Goal: Task Accomplishment & Management: Manage account settings

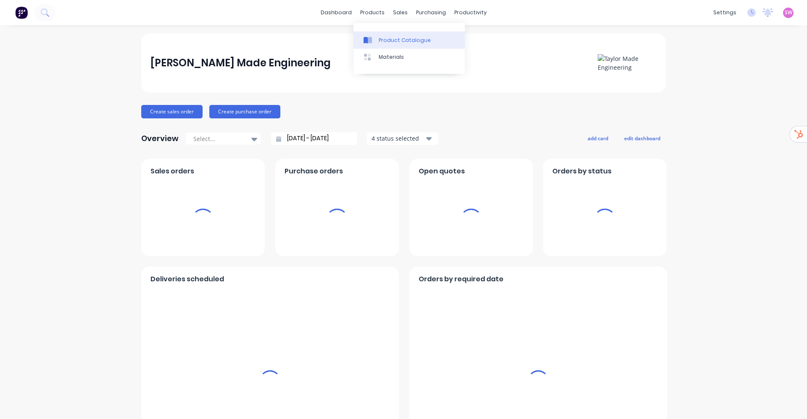
click at [377, 37] on link "Product Catalogue" at bounding box center [408, 40] width 111 height 17
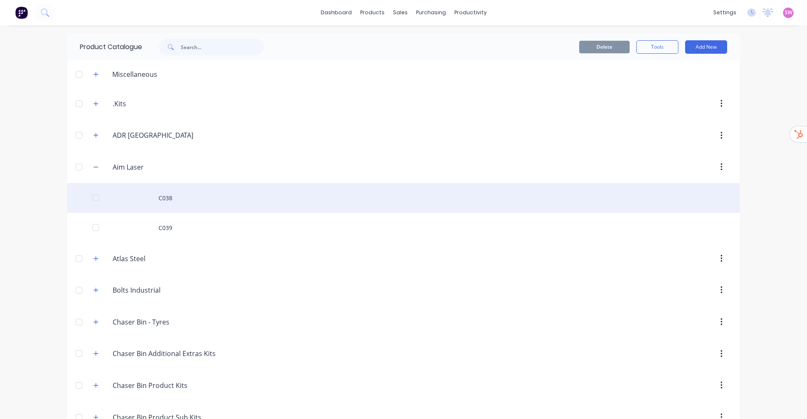
click at [173, 200] on div "C038" at bounding box center [403, 198] width 672 height 30
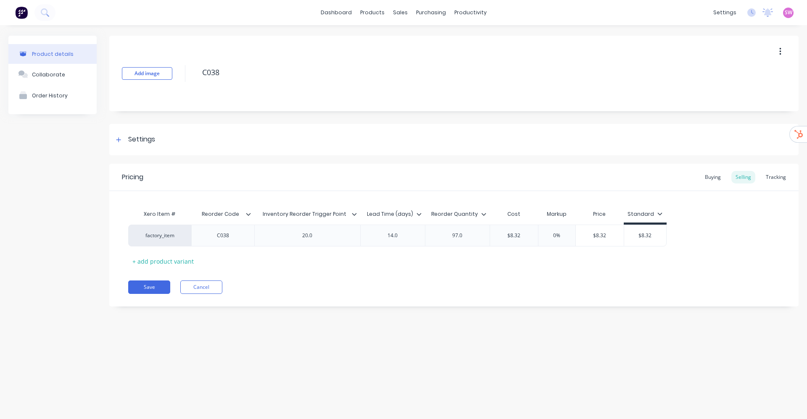
click at [246, 214] on icon at bounding box center [248, 214] width 5 height 5
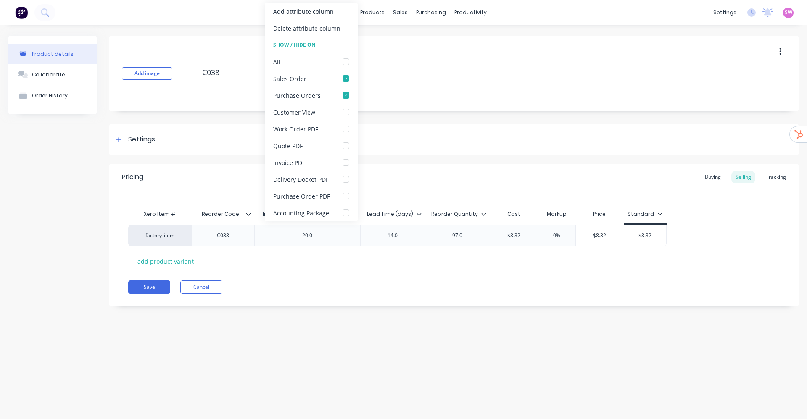
type textarea "x"
click at [474, 191] on div "Xero Item # Reorder Code Inventory Reorder Trigger Point Lead Time (days) Reord…" at bounding box center [453, 229] width 689 height 77
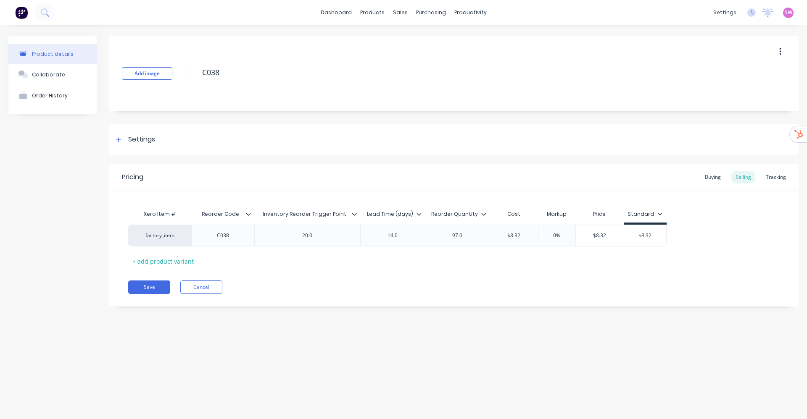
click at [481, 220] on div "Reorder Quantity" at bounding box center [455, 214] width 60 height 21
type input "Reorder Quantity"
click at [483, 218] on input "Reorder Quantity" at bounding box center [455, 214] width 60 height 8
click at [481, 210] on input "Reorder Quantity" at bounding box center [455, 214] width 60 height 8
click at [484, 212] on icon at bounding box center [483, 214] width 5 height 5
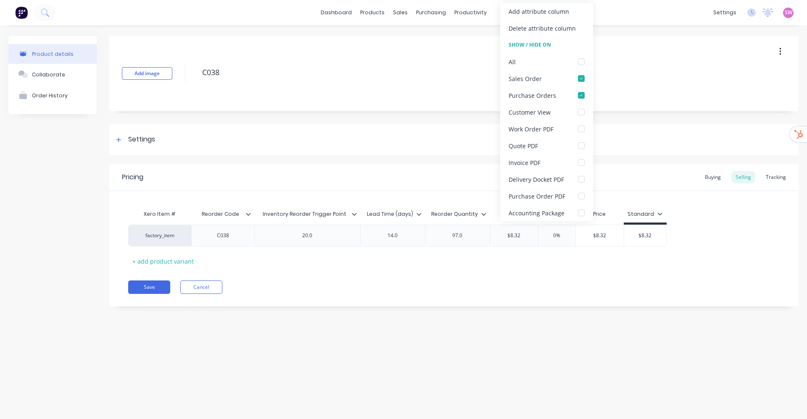
type textarea "x"
click at [428, 165] on div "Pricing Buying Selling Tracking" at bounding box center [453, 177] width 689 height 27
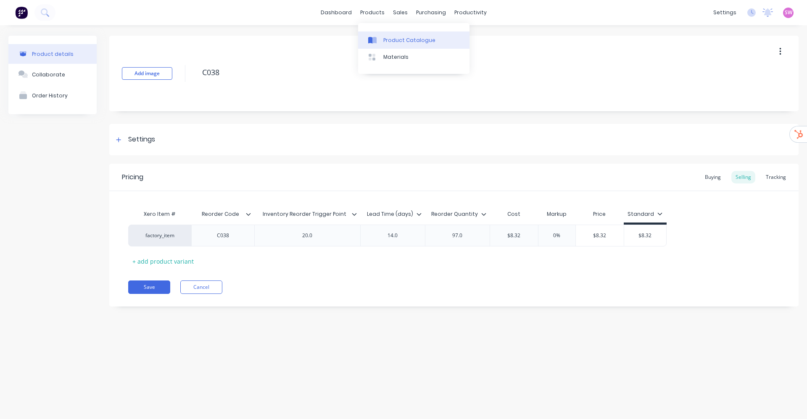
click at [399, 47] on link "Product Catalogue" at bounding box center [413, 40] width 111 height 17
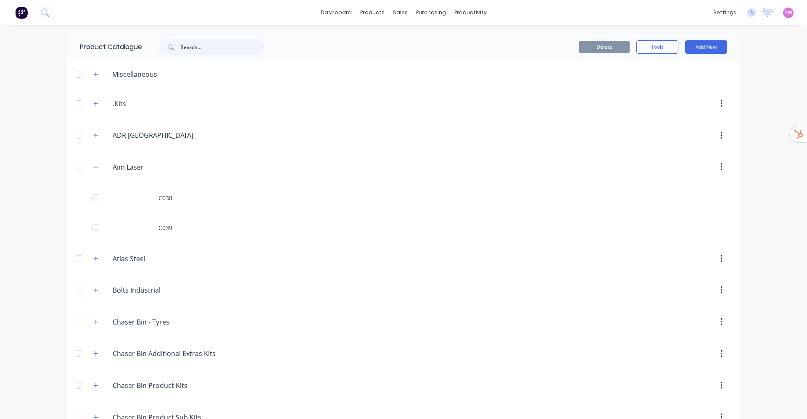
click at [214, 50] on input "text" at bounding box center [222, 47] width 83 height 17
paste input "Hydraulic Hose - 4900mm"
type input "Hydraulic Hose - 4900mm"
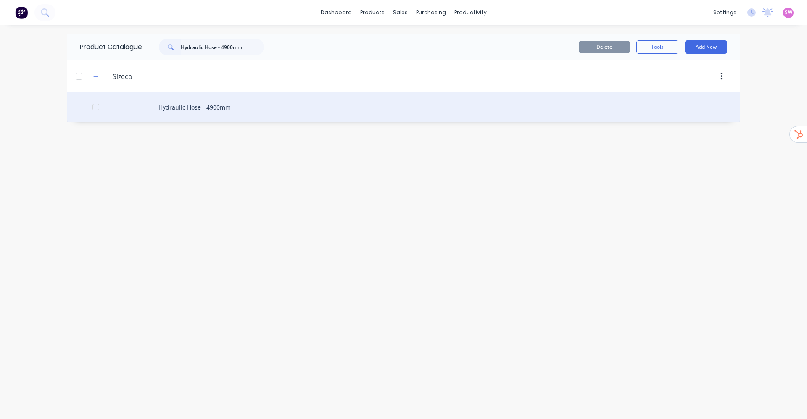
click at [230, 105] on div "Hydraulic Hose - 4900mm" at bounding box center [403, 107] width 672 height 30
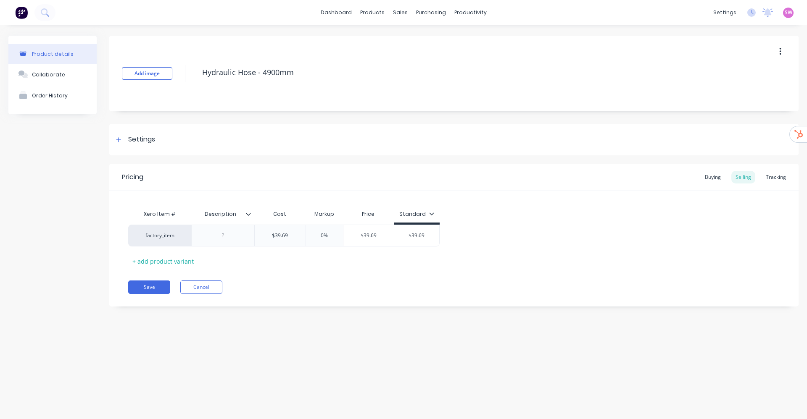
click at [249, 212] on icon at bounding box center [248, 214] width 5 height 5
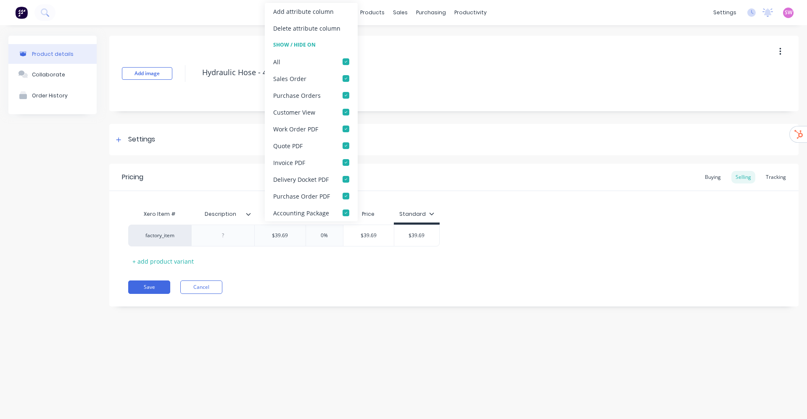
type textarea "x"
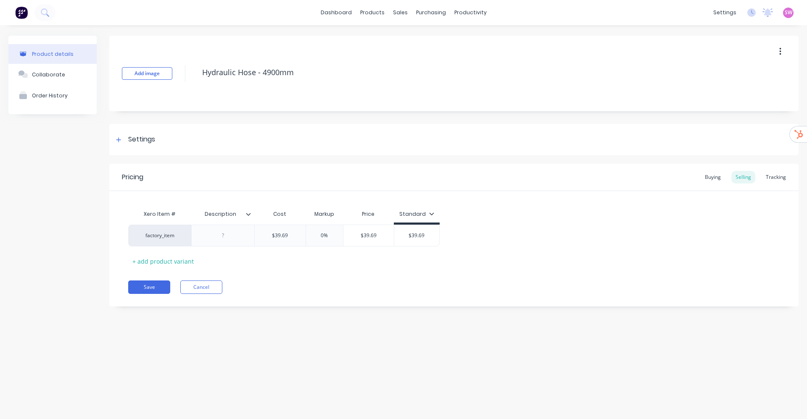
click at [405, 322] on div "Product details Collaborate Order History Add image Hydraulic Hose - 4900mm Set…" at bounding box center [403, 213] width 807 height 377
type input "Description"
click at [247, 210] on input "Description" at bounding box center [220, 214] width 58 height 8
click at [247, 212] on icon at bounding box center [248, 214] width 5 height 5
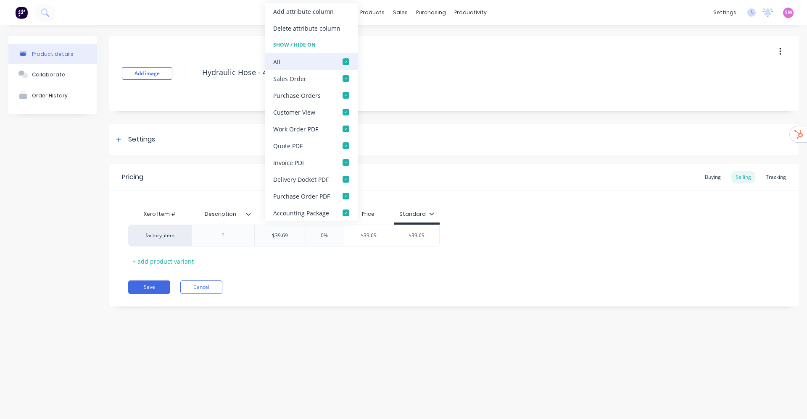
click at [348, 58] on div at bounding box center [345, 61] width 17 height 17
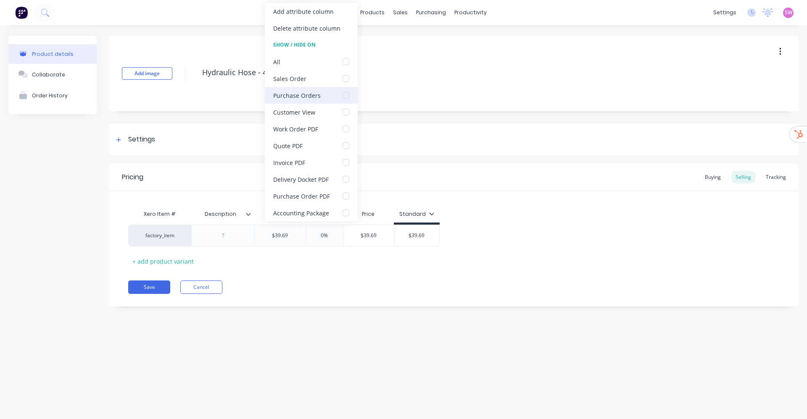
drag, startPoint x: 345, startPoint y: 79, endPoint x: 343, endPoint y: 95, distance: 16.9
click at [344, 81] on div at bounding box center [345, 78] width 17 height 17
click at [347, 99] on div at bounding box center [345, 95] width 17 height 17
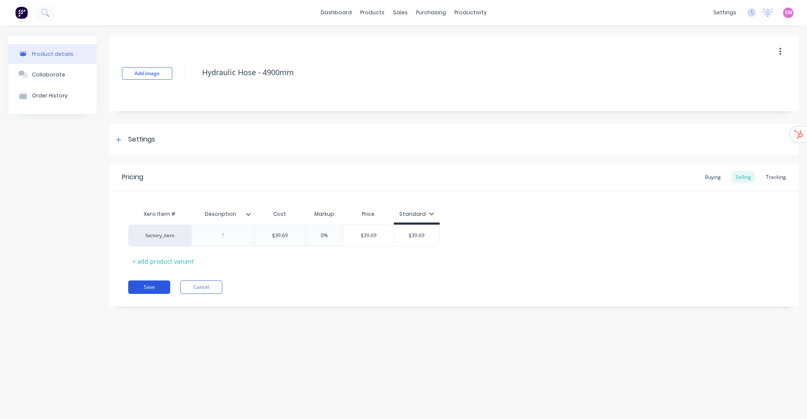
click at [158, 288] on button "Save" at bounding box center [149, 287] width 42 height 13
type textarea "x"
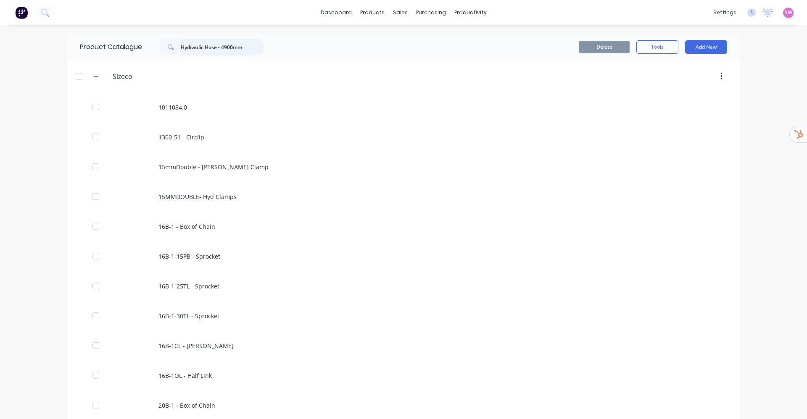
click at [226, 48] on input "Hydraulic Hose - 4900mm" at bounding box center [222, 47] width 83 height 17
paste input "65NB Heavy Wall Pipe"
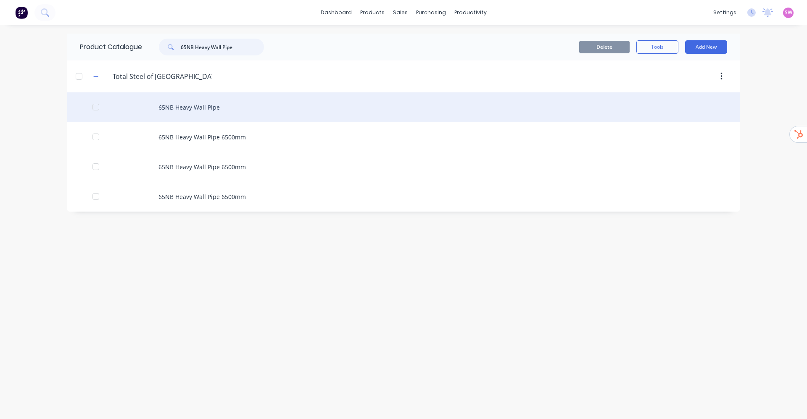
type input "65NB Heavy Wall Pipe"
click at [244, 109] on div "65NB Heavy Wall Pipe" at bounding box center [403, 107] width 672 height 30
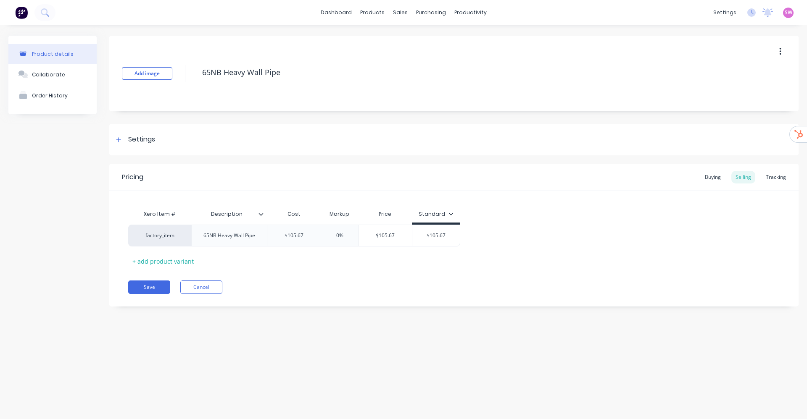
type textarea "x"
type input "Description"
click at [259, 217] on input "Description" at bounding box center [226, 214] width 71 height 8
click at [264, 213] on div at bounding box center [264, 214] width 5 height 8
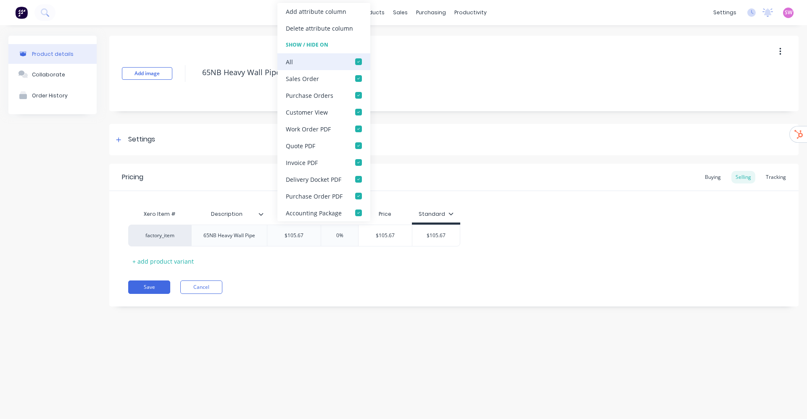
click at [355, 58] on div at bounding box center [358, 61] width 17 height 17
click at [354, 75] on div at bounding box center [358, 78] width 17 height 17
drag, startPoint x: 358, startPoint y: 92, endPoint x: 358, endPoint y: 101, distance: 9.7
click at [358, 92] on div at bounding box center [358, 95] width 17 height 17
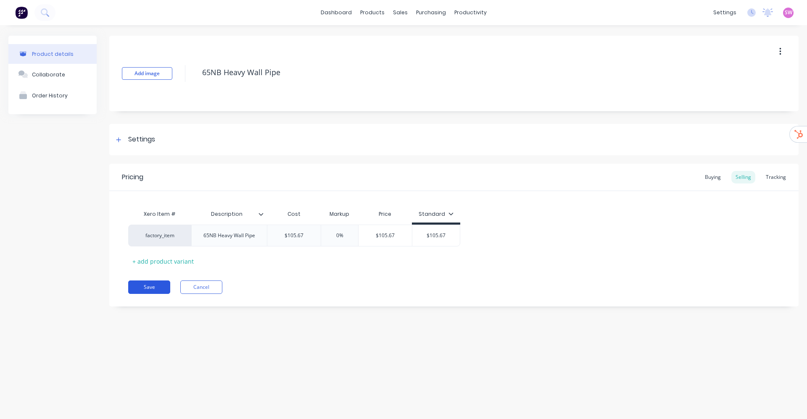
click at [145, 287] on button "Save" at bounding box center [149, 287] width 42 height 13
type textarea "x"
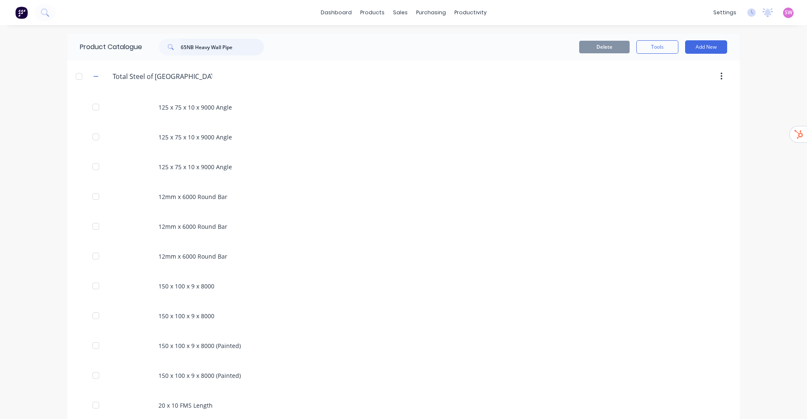
click at [243, 52] on input "65NB Heavy Wall Pipe" at bounding box center [222, 47] width 83 height 17
paste input "Colour"
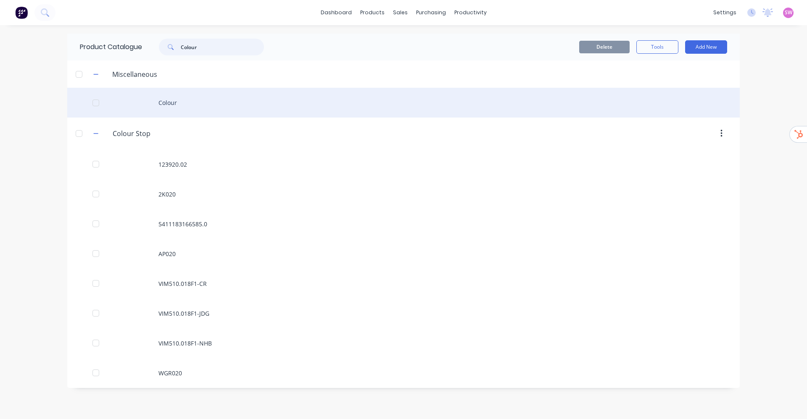
type input "Colour"
click at [206, 108] on div "Colour" at bounding box center [403, 103] width 672 height 30
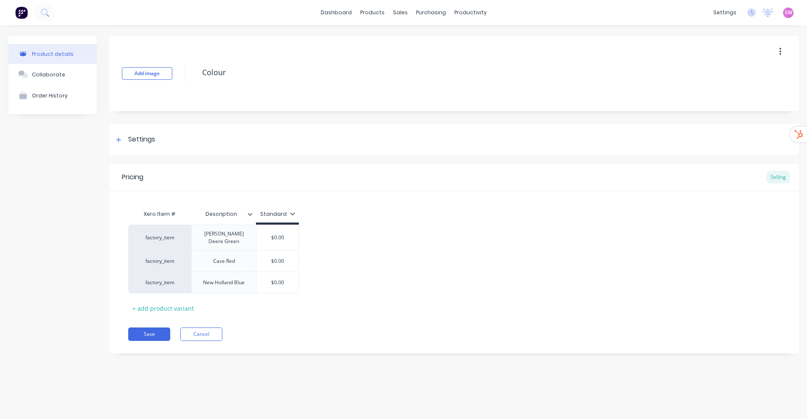
click at [251, 216] on div at bounding box center [253, 214] width 5 height 8
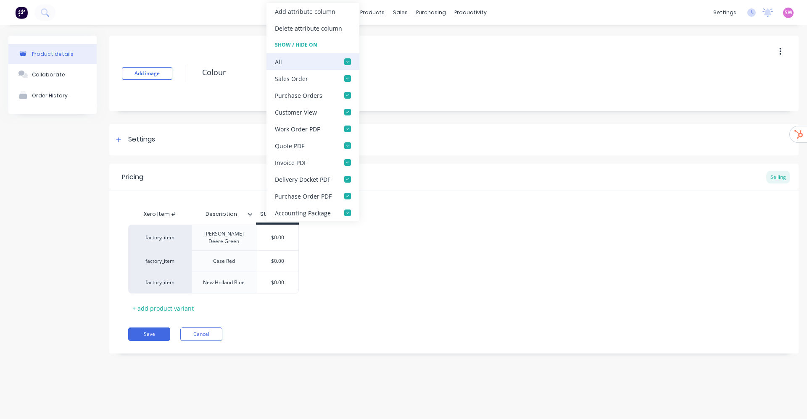
click at [340, 53] on div at bounding box center [347, 61] width 17 height 17
click at [347, 75] on div at bounding box center [347, 78] width 17 height 17
click at [342, 91] on div at bounding box center [347, 95] width 17 height 17
click at [158, 331] on button "Save" at bounding box center [149, 334] width 42 height 13
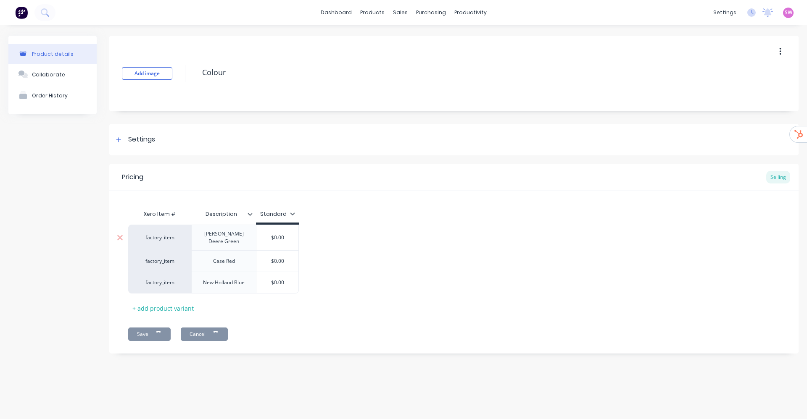
type textarea "x"
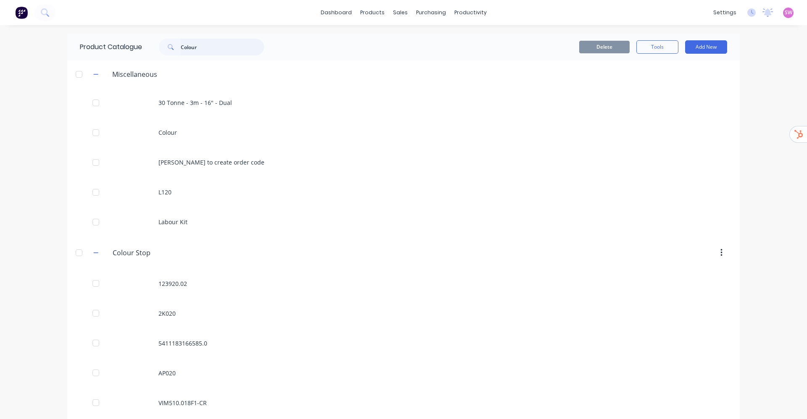
click at [194, 46] on input "Colour" at bounding box center [222, 47] width 83 height 17
paste input "Equipment hire"
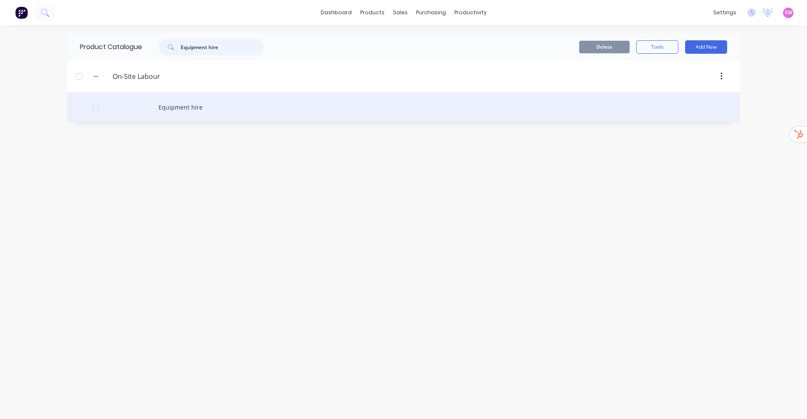
type input "Equipment hire"
click at [213, 116] on div "Equipment hire" at bounding box center [403, 107] width 672 height 30
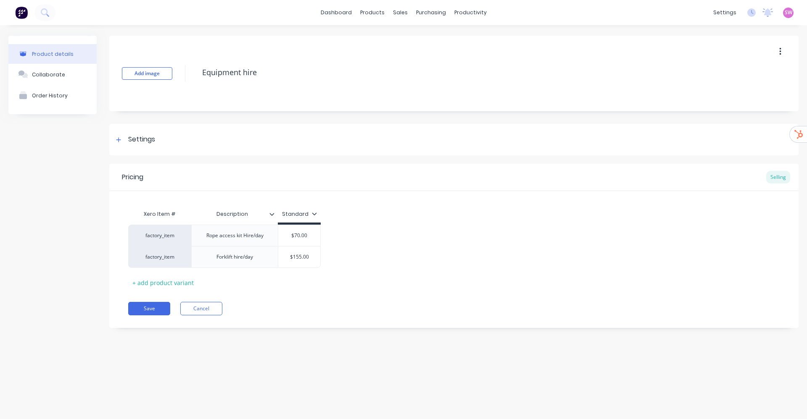
click at [274, 215] on div at bounding box center [275, 214] width 5 height 8
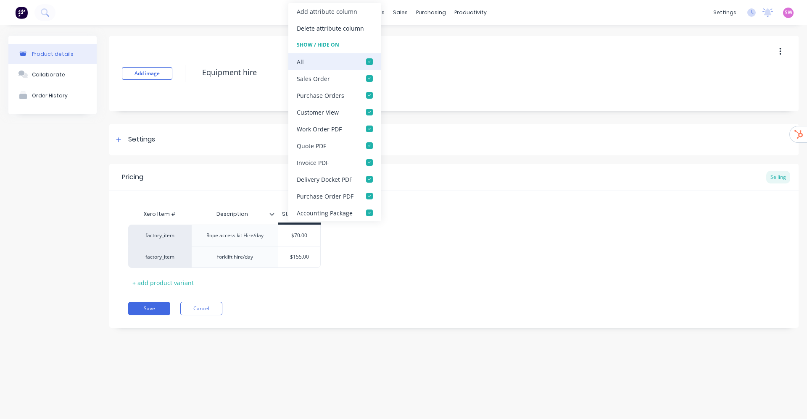
click at [362, 56] on div at bounding box center [369, 61] width 17 height 17
click at [365, 74] on div at bounding box center [369, 78] width 17 height 17
click at [369, 102] on div at bounding box center [369, 95] width 17 height 17
click at [147, 308] on button "Save" at bounding box center [149, 308] width 42 height 13
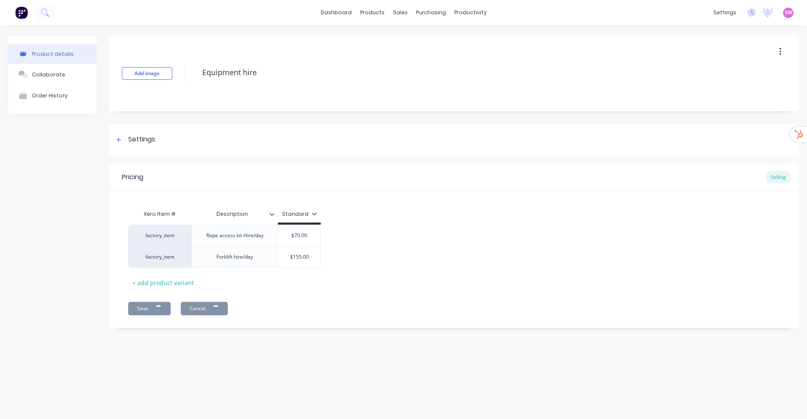
type textarea "x"
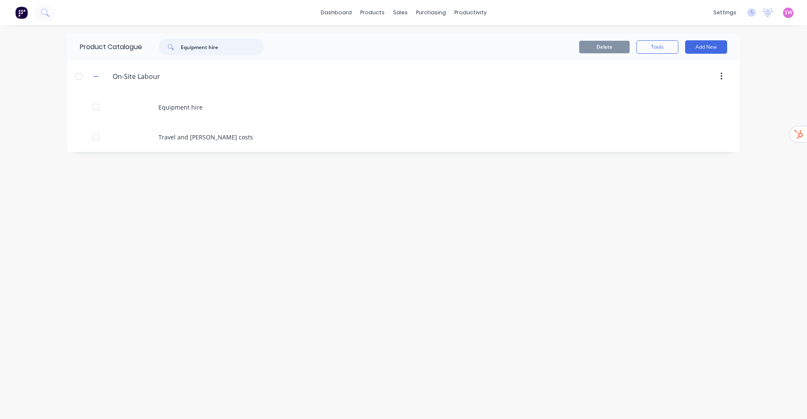
click at [232, 54] on input "Equipment hire" at bounding box center [222, 47] width 83 height 17
paste input "Travel and LAHA costs"
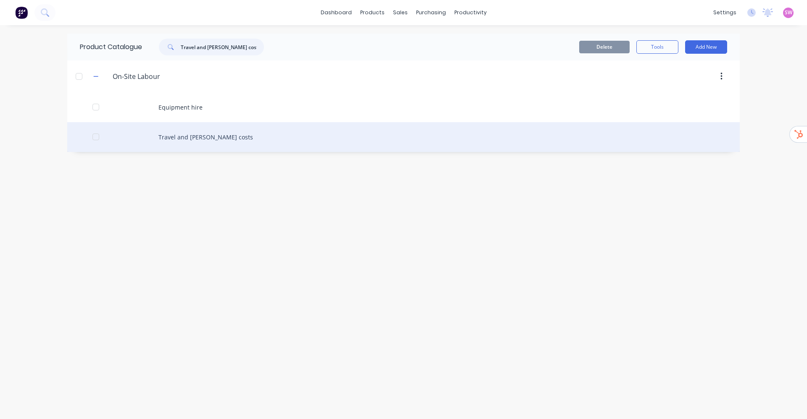
type input "Travel and LAHA costs"
click at [200, 133] on div "Travel and LAHA costs" at bounding box center [403, 137] width 672 height 30
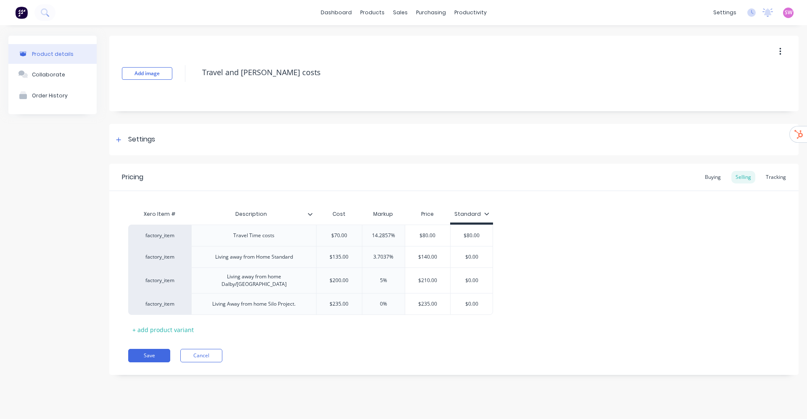
click at [308, 213] on icon at bounding box center [310, 214] width 5 height 3
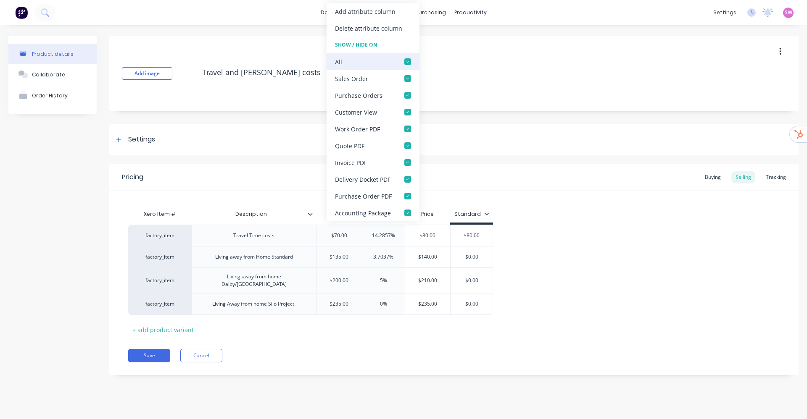
click at [407, 56] on div at bounding box center [407, 61] width 17 height 17
click at [405, 79] on div at bounding box center [407, 78] width 17 height 17
click at [407, 97] on div at bounding box center [407, 95] width 17 height 17
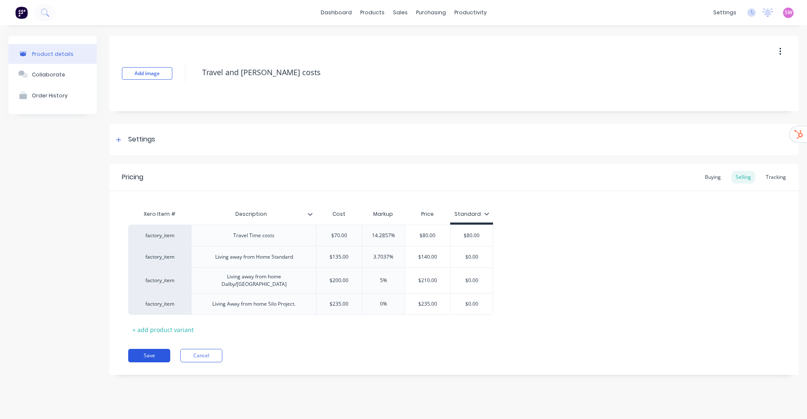
click at [149, 354] on button "Save" at bounding box center [149, 355] width 42 height 13
type textarea "x"
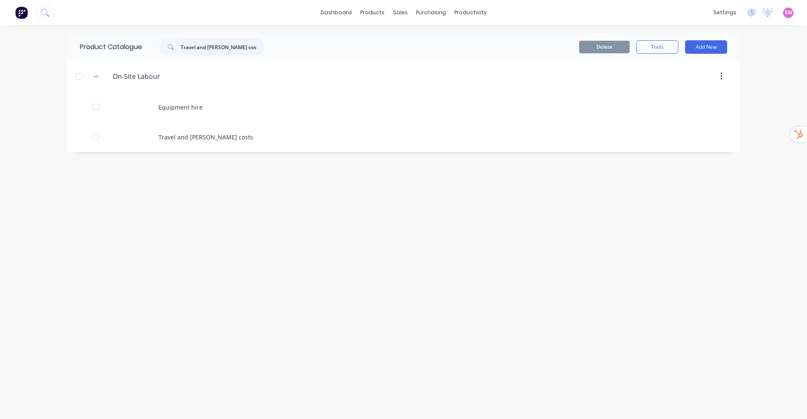
click at [242, 48] on input "Travel and LAHA costs" at bounding box center [222, 47] width 83 height 17
paste input "2" Swivel Hitch"
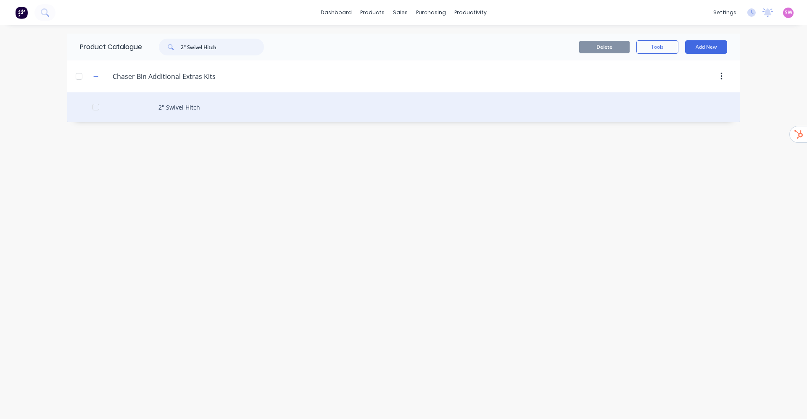
type input "2" Swivel Hitch"
click at [176, 94] on div "2" Swivel Hitch" at bounding box center [403, 107] width 672 height 30
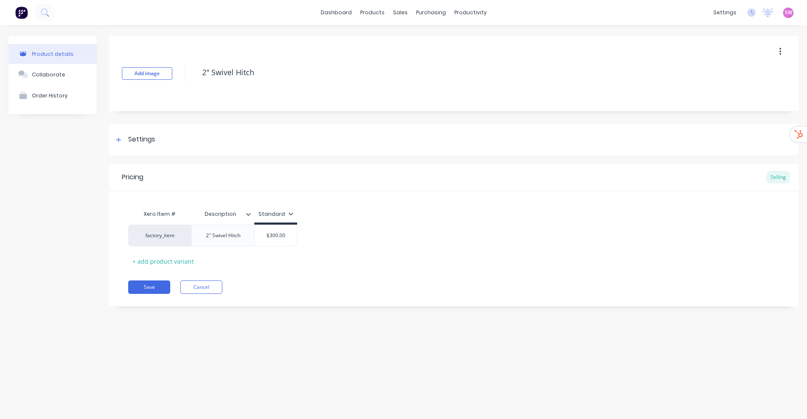
click at [250, 216] on icon at bounding box center [248, 214] width 5 height 5
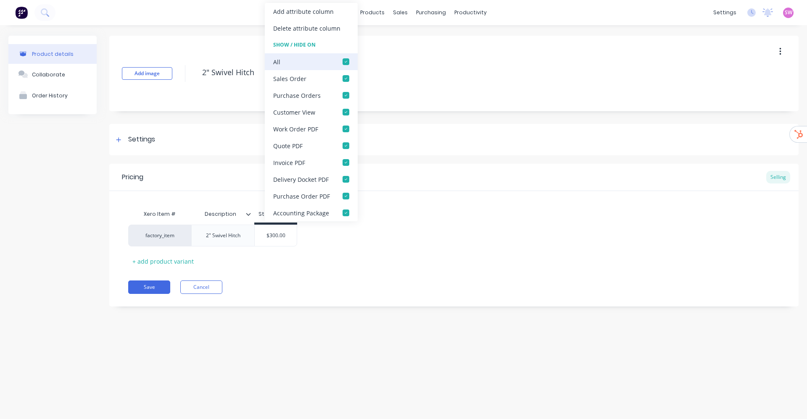
click at [350, 60] on div at bounding box center [345, 61] width 17 height 17
click at [341, 76] on div at bounding box center [345, 78] width 17 height 17
drag, startPoint x: 342, startPoint y: 93, endPoint x: 338, endPoint y: 104, distance: 11.6
click at [342, 94] on div at bounding box center [345, 95] width 17 height 17
click at [158, 286] on button "Save" at bounding box center [149, 287] width 42 height 13
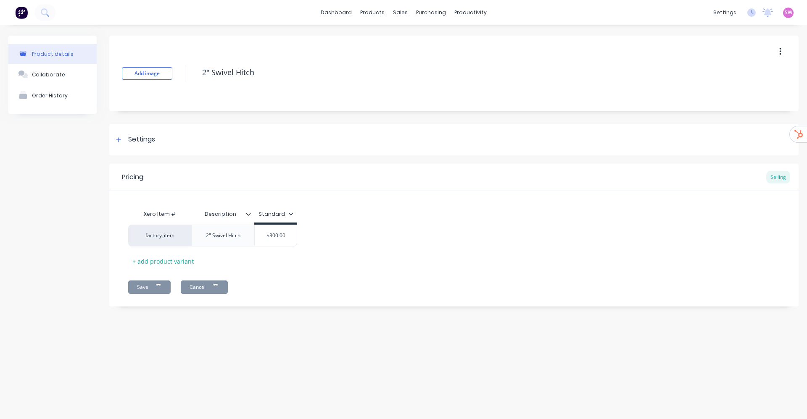
type textarea "x"
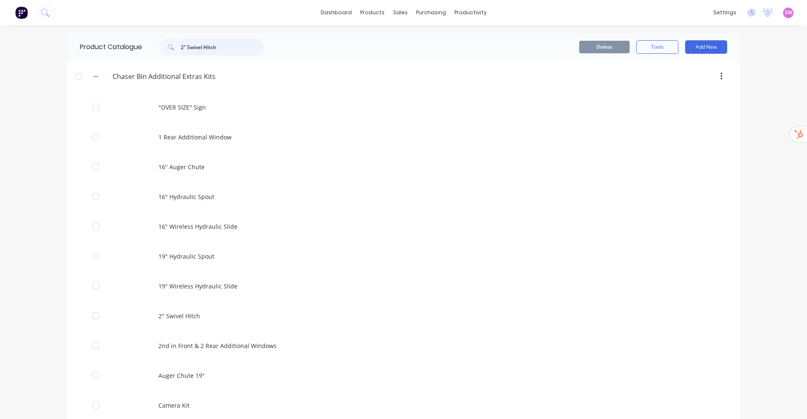
click at [242, 50] on input "2" Swivel Hitch" at bounding box center [222, 47] width 83 height 17
paste input "Libra Cart Upgrade"
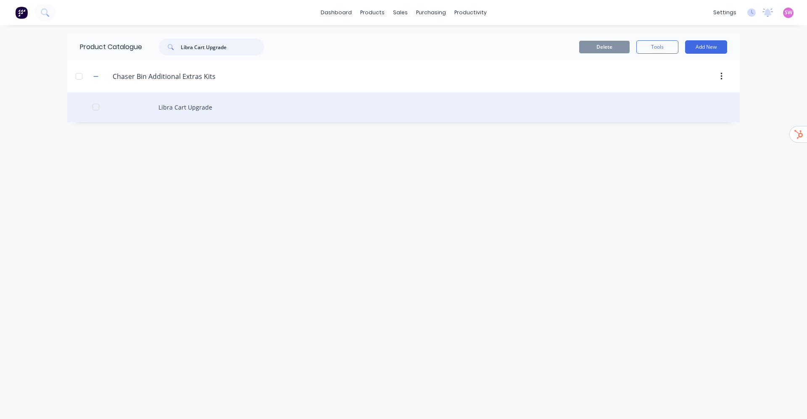
type input "Libra Cart Upgrade"
click at [176, 108] on div "Libra Cart Upgrade" at bounding box center [403, 107] width 672 height 30
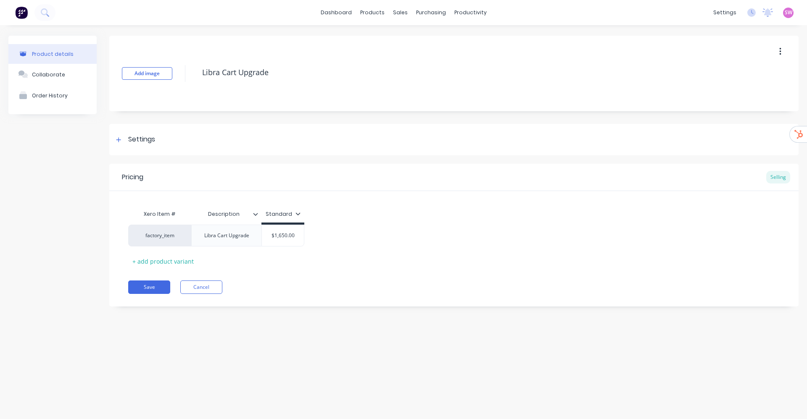
type textarea "x"
click at [255, 219] on div "Description" at bounding box center [223, 214] width 65 height 21
type input "Description"
click at [255, 217] on input "Description" at bounding box center [223, 214] width 65 height 8
click at [254, 213] on icon at bounding box center [255, 214] width 5 height 5
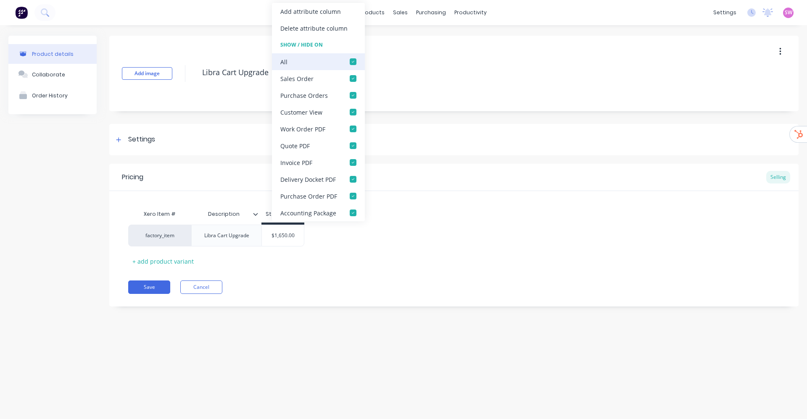
click at [354, 59] on div at bounding box center [352, 61] width 17 height 17
click at [349, 76] on div at bounding box center [352, 78] width 17 height 17
click at [358, 95] on div at bounding box center [352, 95] width 17 height 17
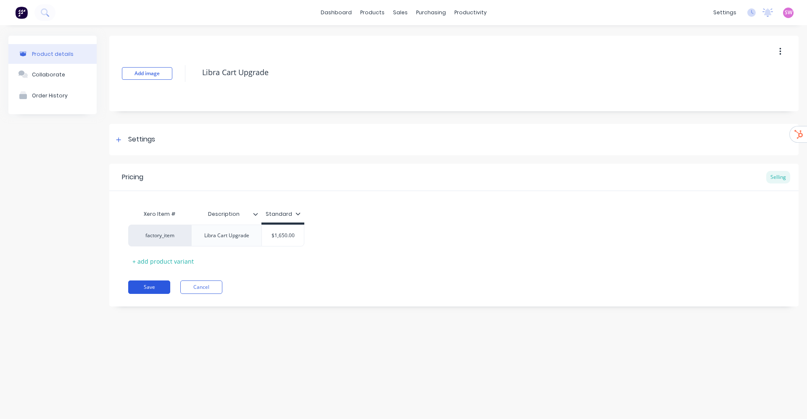
click at [147, 290] on button "Save" at bounding box center [149, 287] width 42 height 13
type textarea "x"
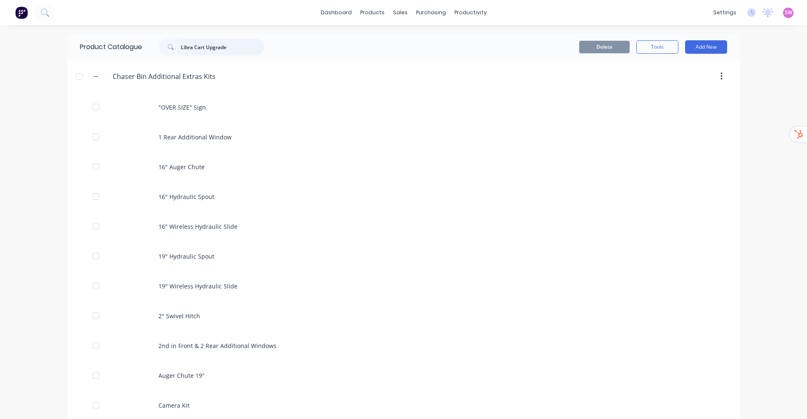
click at [232, 44] on input "Libra Cart Upgrade" at bounding box center [222, 47] width 83 height 17
paste input "Waltersheid PTO"
paste input "text"
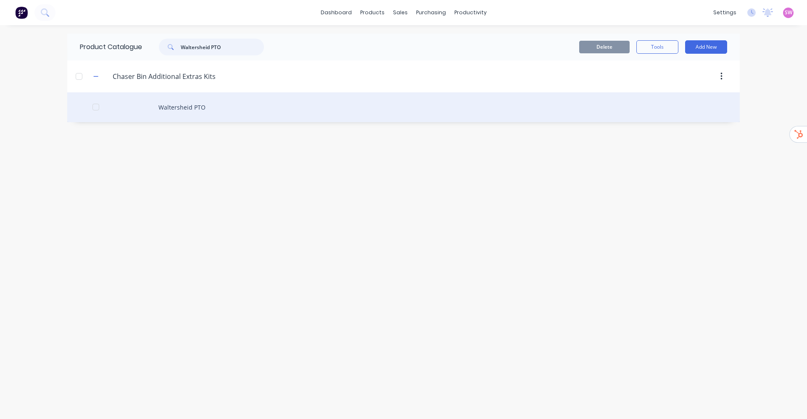
type input "Waltersheid PTO"
click at [192, 109] on div "Waltersheid PTO" at bounding box center [403, 107] width 672 height 30
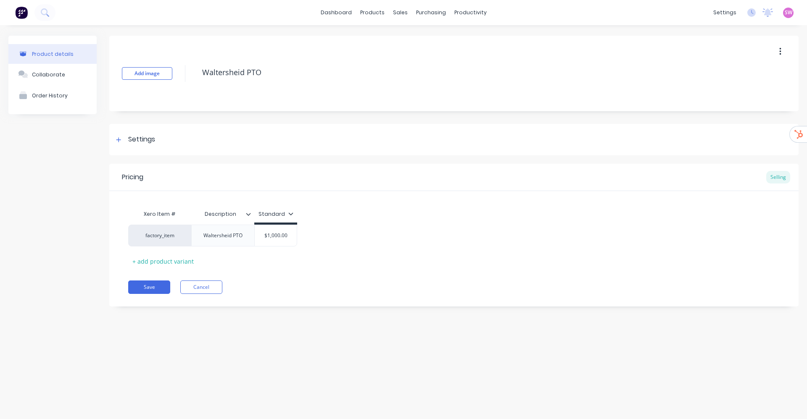
click at [247, 215] on icon at bounding box center [248, 214] width 5 height 5
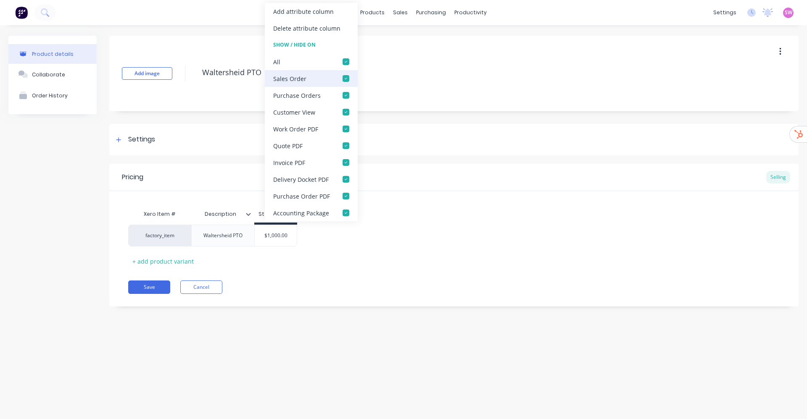
drag, startPoint x: 347, startPoint y: 59, endPoint x: 344, endPoint y: 77, distance: 18.2
click at [347, 60] on div at bounding box center [345, 61] width 17 height 17
click at [344, 78] on div at bounding box center [345, 78] width 17 height 17
click at [346, 98] on div at bounding box center [345, 95] width 17 height 17
click at [147, 286] on button "Save" at bounding box center [149, 287] width 42 height 13
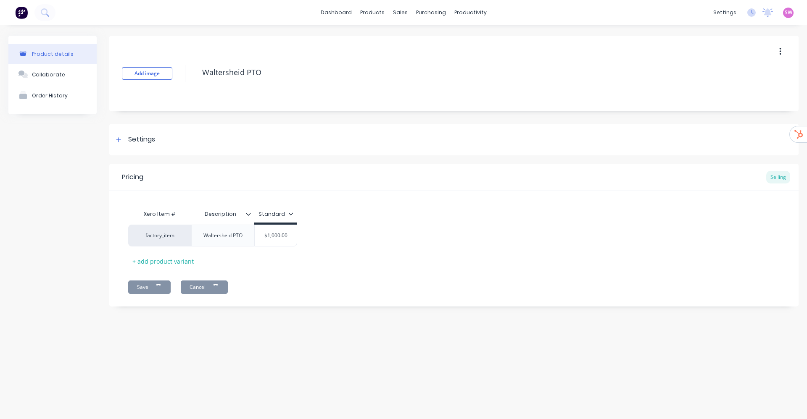
type textarea "x"
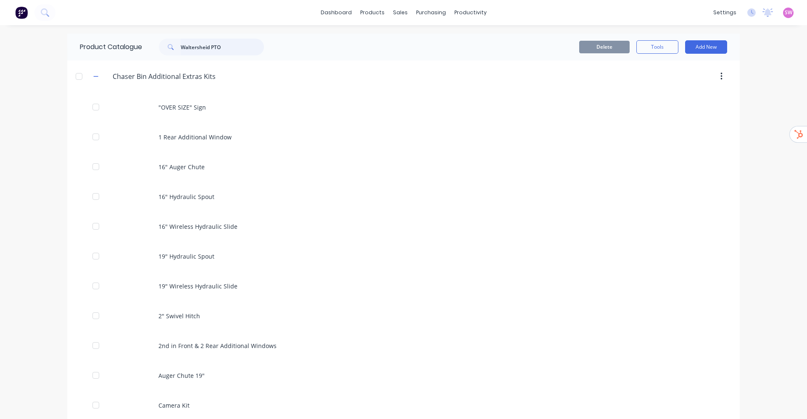
click at [219, 50] on input "Waltersheid PTO" at bounding box center [222, 47] width 83 height 17
paste input "49830-0011 - Interface Cable"
paste input "text"
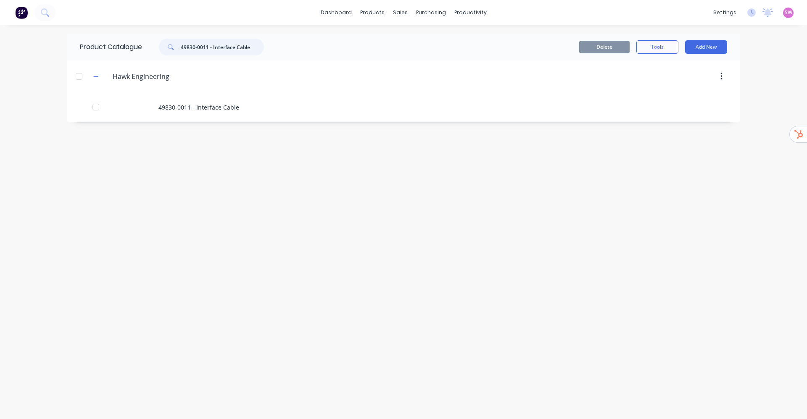
type input "49830-0011 - Interface Cable"
click at [177, 91] on header "Hawk.Engineering Hawk Engineering" at bounding box center [403, 76] width 672 height 32
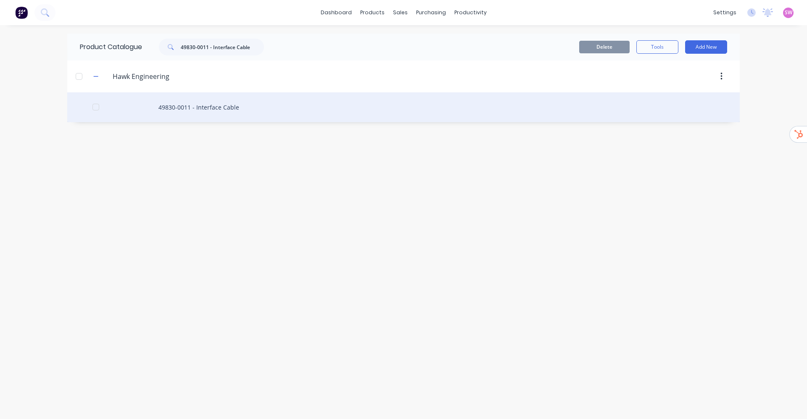
click at [191, 104] on div "49830-0011 - Interface Cable" at bounding box center [403, 107] width 672 height 30
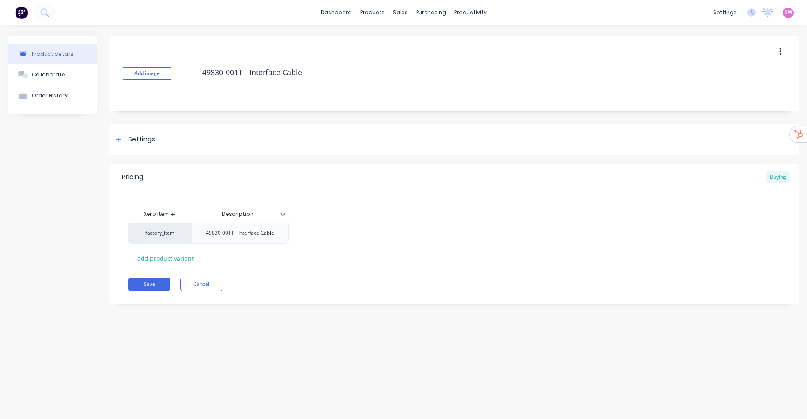
click at [285, 216] on icon at bounding box center [282, 214] width 5 height 5
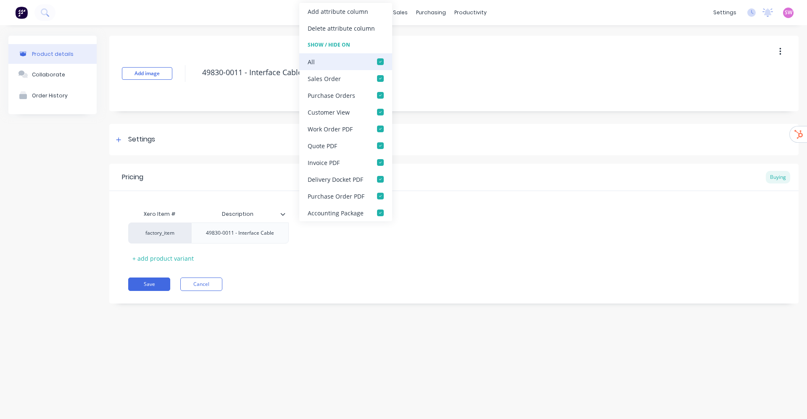
click at [382, 60] on div at bounding box center [380, 61] width 17 height 17
click at [377, 75] on div at bounding box center [380, 78] width 17 height 17
click at [376, 87] on div at bounding box center [380, 95] width 17 height 17
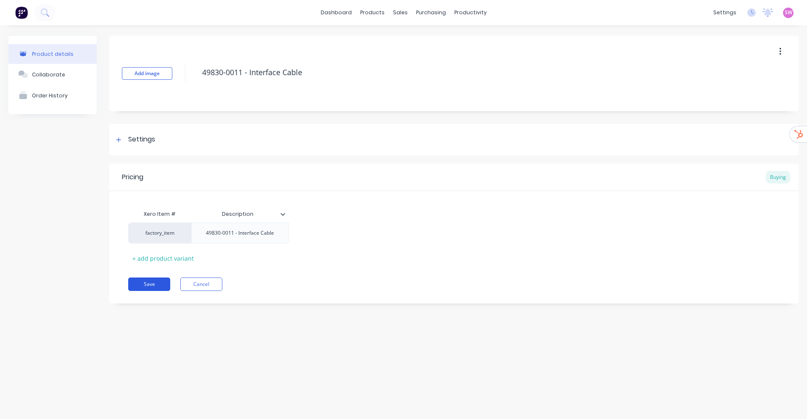
click at [152, 284] on button "Save" at bounding box center [149, 284] width 42 height 13
type textarea "x"
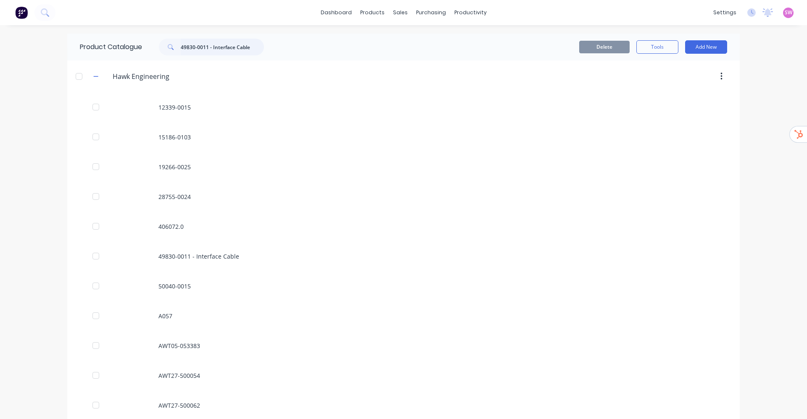
click at [242, 46] on input "49830-0011 - Interface Cable" at bounding box center [222, 47] width 83 height 17
paste input "06072"
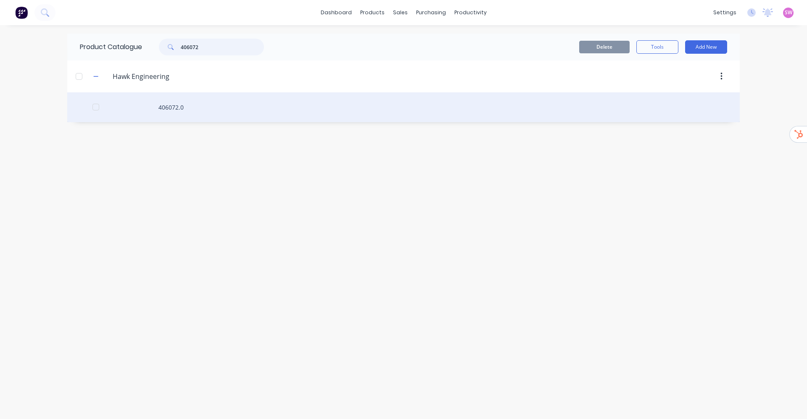
type input "406072"
click at [183, 106] on div "406072.0" at bounding box center [403, 107] width 672 height 30
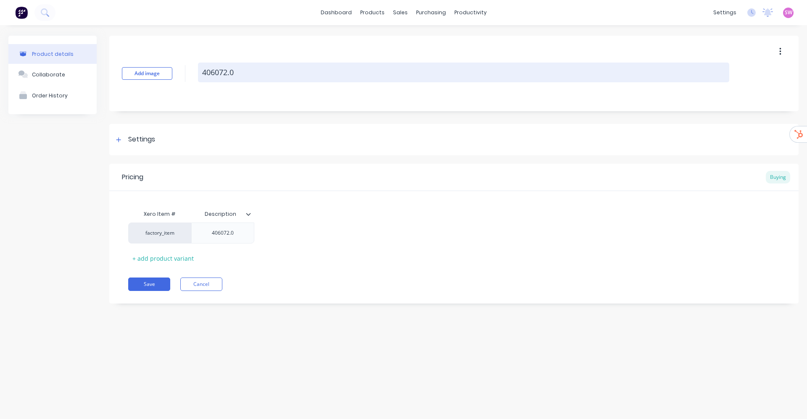
click at [235, 75] on textarea "406072.0" at bounding box center [463, 73] width 531 height 20
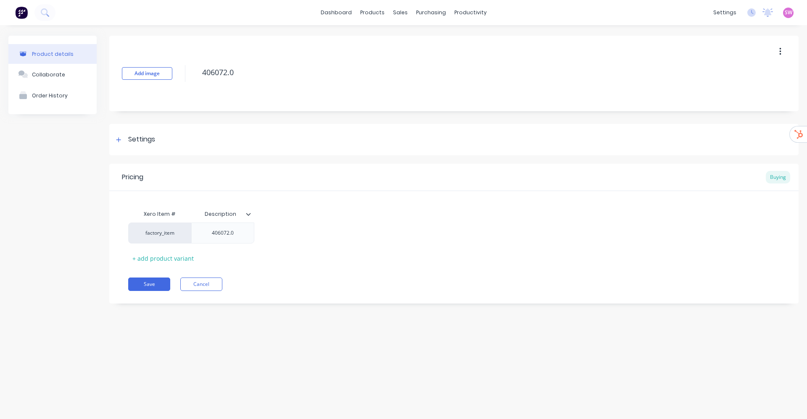
type textarea "x"
type textarea "406072."
type textarea "x"
type textarea "406072"
type textarea "x"
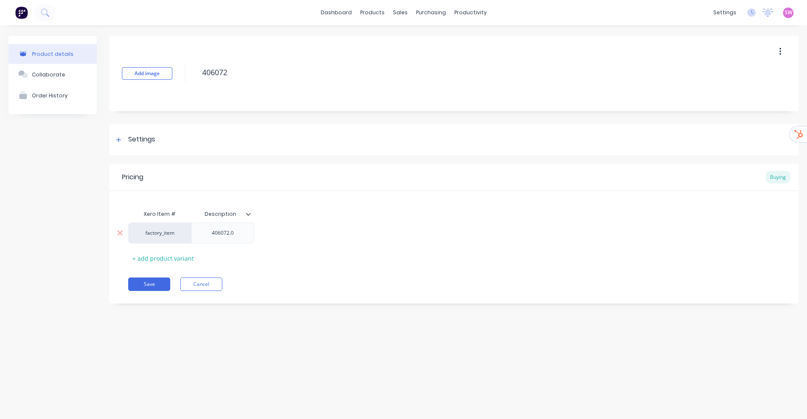
type textarea "406072"
click at [235, 235] on div "406072.0" at bounding box center [223, 233] width 42 height 11
drag, startPoint x: 234, startPoint y: 237, endPoint x: 229, endPoint y: 239, distance: 4.5
click at [230, 239] on div "406072.0" at bounding box center [222, 233] width 63 height 21
click at [254, 215] on div at bounding box center [251, 214] width 5 height 8
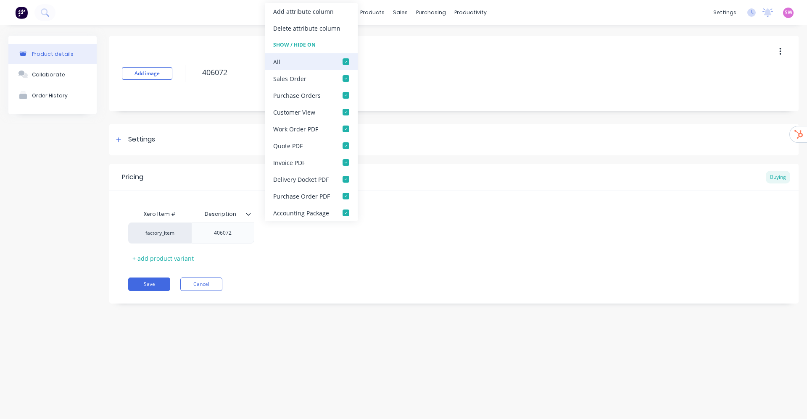
drag, startPoint x: 345, startPoint y: 60, endPoint x: 342, endPoint y: 68, distance: 7.7
click at [344, 63] on div at bounding box center [345, 61] width 17 height 17
click at [342, 68] on div at bounding box center [345, 61] width 17 height 17
click at [349, 61] on div at bounding box center [345, 61] width 17 height 17
click at [344, 77] on div at bounding box center [345, 78] width 17 height 17
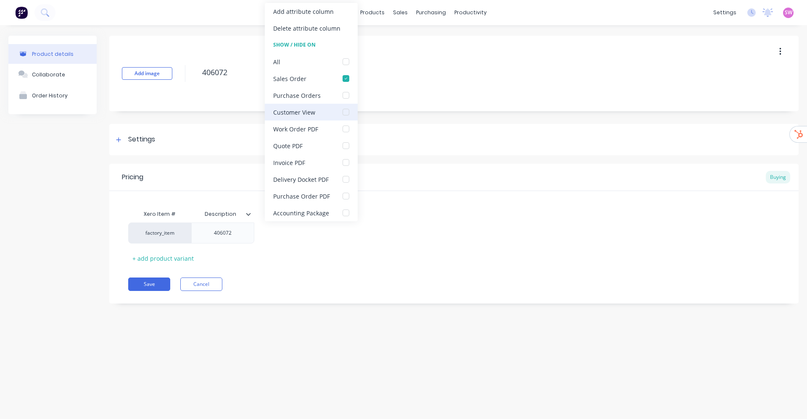
drag, startPoint x: 342, startPoint y: 91, endPoint x: 336, endPoint y: 112, distance: 21.7
click at [342, 91] on div at bounding box center [345, 95] width 17 height 17
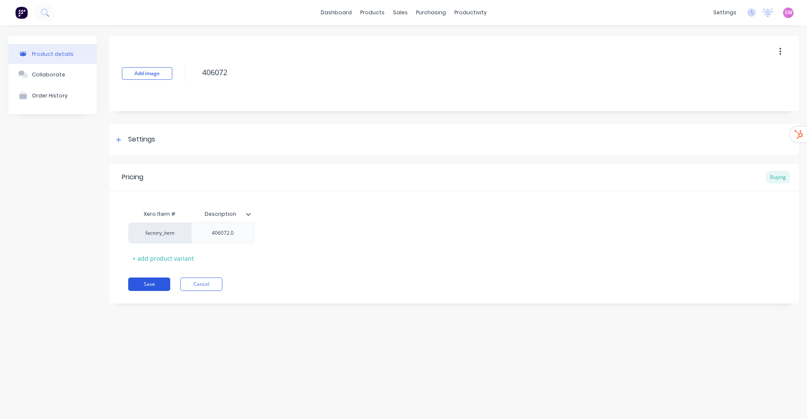
click at [151, 278] on button "Save" at bounding box center [149, 284] width 42 height 13
type textarea "x"
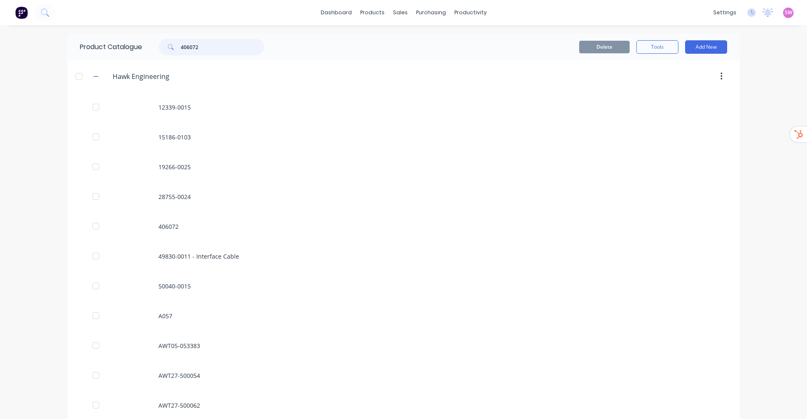
click at [255, 48] on input "406072" at bounding box center [222, 47] width 83 height 17
paste input "30 Tonne - 3m - 16" - Dual"
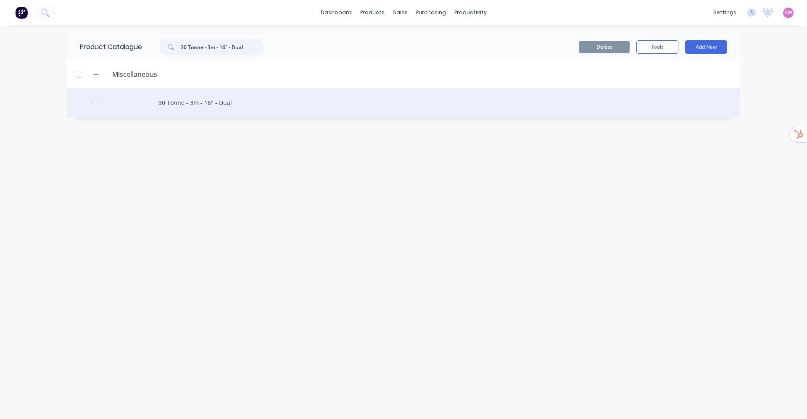
type input "30 Tonne - 3m - 16" - Dual"
click at [217, 97] on div "30 Tonne - 3m - 16" - Dual" at bounding box center [403, 103] width 672 height 30
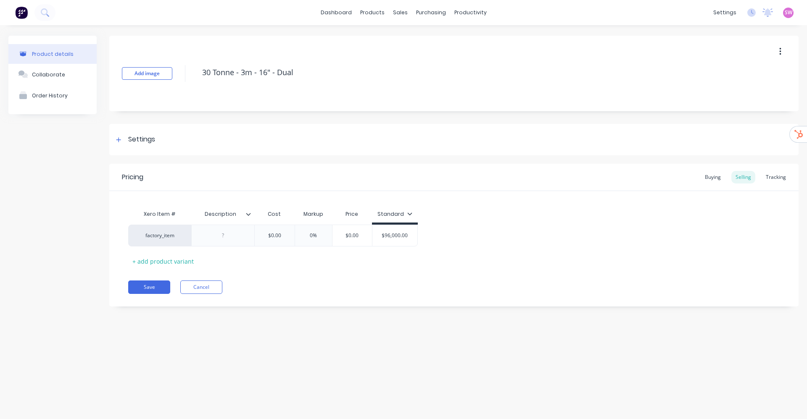
click at [246, 215] on icon at bounding box center [248, 214] width 5 height 5
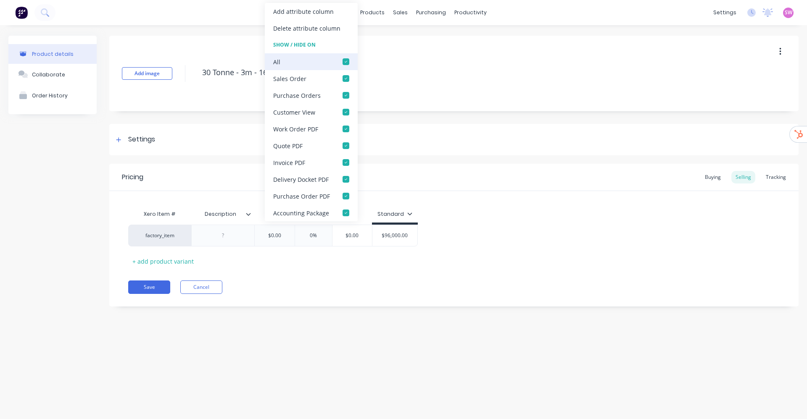
click at [347, 58] on div at bounding box center [345, 61] width 17 height 17
click at [341, 76] on div at bounding box center [345, 78] width 17 height 17
click at [338, 92] on div at bounding box center [345, 95] width 17 height 17
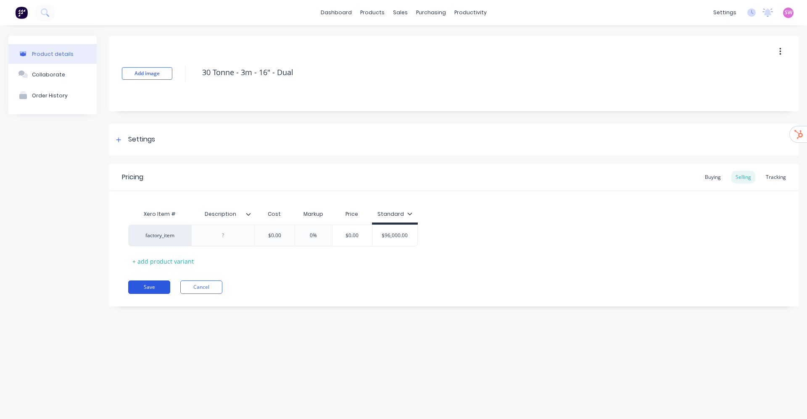
click at [147, 285] on button "Save" at bounding box center [149, 287] width 42 height 13
type textarea "x"
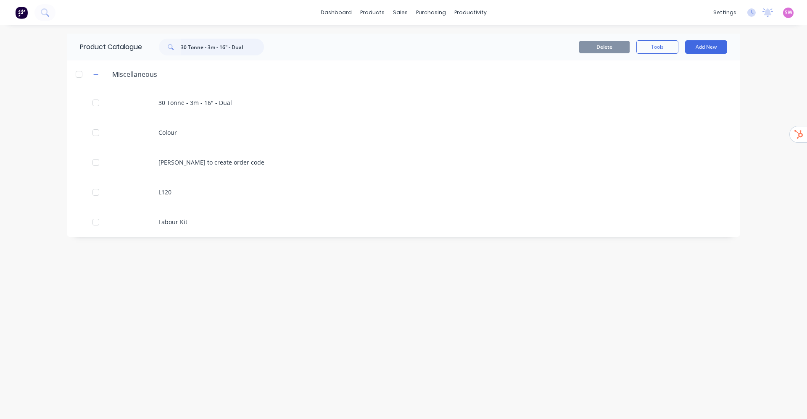
click at [200, 45] on input "30 Tonne - 3m - 16" - Dual" at bounding box center [222, 47] width 83 height 17
paste input "Hydraulic Hose - 4900mm"
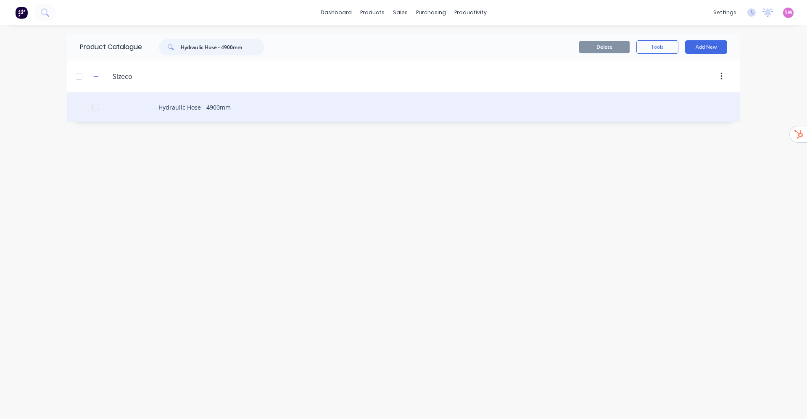
type input "Hydraulic Hose - 4900mm"
click at [198, 101] on div "Hydraulic Hose - 4900mm" at bounding box center [403, 107] width 672 height 30
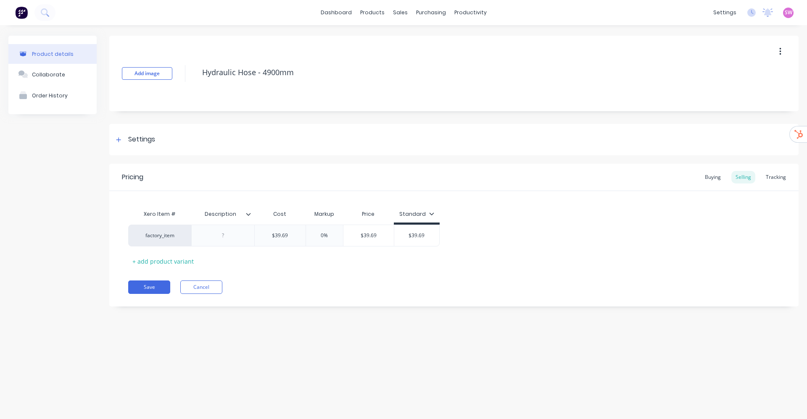
click at [250, 215] on icon at bounding box center [248, 214] width 5 height 5
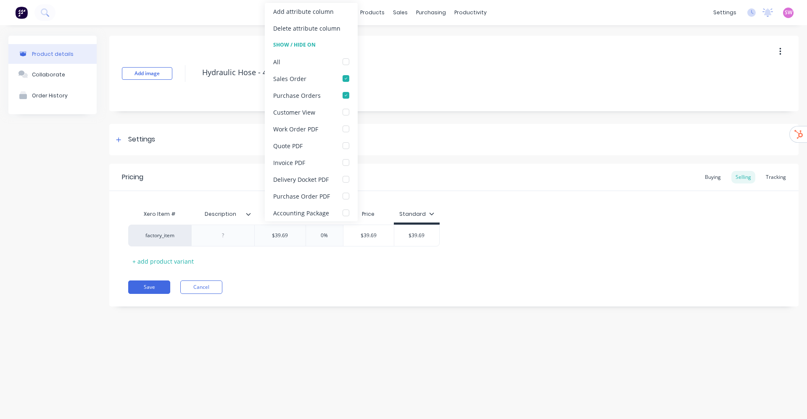
type textarea "x"
click at [273, 312] on div "Add image Hydraulic Hose - 4900mm Settings Product Options I buy this item I se…" at bounding box center [453, 178] width 689 height 284
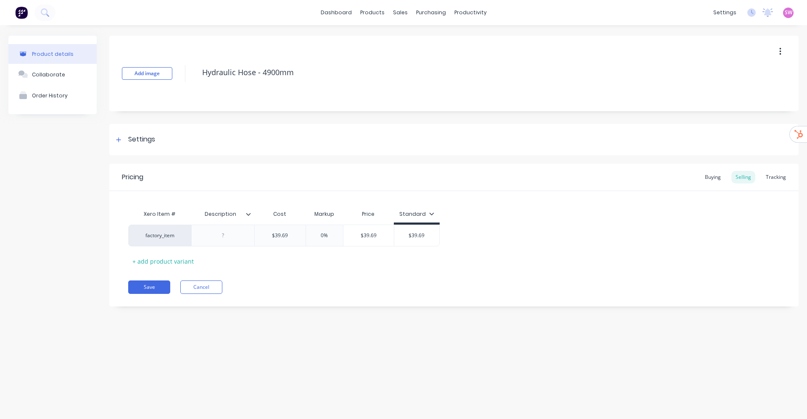
type input "Description"
click at [248, 218] on input "Description" at bounding box center [220, 214] width 58 height 8
click at [248, 216] on input "Description" at bounding box center [220, 214] width 58 height 8
click at [249, 215] on icon at bounding box center [248, 214] width 5 height 3
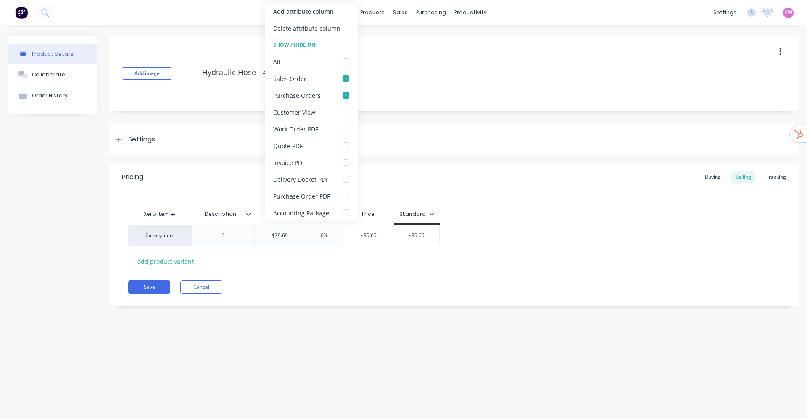
type textarea "x"
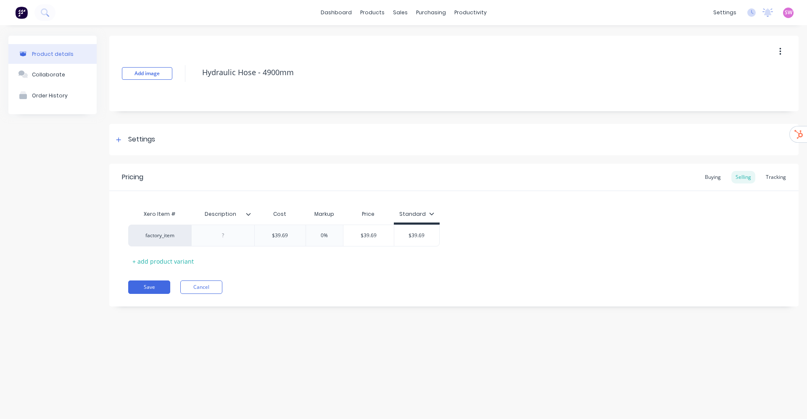
click at [271, 325] on div "Product details Collaborate Order History Add image Hydraulic Hose - 4900mm Set…" at bounding box center [403, 213] width 807 height 377
click at [207, 288] on button "Cancel" at bounding box center [201, 287] width 42 height 13
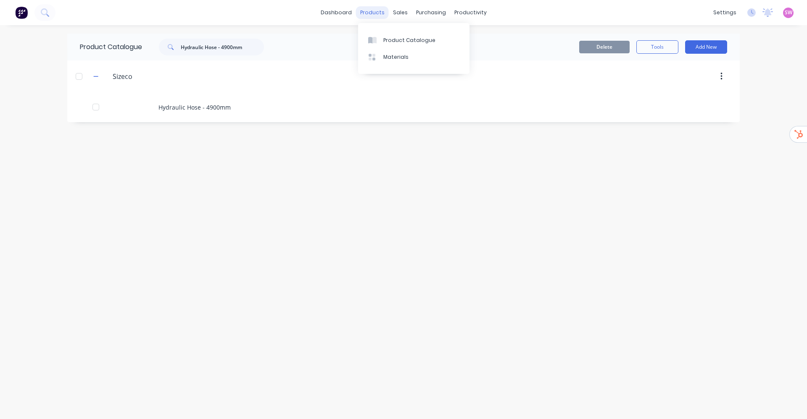
click at [371, 13] on div "products" at bounding box center [372, 12] width 33 height 13
click at [391, 34] on link "Product Catalogue" at bounding box center [413, 40] width 111 height 17
click at [249, 57] on div "Product Catalogue Hydraulic Hose - 4900mm" at bounding box center [176, 47] width 218 height 27
click at [251, 55] on div "Product Catalogue Hydraulic Hose - 4900mm" at bounding box center [176, 47] width 218 height 27
click at [244, 53] on input "Hydraulic Hose - 4900mm" at bounding box center [222, 47] width 83 height 17
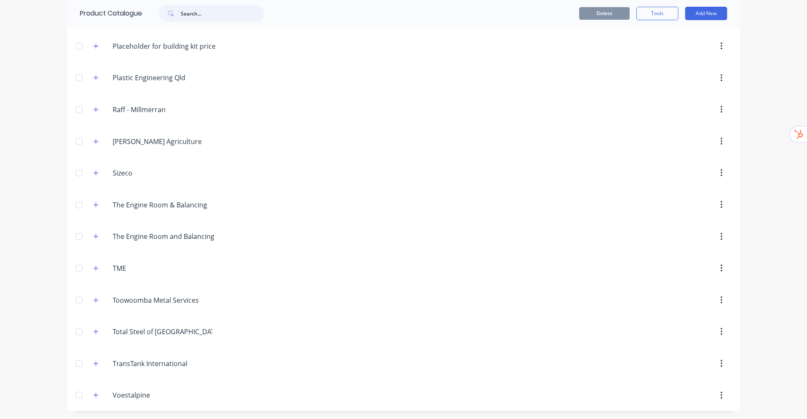
scroll to position [757, 0]
click at [93, 395] on icon "button" at bounding box center [95, 395] width 5 height 6
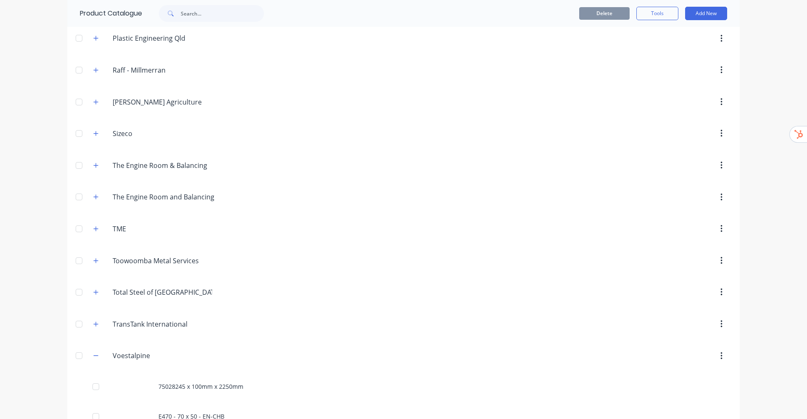
scroll to position [965, 0]
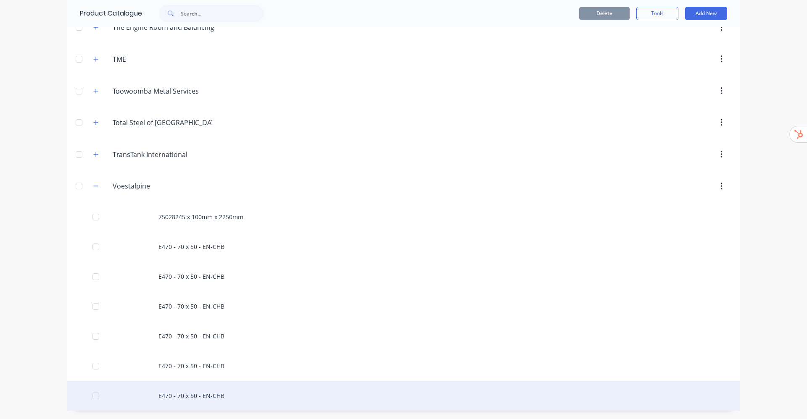
click at [202, 393] on div "E470 - 70 x 50 - EN-CHB" at bounding box center [403, 396] width 672 height 30
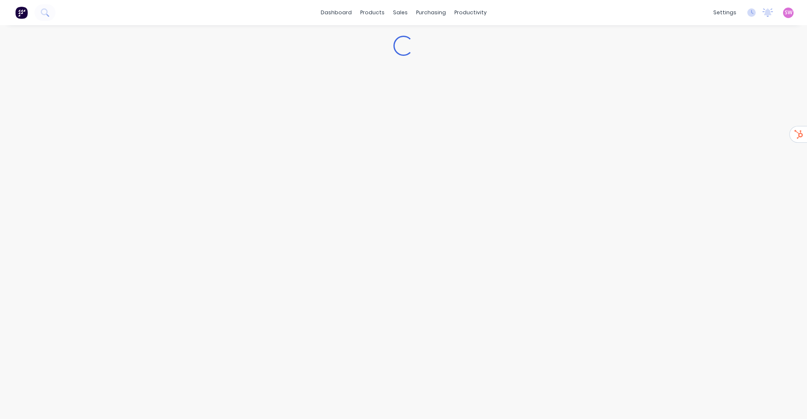
type textarea "x"
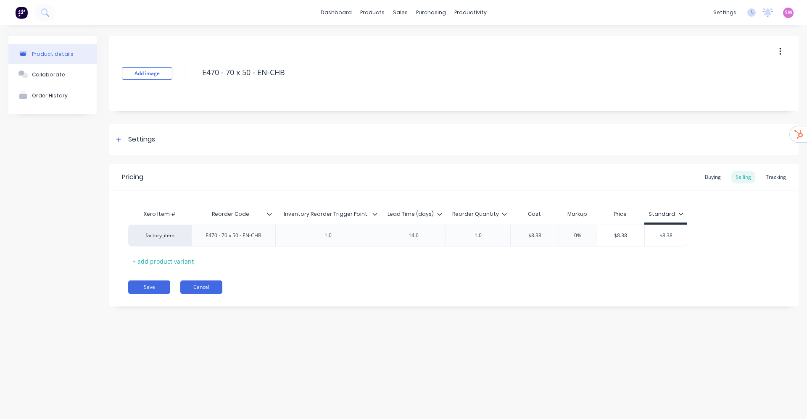
click at [209, 288] on button "Cancel" at bounding box center [201, 287] width 42 height 13
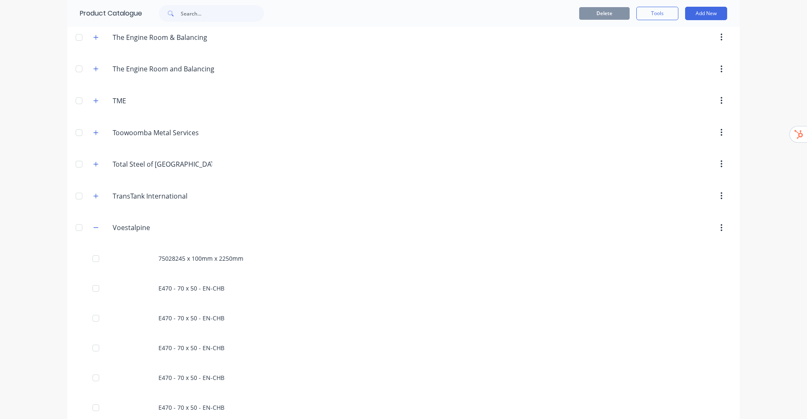
scroll to position [965, 0]
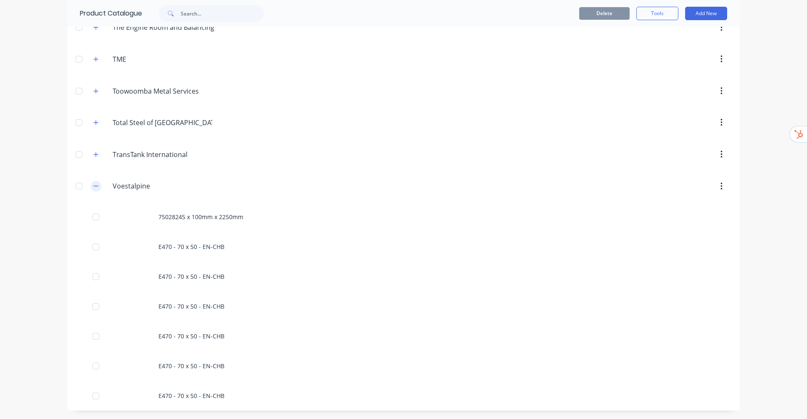
click at [93, 186] on icon "button" at bounding box center [95, 186] width 5 height 6
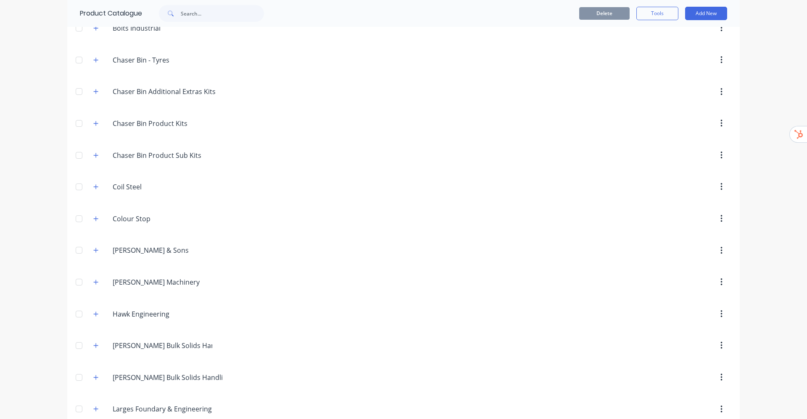
scroll to position [189, 0]
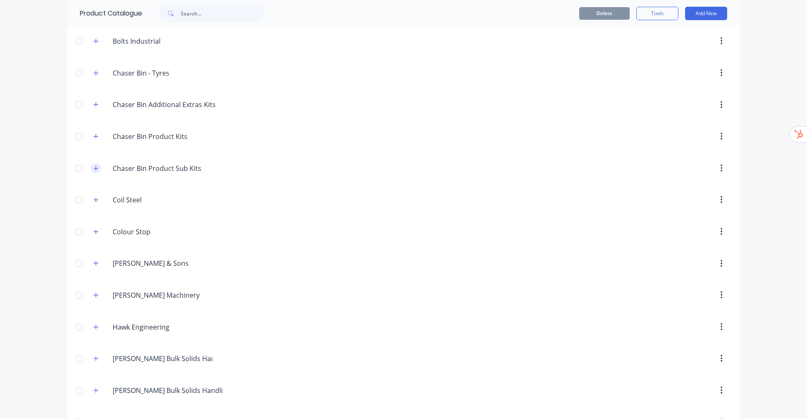
click at [93, 170] on icon "button" at bounding box center [95, 169] width 5 height 6
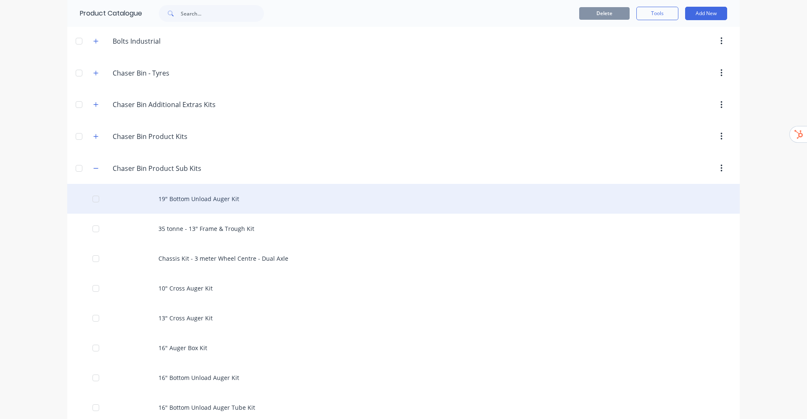
click at [226, 200] on div "19" Bottom Unload Auger Kit" at bounding box center [403, 199] width 672 height 30
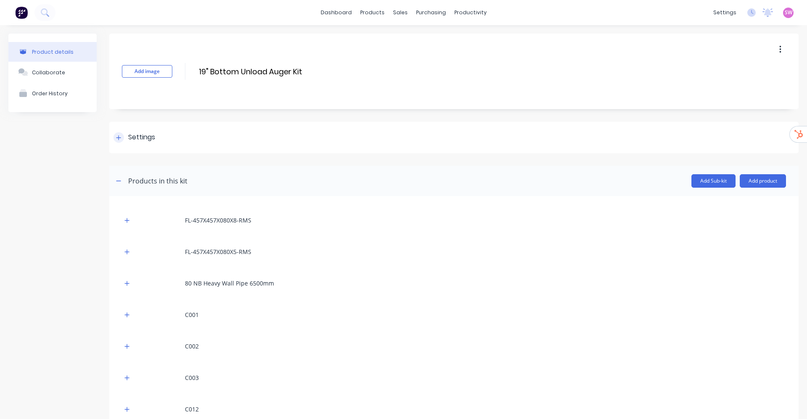
click at [144, 139] on div "Settings" at bounding box center [141, 137] width 27 height 11
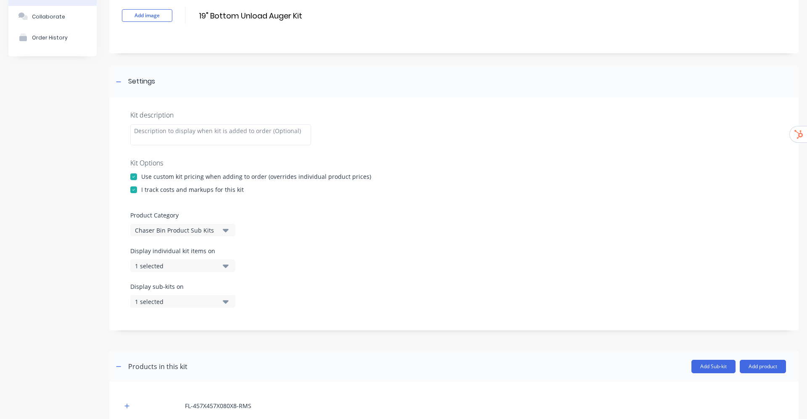
scroll to position [126, 0]
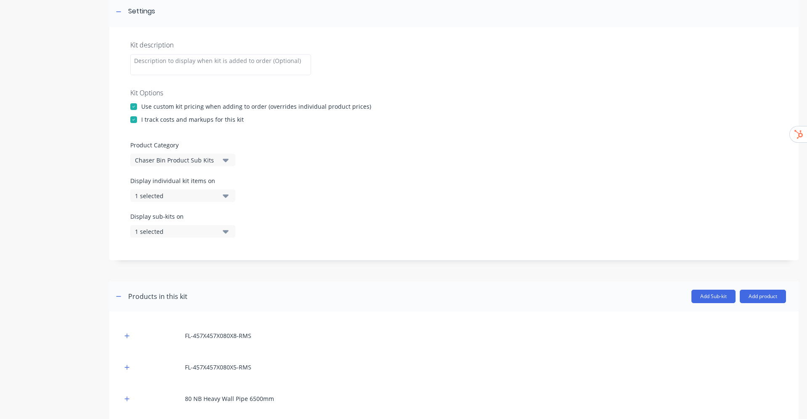
click at [229, 190] on button "1 selected" at bounding box center [182, 195] width 105 height 13
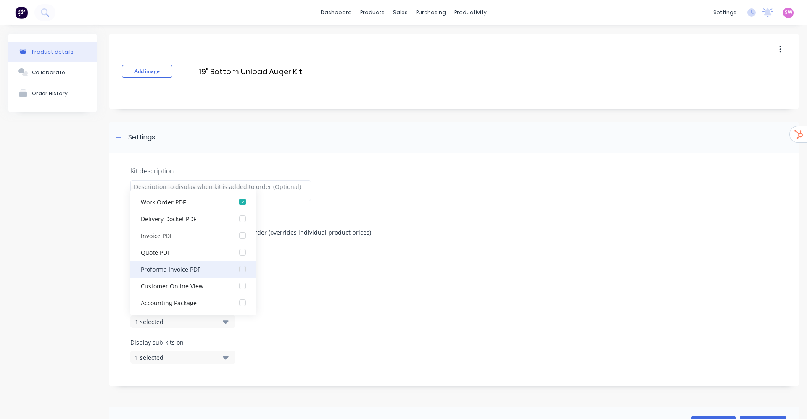
scroll to position [0, 0]
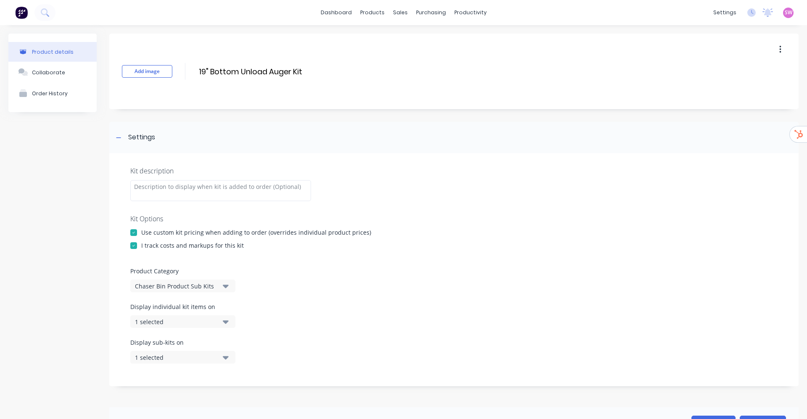
drag, startPoint x: 309, startPoint y: 66, endPoint x: 196, endPoint y: 64, distance: 113.0
click at [196, 64] on div "Add image 19" Bottom Unload Auger Kit 19" Bottom Unload Auger Kit Enter kit name" at bounding box center [453, 72] width 689 height 76
click at [406, 37] on div at bounding box center [400, 41] width 13 height 8
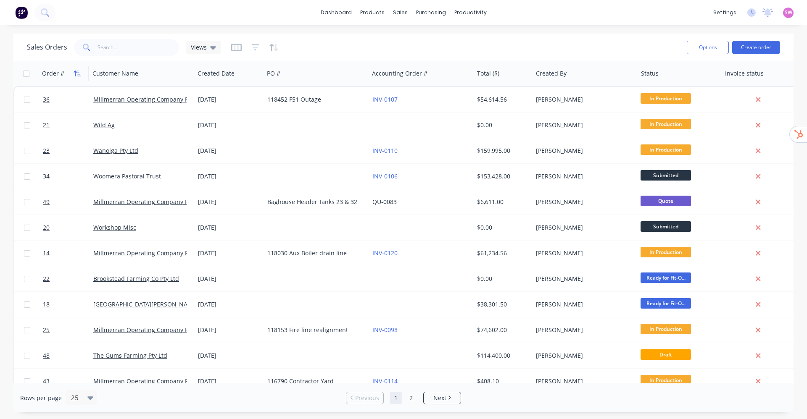
click at [73, 68] on button "button" at bounding box center [77, 73] width 13 height 13
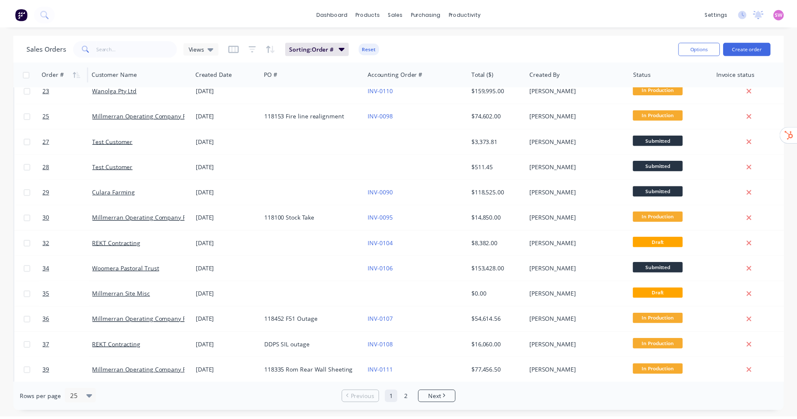
scroll to position [189, 0]
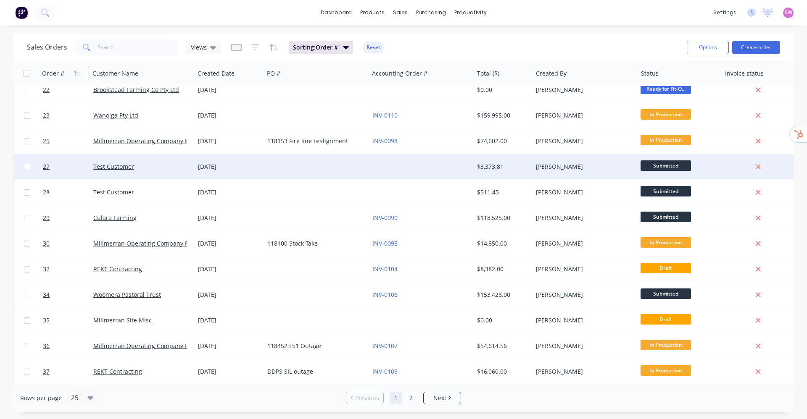
click at [347, 169] on div at bounding box center [316, 166] width 105 height 25
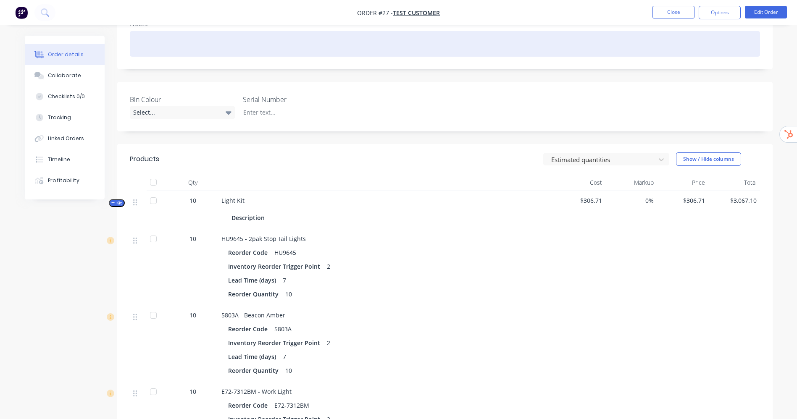
scroll to position [116, 0]
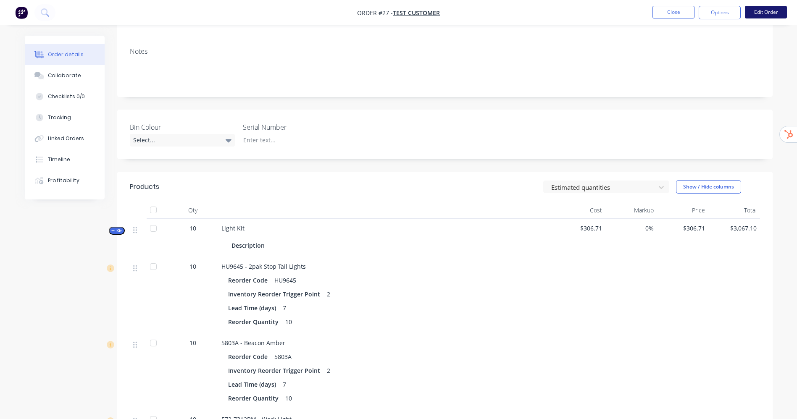
click at [754, 13] on button "Edit Order" at bounding box center [766, 12] width 42 height 13
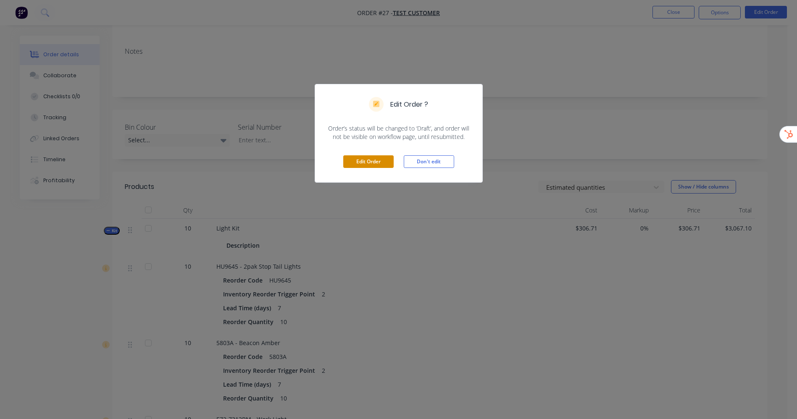
click at [371, 158] on button "Edit Order" at bounding box center [368, 161] width 50 height 13
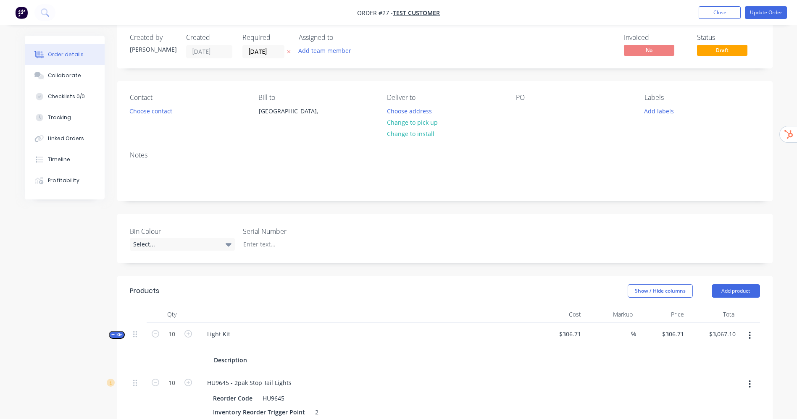
scroll to position [0, 0]
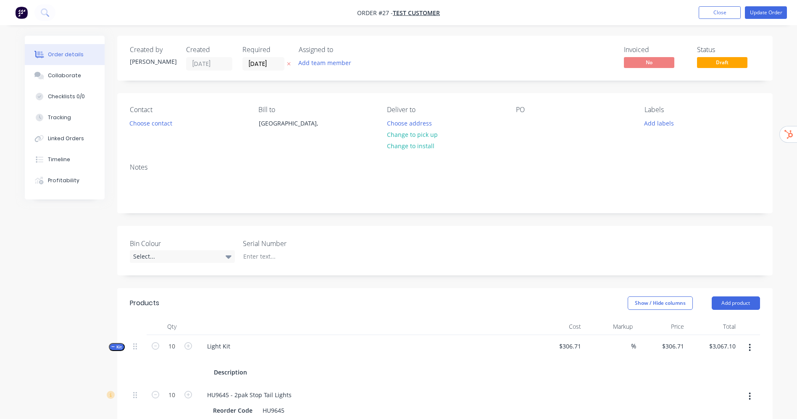
click at [116, 347] on span "Kit" at bounding box center [116, 347] width 11 height 6
click at [746, 302] on button "Add product" at bounding box center [736, 303] width 48 height 13
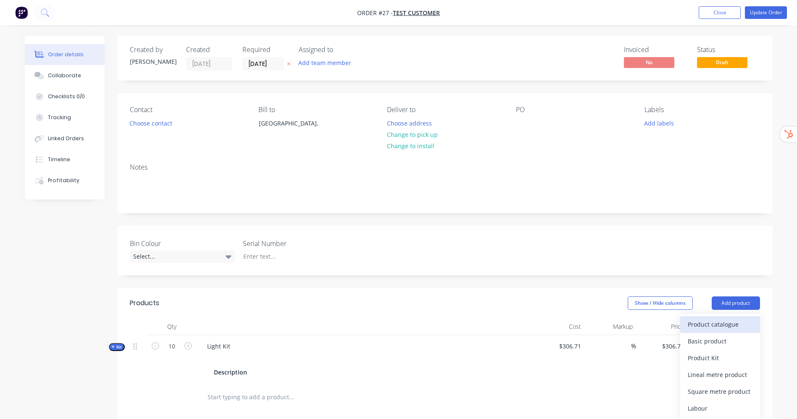
click at [708, 321] on div "Product catalogue" at bounding box center [720, 324] width 65 height 12
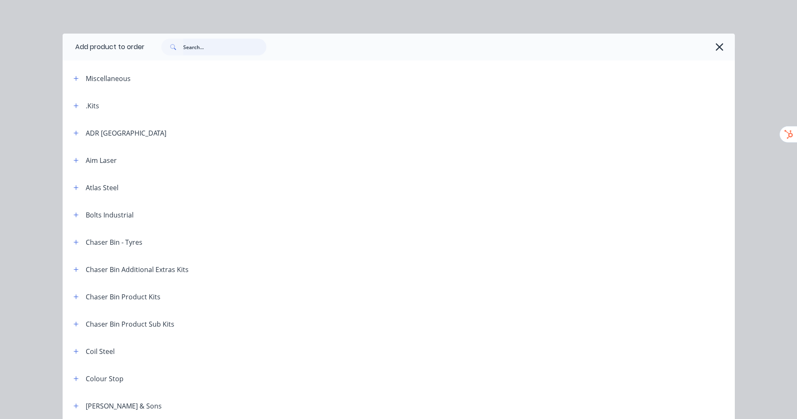
click at [207, 44] on input "text" at bounding box center [224, 47] width 83 height 17
paste input "19" Bottom Unload Auger Kit"
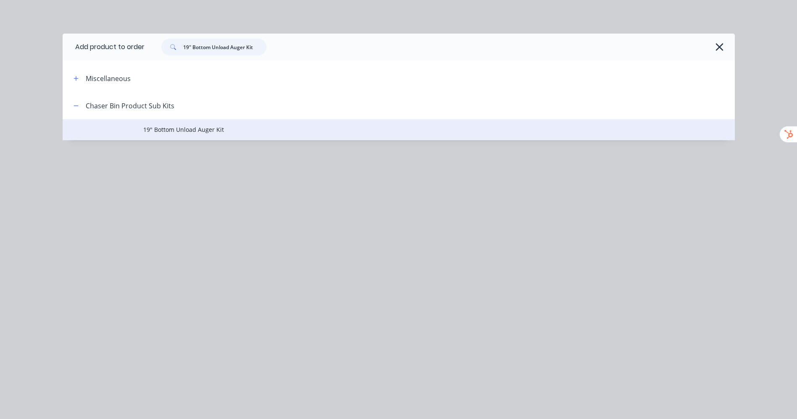
type input "19" Bottom Unload Auger Kit"
click at [193, 128] on span "19" Bottom Unload Auger Kit" at bounding box center [379, 129] width 473 height 9
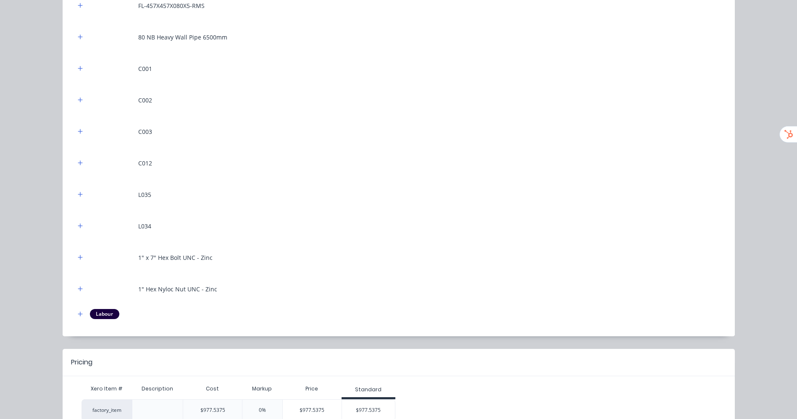
scroll to position [208, 0]
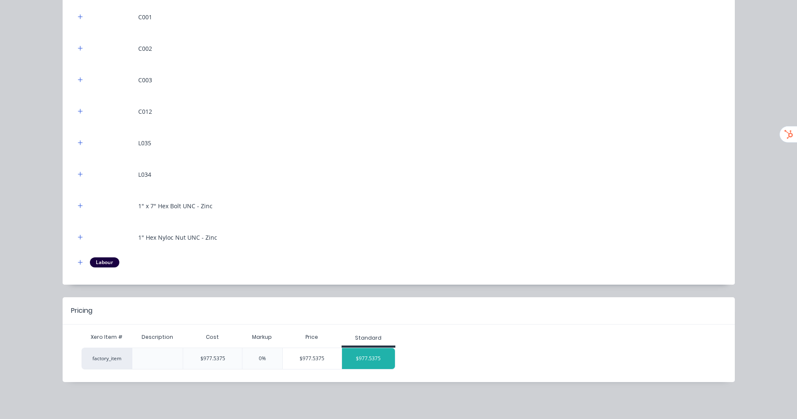
click at [372, 361] on div "$977.5375" at bounding box center [368, 358] width 53 height 21
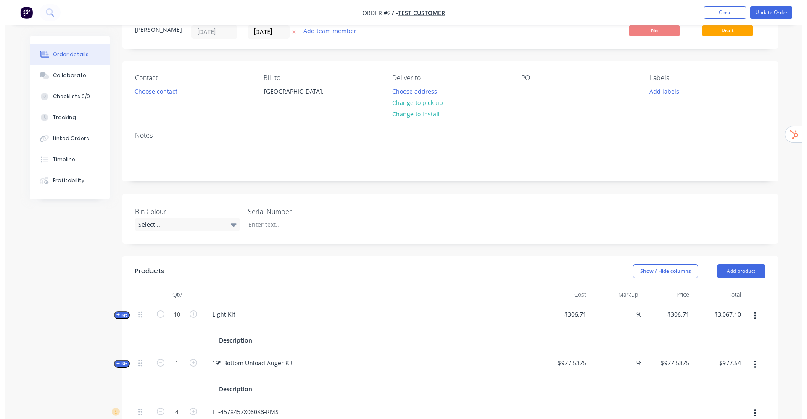
scroll to position [0, 0]
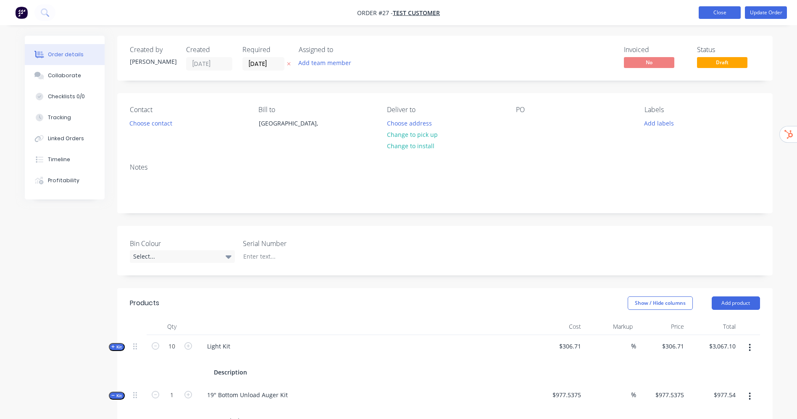
click at [727, 10] on button "Close" at bounding box center [720, 12] width 42 height 13
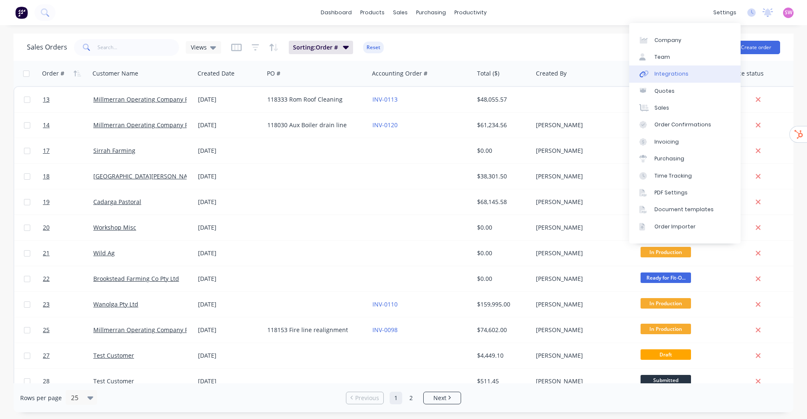
click at [675, 68] on link "Integrations" at bounding box center [684, 74] width 111 height 17
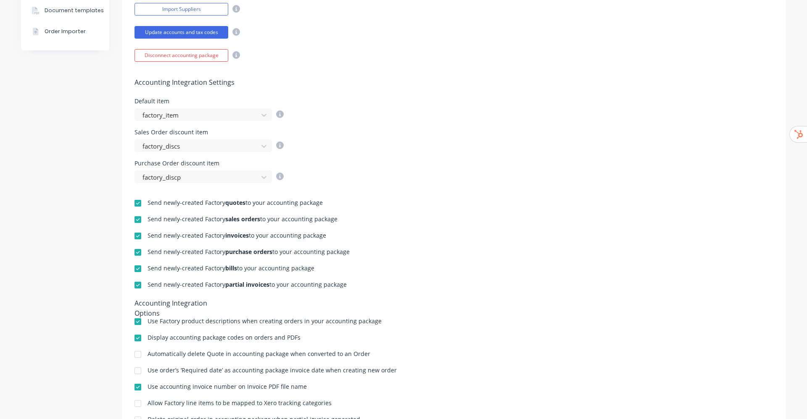
scroll to position [291, 0]
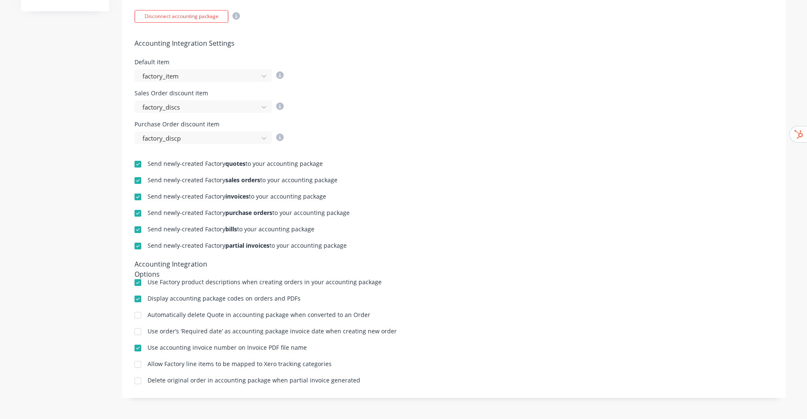
click at [131, 162] on div at bounding box center [137, 164] width 17 height 17
click at [131, 176] on div at bounding box center [137, 180] width 17 height 17
click at [134, 196] on div at bounding box center [137, 197] width 17 height 17
drag, startPoint x: 131, startPoint y: 215, endPoint x: 144, endPoint y: 227, distance: 18.4
click at [135, 216] on div at bounding box center [137, 213] width 17 height 17
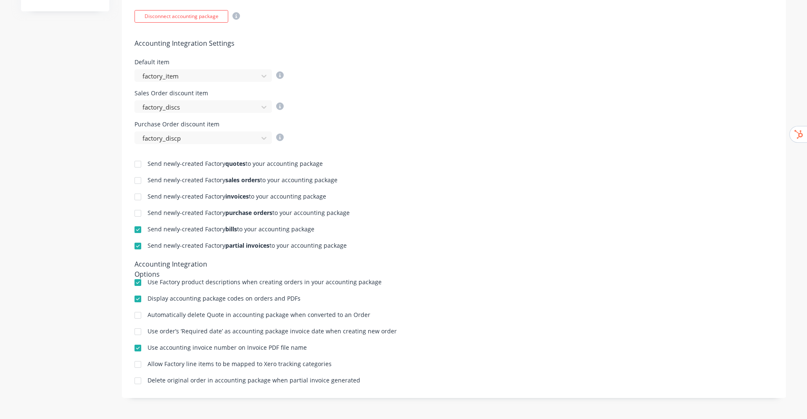
click at [137, 234] on div at bounding box center [137, 229] width 17 height 17
click at [138, 245] on div at bounding box center [137, 246] width 17 height 17
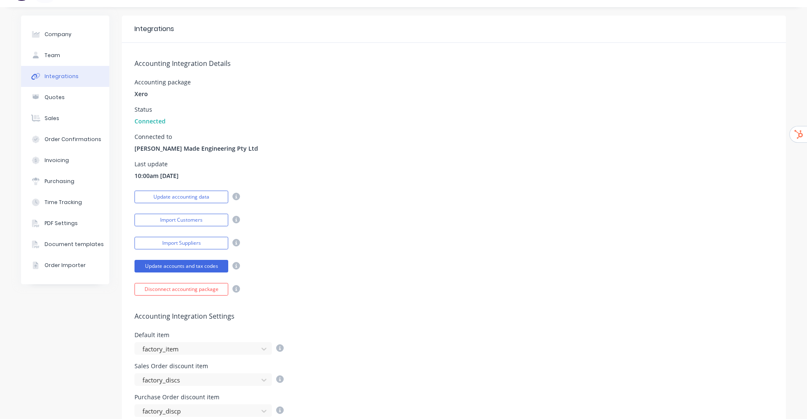
scroll to position [0, 0]
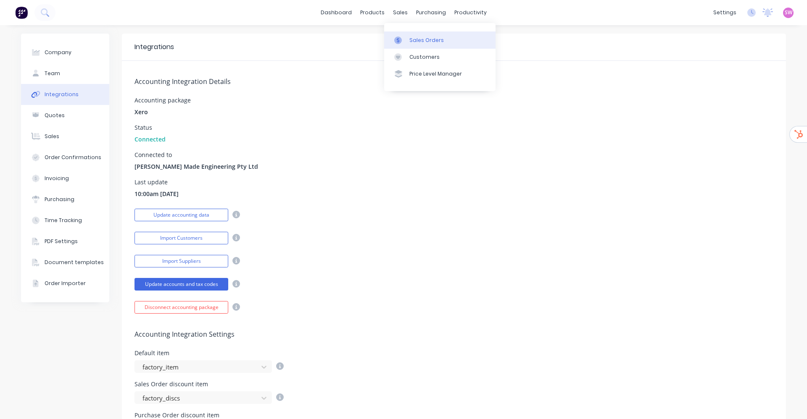
click at [409, 44] on link "Sales Orders" at bounding box center [439, 40] width 111 height 17
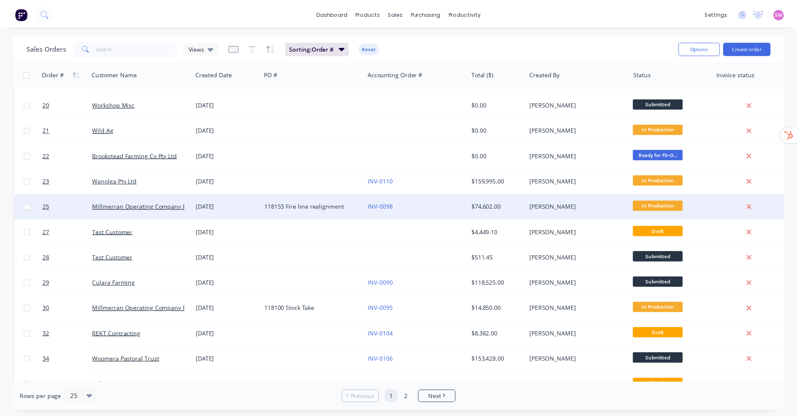
scroll to position [189, 0]
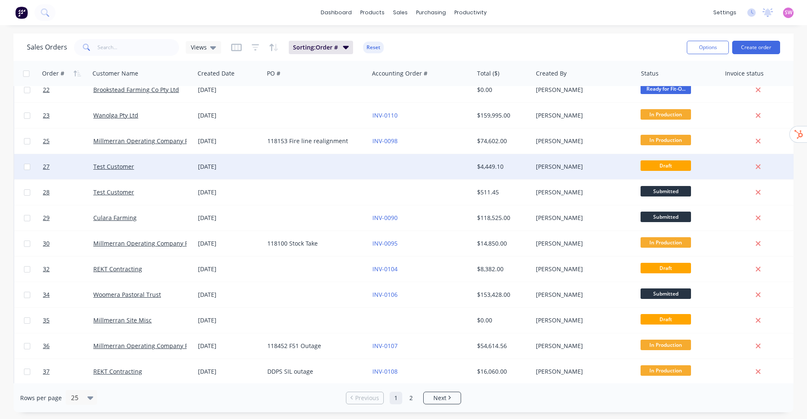
click at [449, 158] on div at bounding box center [421, 166] width 105 height 25
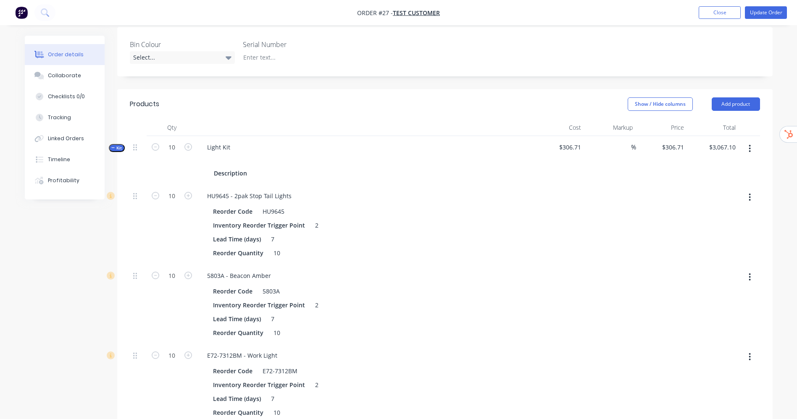
scroll to position [189, 0]
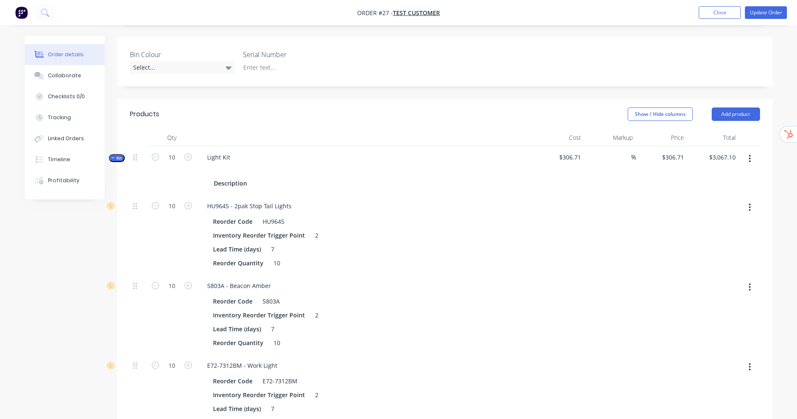
click at [118, 162] on button "Kit" at bounding box center [117, 158] width 16 height 8
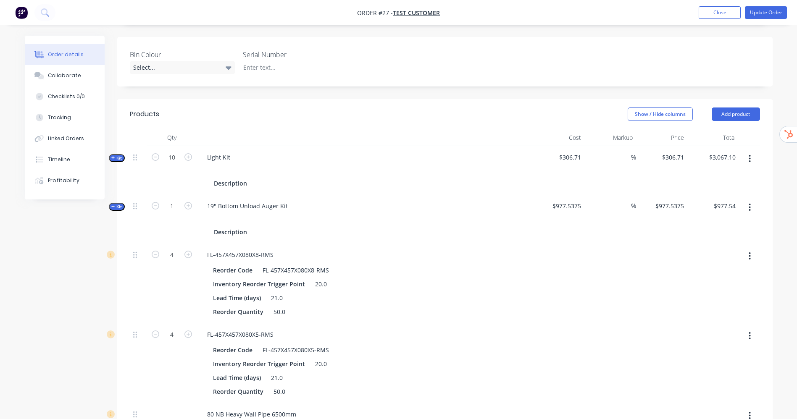
scroll to position [0, 0]
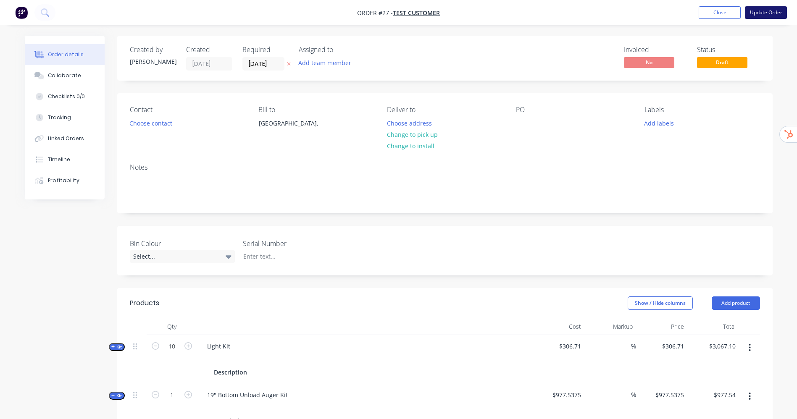
click at [776, 14] on button "Update Order" at bounding box center [766, 12] width 42 height 13
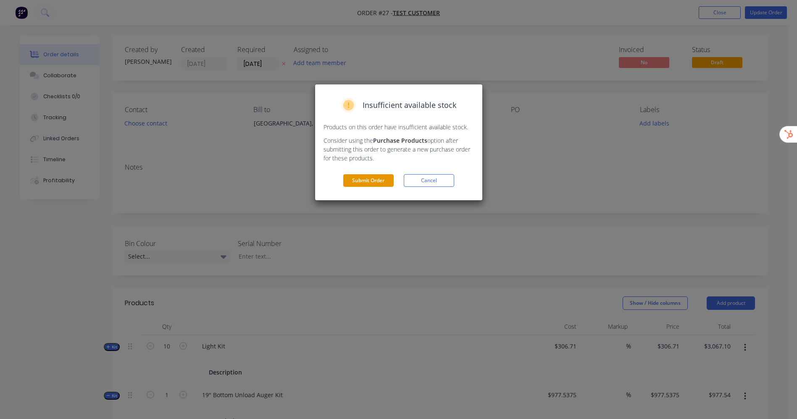
click at [363, 186] on button "Submit Order" at bounding box center [368, 180] width 50 height 13
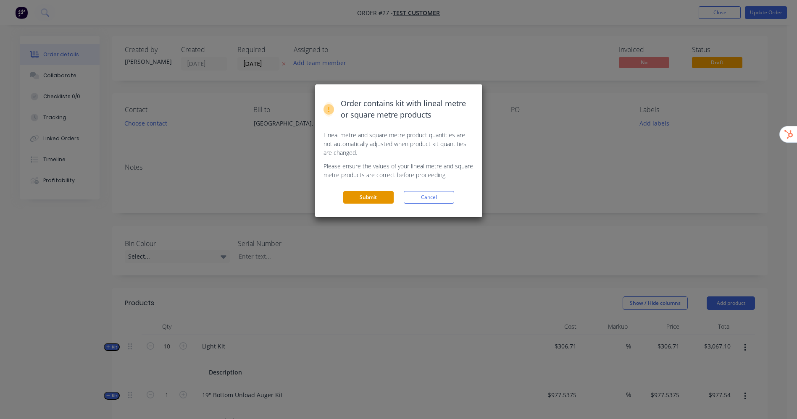
click at [368, 196] on button "Submit" at bounding box center [368, 197] width 50 height 13
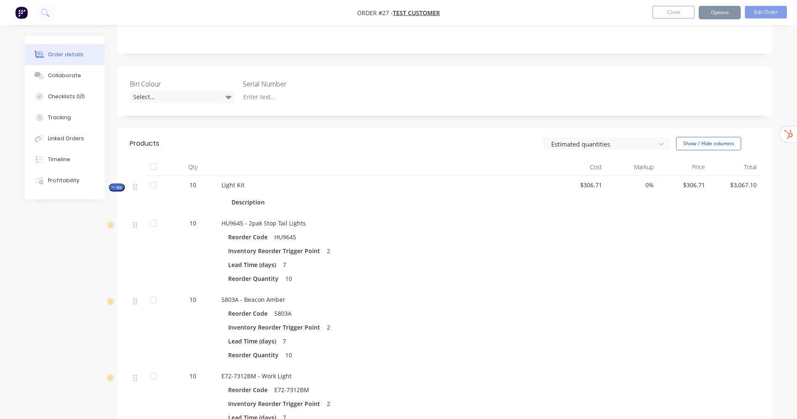
scroll to position [252, 0]
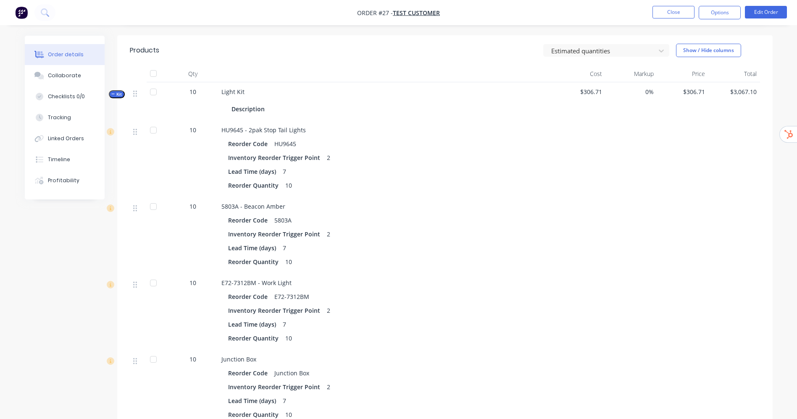
click at [115, 93] on icon "button" at bounding box center [113, 94] width 4 height 4
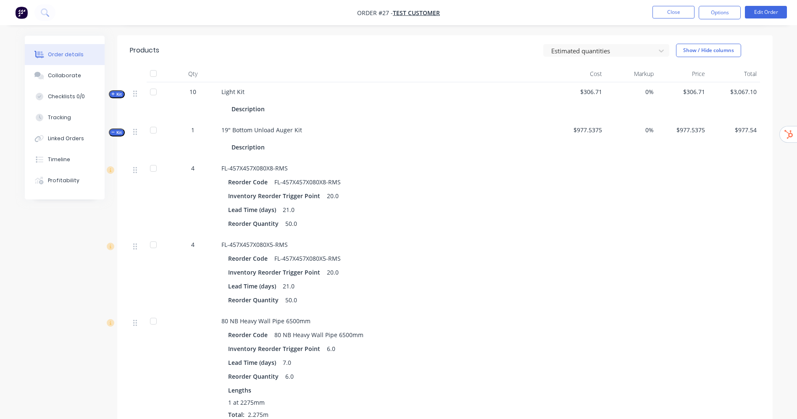
click at [730, 21] on nav "Order #27 - Test Customer Close Options Edit Order" at bounding box center [398, 12] width 797 height 25
click at [736, 10] on button "Options" at bounding box center [720, 12] width 42 height 13
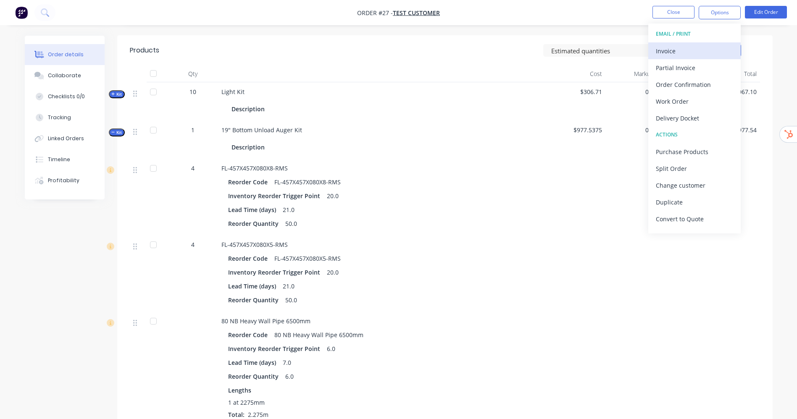
click at [696, 50] on div "Invoice" at bounding box center [694, 51] width 77 height 12
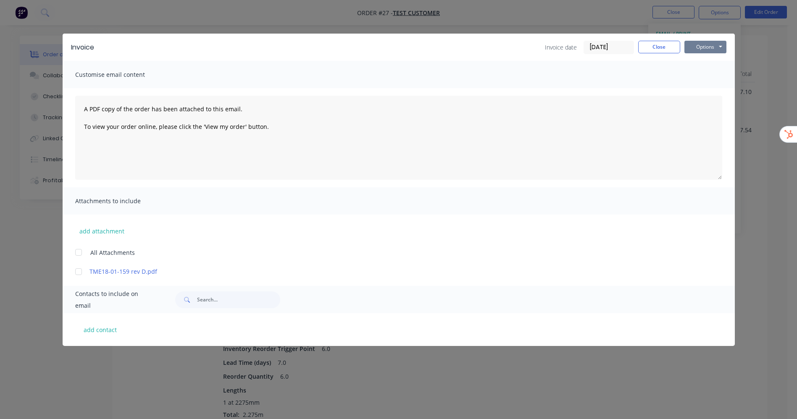
click at [697, 43] on button "Options" at bounding box center [705, 47] width 42 height 13
click at [713, 65] on button "Preview" at bounding box center [711, 62] width 54 height 14
click at [664, 46] on button "Close" at bounding box center [659, 47] width 42 height 13
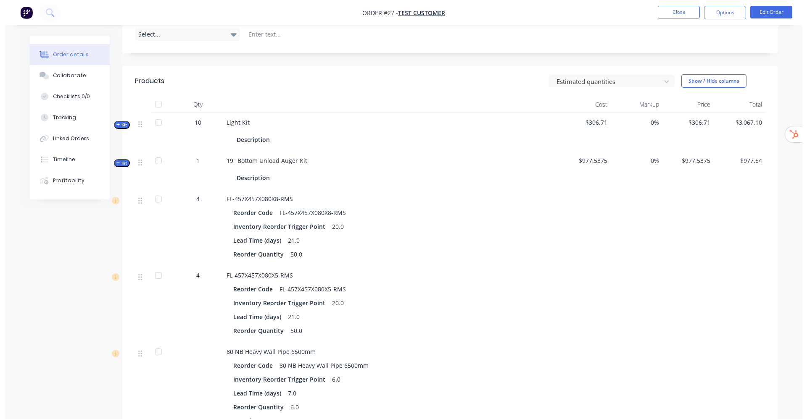
scroll to position [0, 0]
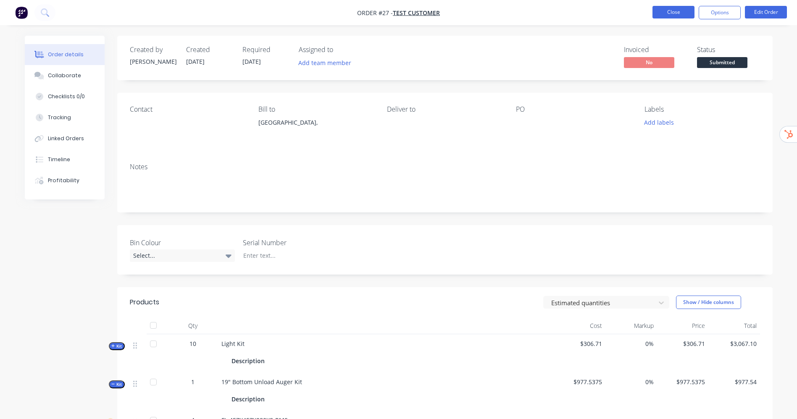
click at [679, 13] on button "Close" at bounding box center [673, 12] width 42 height 13
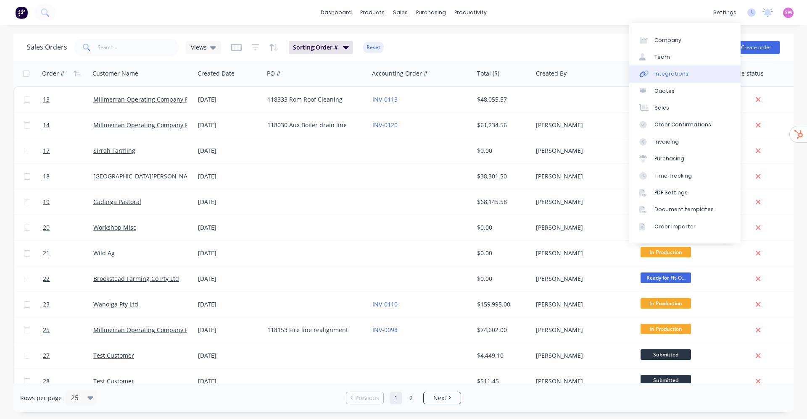
click at [692, 66] on link "Integrations" at bounding box center [684, 74] width 111 height 17
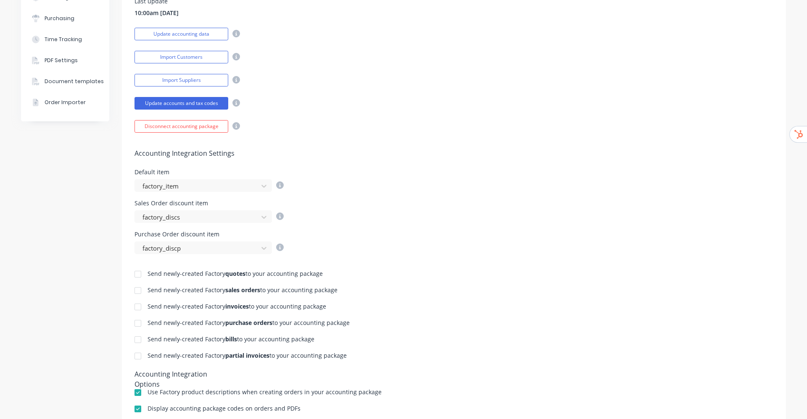
scroll to position [291, 0]
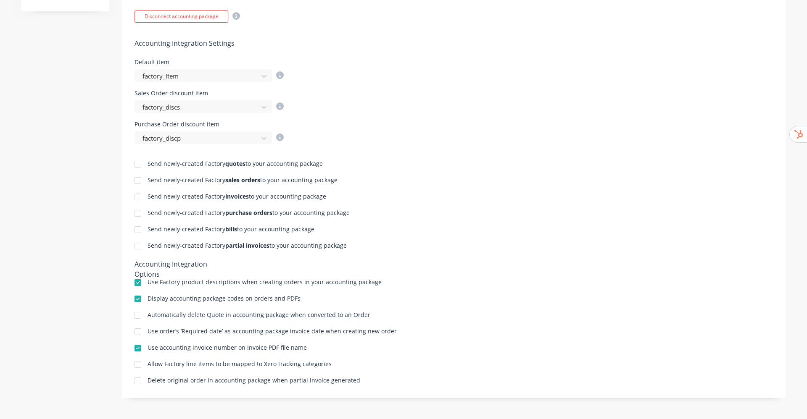
click at [137, 246] on div at bounding box center [137, 246] width 17 height 17
click at [135, 230] on div at bounding box center [137, 229] width 17 height 17
click at [137, 211] on div at bounding box center [137, 213] width 17 height 17
click at [134, 194] on div at bounding box center [137, 197] width 17 height 17
click at [136, 181] on div at bounding box center [137, 180] width 17 height 17
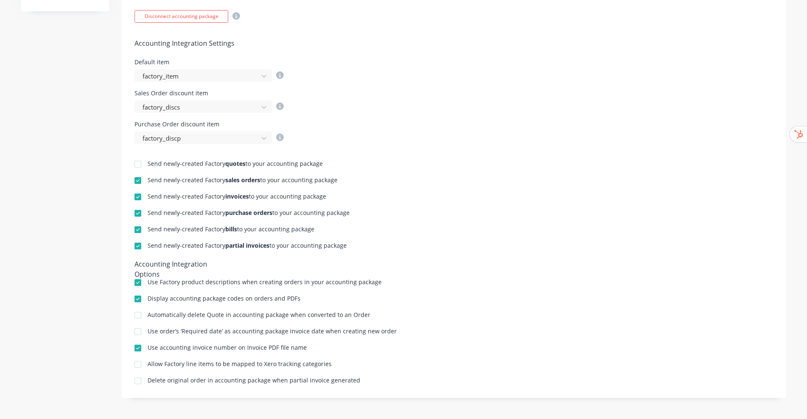
click at [132, 160] on div at bounding box center [137, 164] width 17 height 17
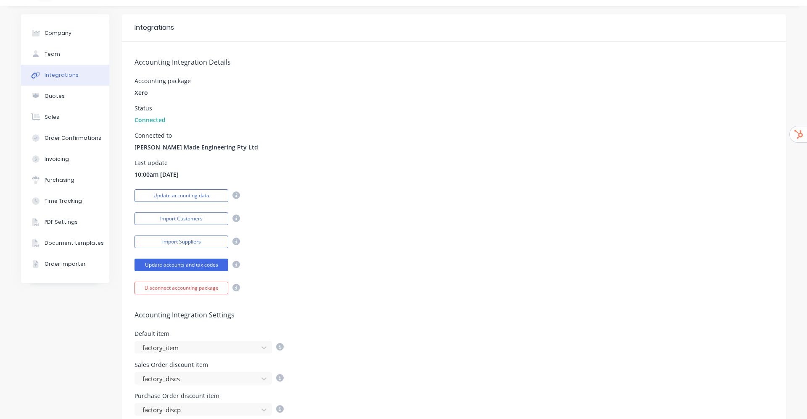
scroll to position [0, 0]
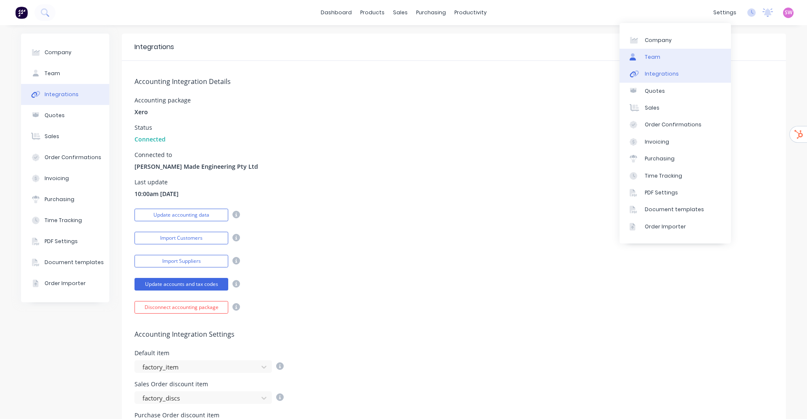
click at [666, 52] on link "Team" at bounding box center [674, 57] width 111 height 17
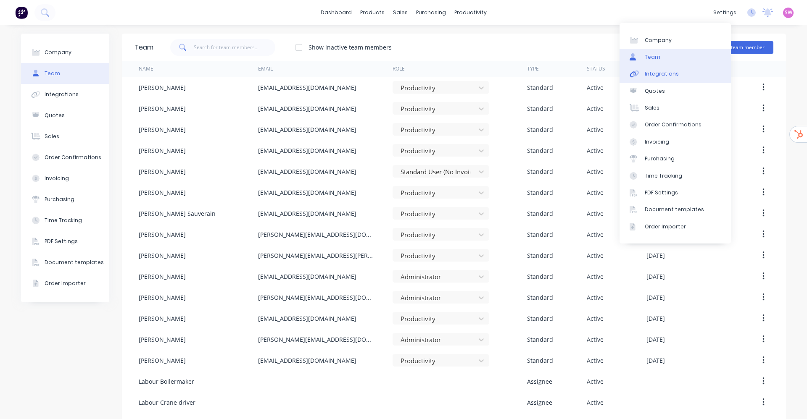
click at [678, 71] on link "Integrations" at bounding box center [674, 74] width 111 height 17
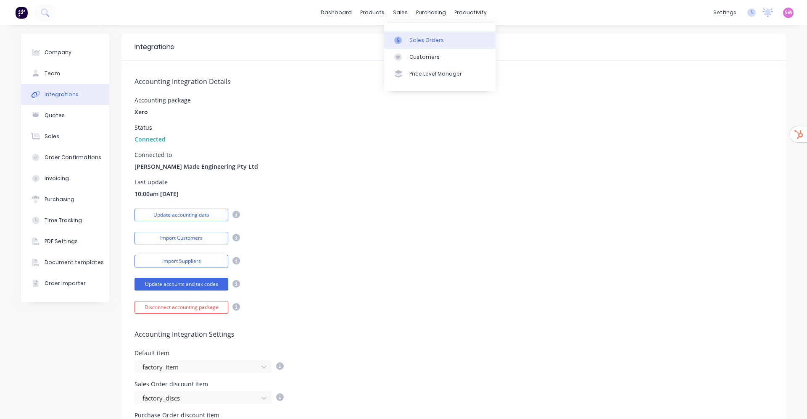
click at [416, 39] on div "Sales Orders" at bounding box center [426, 41] width 34 height 8
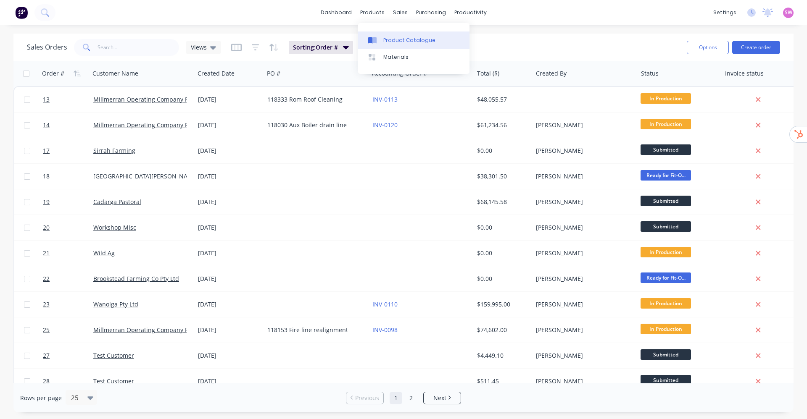
click at [384, 36] on link "Product Catalogue" at bounding box center [413, 40] width 111 height 17
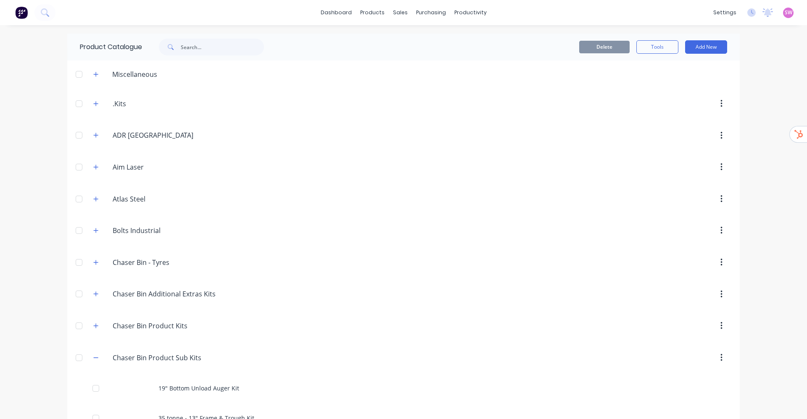
click at [97, 195] on div "Atlas.Steel Atlas Steel" at bounding box center [153, 199] width 132 height 15
click at [95, 199] on button "button" at bounding box center [96, 199] width 11 height 11
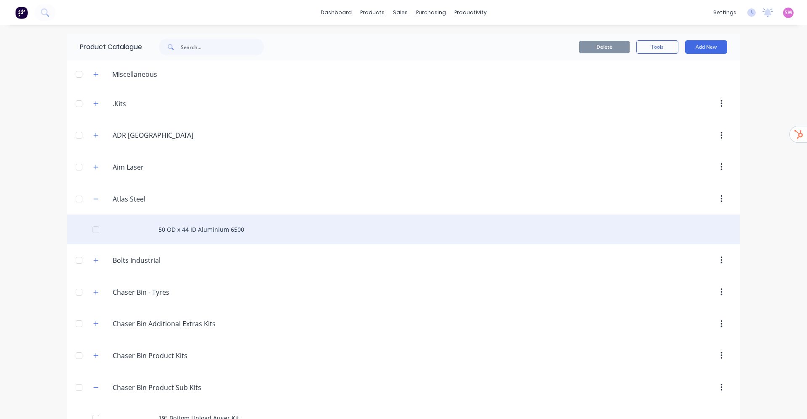
click at [187, 226] on div "50 OD x 44 ID Aluminium 6500" at bounding box center [403, 230] width 672 height 30
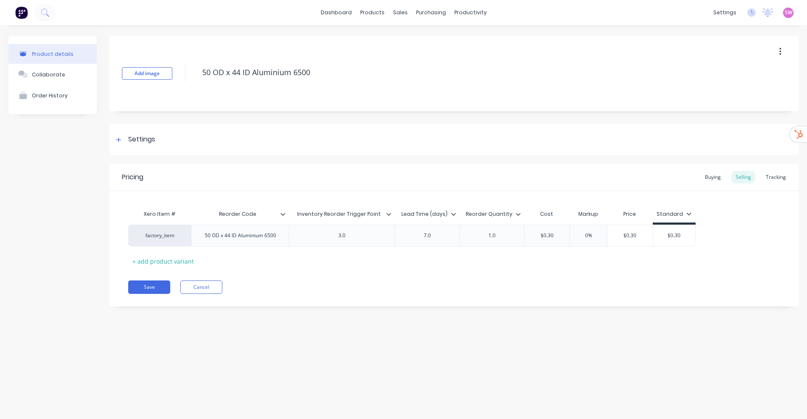
type textarea "x"
type input "Reorder Code"
click at [283, 218] on input "Reorder Code" at bounding box center [237, 214] width 92 height 8
click at [283, 215] on icon at bounding box center [283, 214] width 5 height 3
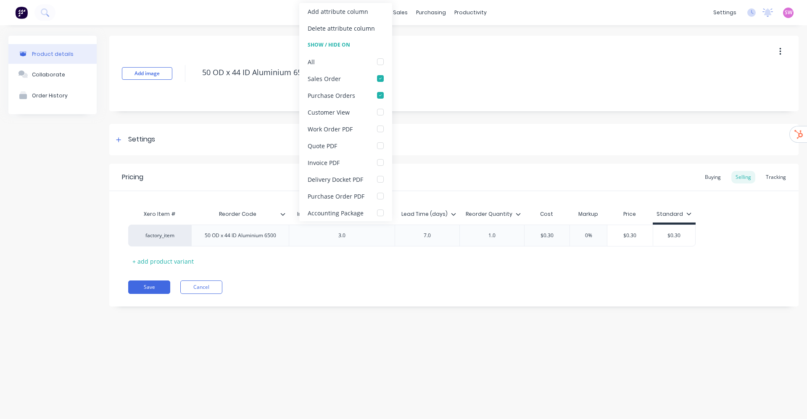
type textarea "x"
click at [110, 358] on div "Product details Collaborate Order History Add image 50 OD x 44 ID Aluminium 650…" at bounding box center [403, 213] width 807 height 377
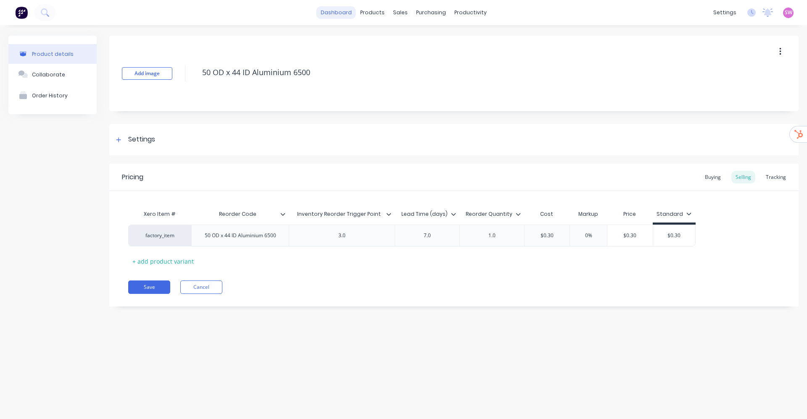
click at [338, 13] on link "dashboard" at bounding box center [335, 12] width 39 height 13
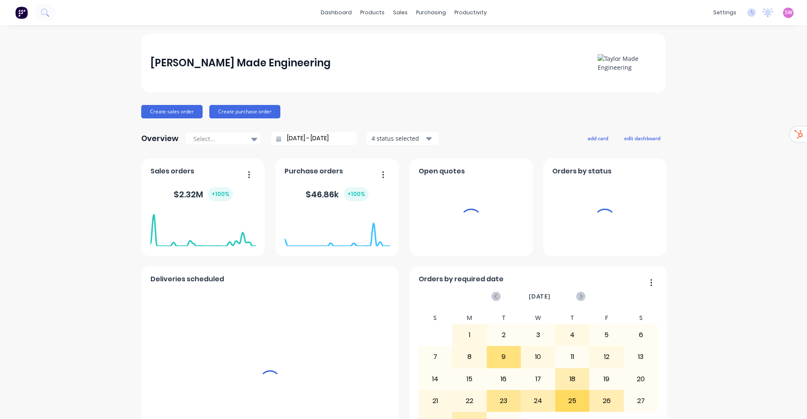
click at [784, 12] on span "SW" at bounding box center [788, 13] width 8 height 8
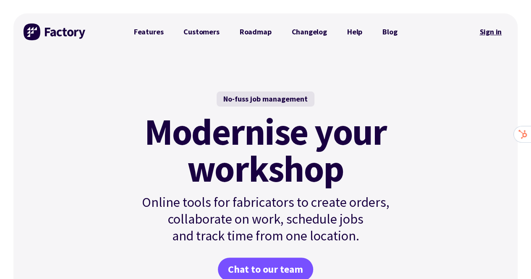
click at [490, 32] on link "Sign in" at bounding box center [491, 31] width 34 height 19
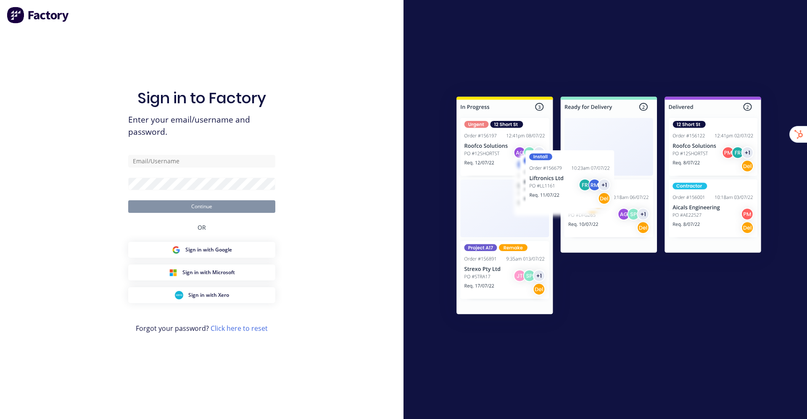
type input "[EMAIL_ADDRESS][DOMAIN_NAME]"
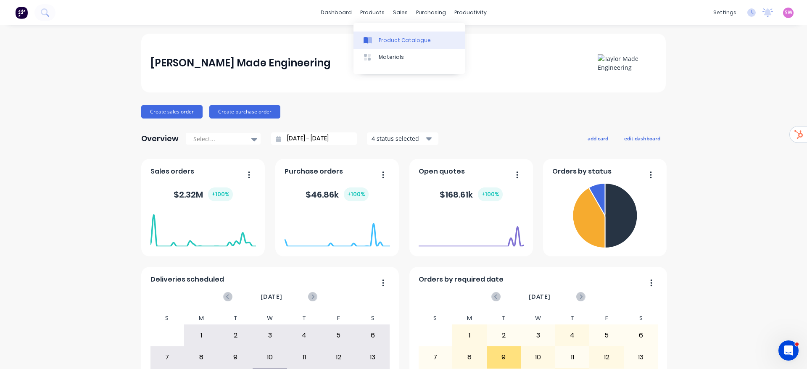
click at [372, 38] on div at bounding box center [369, 41] width 13 height 8
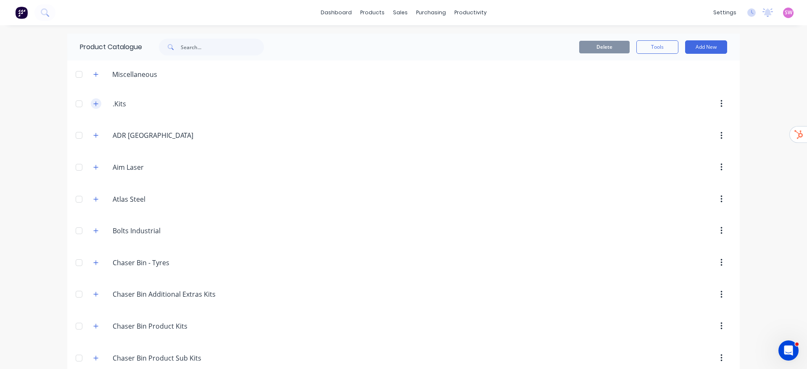
click at [94, 104] on button "button" at bounding box center [96, 103] width 11 height 11
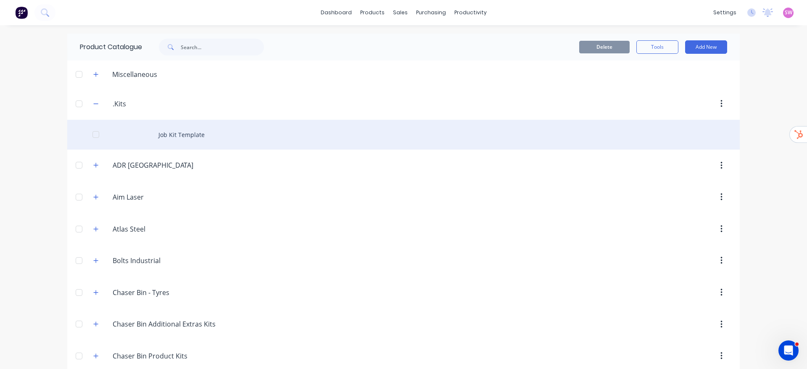
click at [174, 131] on div "Job Kit Template" at bounding box center [403, 135] width 672 height 30
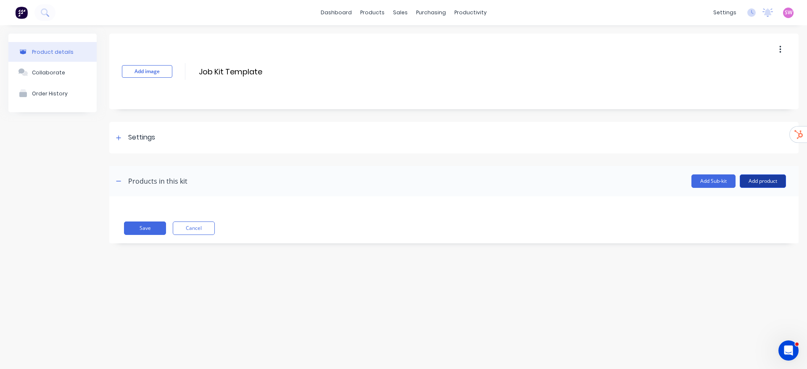
click at [754, 178] on button "Add product" at bounding box center [762, 180] width 46 height 13
click at [741, 219] on div "Labour" at bounding box center [745, 219] width 65 height 12
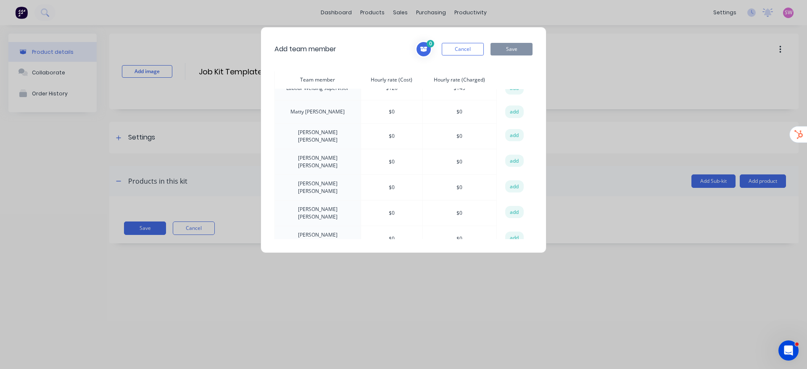
scroll to position [551, 0]
click at [465, 47] on button "Cancel" at bounding box center [462, 49] width 42 height 13
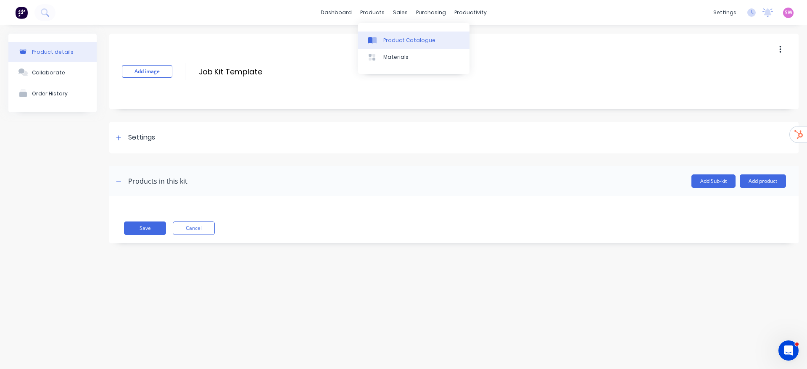
click at [379, 37] on div at bounding box center [374, 41] width 13 height 8
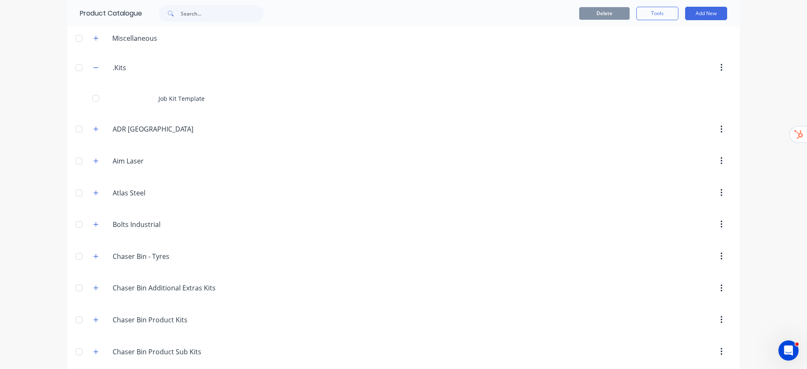
scroll to position [126, 0]
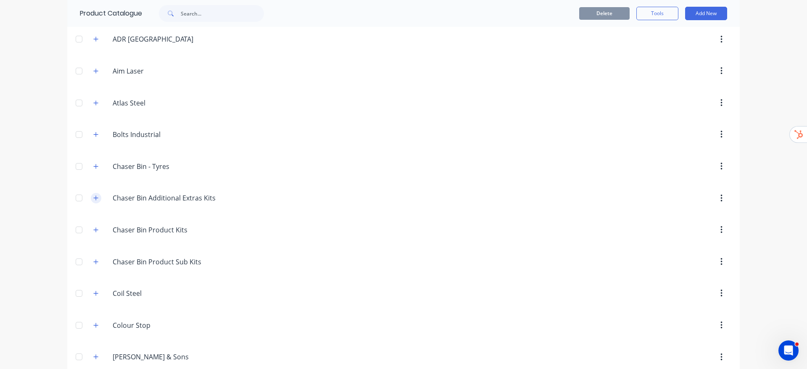
click at [93, 200] on icon "button" at bounding box center [95, 198] width 5 height 6
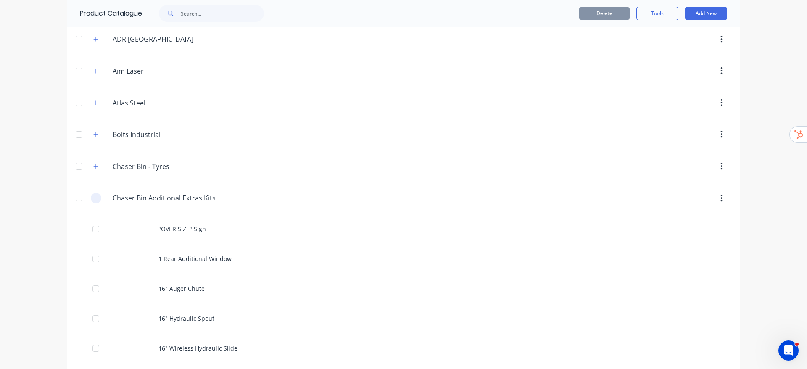
click at [91, 197] on button "button" at bounding box center [96, 198] width 11 height 11
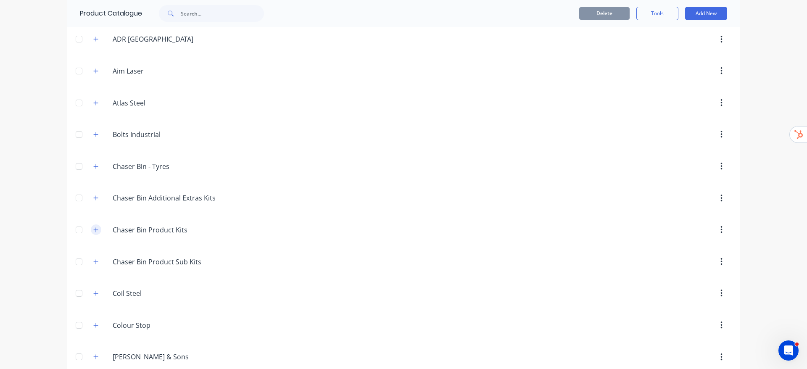
click at [94, 231] on button "button" at bounding box center [96, 229] width 11 height 11
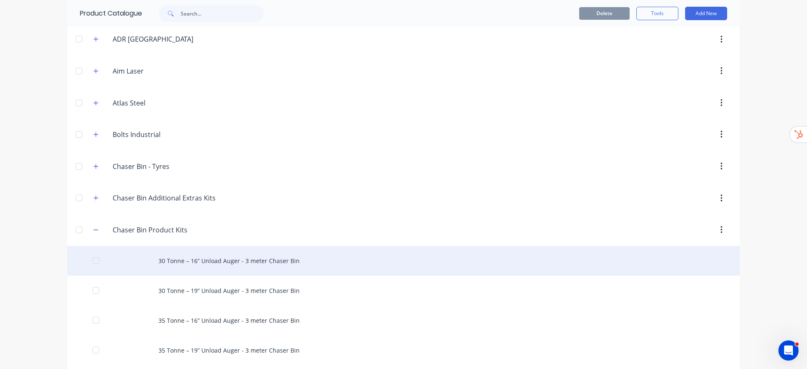
click at [254, 255] on div "30 Tonne – 16” Unload Auger - 3 meter Chaser Bin" at bounding box center [403, 261] width 672 height 30
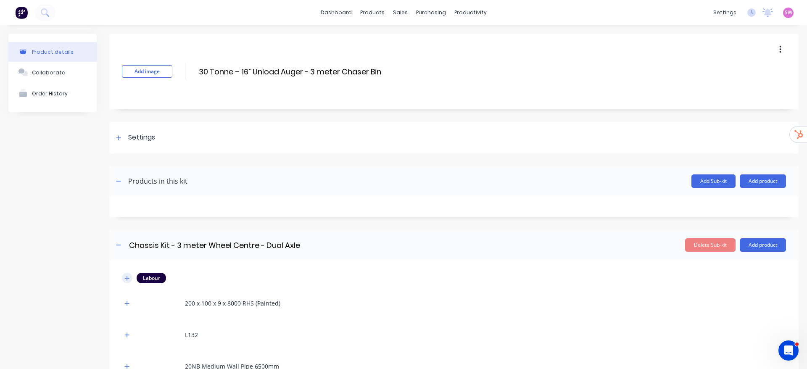
click at [128, 274] on button "button" at bounding box center [127, 278] width 11 height 11
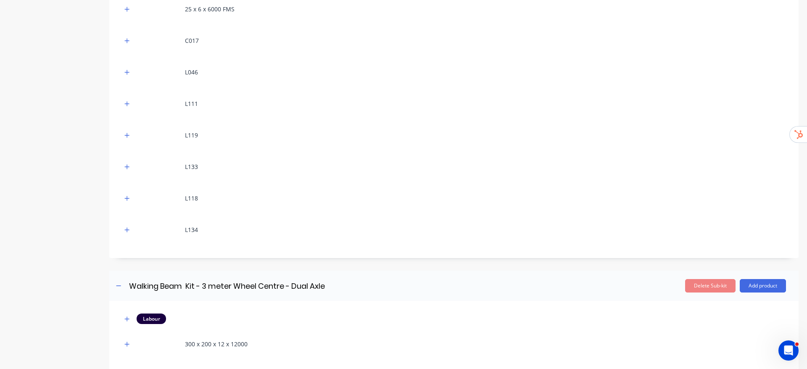
scroll to position [630, 0]
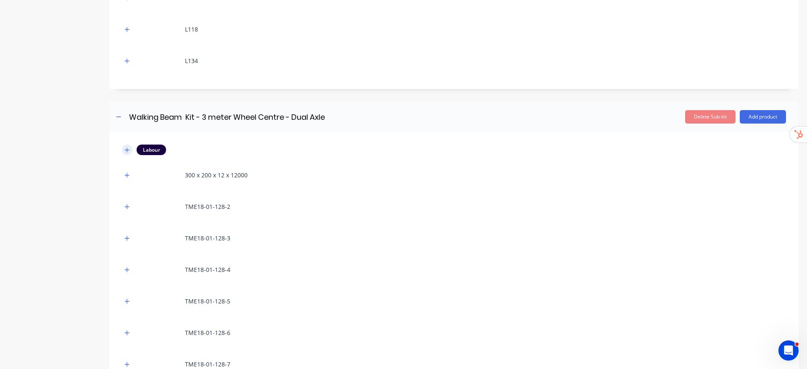
click at [129, 150] on icon "button" at bounding box center [126, 150] width 5 height 6
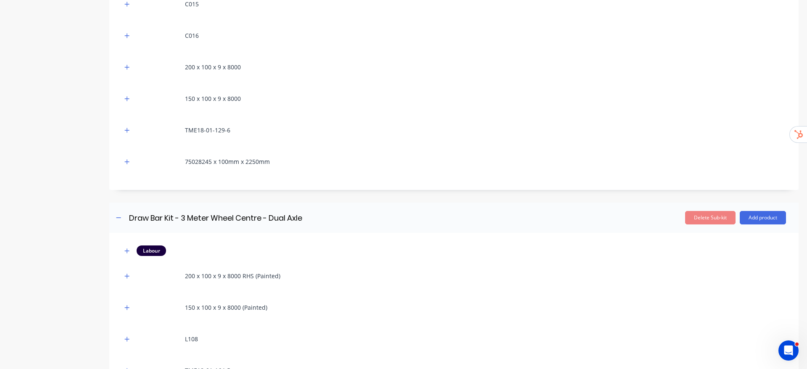
scroll to position [1260, 0]
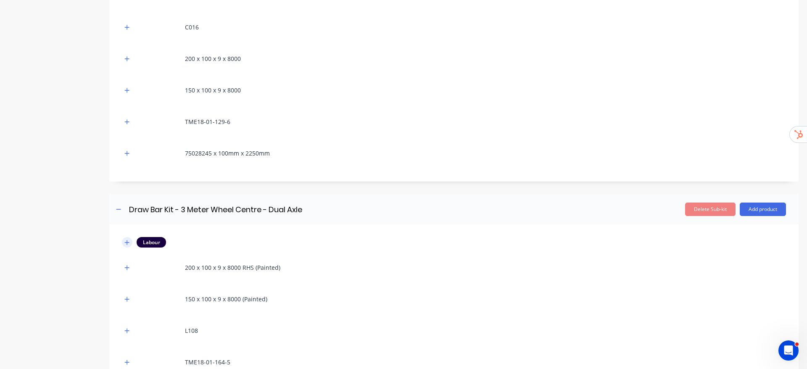
click at [125, 244] on icon "button" at bounding box center [126, 242] width 5 height 6
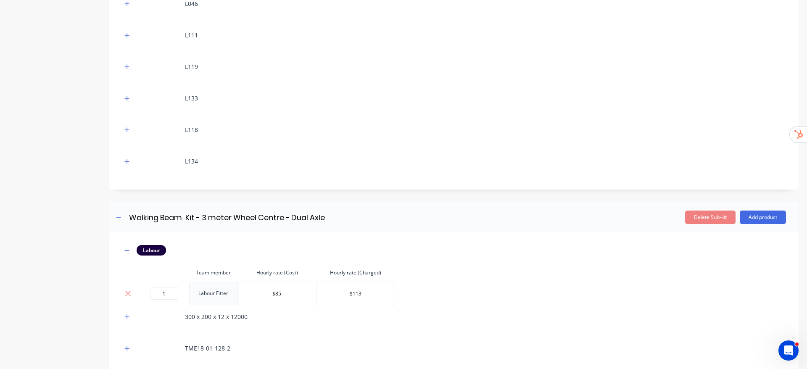
scroll to position [0, 0]
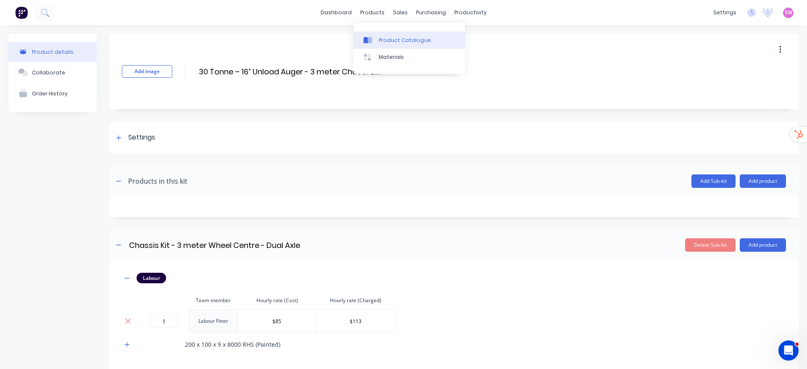
click at [385, 45] on link "Product Catalogue" at bounding box center [408, 40] width 111 height 17
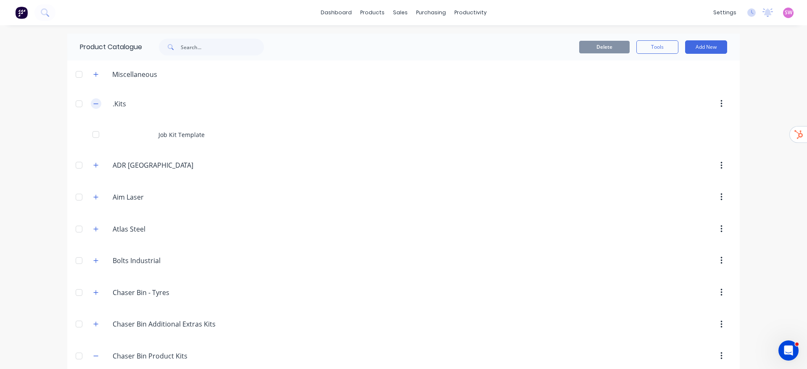
click at [93, 101] on icon "button" at bounding box center [95, 104] width 5 height 6
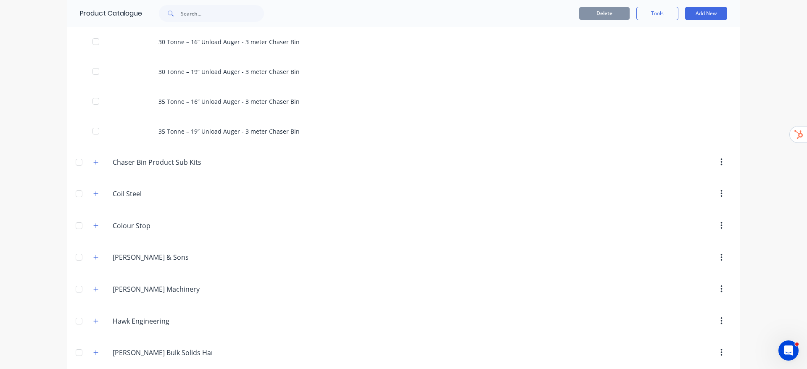
scroll to position [189, 0]
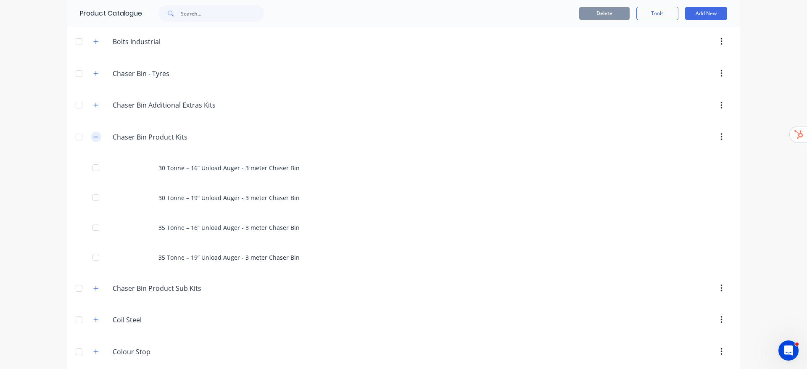
click at [93, 134] on icon "button" at bounding box center [95, 137] width 5 height 6
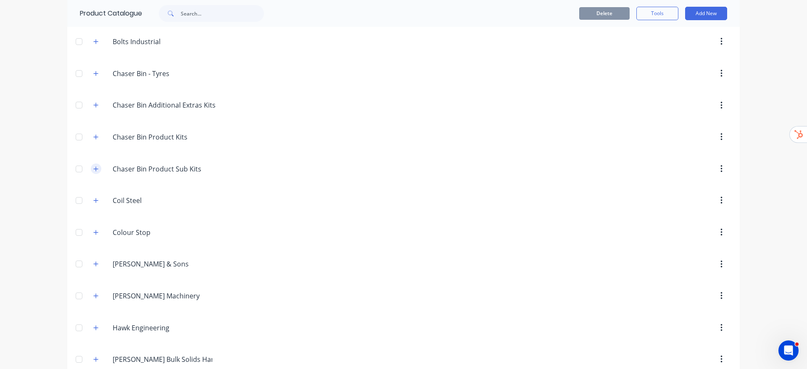
click at [91, 165] on button "button" at bounding box center [96, 168] width 11 height 11
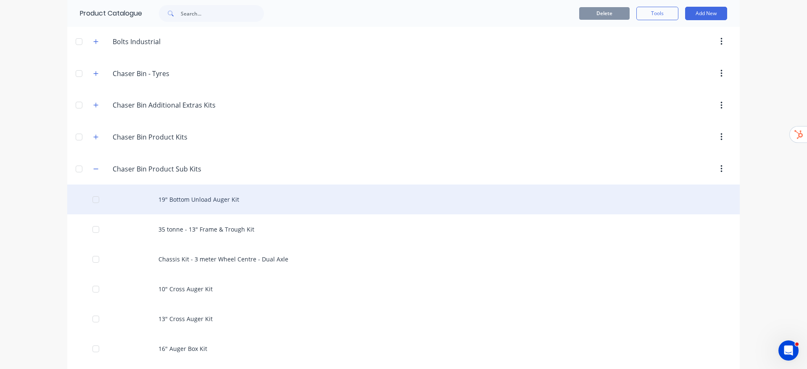
click at [194, 198] on div "19" Bottom Unload Auger Kit" at bounding box center [403, 199] width 672 height 30
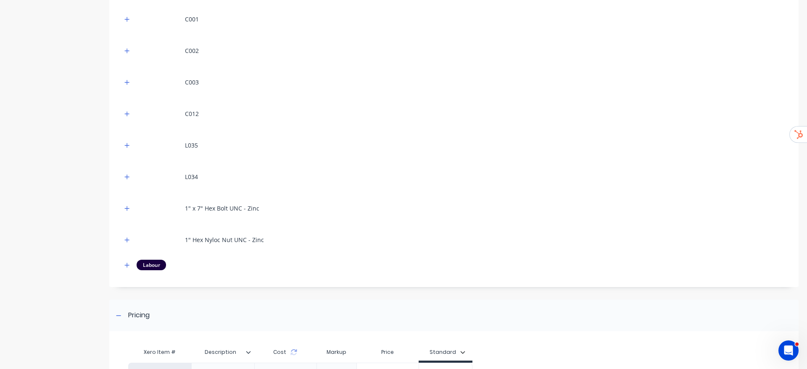
scroll to position [315, 0]
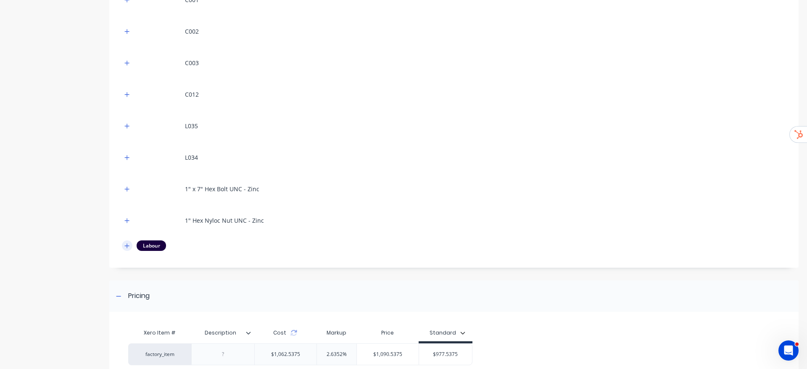
click at [126, 245] on icon "button" at bounding box center [127, 245] width 5 height 5
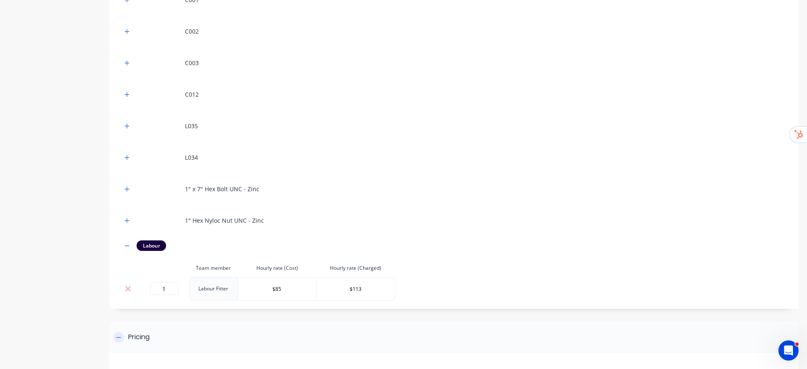
scroll to position [434, 0]
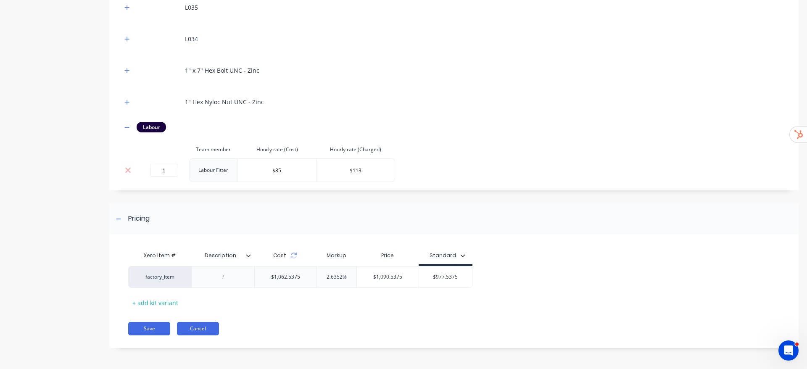
click at [196, 331] on button "Cancel" at bounding box center [198, 328] width 42 height 13
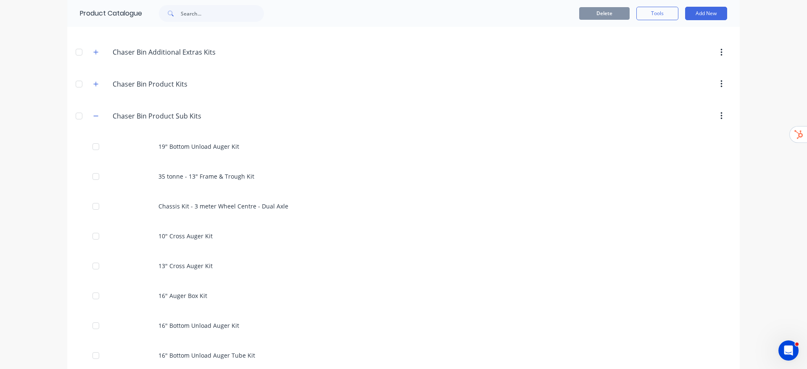
scroll to position [252, 0]
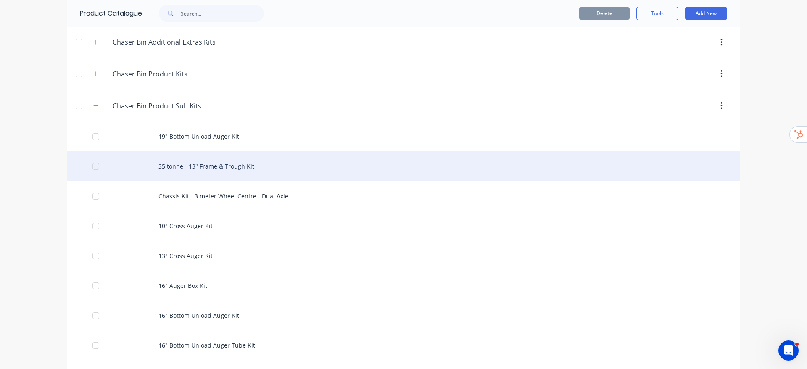
click at [174, 167] on div "35 tonne - 13" Frame & Trough Kit" at bounding box center [403, 166] width 672 height 30
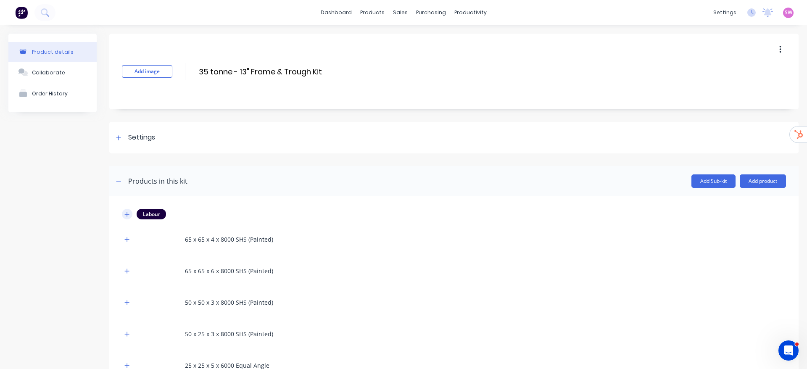
click at [128, 214] on icon "button" at bounding box center [127, 214] width 5 height 5
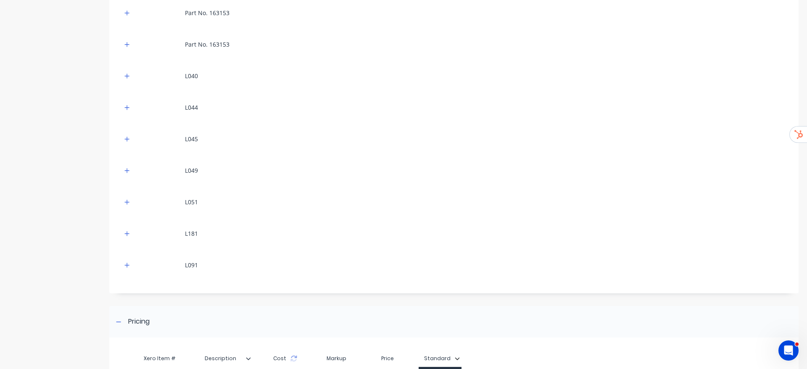
scroll to position [875, 0]
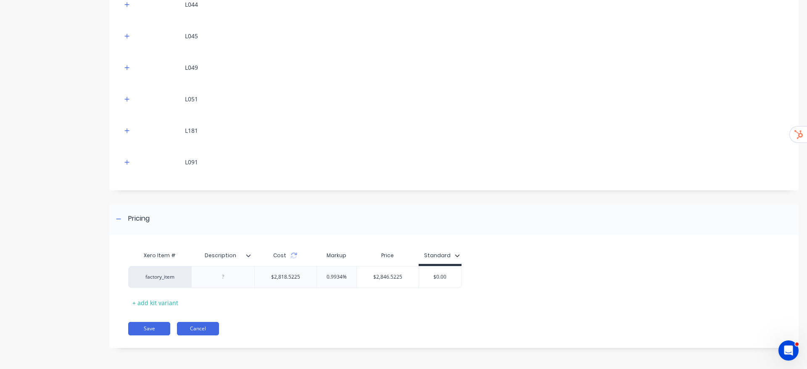
click at [210, 328] on button "Cancel" at bounding box center [198, 328] width 42 height 13
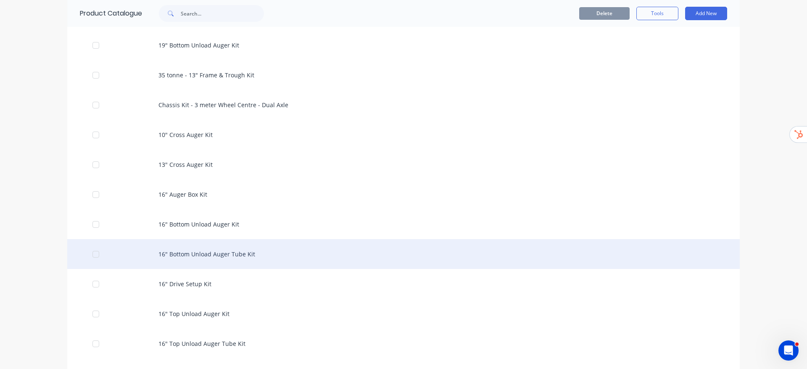
scroll to position [315, 0]
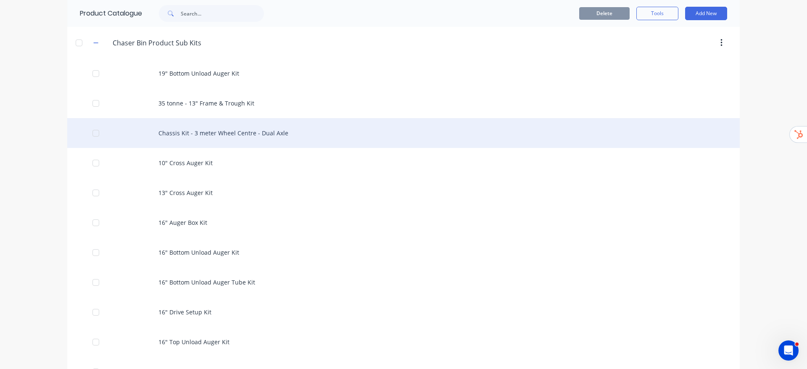
click at [215, 132] on div "Chassis Kit - 3 meter Wheel Centre - Dual Axle" at bounding box center [403, 133] width 672 height 30
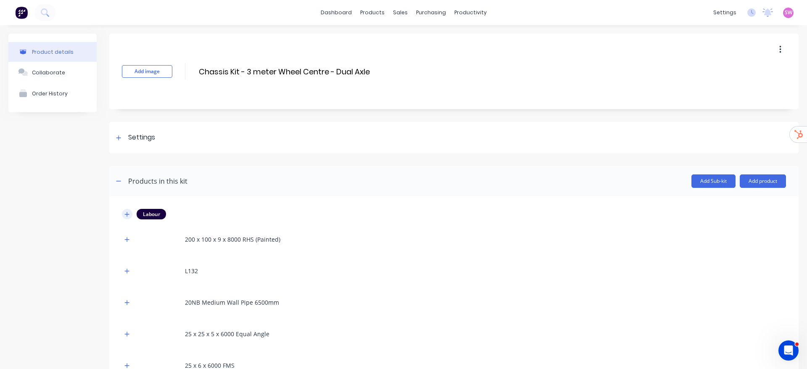
click at [126, 212] on icon "button" at bounding box center [126, 214] width 5 height 6
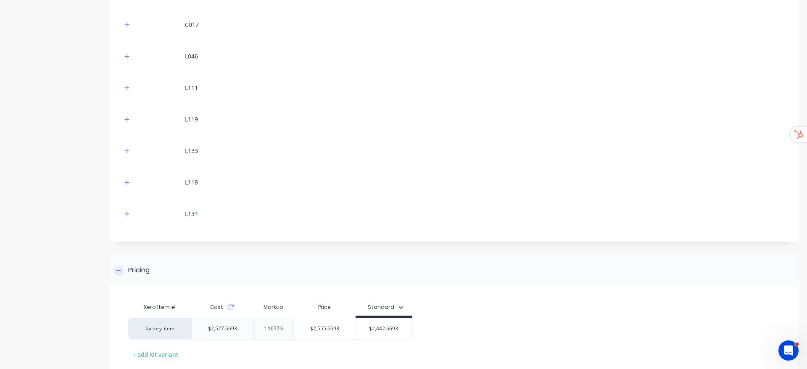
scroll to position [465, 0]
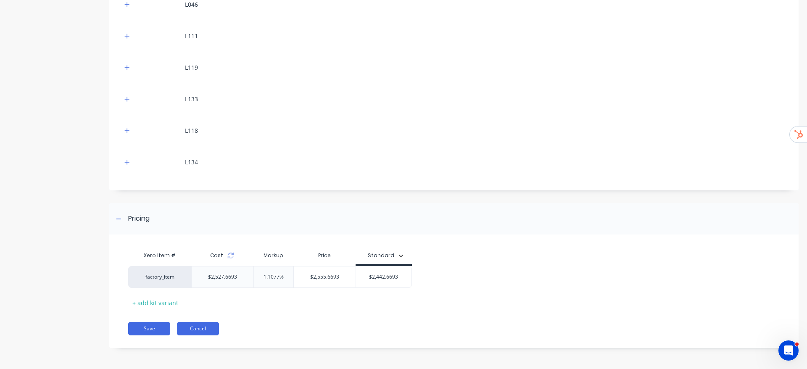
click at [205, 328] on button "Cancel" at bounding box center [198, 328] width 42 height 13
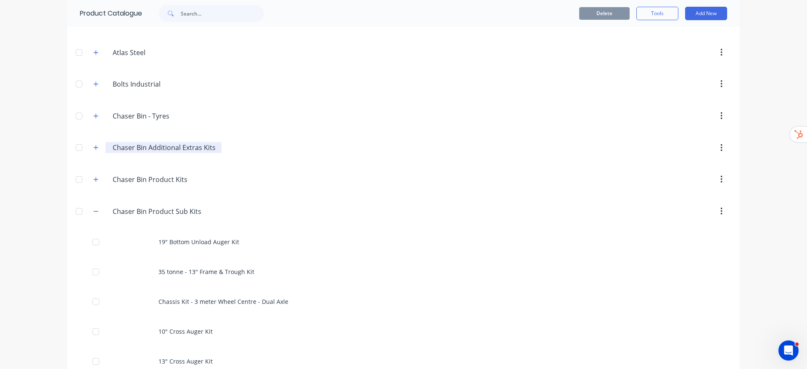
scroll to position [189, 0]
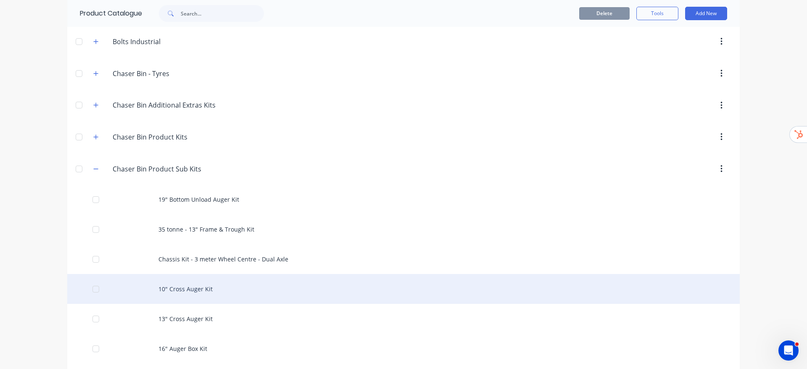
click at [181, 293] on div "10" Cross Auger Kit" at bounding box center [403, 289] width 672 height 30
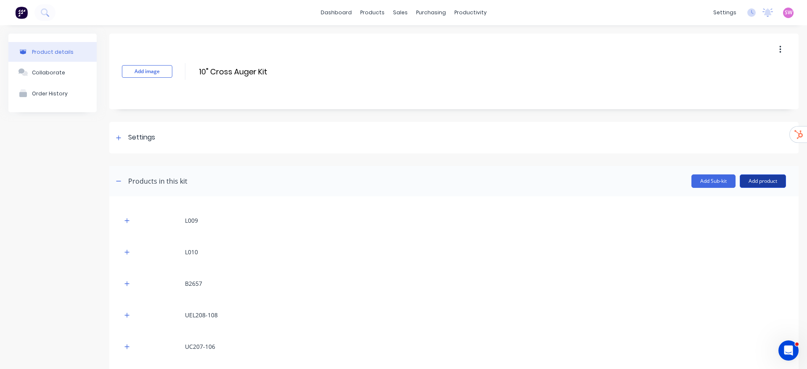
click at [767, 183] on button "Add product" at bounding box center [762, 180] width 46 height 13
click at [719, 215] on div "Labour" at bounding box center [745, 219] width 65 height 12
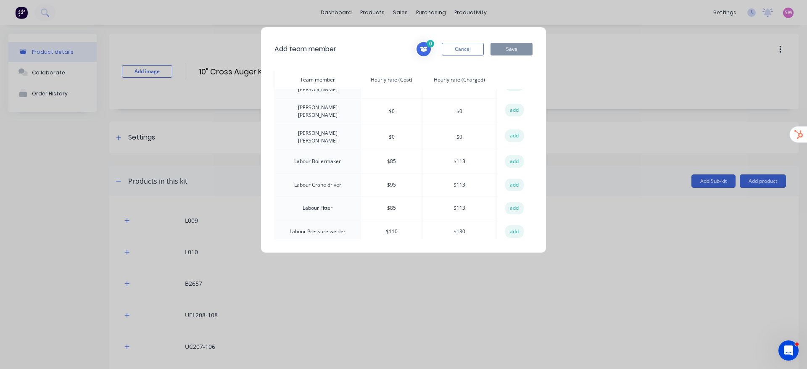
scroll to position [315, 0]
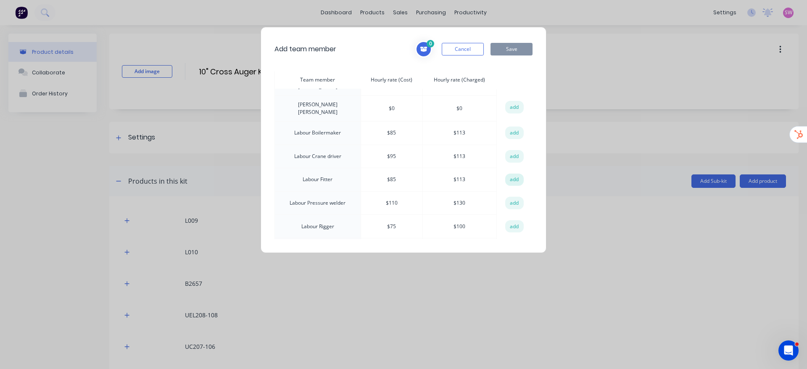
click at [514, 173] on button "add" at bounding box center [514, 179] width 18 height 13
click at [522, 51] on button "Save" at bounding box center [511, 49] width 42 height 13
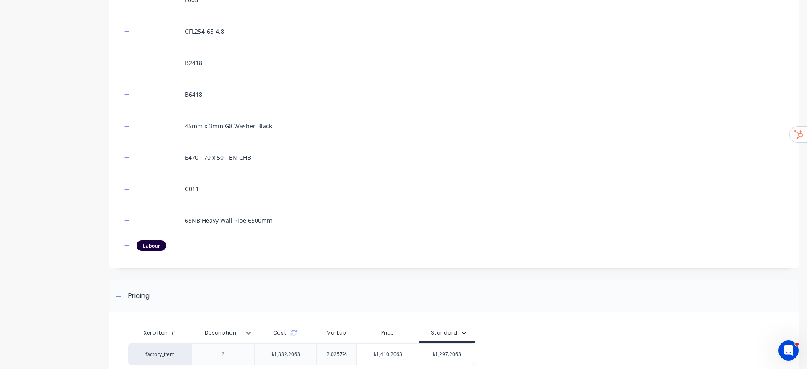
scroll to position [613, 0]
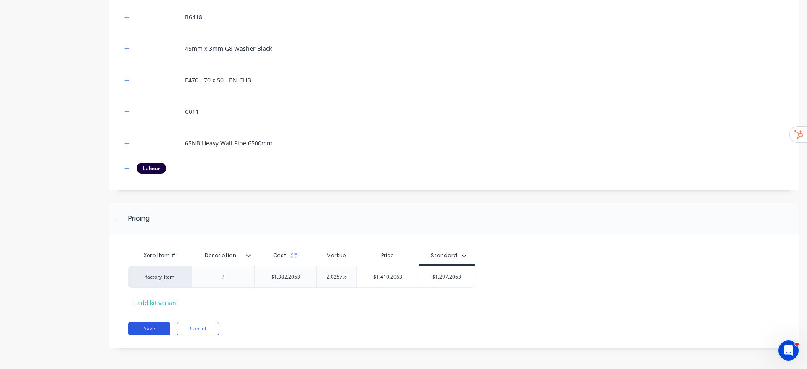
click at [144, 334] on button "Save" at bounding box center [149, 328] width 42 height 13
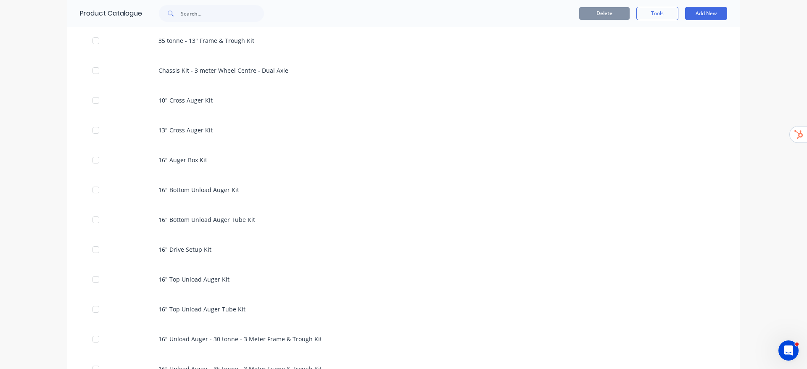
scroll to position [378, 0]
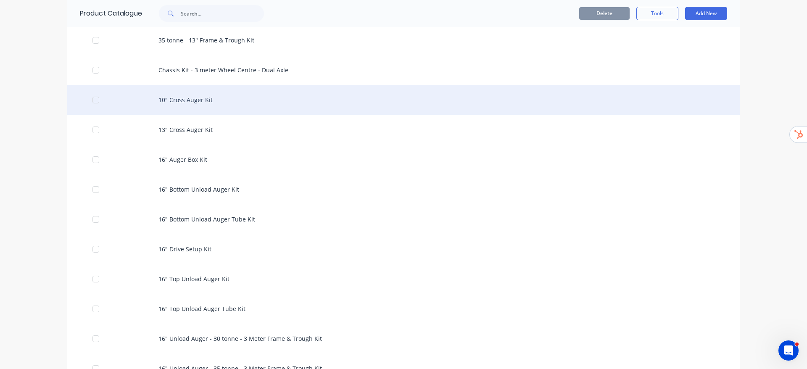
click at [209, 100] on div "10" Cross Auger Kit" at bounding box center [403, 100] width 672 height 30
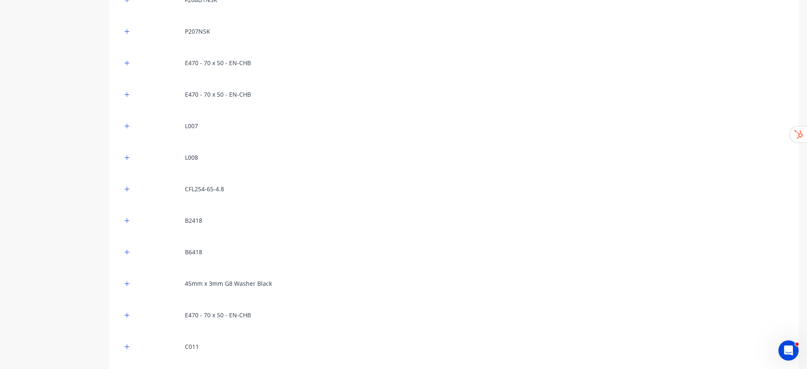
scroll to position [613, 0]
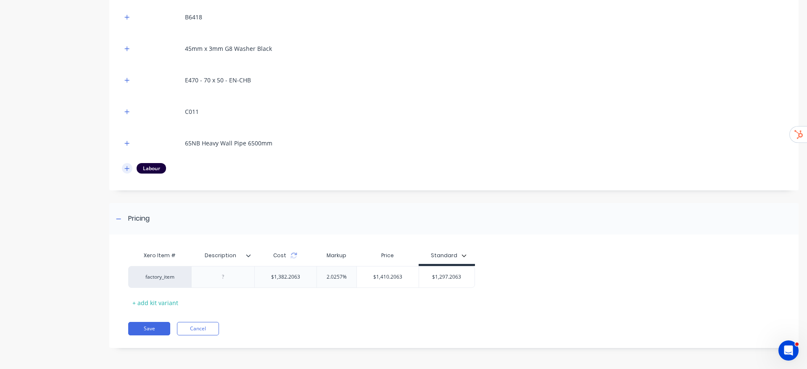
click at [128, 172] on button "button" at bounding box center [127, 168] width 11 height 11
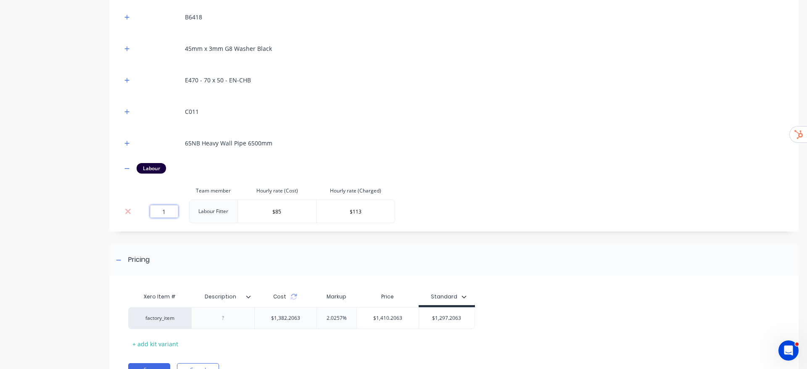
drag, startPoint x: 171, startPoint y: 214, endPoint x: 145, endPoint y: 211, distance: 25.8
click at [145, 211] on div "1" at bounding box center [164, 211] width 44 height 13
type input "0"
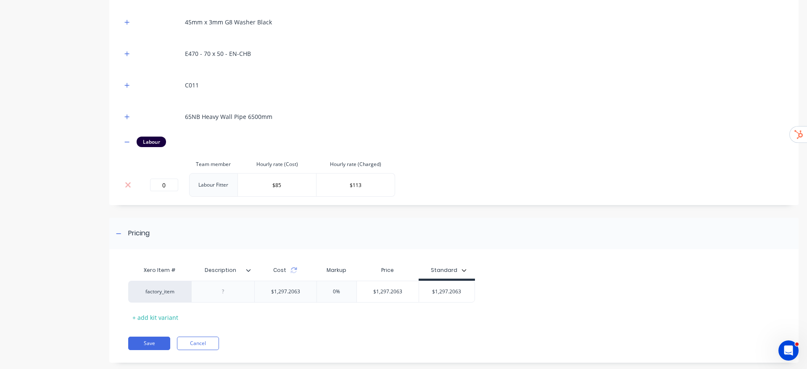
scroll to position [654, 0]
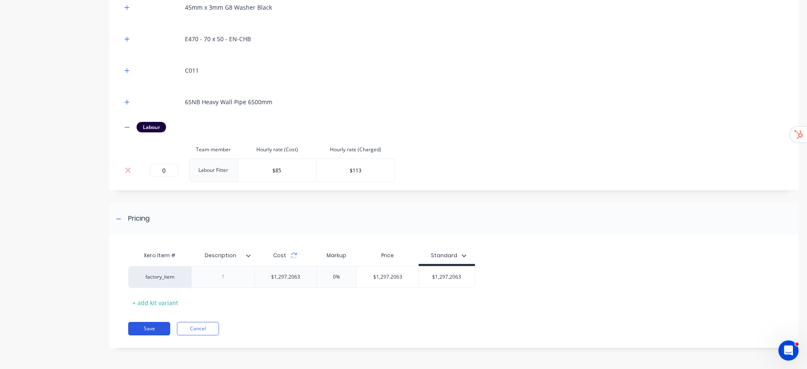
click at [146, 332] on button "Save" at bounding box center [149, 328] width 42 height 13
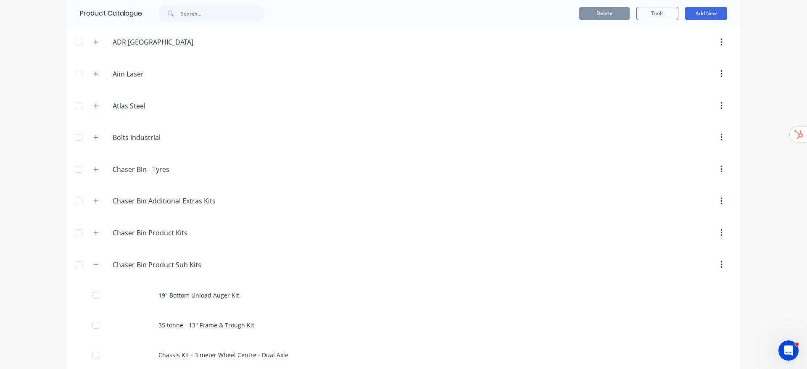
scroll to position [315, 0]
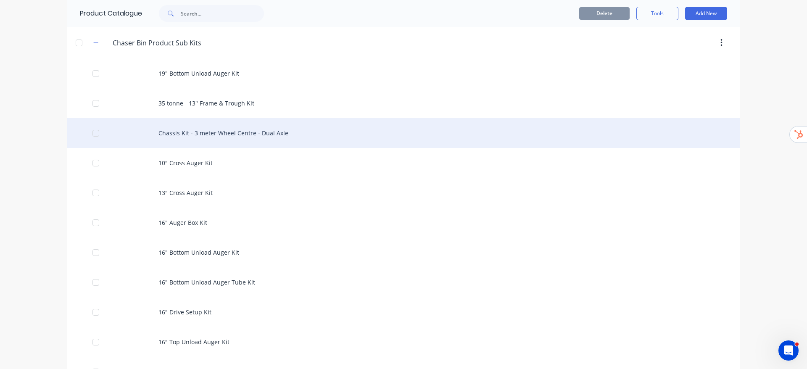
click at [265, 136] on div "Chassis Kit - 3 meter Wheel Centre - Dual Axle" at bounding box center [403, 133] width 672 height 30
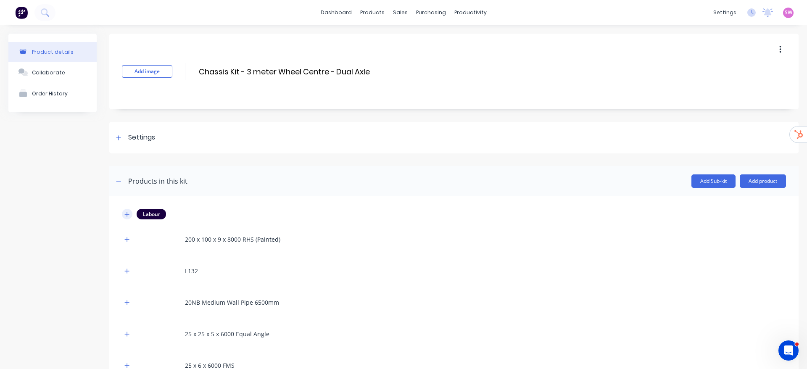
click at [126, 215] on icon "button" at bounding box center [126, 214] width 5 height 6
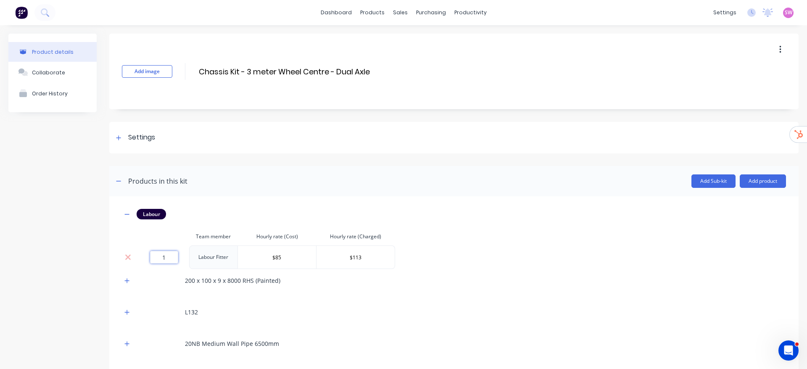
drag, startPoint x: 168, startPoint y: 261, endPoint x: 127, endPoint y: 263, distance: 40.8
click at [128, 262] on tr "1 Labour Fitter $85 $113" at bounding box center [258, 257] width 273 height 24
type input "0"
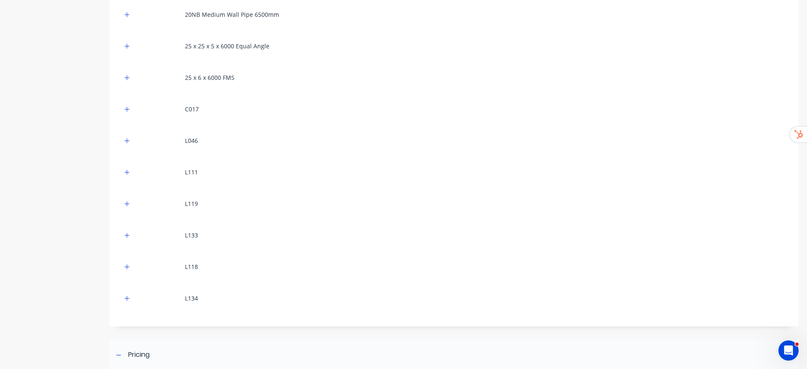
scroll to position [465, 0]
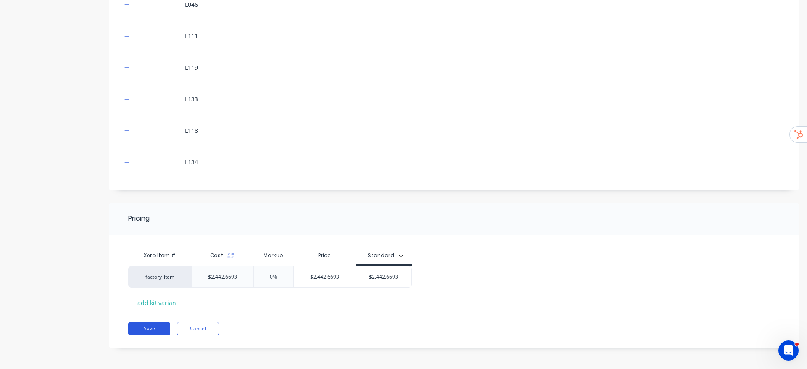
click at [148, 325] on button "Save" at bounding box center [149, 328] width 42 height 13
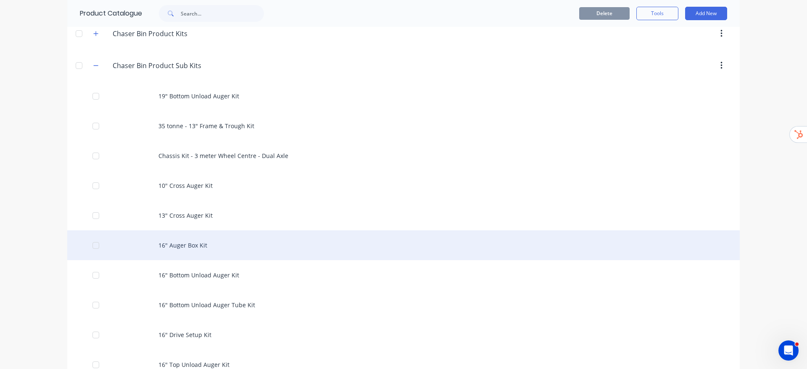
scroll to position [252, 0]
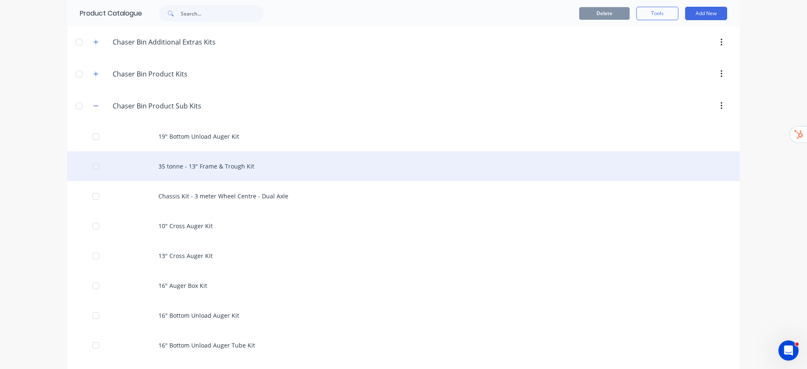
click at [200, 173] on div "35 tonne - 13" Frame & Trough Kit" at bounding box center [403, 166] width 672 height 30
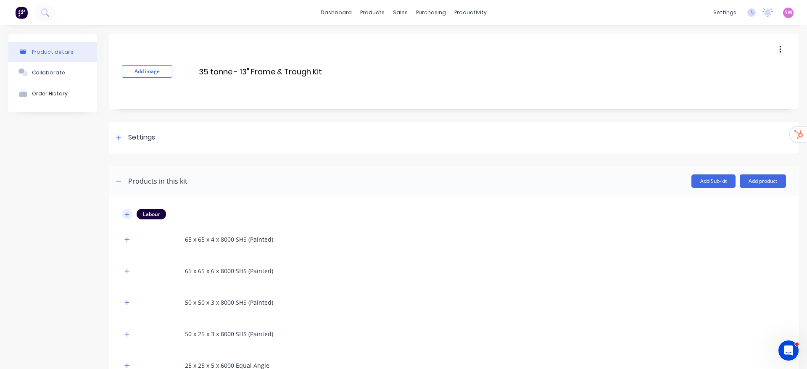
click at [128, 213] on icon "button" at bounding box center [126, 214] width 5 height 6
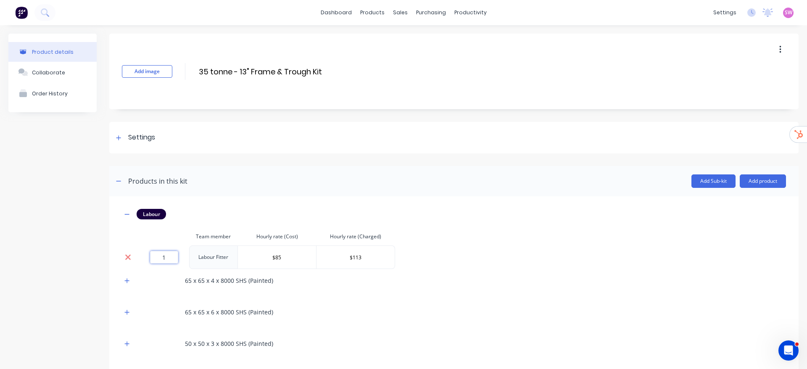
drag, startPoint x: 167, startPoint y: 253, endPoint x: 126, endPoint y: 256, distance: 41.7
click at [138, 257] on tr "1 Labour Fitter $85 $113" at bounding box center [258, 257] width 273 height 24
type input "0"
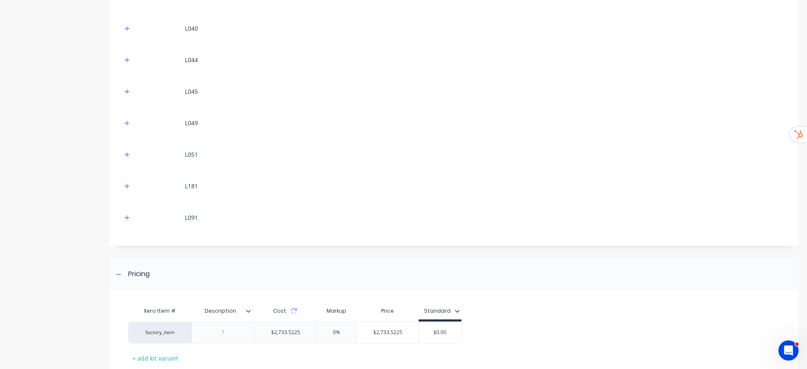
scroll to position [875, 0]
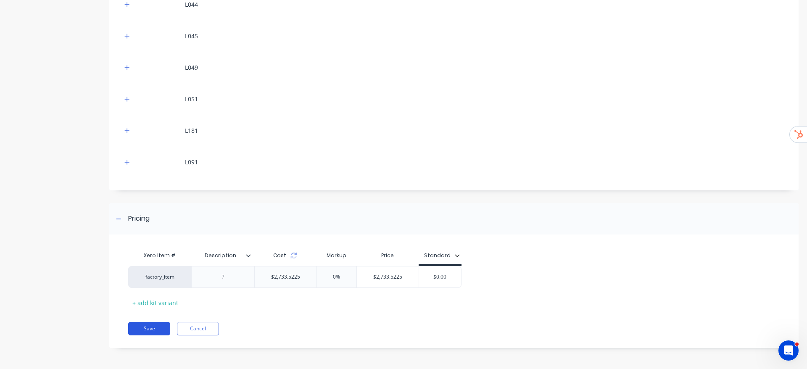
click at [157, 331] on button "Save" at bounding box center [149, 328] width 42 height 13
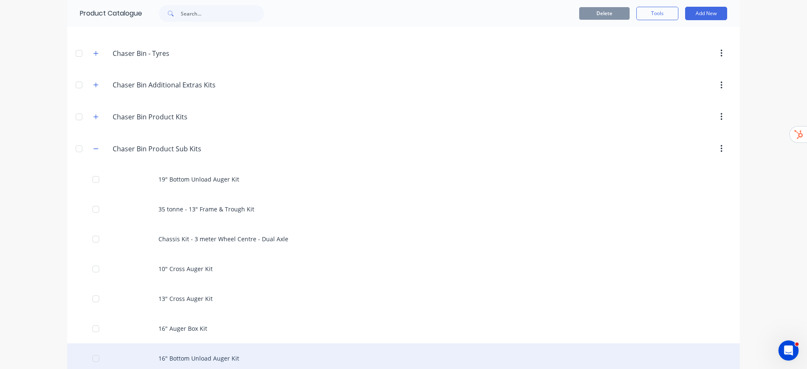
scroll to position [252, 0]
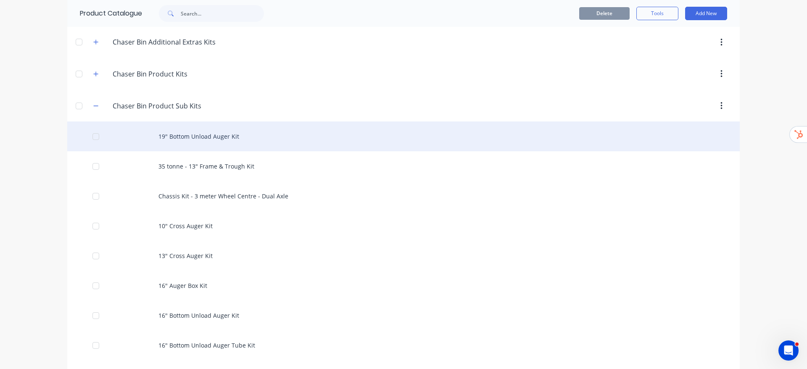
click at [189, 135] on div "19" Bottom Unload Auger Kit" at bounding box center [403, 136] width 672 height 30
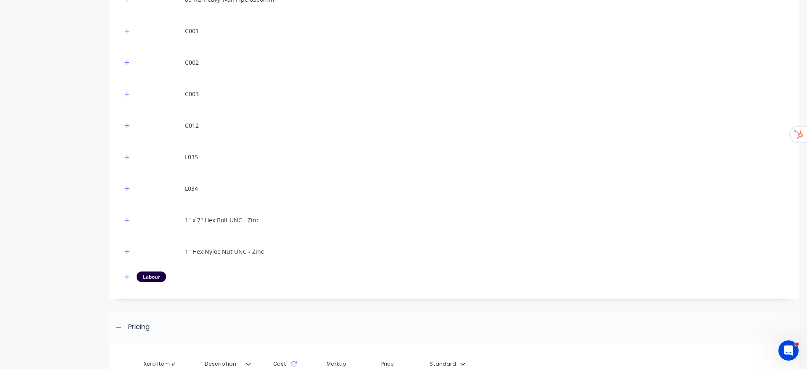
scroll to position [315, 0]
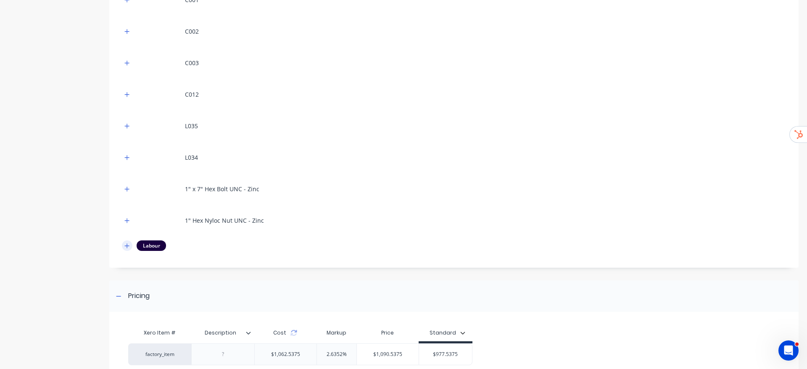
click at [127, 249] on button "button" at bounding box center [127, 245] width 11 height 11
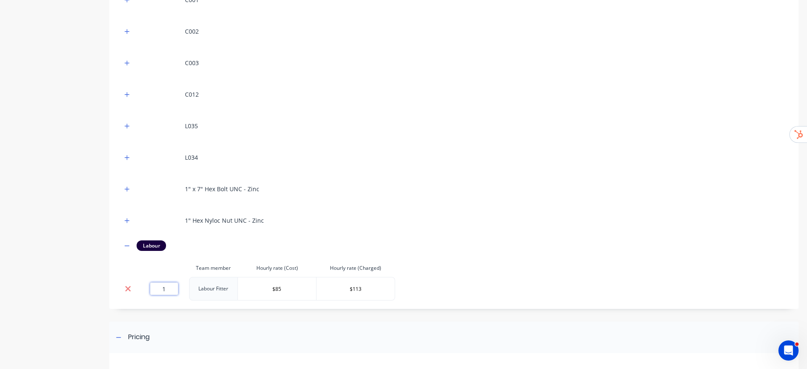
drag, startPoint x: 171, startPoint y: 288, endPoint x: 130, endPoint y: 287, distance: 40.3
click at [131, 287] on tr "1 Labour Fitter $85 $113" at bounding box center [258, 289] width 273 height 24
type input "0"
click at [53, 273] on div "Product details Collaborate Order History" at bounding box center [52, 99] width 88 height 760
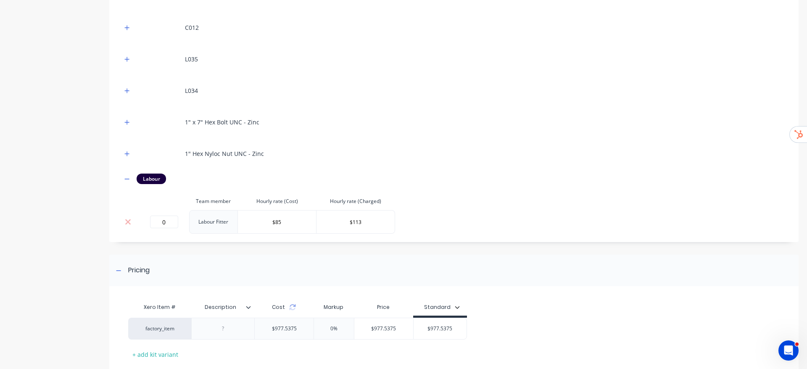
scroll to position [434, 0]
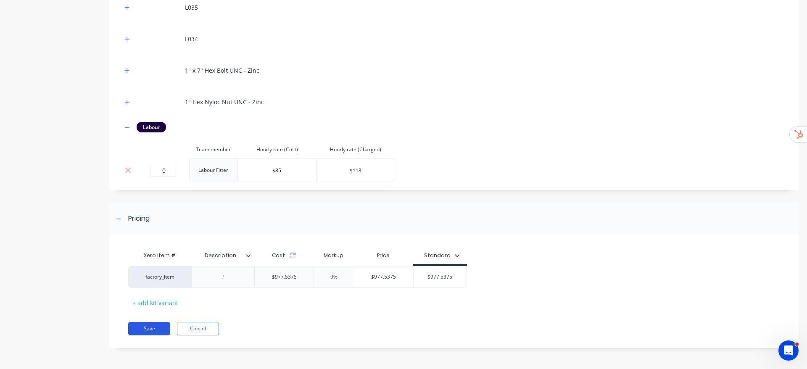
click at [147, 332] on button "Save" at bounding box center [149, 328] width 42 height 13
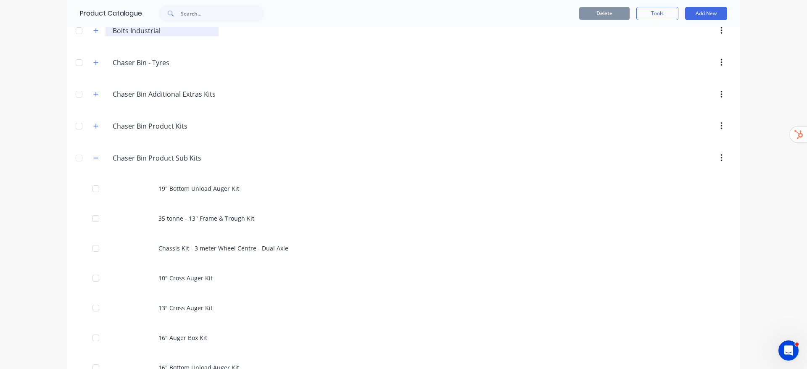
scroll to position [252, 0]
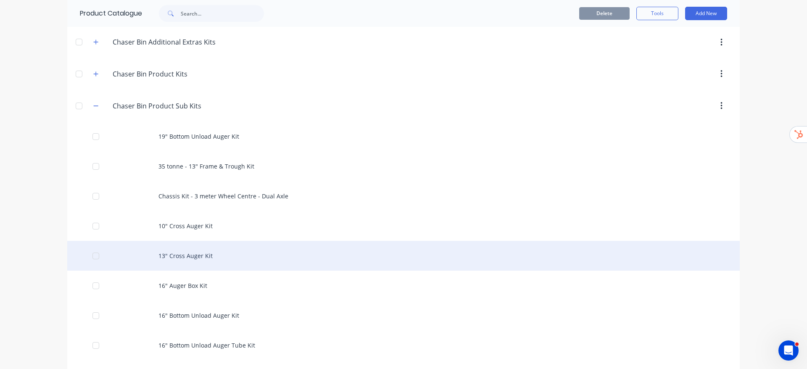
click at [178, 258] on div "13" Cross Auger Kit" at bounding box center [403, 256] width 672 height 30
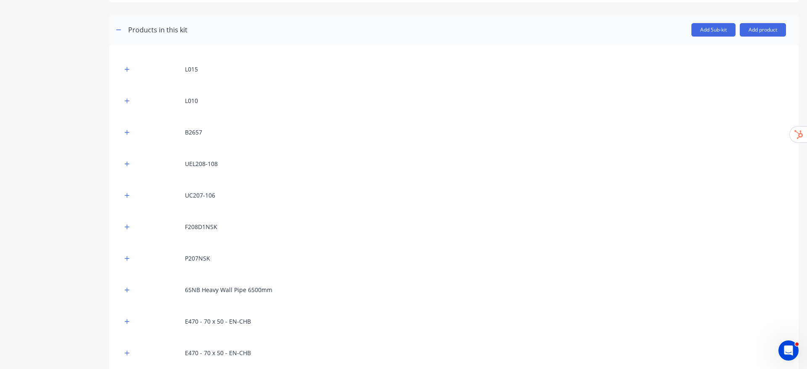
scroll to position [63, 0]
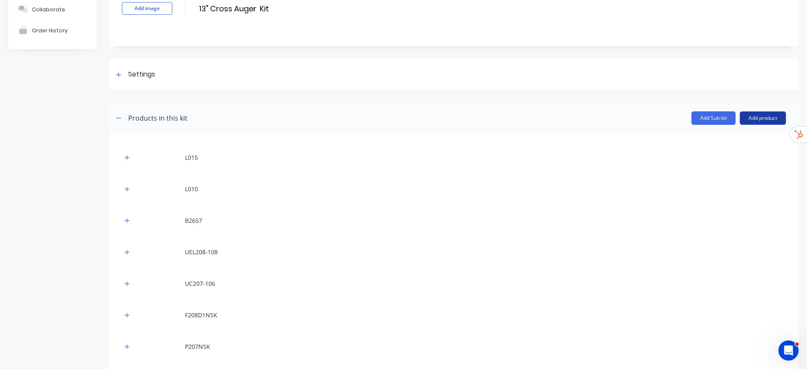
click at [751, 123] on button "Add product" at bounding box center [762, 117] width 46 height 13
click at [713, 153] on div "Labour" at bounding box center [745, 156] width 65 height 12
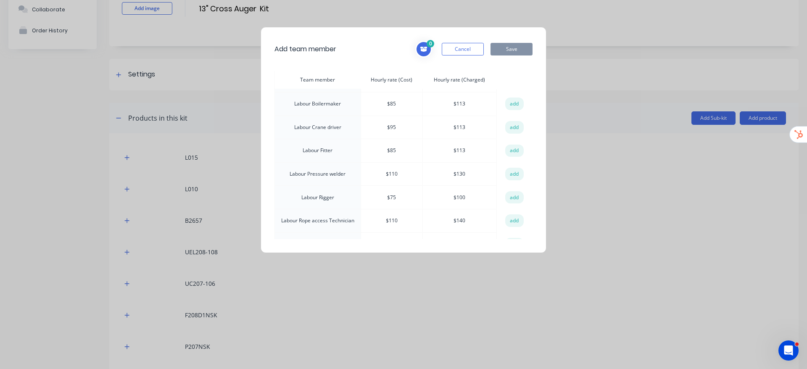
scroll to position [315, 0]
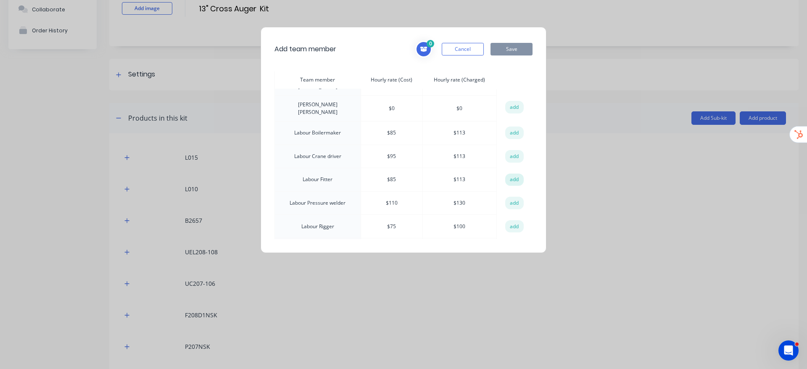
click at [507, 173] on button "add" at bounding box center [514, 179] width 18 height 13
click at [512, 47] on button "Save" at bounding box center [511, 49] width 42 height 13
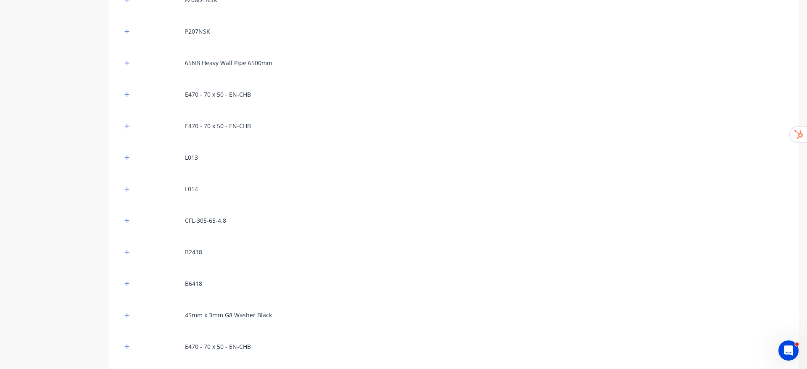
scroll to position [567, 0]
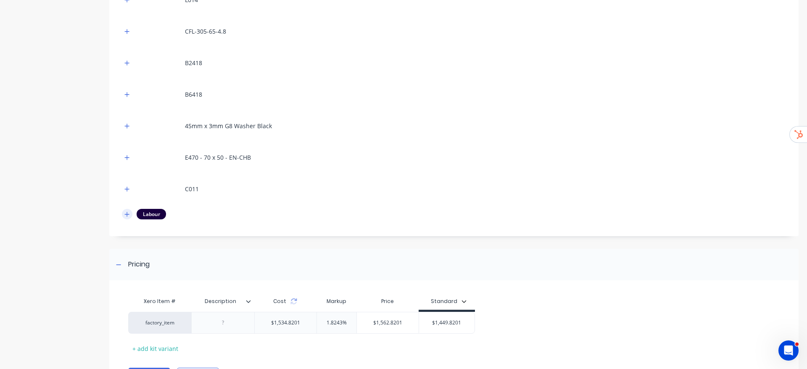
click at [129, 218] on button "button" at bounding box center [127, 214] width 11 height 11
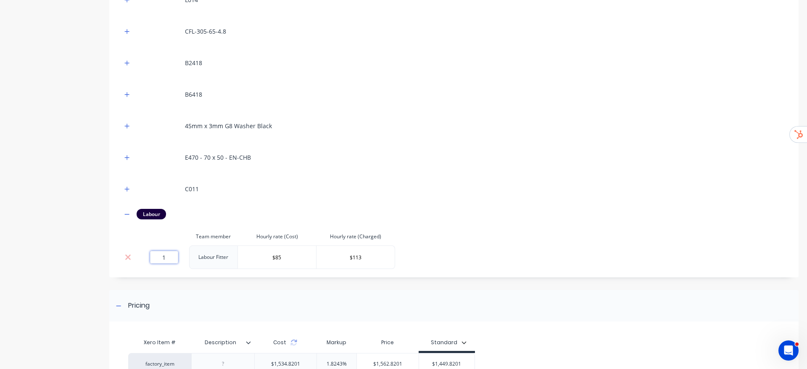
drag, startPoint x: 169, startPoint y: 260, endPoint x: 143, endPoint y: 265, distance: 26.5
click at [143, 265] on td "1" at bounding box center [164, 257] width 50 height 24
type input "0"
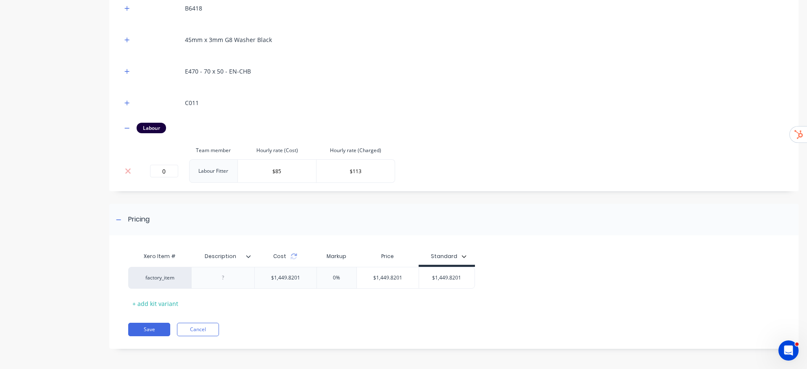
scroll to position [654, 0]
click at [158, 331] on button "Save" at bounding box center [149, 328] width 42 height 13
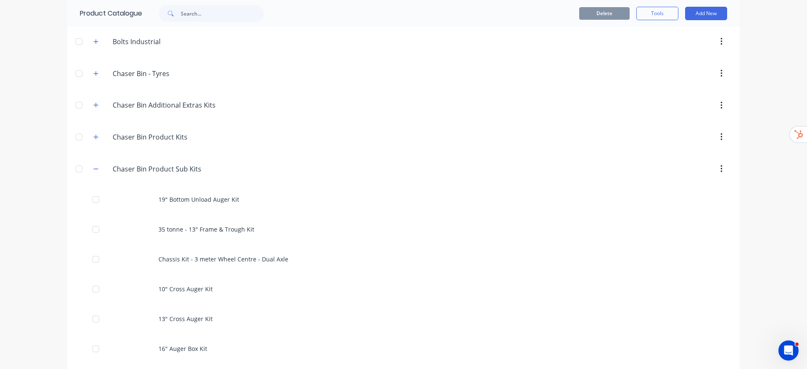
scroll to position [315, 0]
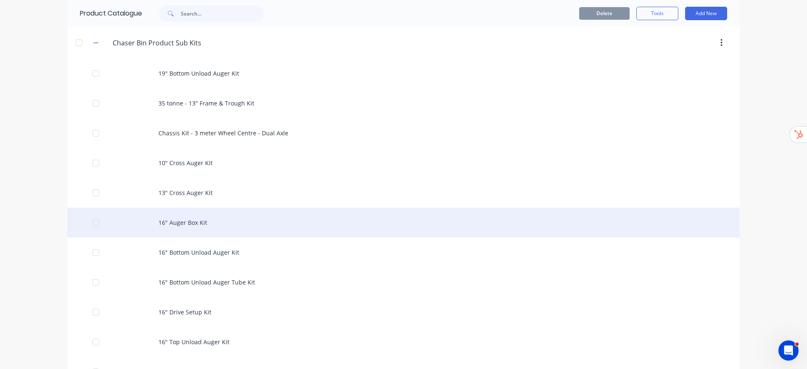
click at [192, 223] on div "16" Auger Box Kit" at bounding box center [403, 223] width 672 height 30
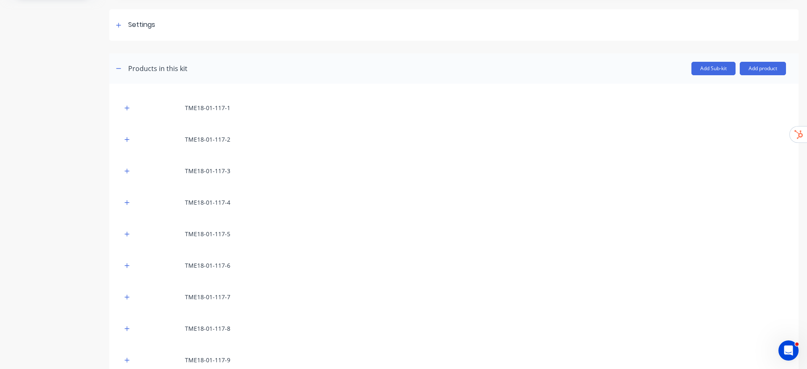
scroll to position [58, 0]
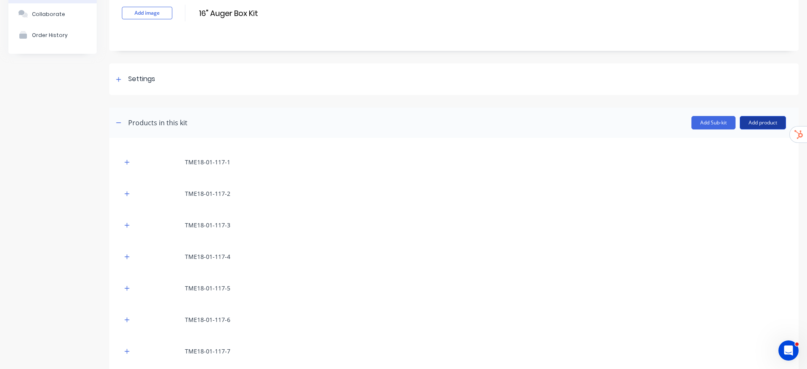
click at [759, 120] on button "Add product" at bounding box center [762, 122] width 46 height 13
click at [713, 163] on div "Labour" at bounding box center [745, 161] width 65 height 12
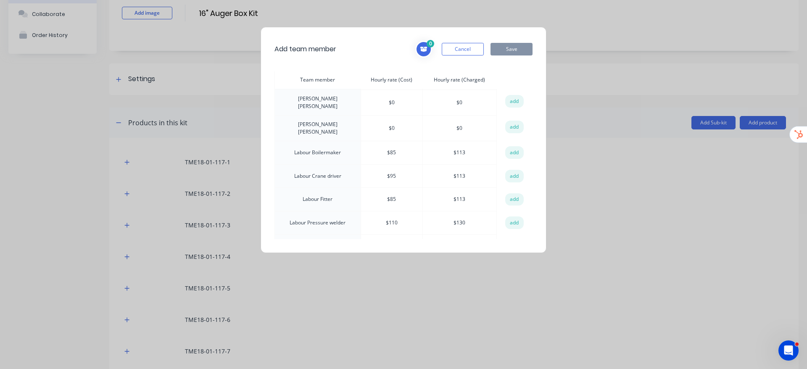
scroll to position [315, 0]
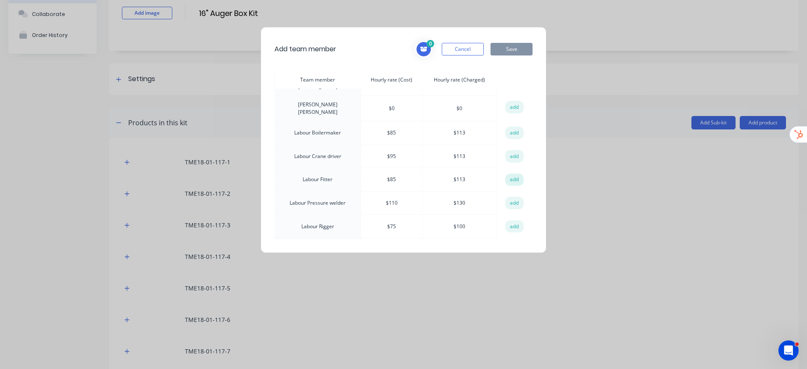
click at [513, 173] on button "add" at bounding box center [514, 179] width 18 height 13
click at [506, 48] on button "Save" at bounding box center [511, 49] width 42 height 13
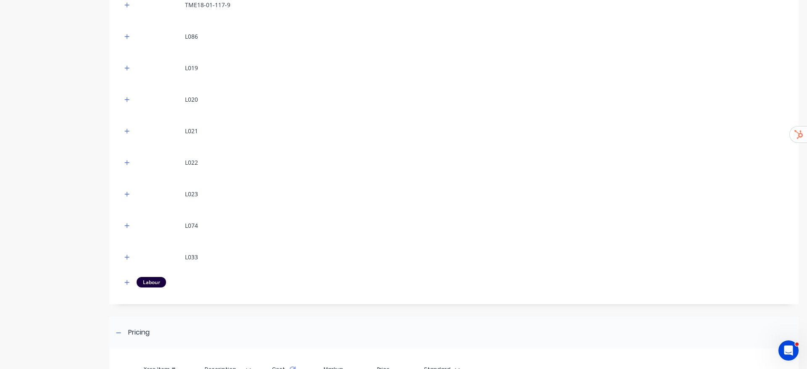
scroll to position [581, 0]
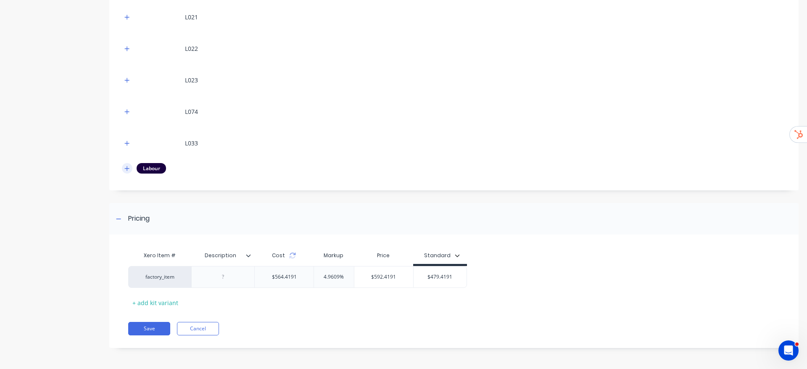
click at [124, 164] on button "button" at bounding box center [127, 168] width 11 height 11
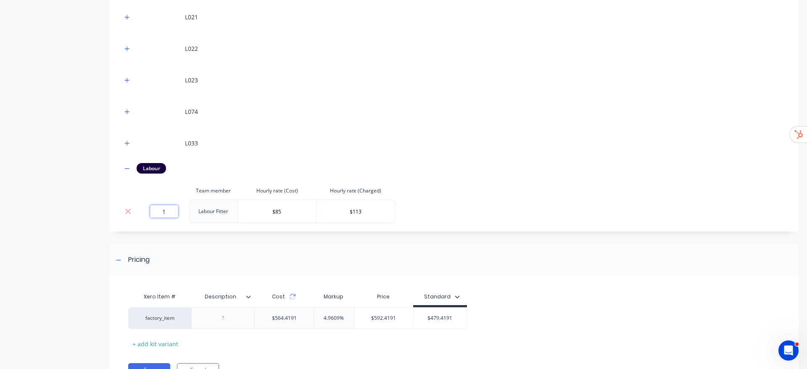
drag, startPoint x: 169, startPoint y: 210, endPoint x: 108, endPoint y: 223, distance: 62.7
click at [139, 218] on td "1" at bounding box center [164, 212] width 50 height 24
type input "0"
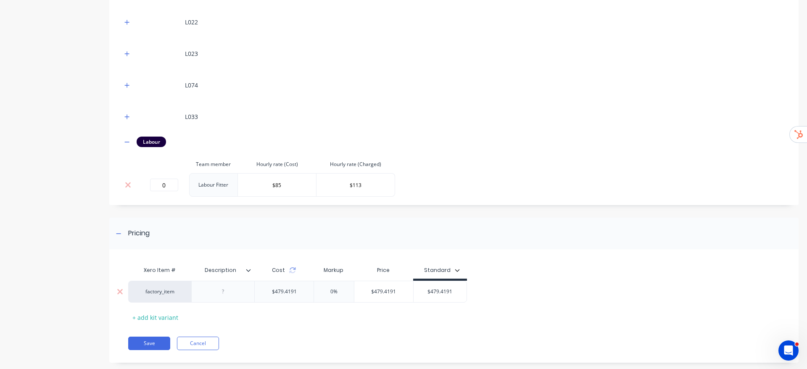
scroll to position [623, 0]
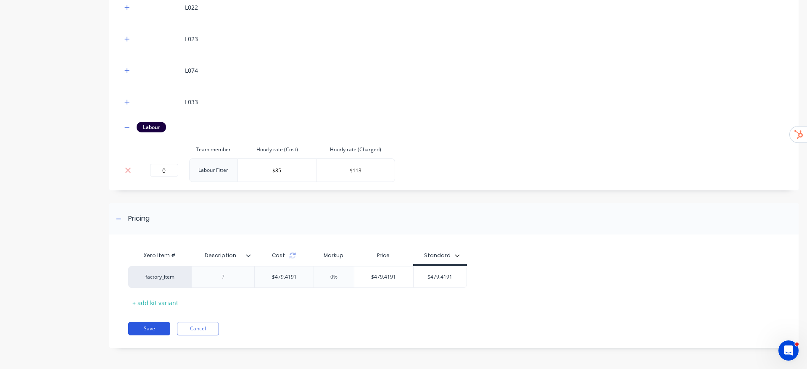
click at [146, 329] on button "Save" at bounding box center [149, 328] width 42 height 13
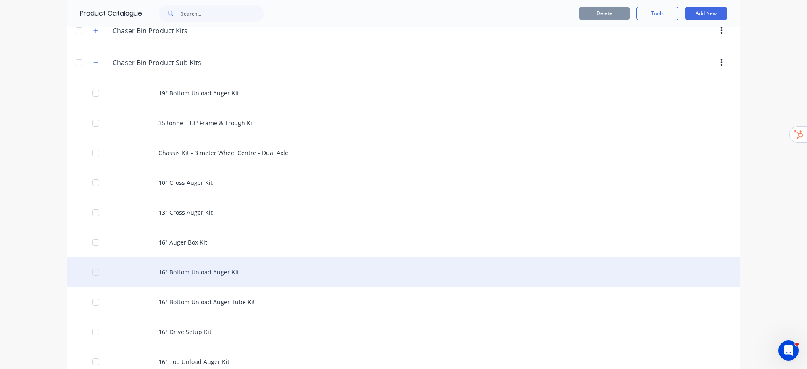
scroll to position [315, 0]
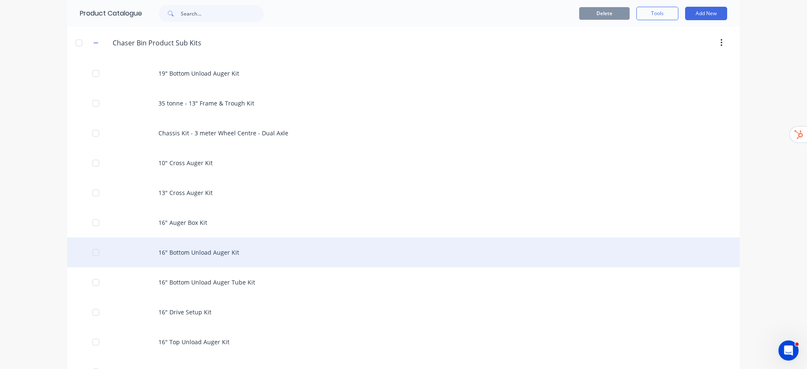
click at [196, 252] on div "16" Bottom Unload Auger Kit" at bounding box center [403, 252] width 672 height 30
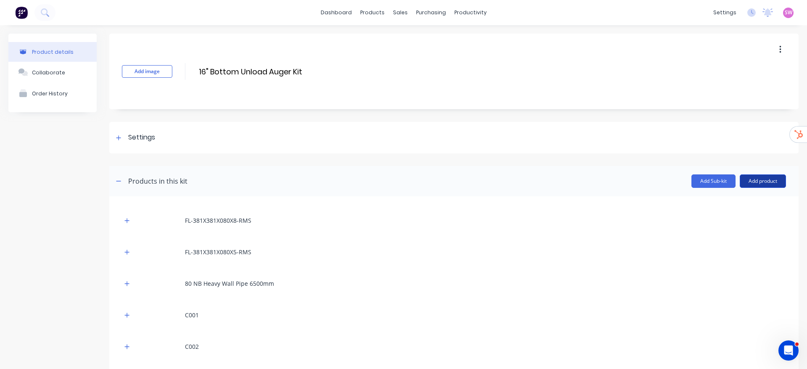
click at [748, 178] on button "Add product" at bounding box center [762, 180] width 46 height 13
click at [713, 220] on div "Labour" at bounding box center [745, 219] width 65 height 12
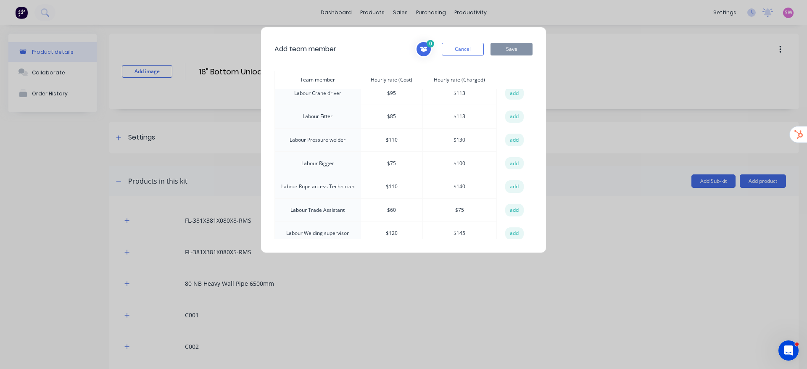
scroll to position [315, 0]
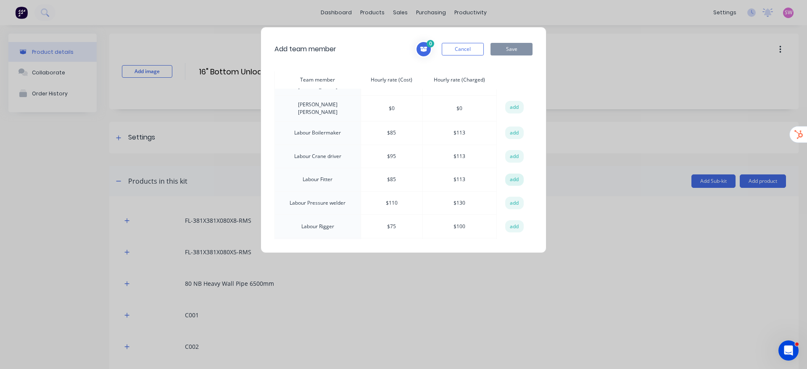
click at [509, 173] on button "add" at bounding box center [514, 179] width 18 height 13
click at [508, 43] on button "Save" at bounding box center [511, 49] width 42 height 13
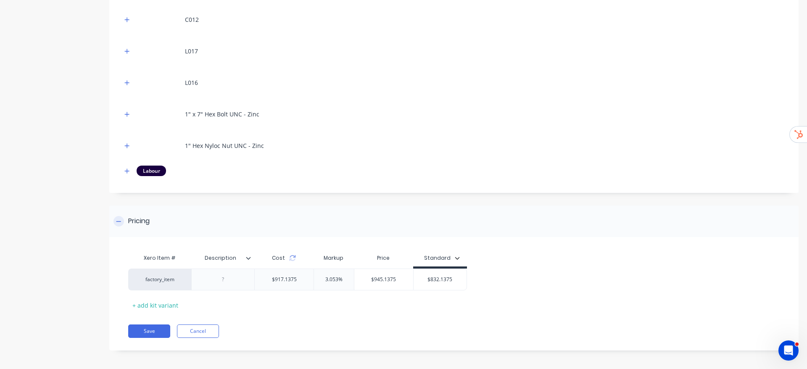
scroll to position [392, 0]
click at [130, 169] on button "button" at bounding box center [127, 168] width 11 height 11
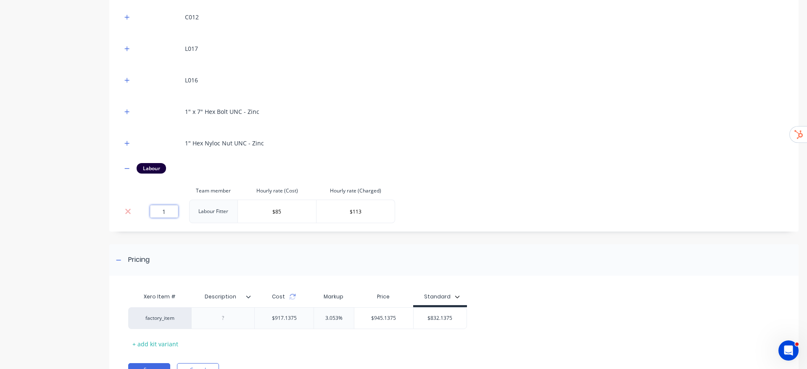
drag, startPoint x: 164, startPoint y: 214, endPoint x: 143, endPoint y: 221, distance: 21.9
click at [150, 218] on td "1" at bounding box center [164, 212] width 50 height 24
type input "0"
click at [66, 243] on div "Product details Collaborate Order History" at bounding box center [52, 21] width 88 height 760
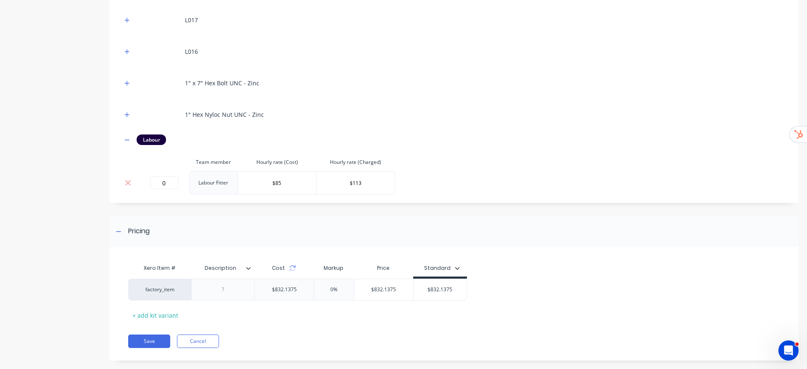
scroll to position [434, 0]
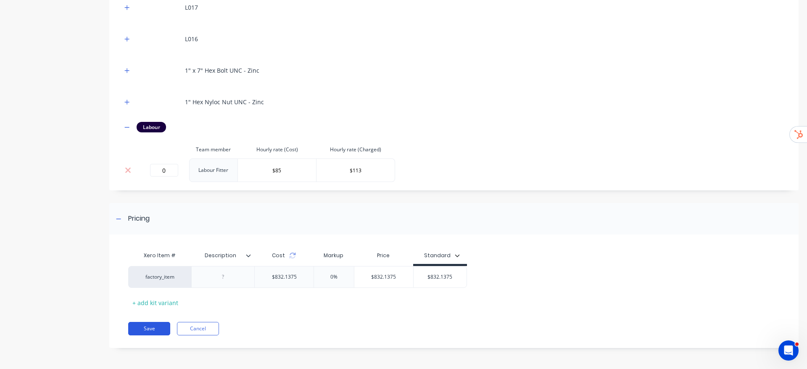
click at [152, 331] on button "Save" at bounding box center [149, 328] width 42 height 13
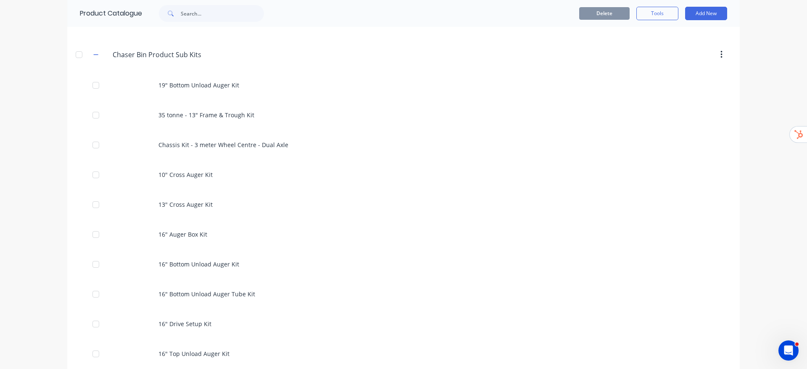
scroll to position [315, 0]
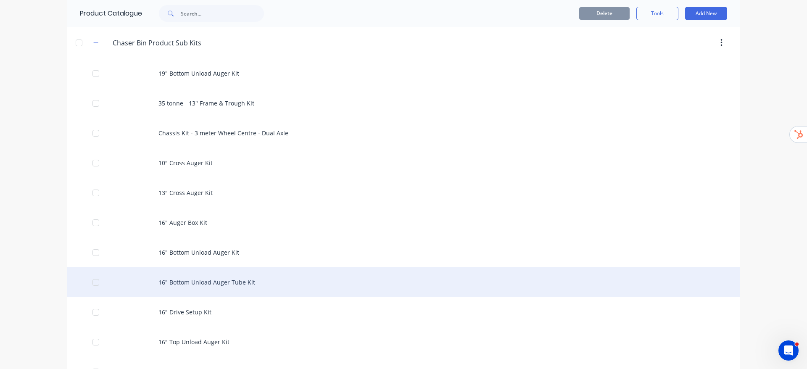
click at [192, 285] on div "16" Bottom Unload Auger Tube Kit" at bounding box center [403, 282] width 672 height 30
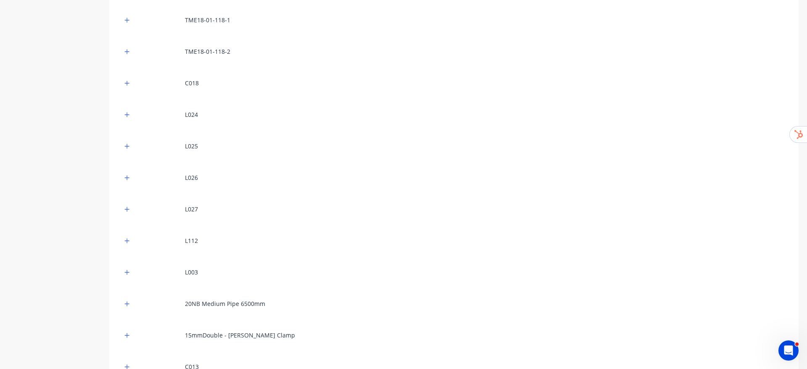
scroll to position [126, 0]
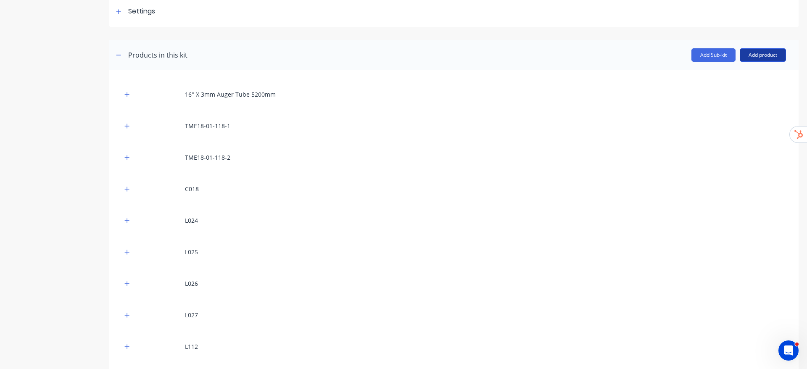
click at [762, 56] on button "Add product" at bounding box center [762, 54] width 46 height 13
click at [734, 93] on div "Labour" at bounding box center [745, 93] width 65 height 12
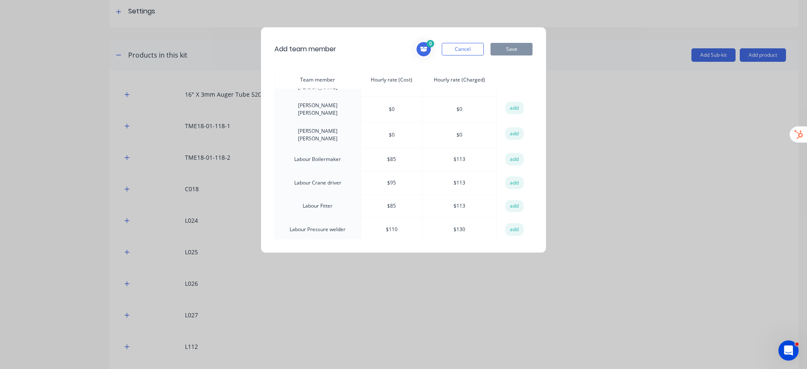
scroll to position [315, 0]
click at [512, 173] on button "add" at bounding box center [514, 179] width 18 height 13
click at [507, 49] on button "Save" at bounding box center [511, 49] width 42 height 13
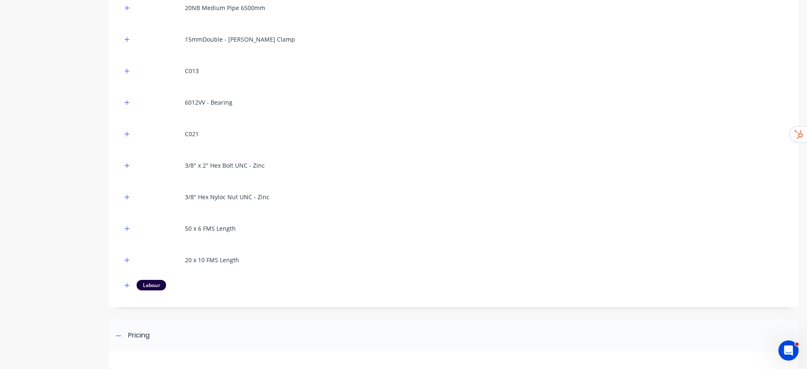
scroll to position [630, 0]
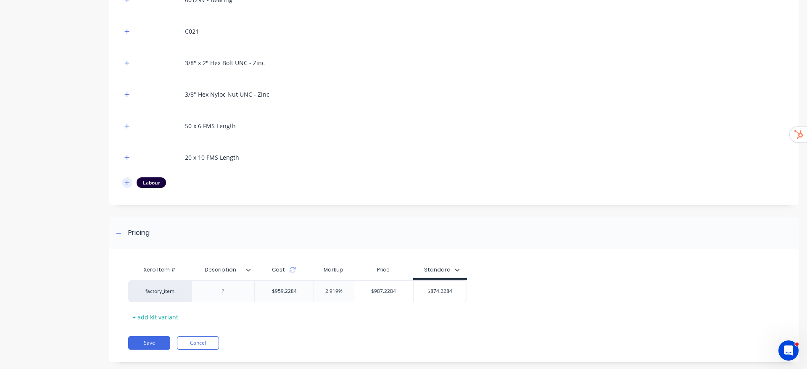
click at [126, 180] on icon "button" at bounding box center [126, 183] width 5 height 6
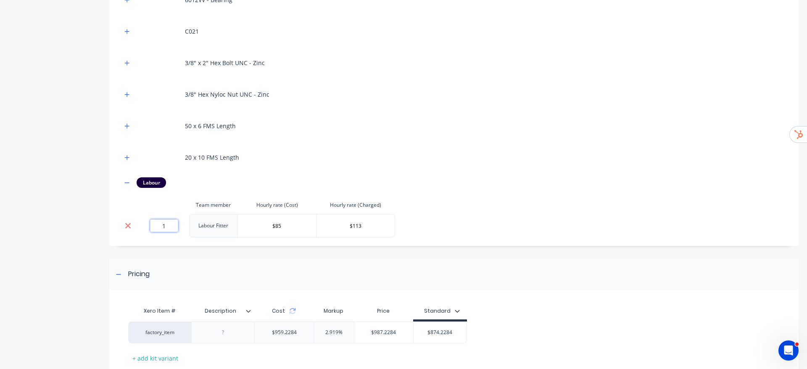
drag, startPoint x: 173, startPoint y: 225, endPoint x: 128, endPoint y: 228, distance: 45.5
click at [136, 226] on tr "1 Labour Fitter $85 $113" at bounding box center [258, 226] width 273 height 24
type input "0"
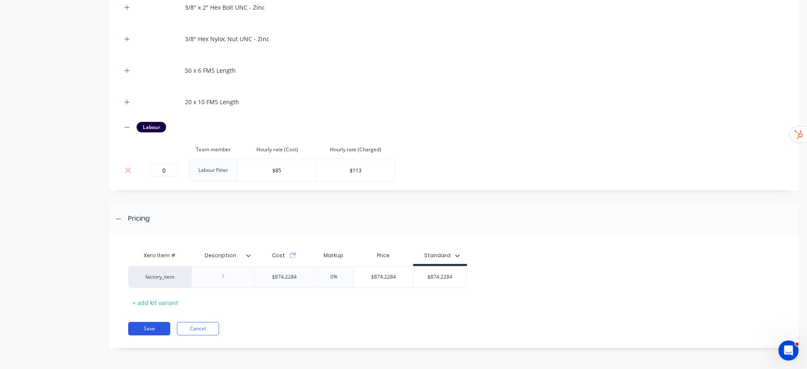
click at [161, 327] on button "Save" at bounding box center [149, 328] width 42 height 13
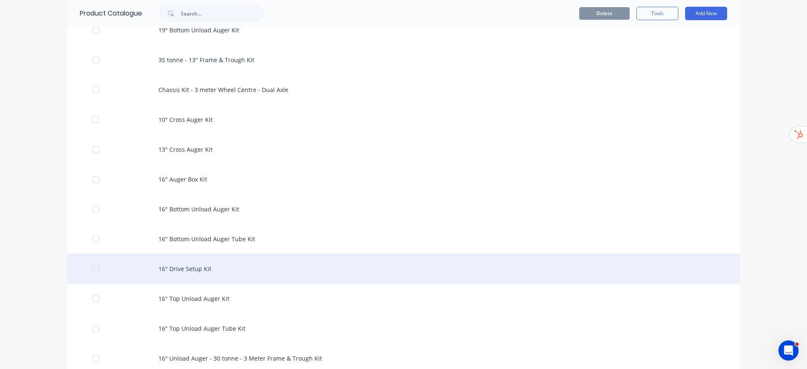
scroll to position [378, 0]
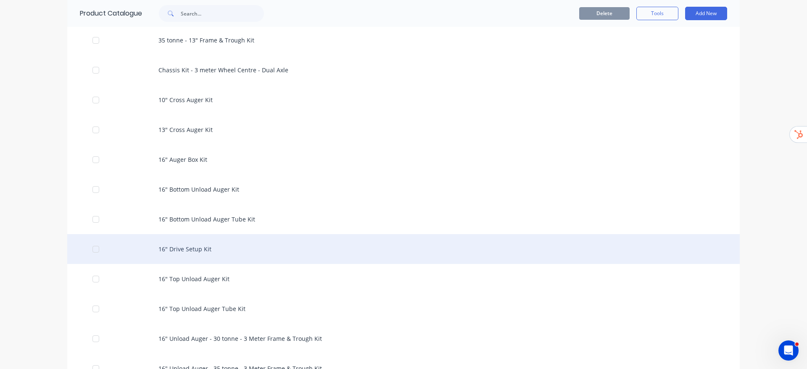
click at [206, 248] on div "16" Drive Setup Kit" at bounding box center [403, 249] width 672 height 30
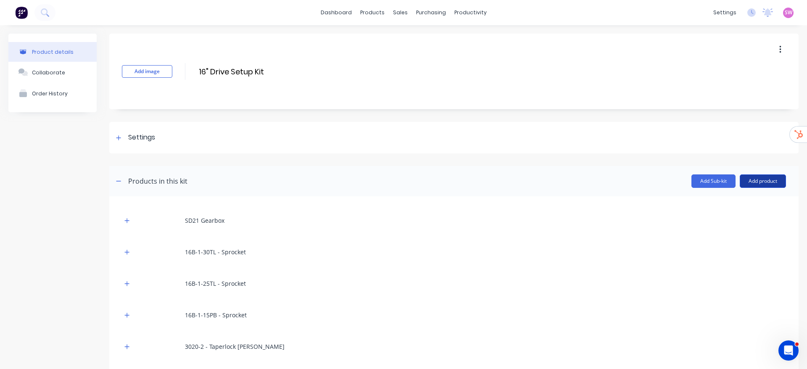
click at [752, 182] on button "Add product" at bounding box center [762, 180] width 46 height 13
click at [725, 217] on div "Labour" at bounding box center [745, 219] width 65 height 12
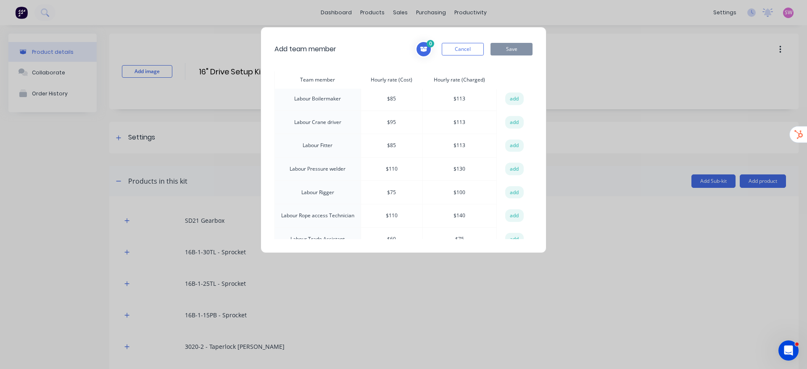
scroll to position [378, 0]
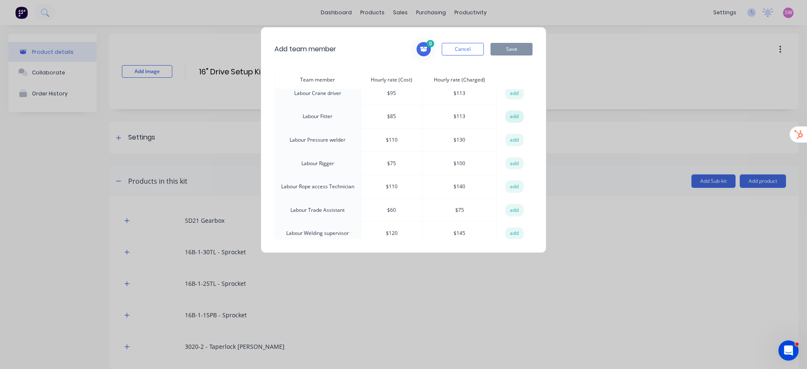
click at [511, 110] on button "add" at bounding box center [514, 116] width 18 height 13
click at [515, 44] on button "Save" at bounding box center [511, 49] width 42 height 13
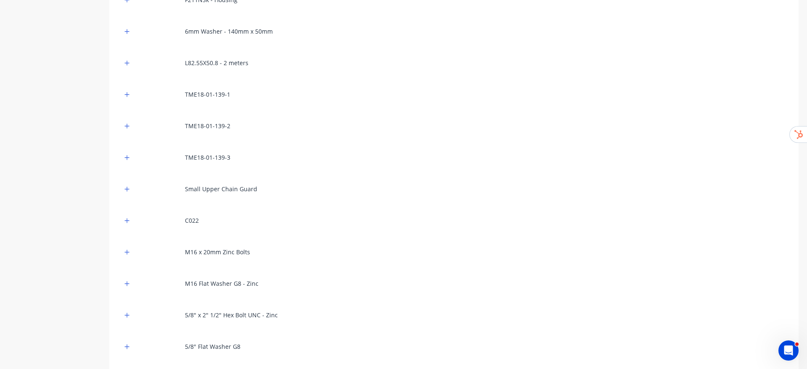
scroll to position [882, 0]
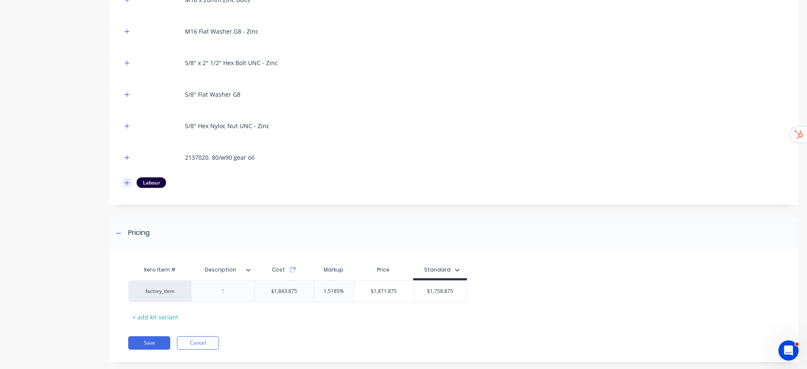
click at [126, 178] on button "button" at bounding box center [127, 182] width 11 height 11
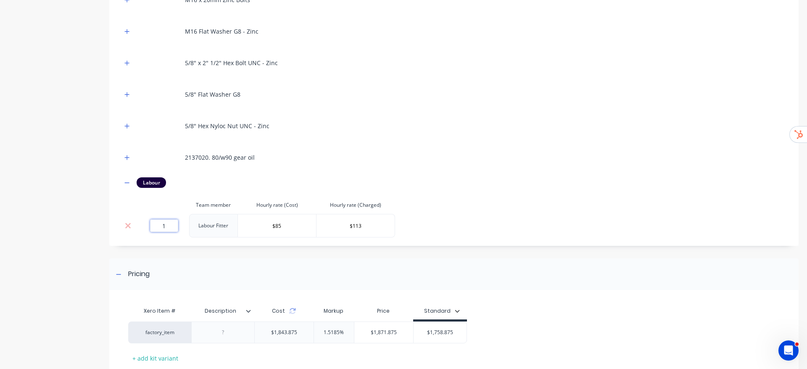
drag, startPoint x: 161, startPoint y: 227, endPoint x: 181, endPoint y: 226, distance: 20.2
click at [181, 226] on div "1" at bounding box center [164, 225] width 44 height 13
type input "0"
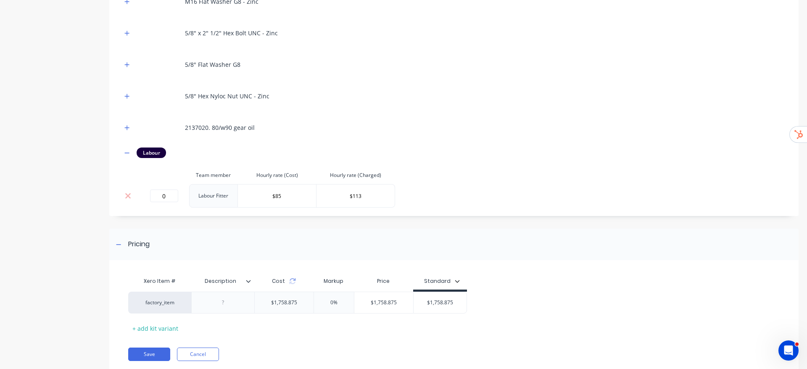
scroll to position [938, 0]
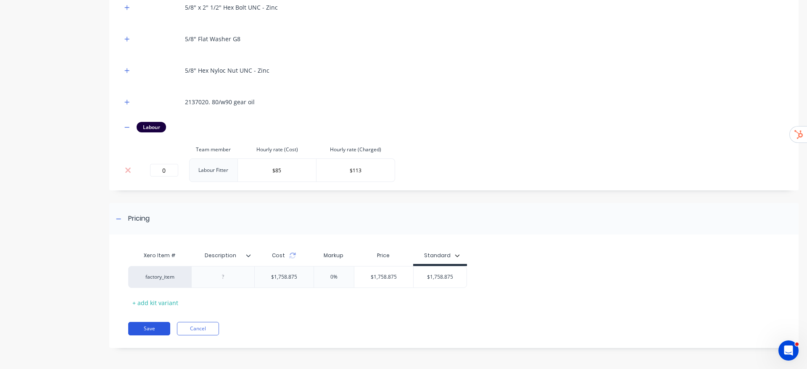
click at [155, 328] on button "Save" at bounding box center [149, 328] width 42 height 13
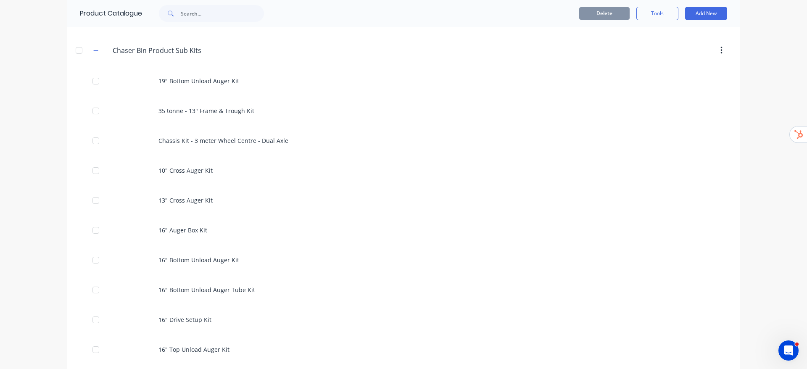
scroll to position [378, 0]
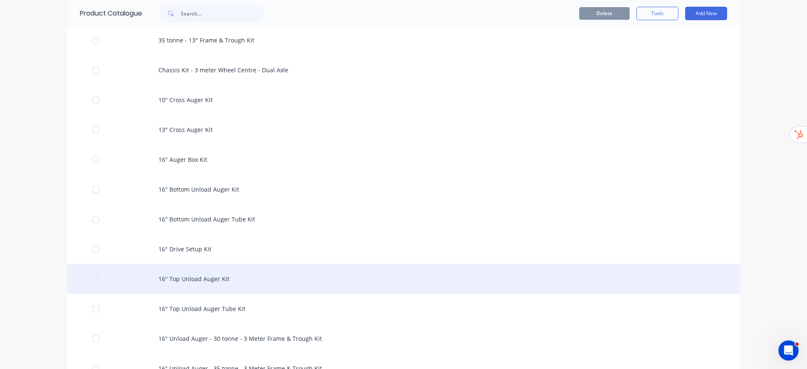
click at [205, 280] on div "16" Top Unload Auger Kit" at bounding box center [403, 279] width 672 height 30
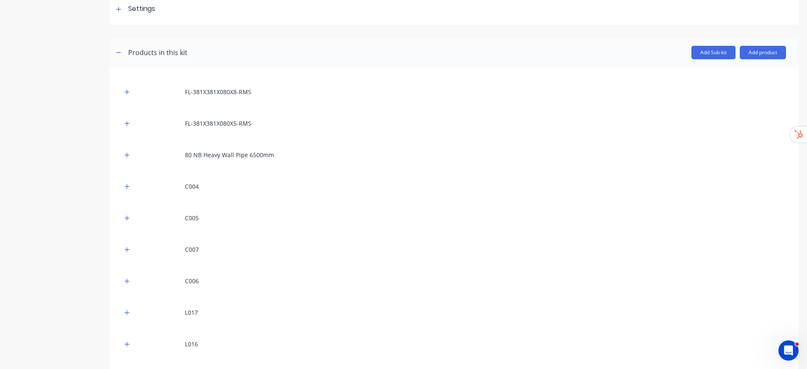
scroll to position [27, 0]
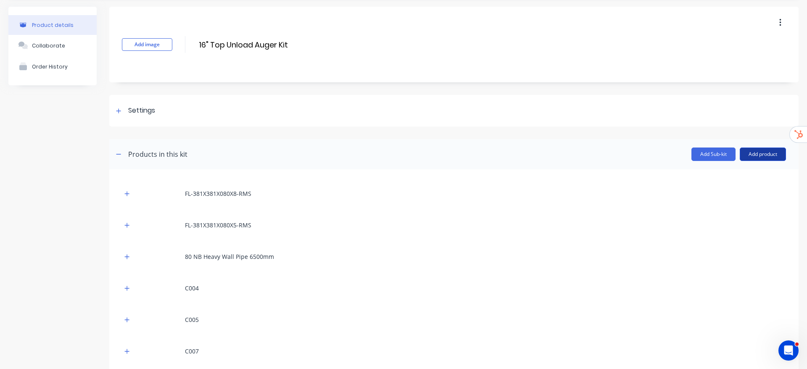
click at [767, 154] on button "Add product" at bounding box center [762, 153] width 46 height 13
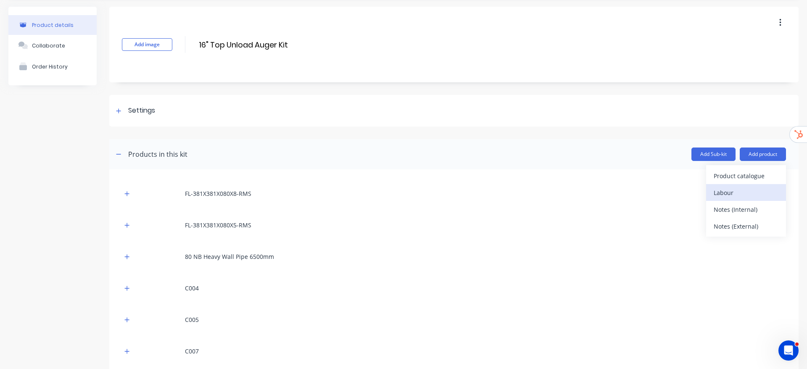
click at [716, 190] on div "Labour" at bounding box center [745, 193] width 65 height 12
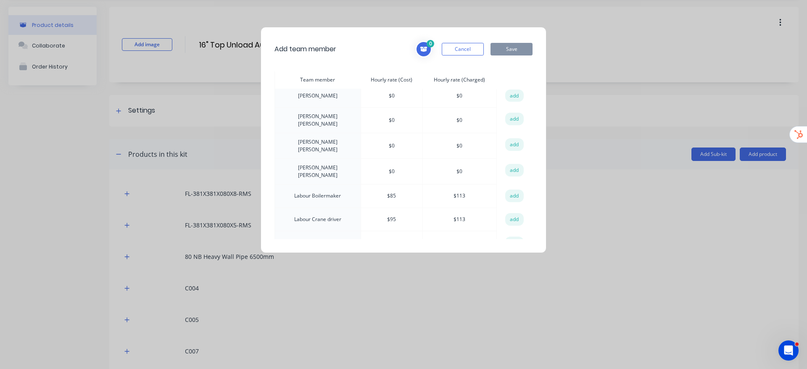
scroll to position [315, 0]
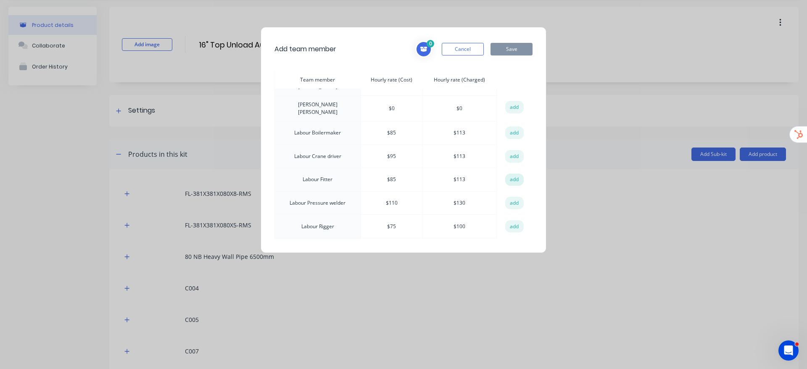
click at [510, 173] on button "add" at bounding box center [514, 179] width 18 height 13
click at [517, 49] on button "Save" at bounding box center [511, 49] width 42 height 13
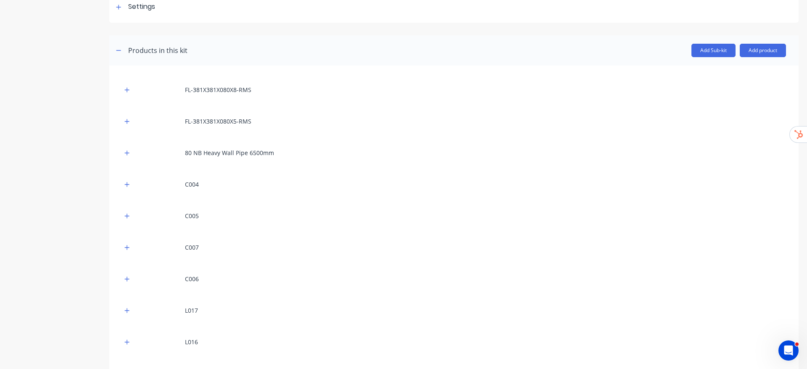
scroll to position [342, 0]
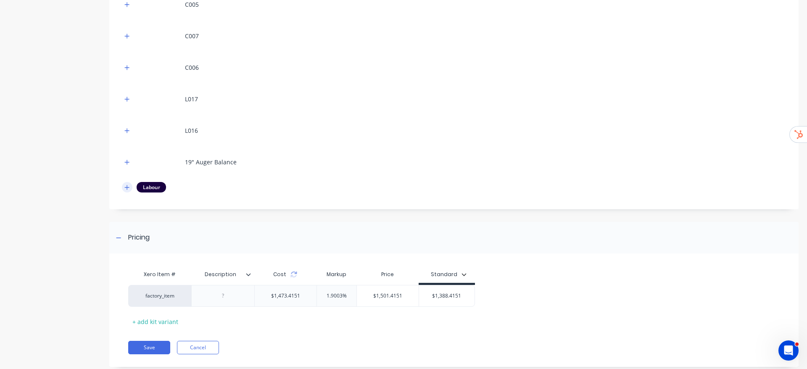
click at [126, 188] on icon "button" at bounding box center [126, 187] width 5 height 6
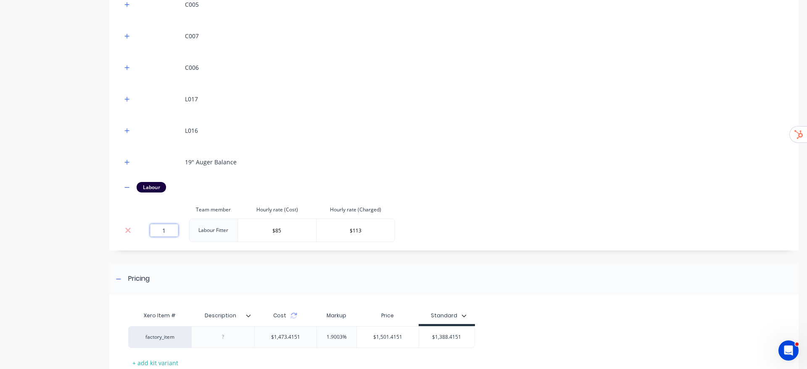
drag, startPoint x: 167, startPoint y: 226, endPoint x: 133, endPoint y: 232, distance: 35.1
click at [134, 231] on tr "1 Labour Fitter $85 $113" at bounding box center [258, 230] width 273 height 24
type input "0"
click at [77, 203] on div "Product details Collaborate Order History" at bounding box center [52, 56] width 88 height 729
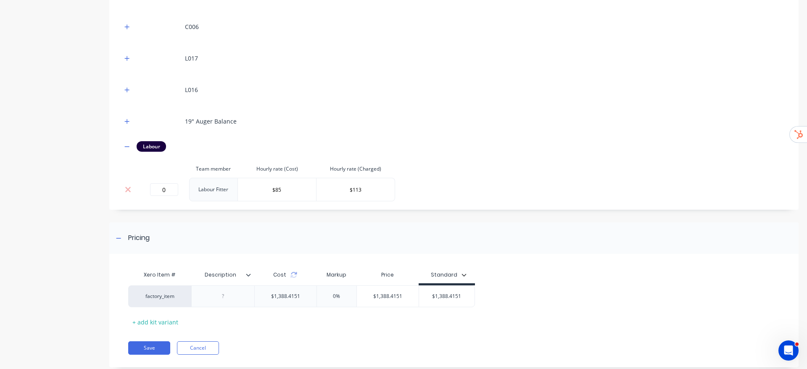
scroll to position [402, 0]
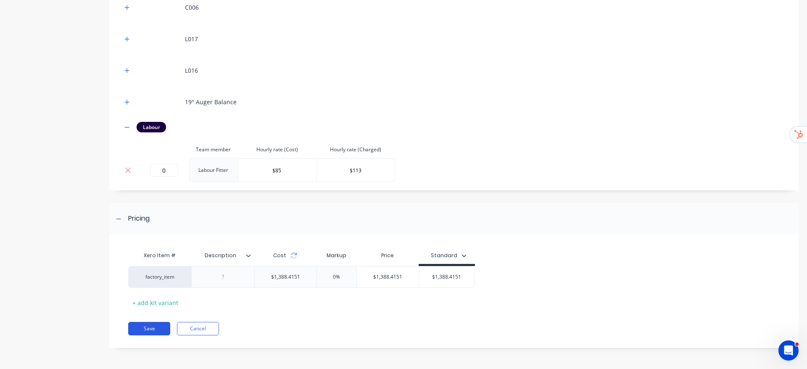
click at [151, 328] on button "Save" at bounding box center [149, 328] width 42 height 13
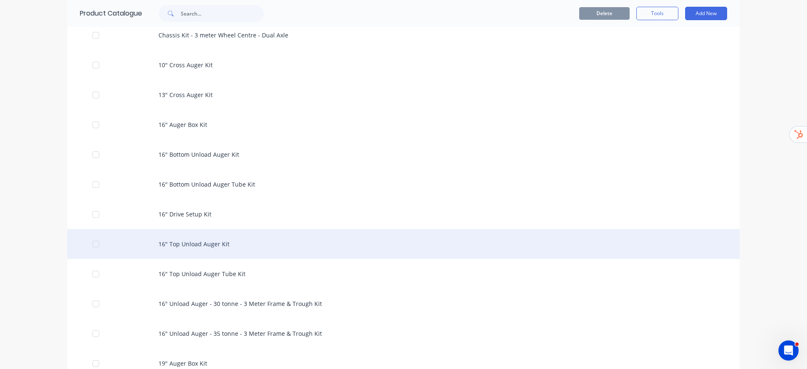
scroll to position [441, 0]
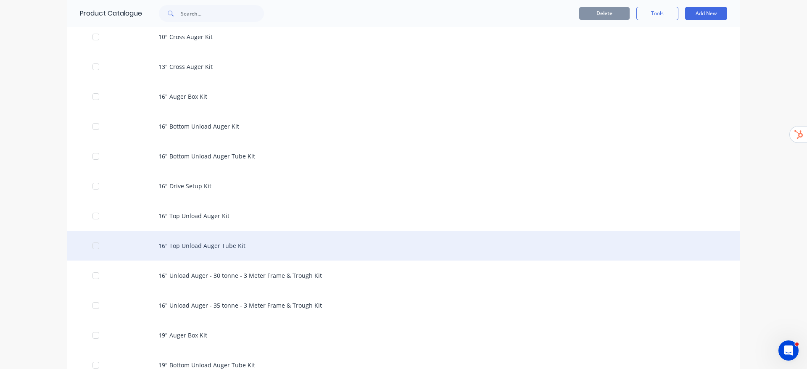
click at [209, 244] on div "16" Top Unload Auger Tube Kit" at bounding box center [403, 246] width 672 height 30
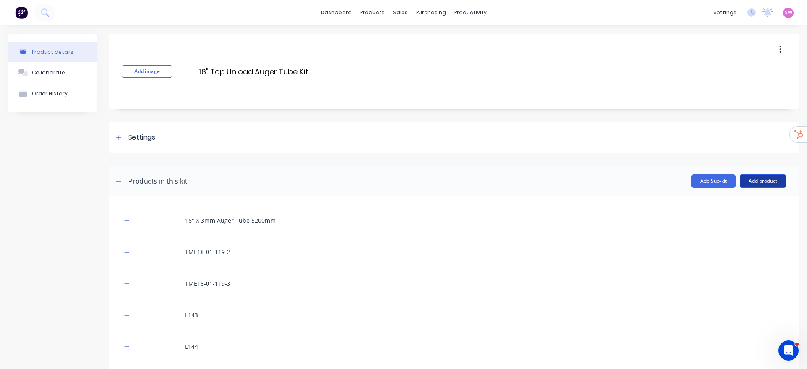
click at [748, 179] on button "Add product" at bounding box center [762, 180] width 46 height 13
click at [734, 215] on div "Labour" at bounding box center [745, 219] width 65 height 12
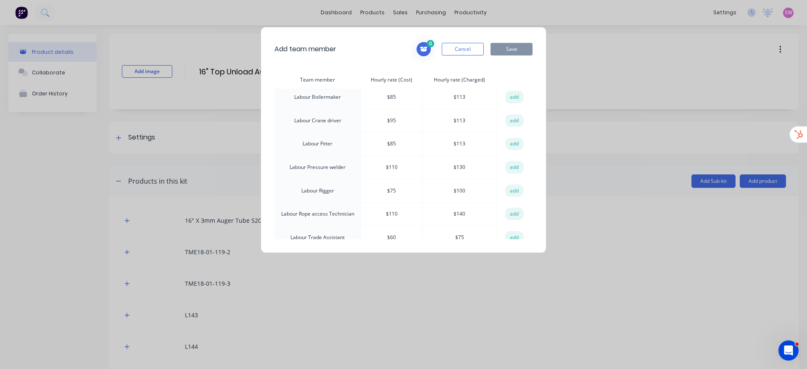
scroll to position [378, 0]
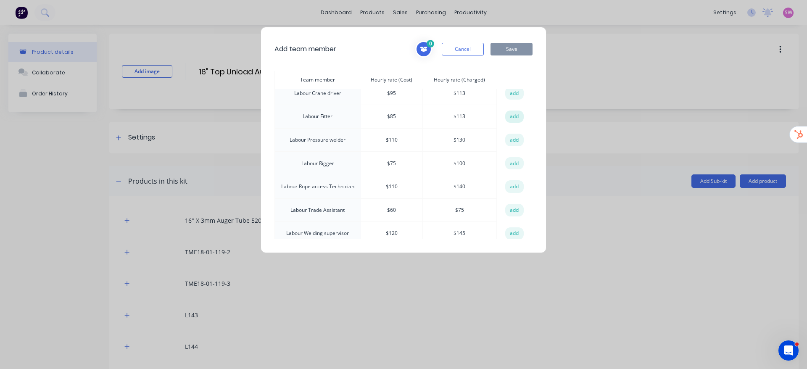
click at [510, 110] on button "add" at bounding box center [514, 116] width 18 height 13
click at [523, 48] on button "Save" at bounding box center [511, 49] width 42 height 13
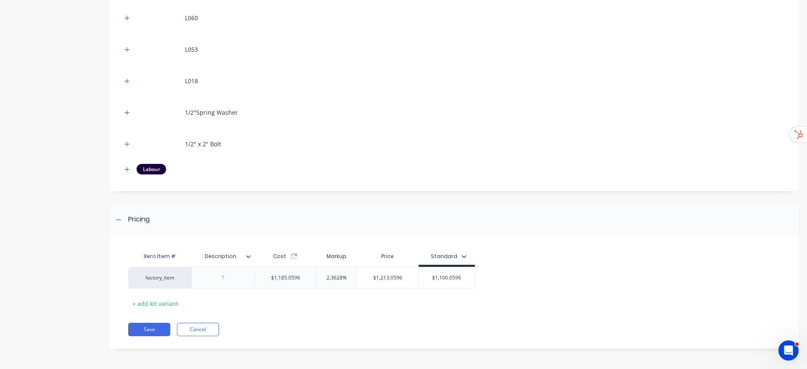
scroll to position [896, 0]
click at [129, 166] on icon "button" at bounding box center [126, 169] width 5 height 6
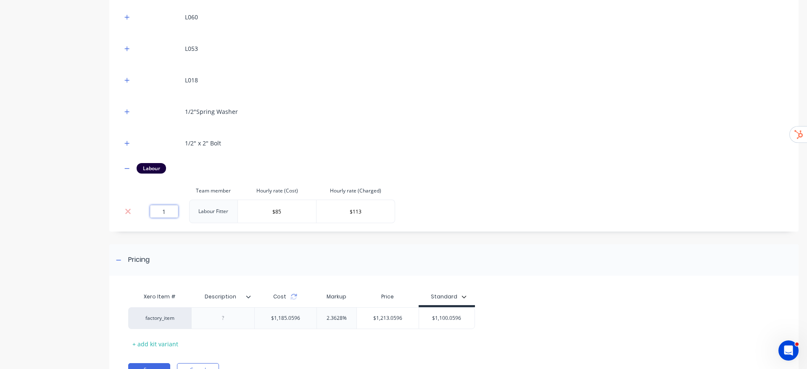
drag, startPoint x: 169, startPoint y: 205, endPoint x: 147, endPoint y: 212, distance: 22.3
click at [147, 212] on div "1" at bounding box center [164, 211] width 44 height 13
type input "0"
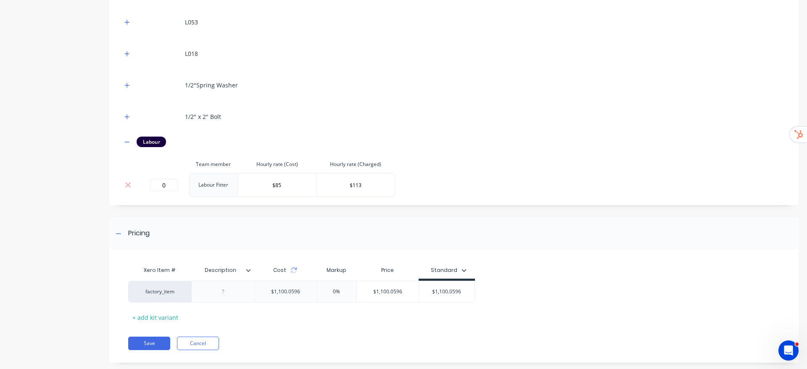
scroll to position [938, 0]
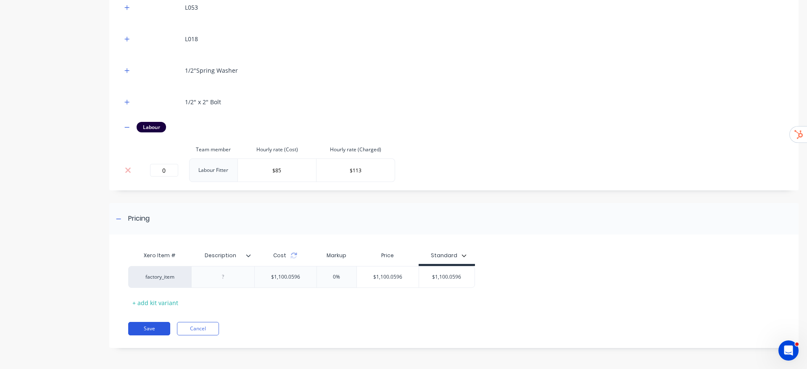
click at [150, 326] on button "Save" at bounding box center [149, 328] width 42 height 13
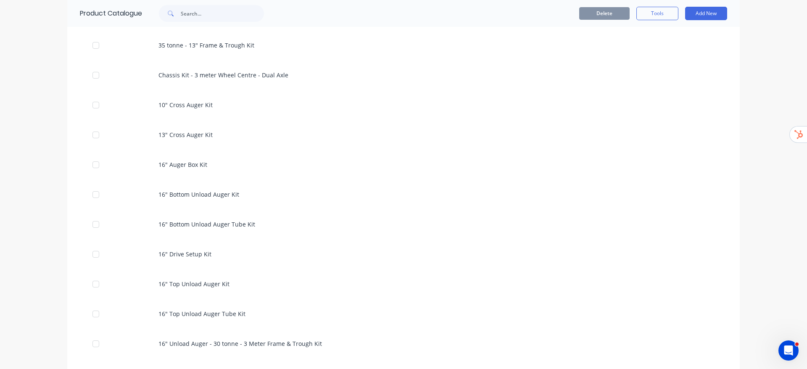
scroll to position [378, 0]
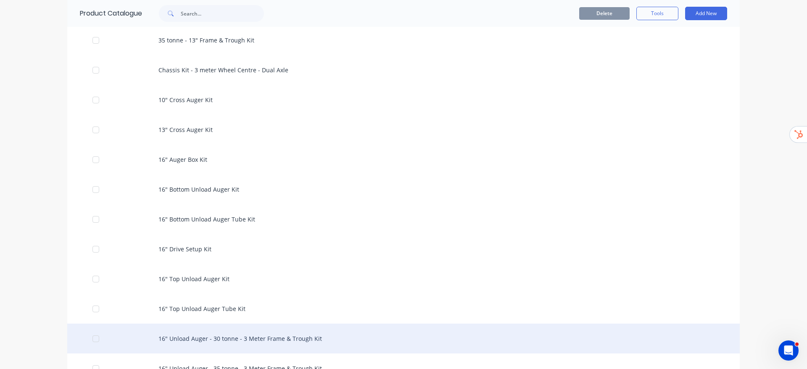
click at [279, 339] on div "16" Unload Auger - 30 tonne - 3 Meter Frame & Trough Kit" at bounding box center [403, 338] width 672 height 30
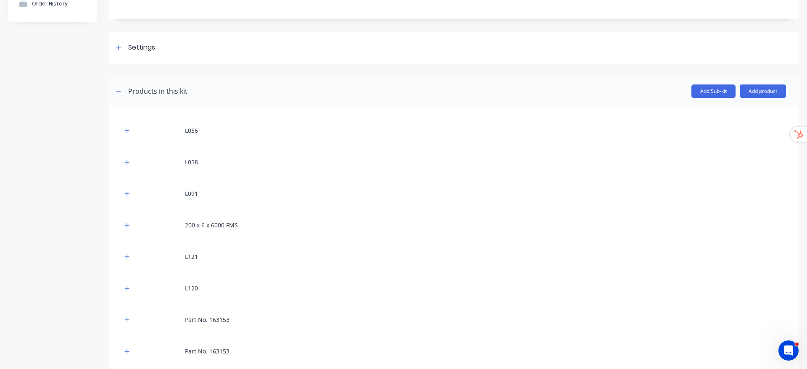
scroll to position [27, 0]
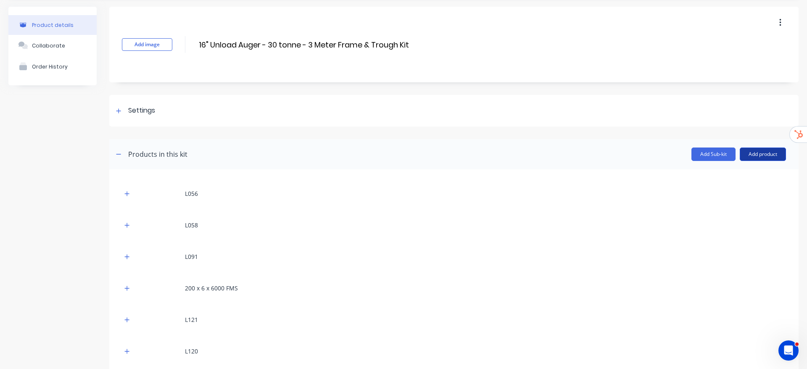
click at [748, 152] on button "Add product" at bounding box center [762, 153] width 46 height 13
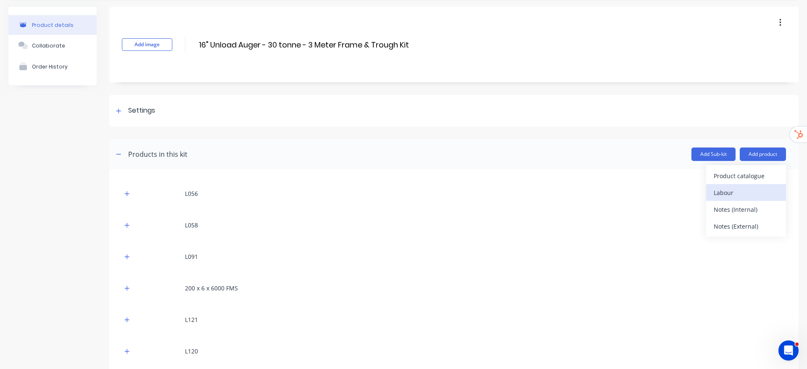
click at [717, 194] on div "Labour" at bounding box center [745, 193] width 65 height 12
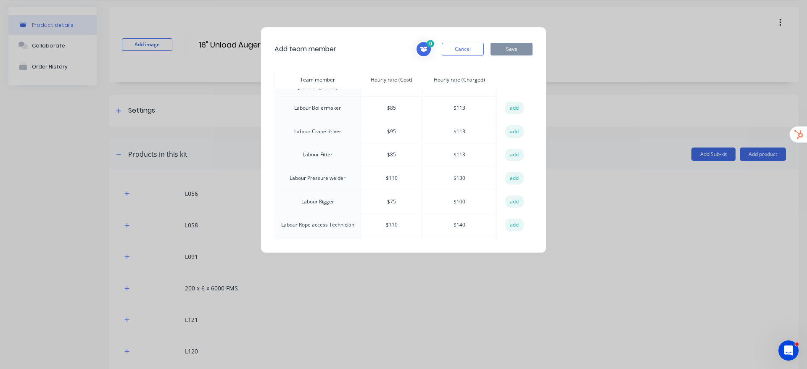
scroll to position [378, 0]
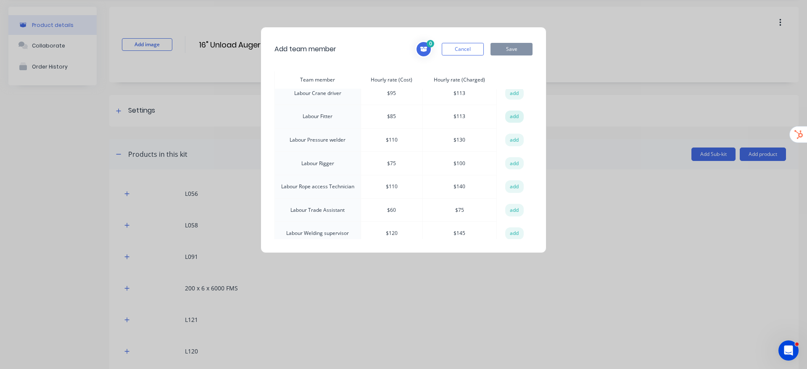
click at [505, 110] on button "add" at bounding box center [514, 116] width 18 height 13
click at [511, 51] on button "Save" at bounding box center [511, 49] width 42 height 13
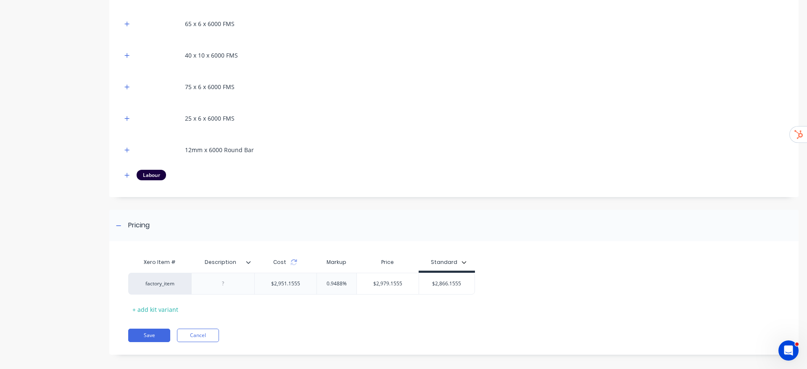
scroll to position [865, 0]
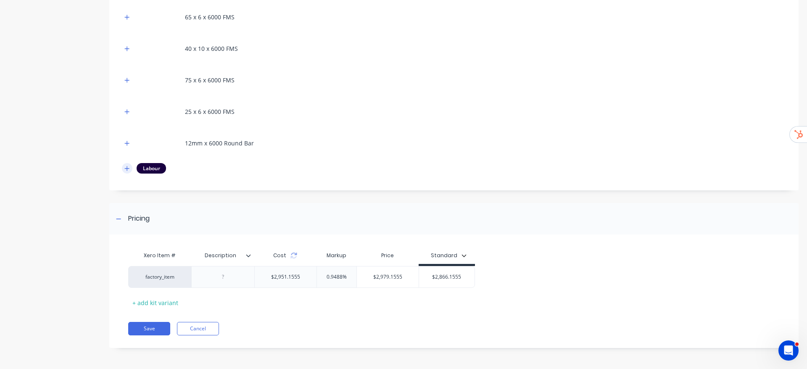
click at [126, 171] on icon "button" at bounding box center [126, 169] width 5 height 6
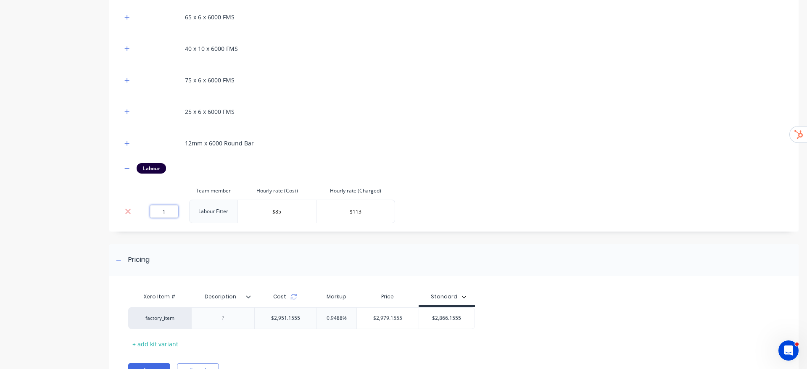
drag, startPoint x: 172, startPoint y: 207, endPoint x: 139, endPoint y: 208, distance: 33.2
click at [139, 208] on td "1" at bounding box center [164, 212] width 50 height 24
type input "0"
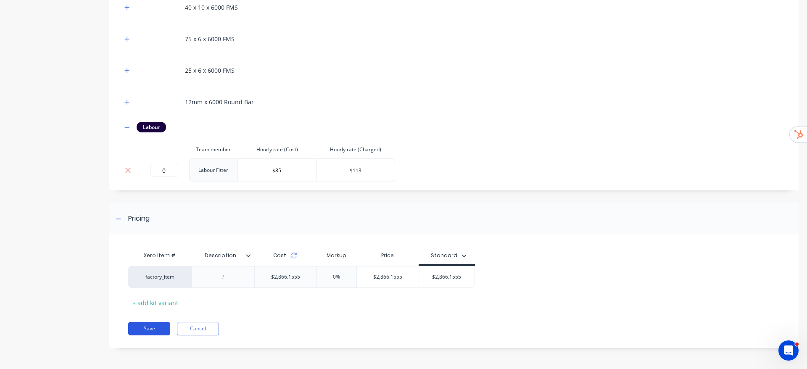
click at [159, 330] on button "Save" at bounding box center [149, 328] width 42 height 13
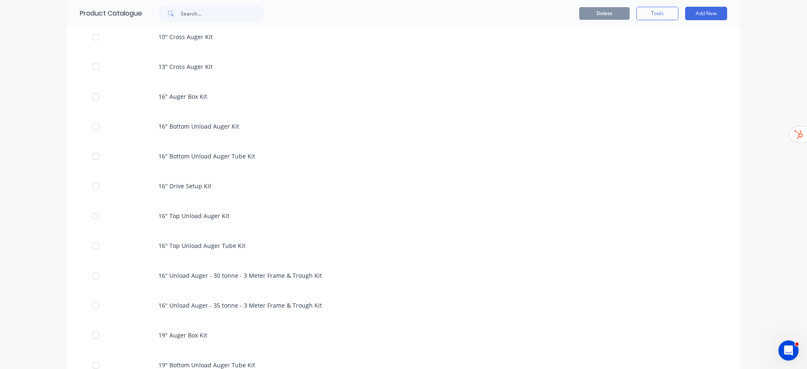
scroll to position [504, 0]
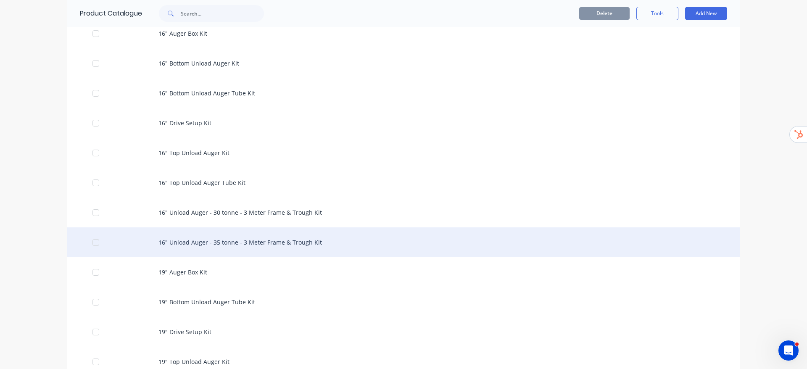
click at [215, 243] on div "16" Unload Auger - 35 tonne - 3 Meter Frame & Trough Kit" at bounding box center [403, 242] width 672 height 30
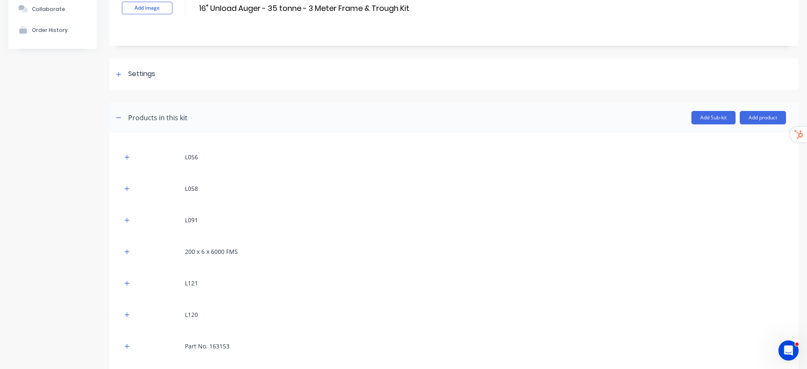
scroll to position [63, 0]
click at [759, 119] on button "Add product" at bounding box center [762, 117] width 46 height 13
click at [717, 158] on div "Labour" at bounding box center [745, 156] width 65 height 12
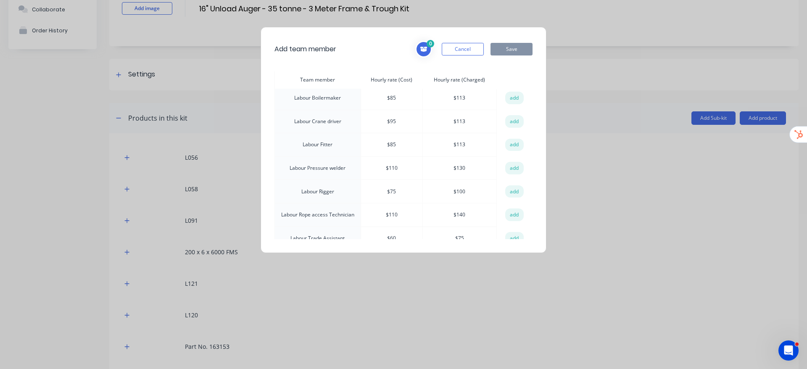
scroll to position [378, 0]
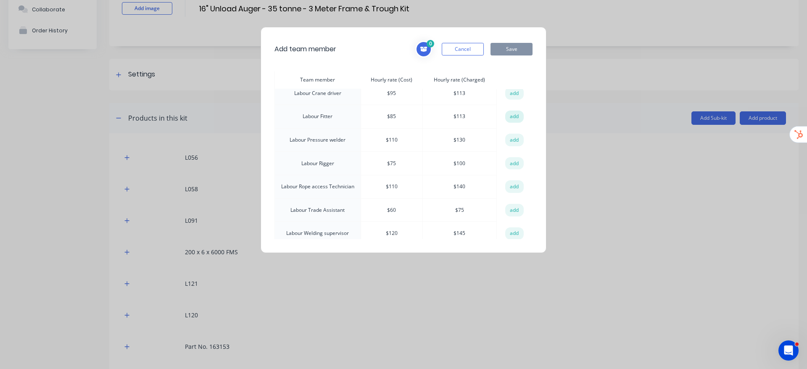
click at [510, 110] on button "add" at bounding box center [514, 116] width 18 height 13
click at [520, 44] on button "Save" at bounding box center [511, 49] width 42 height 13
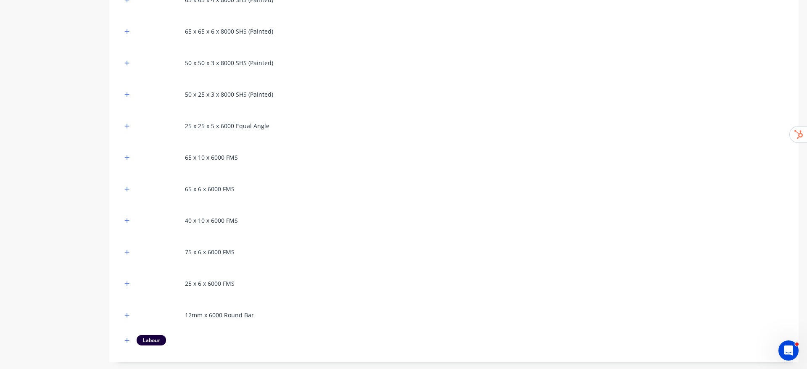
scroll to position [865, 0]
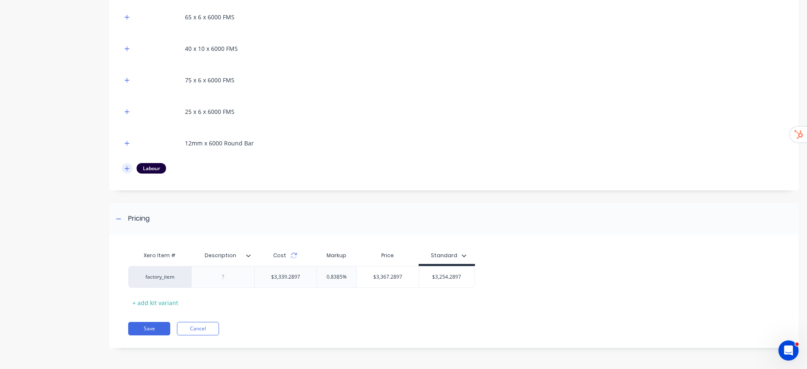
click at [126, 170] on icon "button" at bounding box center [126, 169] width 5 height 6
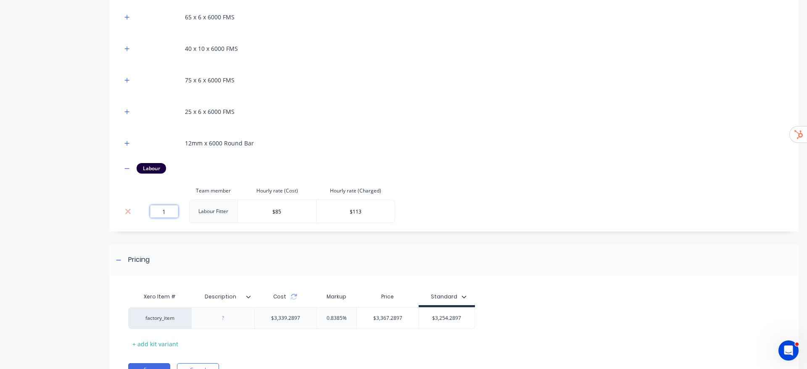
drag, startPoint x: 175, startPoint y: 208, endPoint x: 139, endPoint y: 205, distance: 35.9
click at [154, 208] on input "1" at bounding box center [164, 211] width 28 height 13
type input "0"
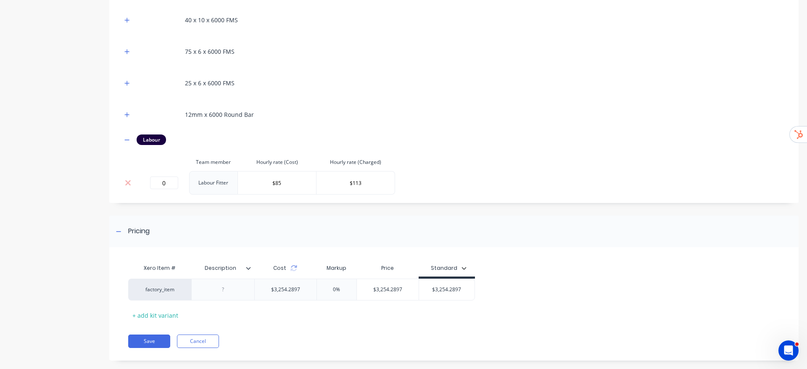
scroll to position [906, 0]
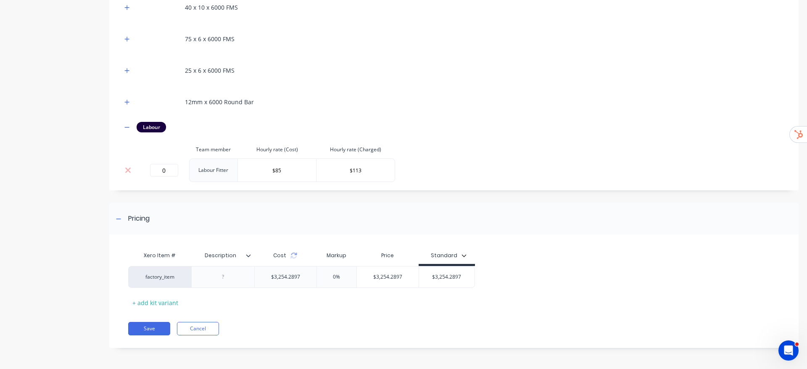
click at [148, 336] on div "Xero Item # Description Cost Markup Price Standard factory_item $3,254.2897 0% …" at bounding box center [453, 295] width 689 height 105
click at [156, 328] on button "Save" at bounding box center [149, 328] width 42 height 13
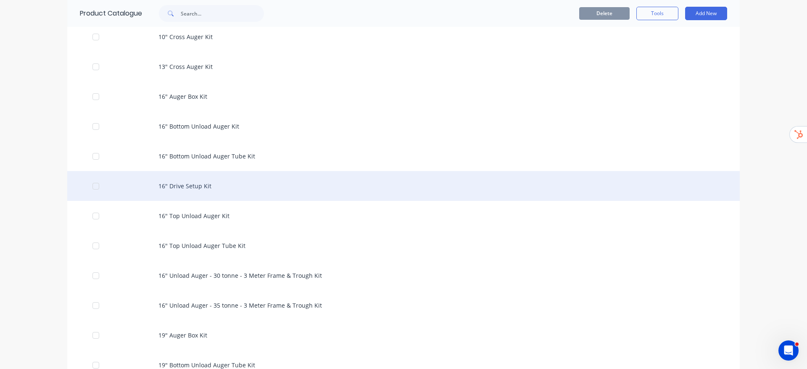
scroll to position [504, 0]
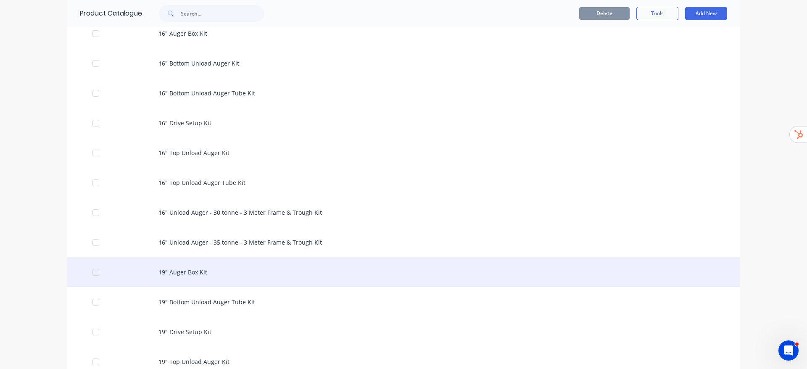
click at [169, 273] on div "19" Auger Box Kit" at bounding box center [403, 272] width 672 height 30
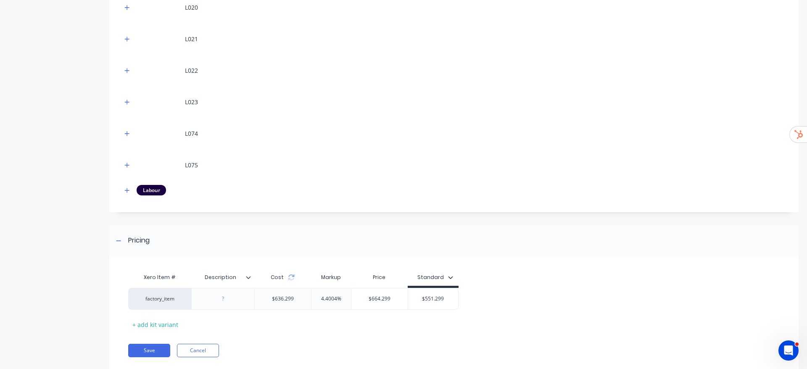
scroll to position [581, 0]
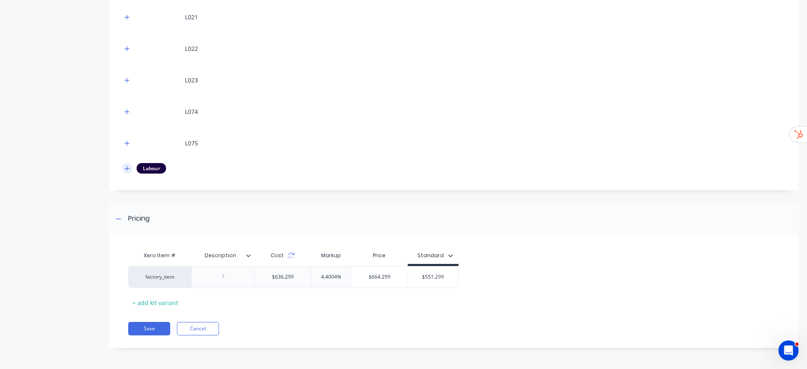
click at [129, 171] on button "button" at bounding box center [127, 168] width 11 height 11
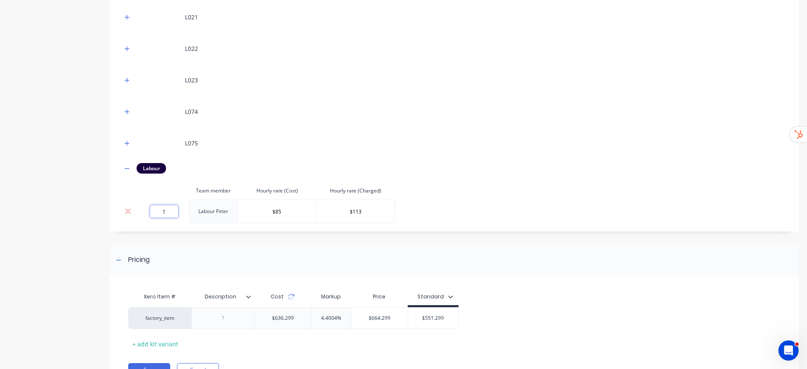
drag, startPoint x: 168, startPoint y: 213, endPoint x: 152, endPoint y: 211, distance: 16.1
click at [152, 211] on input "1" at bounding box center [164, 211] width 28 height 13
type input "0"
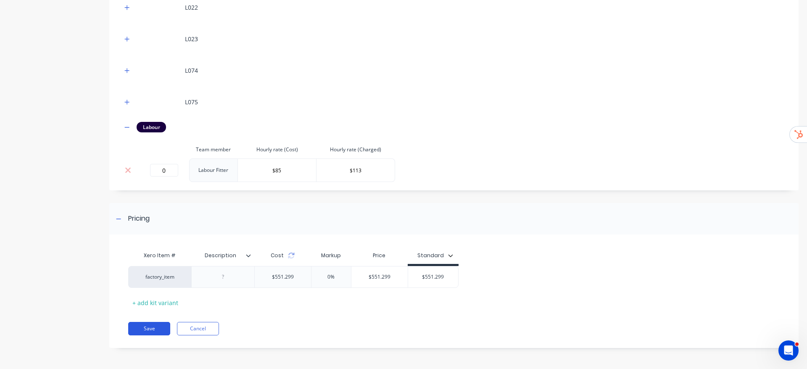
click at [155, 334] on button "Save" at bounding box center [149, 328] width 42 height 13
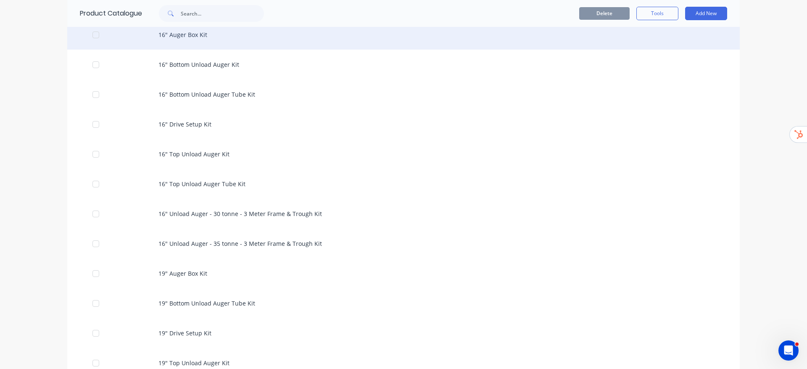
scroll to position [504, 0]
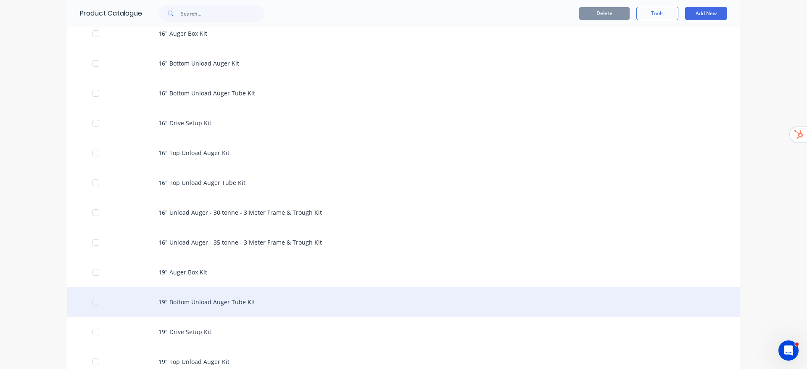
click at [231, 304] on div "19" Bottom Unload Auger Tube Kit" at bounding box center [403, 302] width 672 height 30
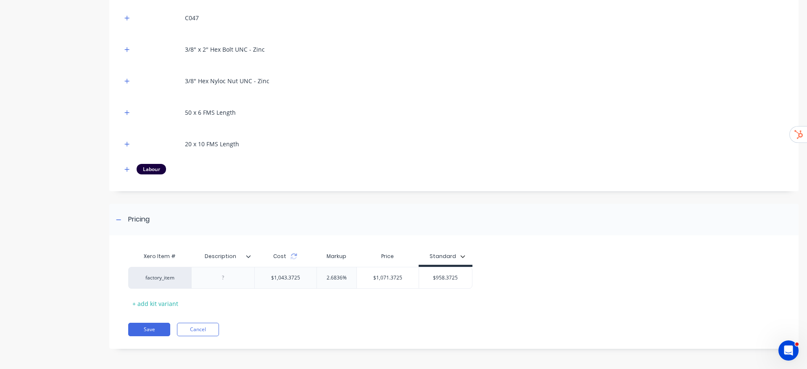
scroll to position [644, 0]
click at [125, 169] on icon "button" at bounding box center [126, 169] width 5 height 6
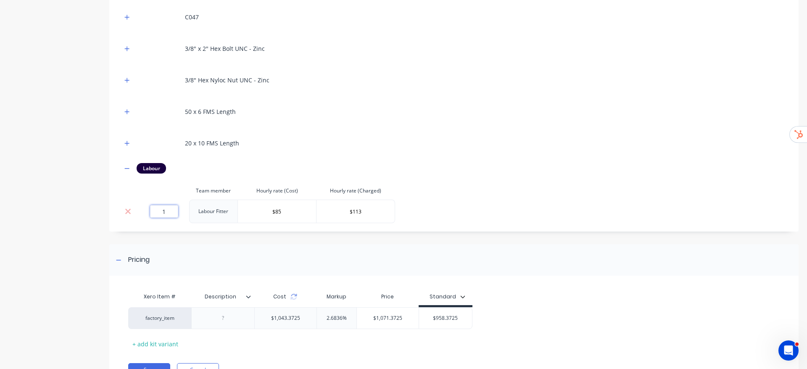
drag, startPoint x: 174, startPoint y: 213, endPoint x: 116, endPoint y: 213, distance: 58.8
type input "0"
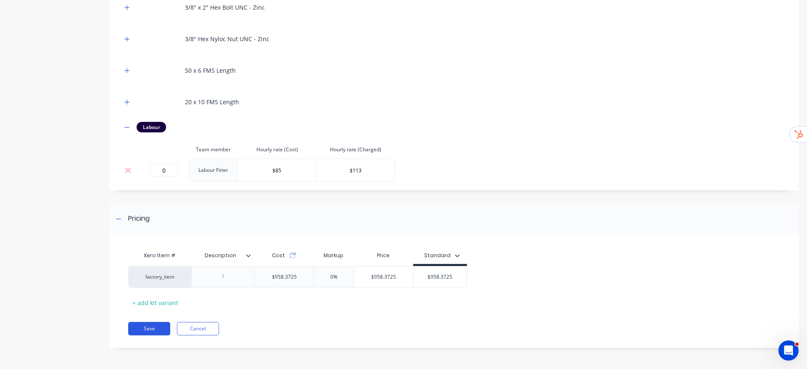
click at [154, 328] on button "Save" at bounding box center [149, 328] width 42 height 13
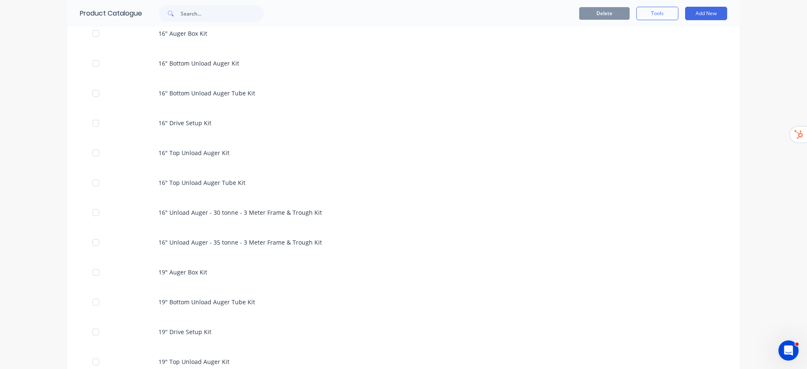
scroll to position [567, 0]
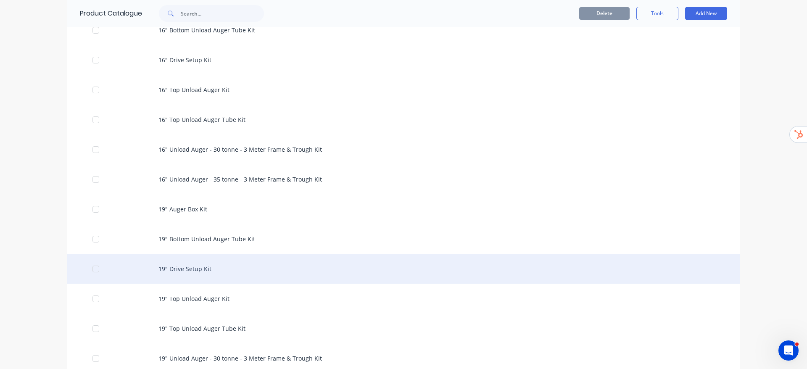
click at [183, 268] on div "19" Drive Setup Kit" at bounding box center [403, 269] width 672 height 30
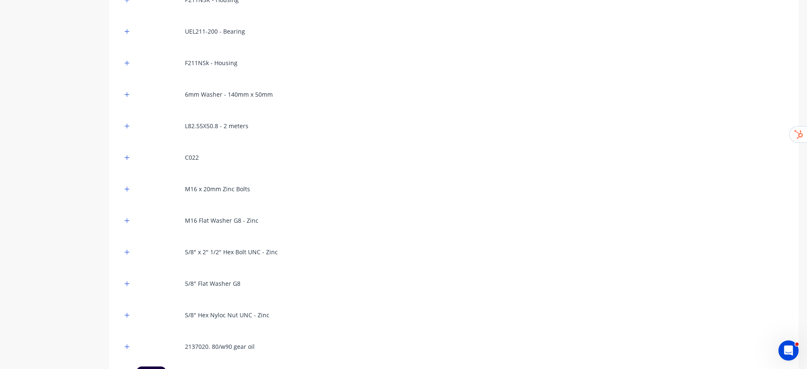
scroll to position [882, 0]
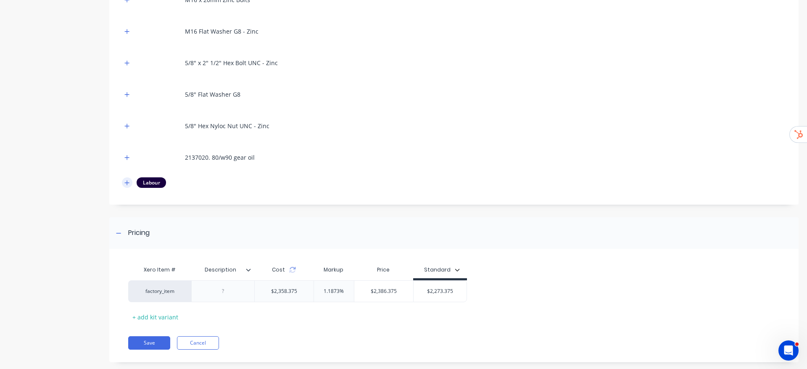
click at [128, 185] on button "button" at bounding box center [127, 182] width 11 height 11
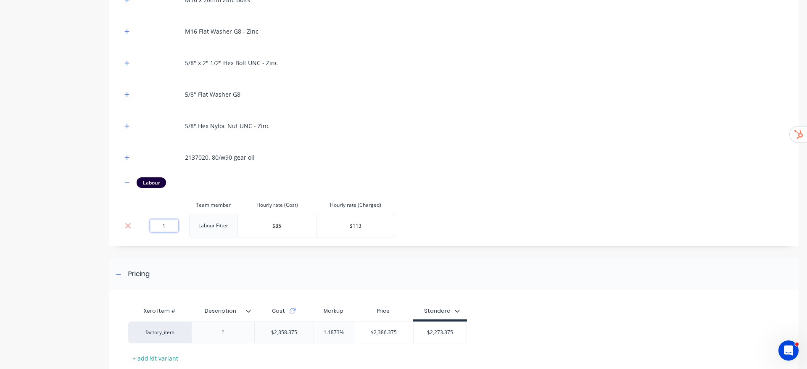
drag, startPoint x: 163, startPoint y: 222, endPoint x: 182, endPoint y: 225, distance: 20.0
click at [182, 225] on div "1" at bounding box center [164, 225] width 44 height 13
type input "0"
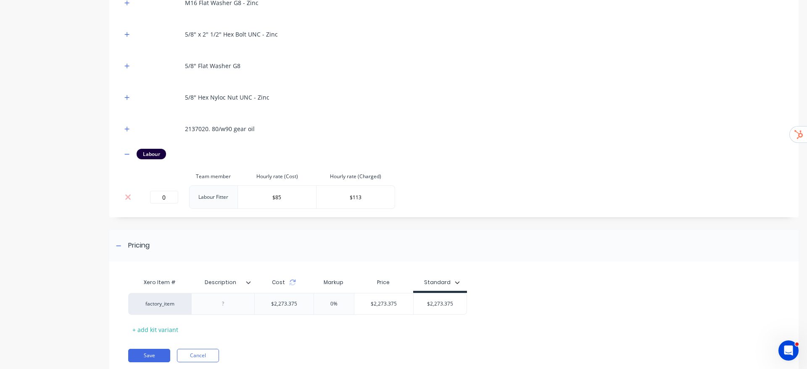
scroll to position [938, 0]
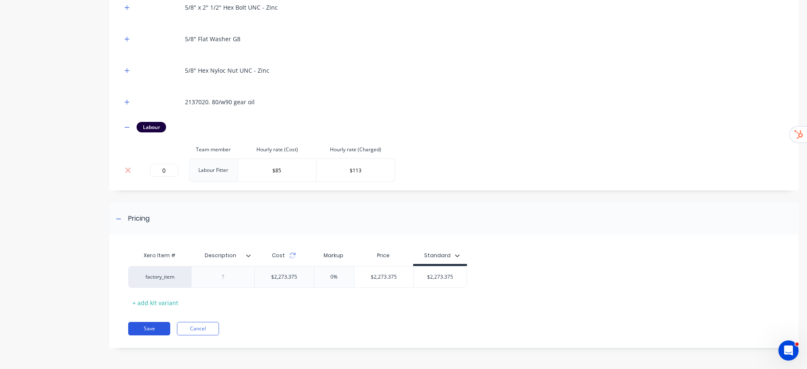
click at [139, 324] on button "Save" at bounding box center [149, 328] width 42 height 13
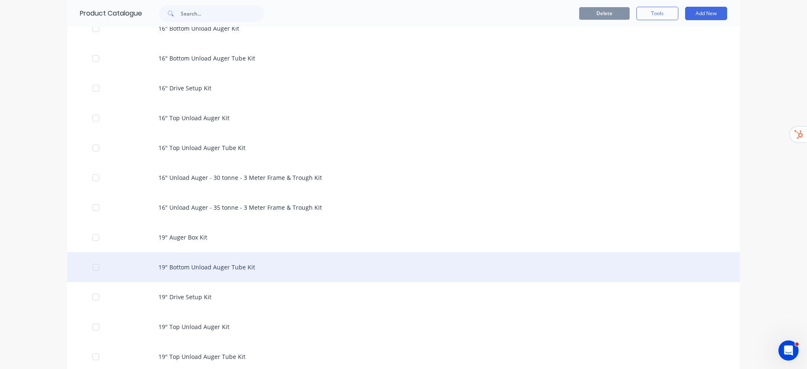
scroll to position [567, 0]
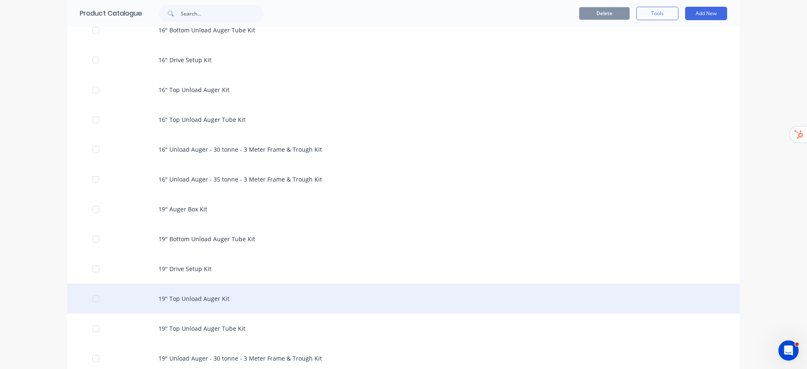
click at [210, 299] on div "19" Top Unload Auger Kit" at bounding box center [403, 299] width 672 height 30
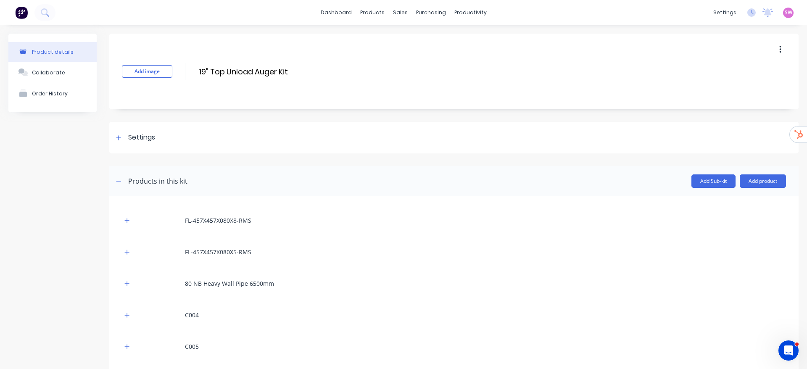
scroll to position [315, 0]
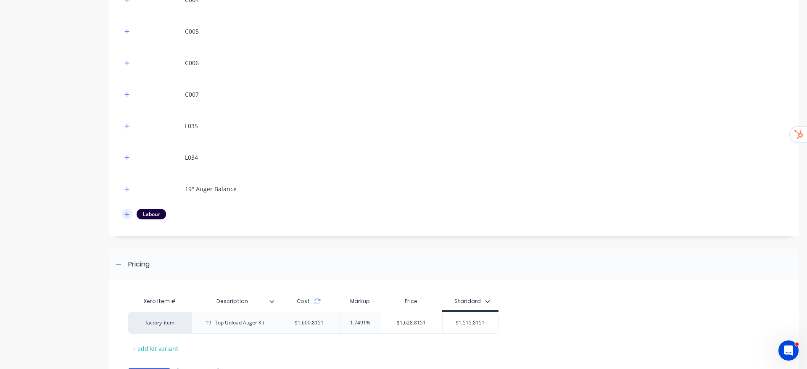
click at [130, 214] on button "button" at bounding box center [127, 214] width 11 height 11
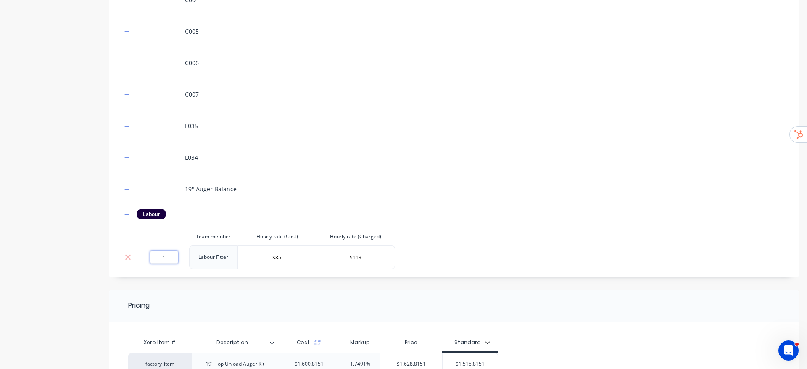
drag, startPoint x: 166, startPoint y: 256, endPoint x: 120, endPoint y: 253, distance: 45.5
click at [123, 253] on tr "1 Labour Fitter $85 $113" at bounding box center [258, 257] width 273 height 24
type input "0"
click at [42, 270] on div "Product details Collaborate Order History" at bounding box center [52, 83] width 88 height 729
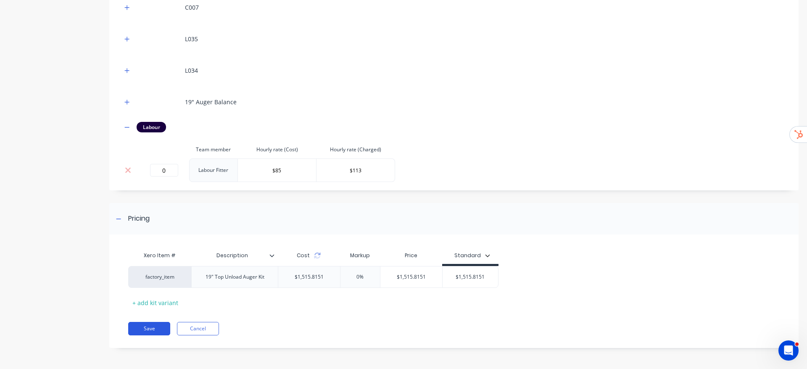
click at [148, 330] on button "Save" at bounding box center [149, 328] width 42 height 13
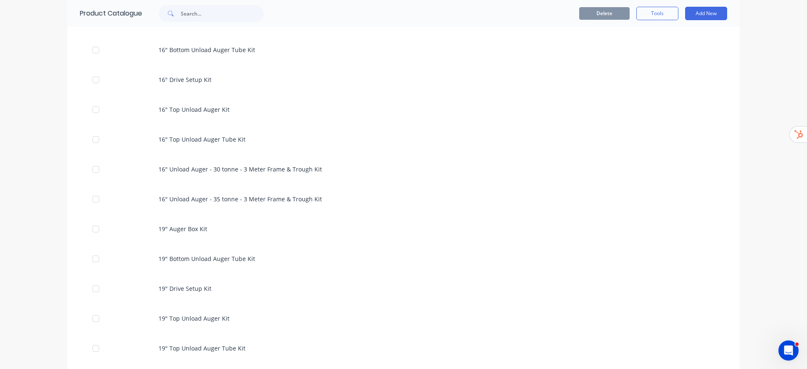
scroll to position [567, 0]
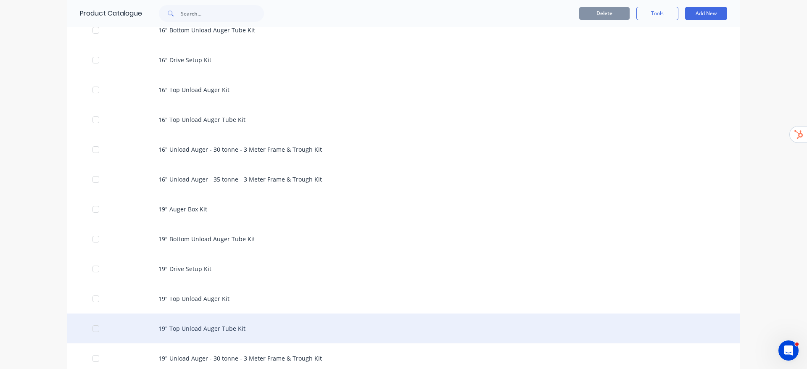
click at [210, 327] on div "19" Top Unload Auger Tube Kit" at bounding box center [403, 328] width 672 height 30
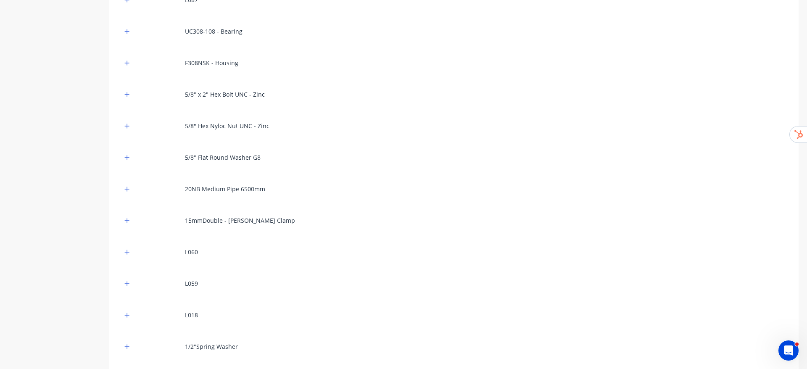
scroll to position [928, 0]
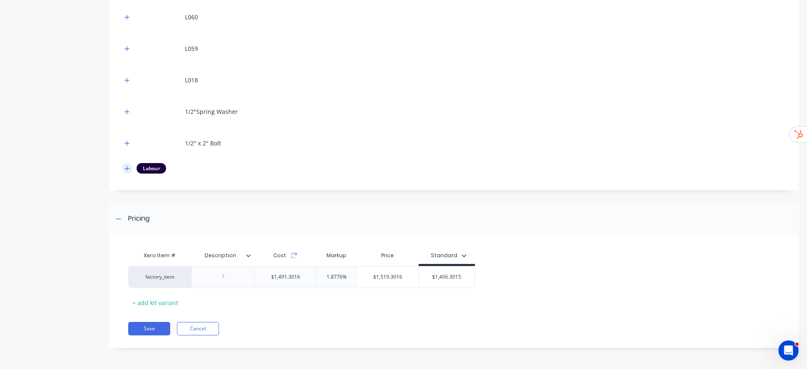
click at [127, 168] on icon "button" at bounding box center [127, 168] width 5 height 5
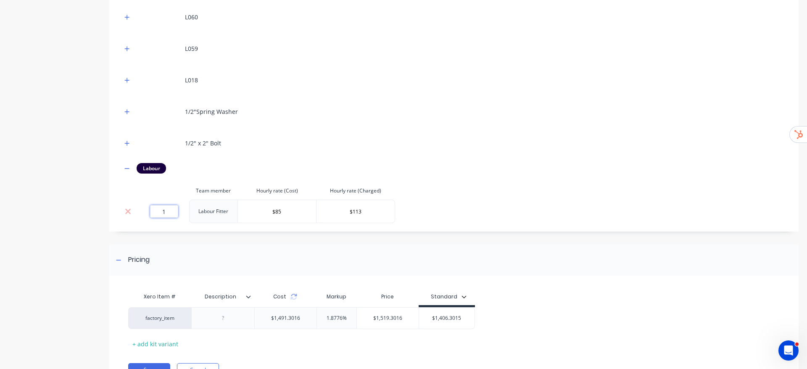
drag, startPoint x: 169, startPoint y: 212, endPoint x: 122, endPoint y: 215, distance: 47.1
click at [122, 215] on tr "1 Labour Fitter $85 $113" at bounding box center [258, 212] width 273 height 24
type input "0"
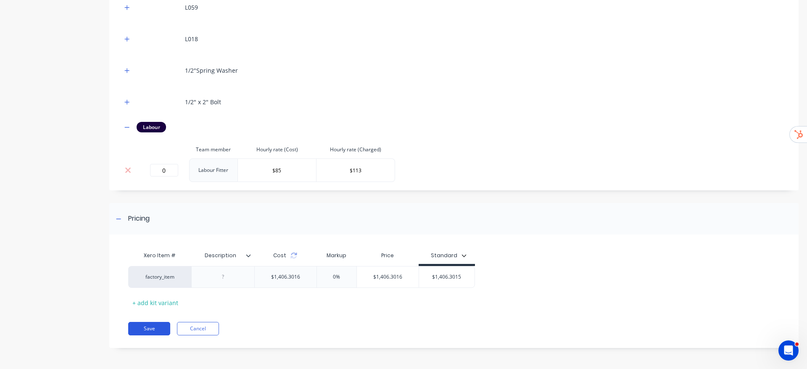
click at [154, 327] on button "Save" at bounding box center [149, 328] width 42 height 13
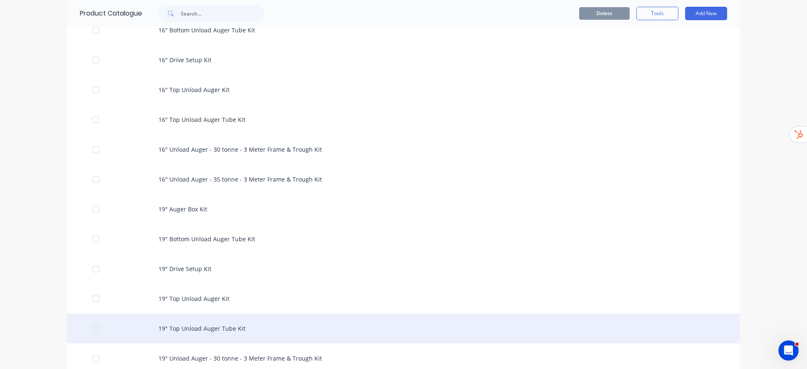
scroll to position [630, 0]
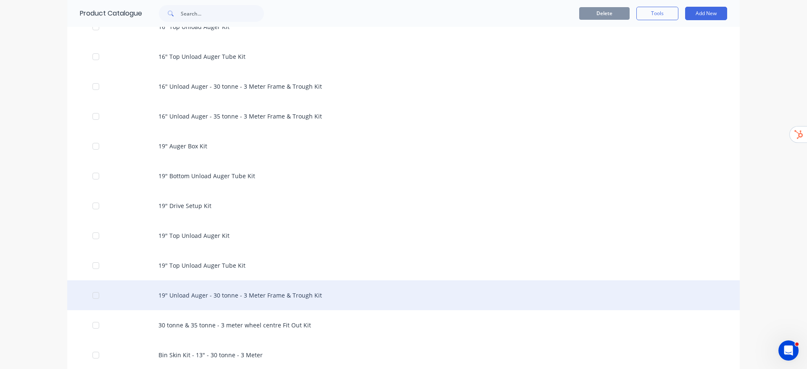
click at [249, 295] on div "19" Unload Auger - 30 tonne - 3 Meter Frame & Trough Kit" at bounding box center [403, 295] width 672 height 30
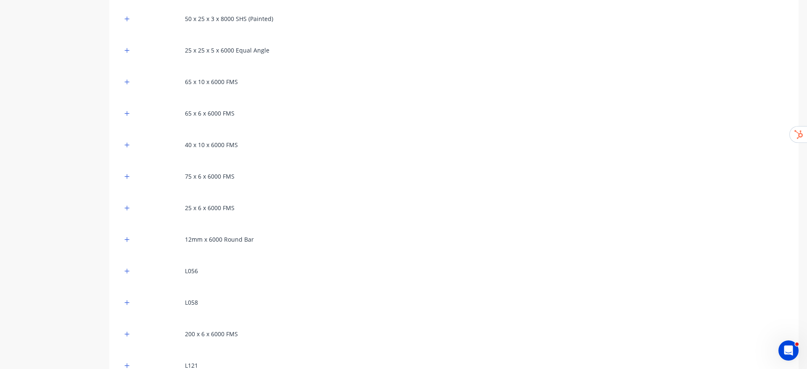
scroll to position [63, 0]
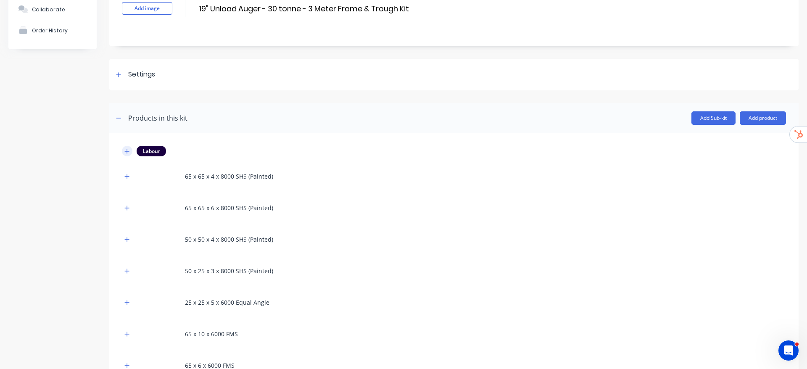
click at [127, 148] on icon "button" at bounding box center [126, 151] width 5 height 6
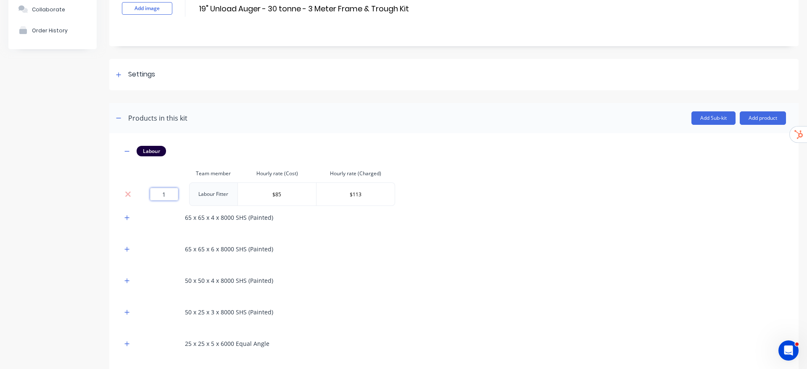
drag, startPoint x: 156, startPoint y: 192, endPoint x: 197, endPoint y: 199, distance: 40.9
click at [197, 199] on tr "1 Labour Fitter $85 $113" at bounding box center [258, 194] width 273 height 24
type input "0"
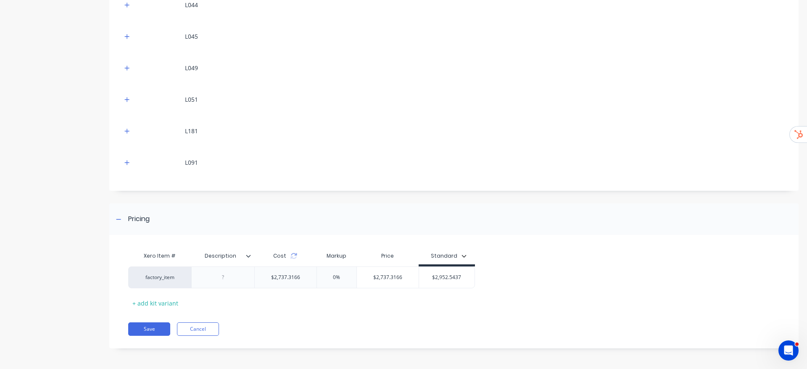
scroll to position [875, 0]
click at [161, 330] on button "Save" at bounding box center [149, 328] width 42 height 13
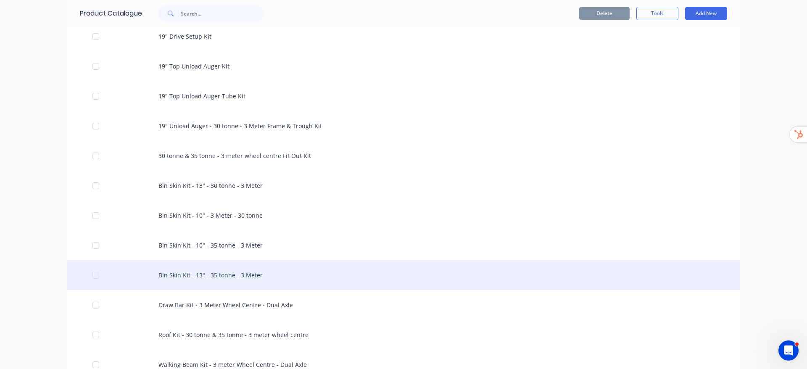
scroll to position [819, 0]
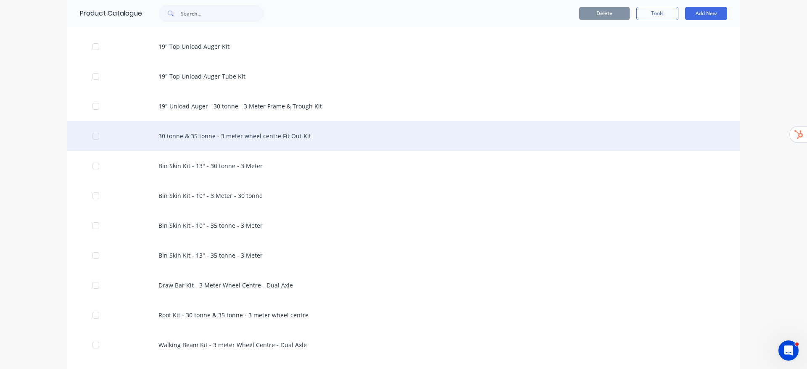
click at [231, 137] on div "30 tonne & 35 tonne - 3 meter wheel centre Fit Out Kit" at bounding box center [403, 136] width 672 height 30
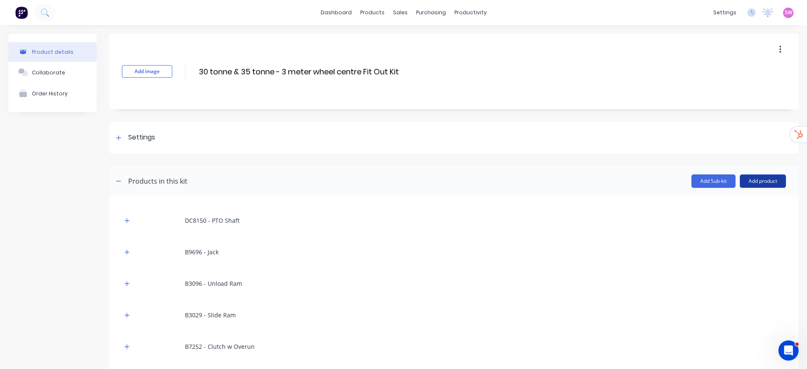
click at [761, 178] on button "Add product" at bounding box center [762, 180] width 46 height 13
click at [713, 219] on div "Labour" at bounding box center [745, 219] width 65 height 12
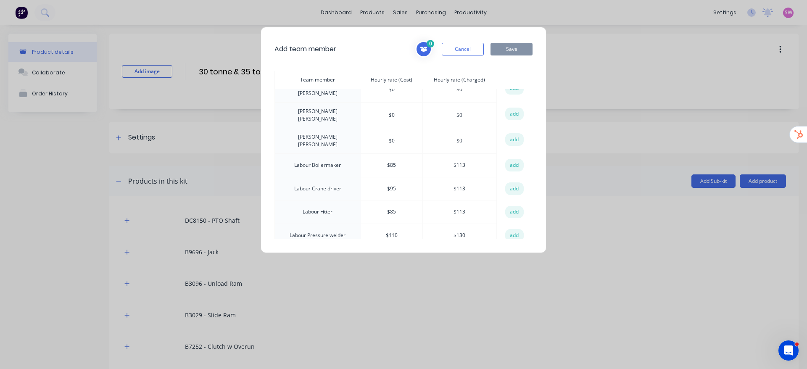
scroll to position [315, 0]
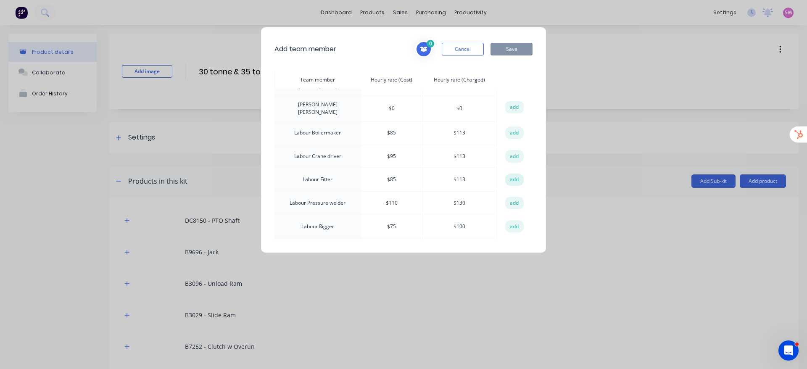
click at [509, 173] on button "add" at bounding box center [514, 179] width 18 height 13
click at [510, 46] on button "Save" at bounding box center [511, 49] width 42 height 13
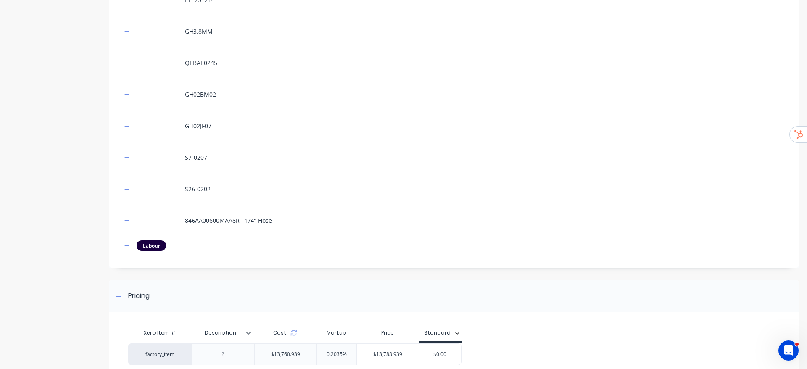
scroll to position [1337, 0]
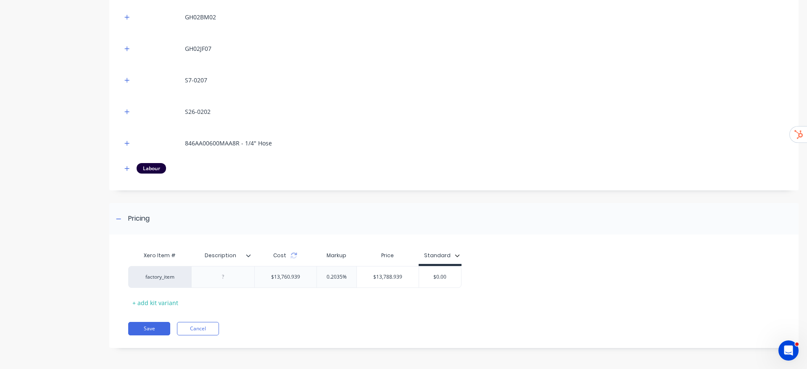
click at [129, 169] on icon "button" at bounding box center [126, 169] width 5 height 6
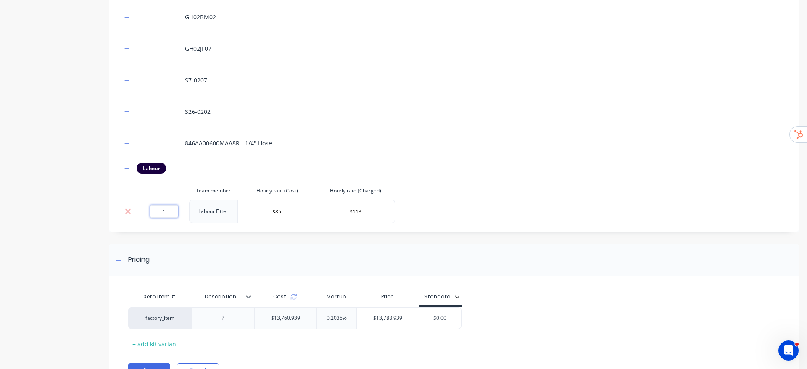
drag, startPoint x: 172, startPoint y: 212, endPoint x: 118, endPoint y: 210, distance: 53.8
type input "0"
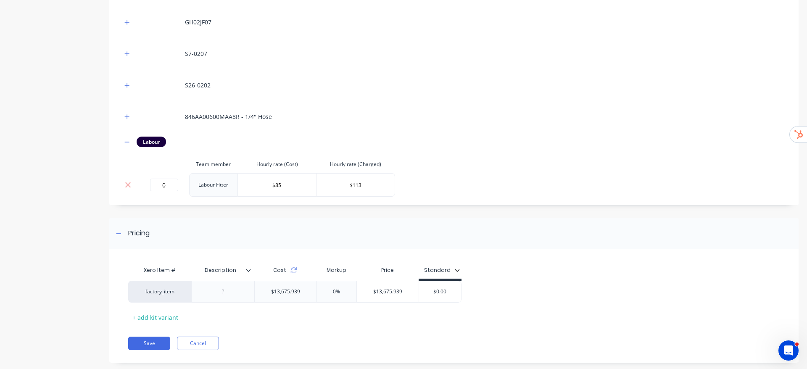
scroll to position [1379, 0]
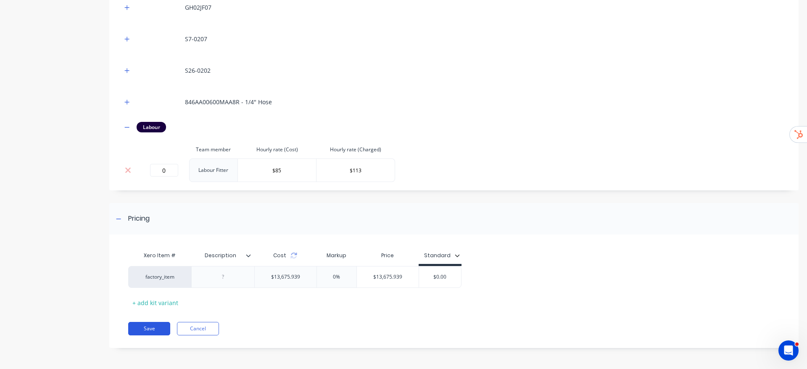
click at [154, 328] on button "Save" at bounding box center [149, 328] width 42 height 13
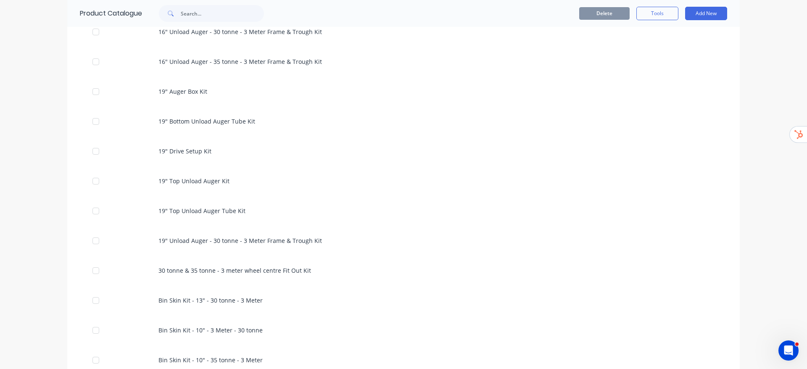
scroll to position [819, 0]
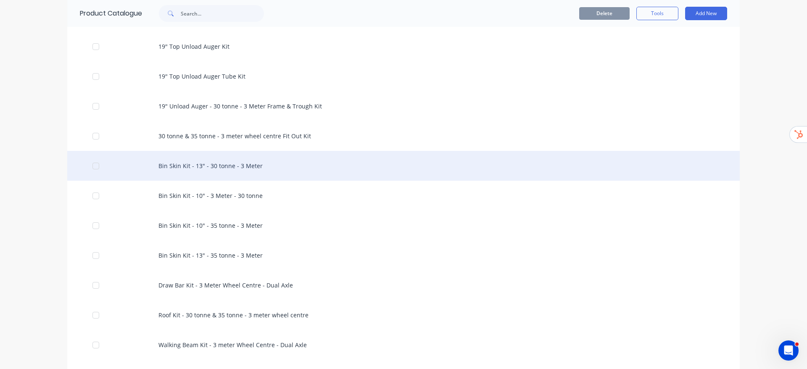
click at [231, 165] on div "Bin Skin Kit - 13" - 30 tonne - 3 Meter" at bounding box center [403, 166] width 672 height 30
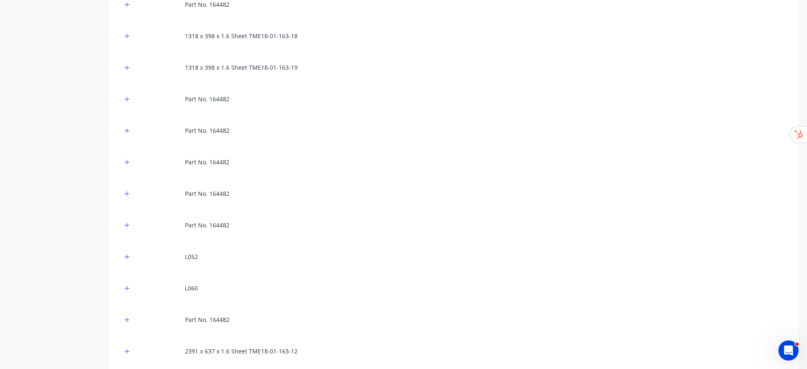
scroll to position [27, 0]
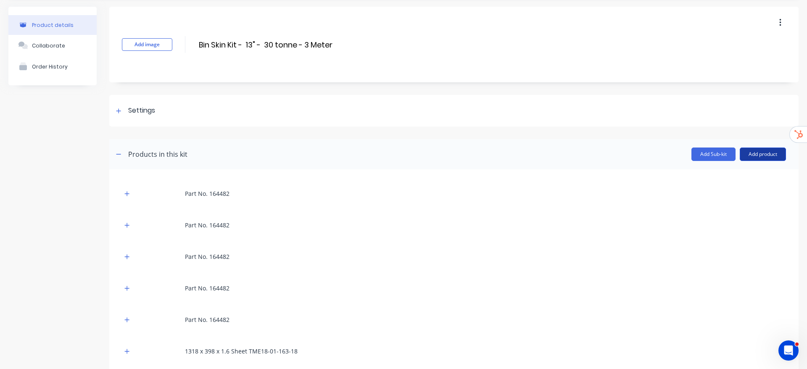
click at [755, 156] on button "Add product" at bounding box center [762, 153] width 46 height 13
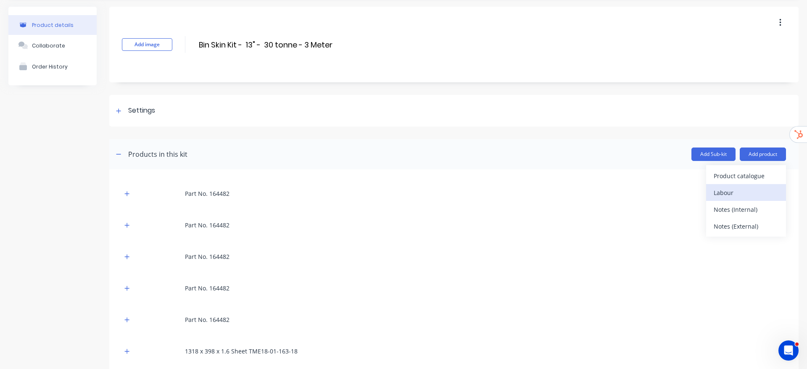
click at [727, 197] on div "Labour" at bounding box center [745, 193] width 65 height 12
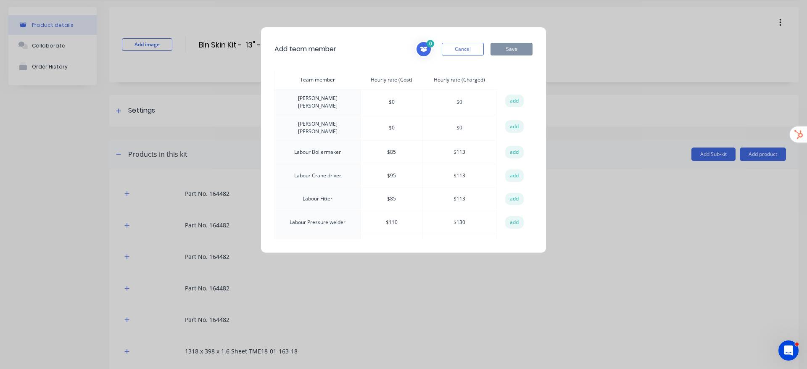
scroll to position [315, 0]
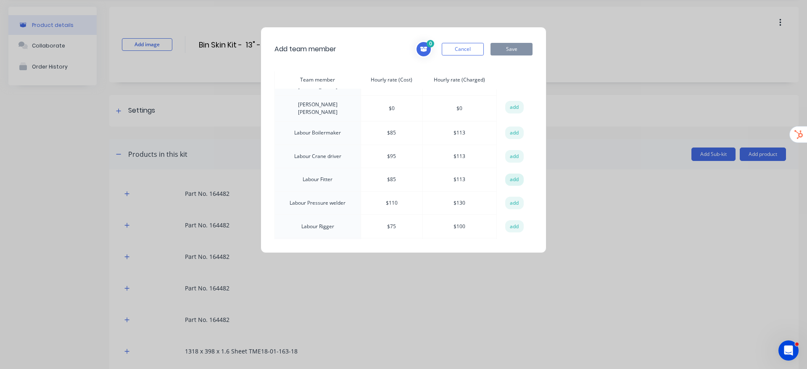
click at [507, 173] on button "add" at bounding box center [514, 179] width 18 height 13
click at [505, 48] on button "Save" at bounding box center [511, 49] width 42 height 13
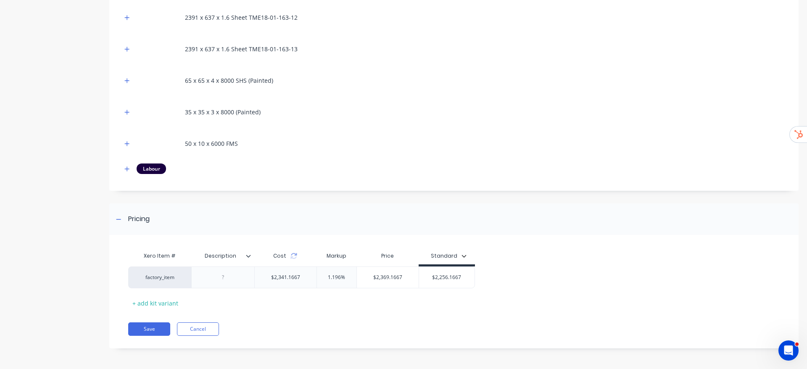
scroll to position [676, 0]
click at [132, 167] on button "button" at bounding box center [127, 168] width 11 height 11
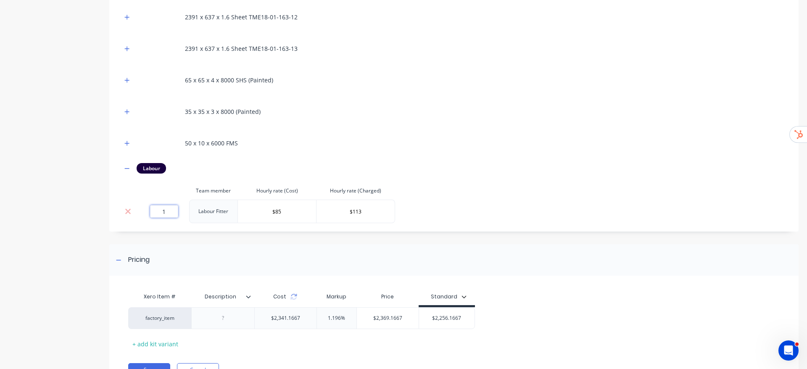
drag, startPoint x: 172, startPoint y: 209, endPoint x: 131, endPoint y: 206, distance: 40.9
click at [131, 206] on tr "1 Labour Fitter $85 $113" at bounding box center [258, 212] width 273 height 24
type input "0"
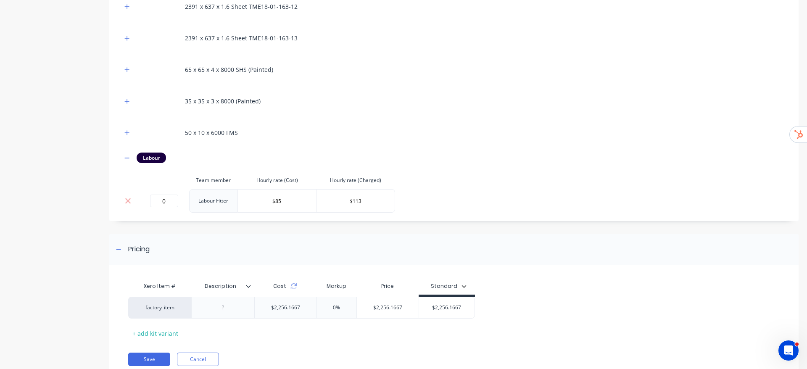
scroll to position [717, 0]
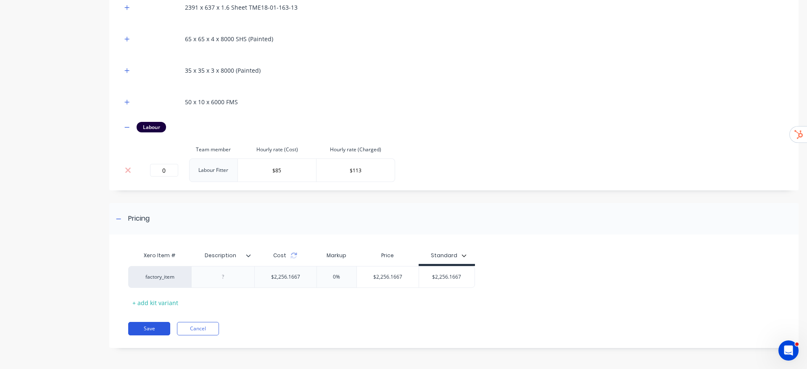
click at [158, 334] on button "Save" at bounding box center [149, 328] width 42 height 13
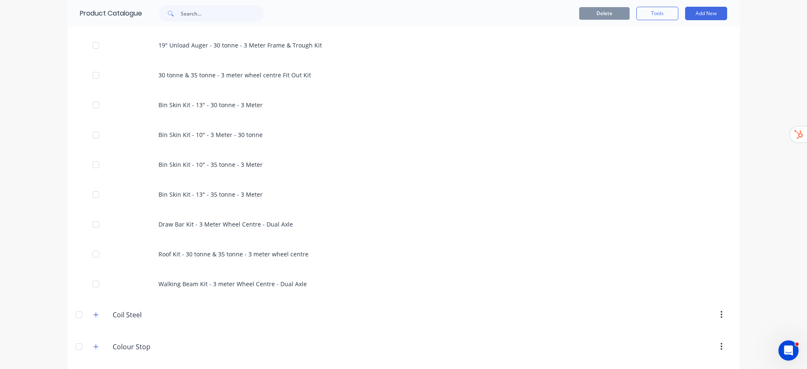
scroll to position [882, 0]
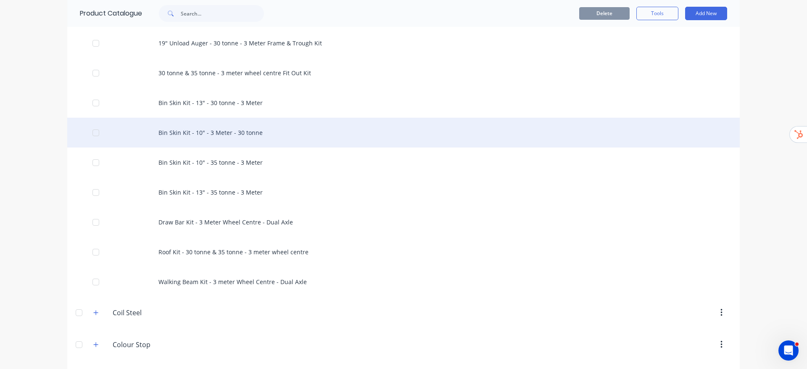
click at [208, 131] on div "Bin Skin Kit - 10" - 3 Meter - 30 tonne" at bounding box center [403, 133] width 672 height 30
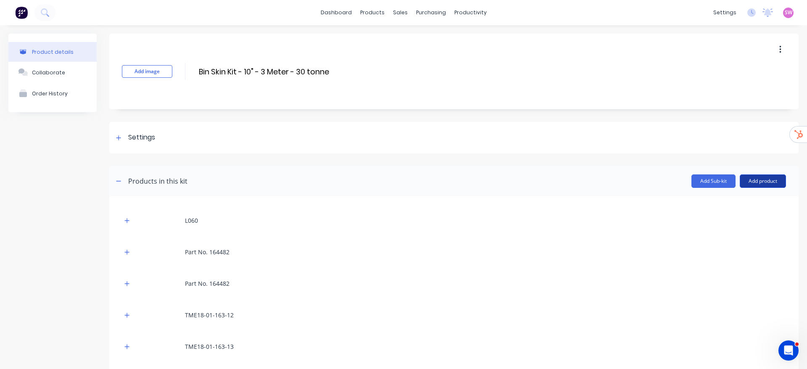
click at [756, 178] on button "Add product" at bounding box center [762, 180] width 46 height 13
click at [730, 213] on button "Labour" at bounding box center [746, 219] width 80 height 17
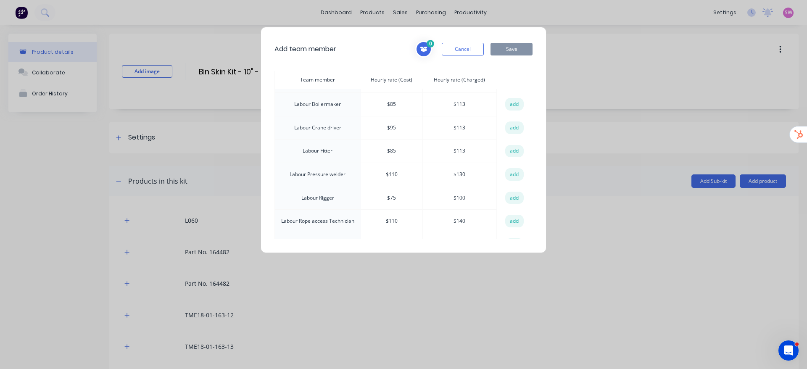
scroll to position [315, 0]
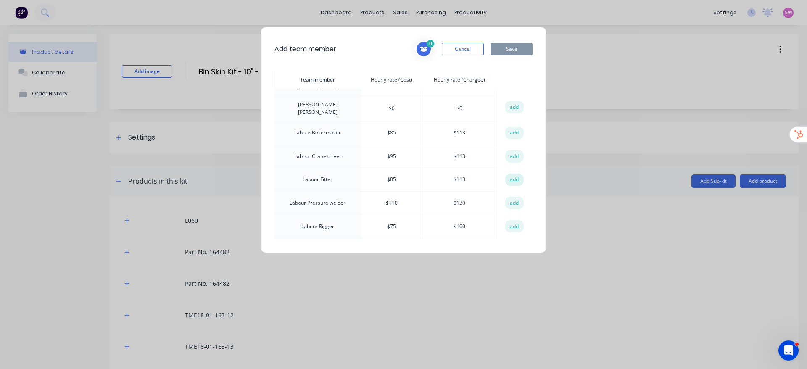
click at [508, 173] on button "add" at bounding box center [514, 179] width 18 height 13
click at [507, 45] on button "Save" at bounding box center [511, 49] width 42 height 13
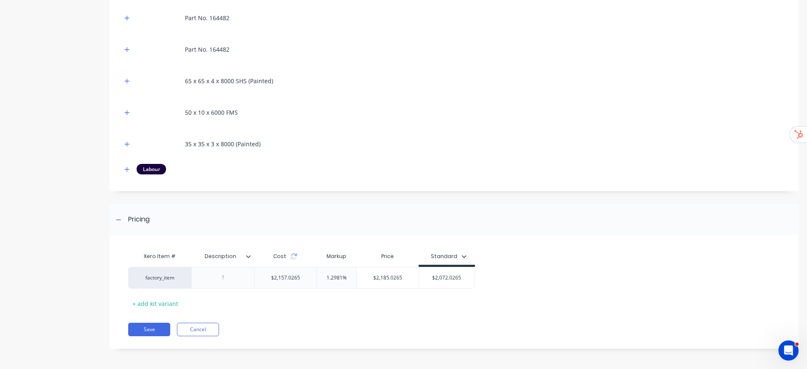
scroll to position [676, 0]
click at [125, 169] on icon "button" at bounding box center [126, 169] width 5 height 6
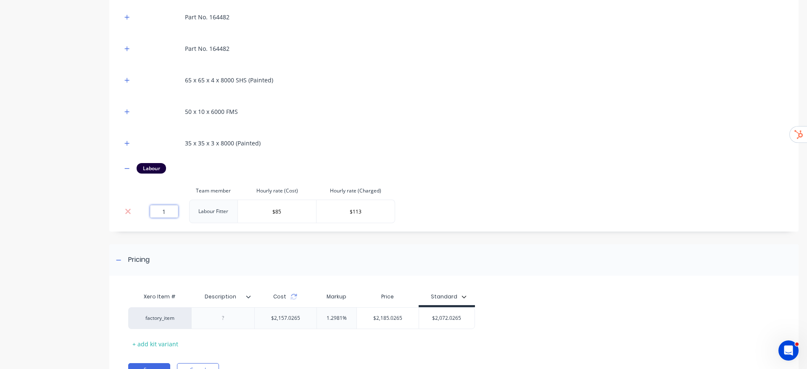
drag, startPoint x: 169, startPoint y: 214, endPoint x: 156, endPoint y: 215, distance: 13.0
click at [156, 215] on input "1" at bounding box center [164, 211] width 28 height 13
type input "0"
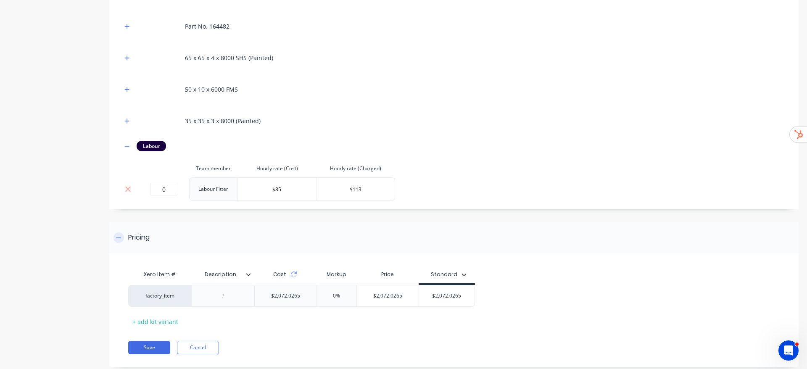
scroll to position [717, 0]
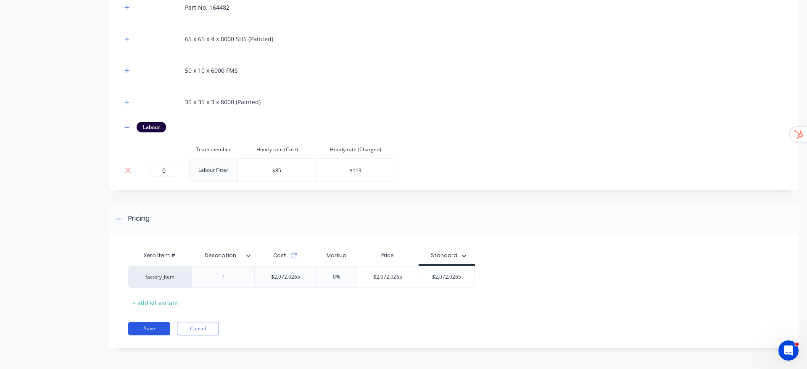
click at [156, 326] on button "Save" at bounding box center [149, 328] width 42 height 13
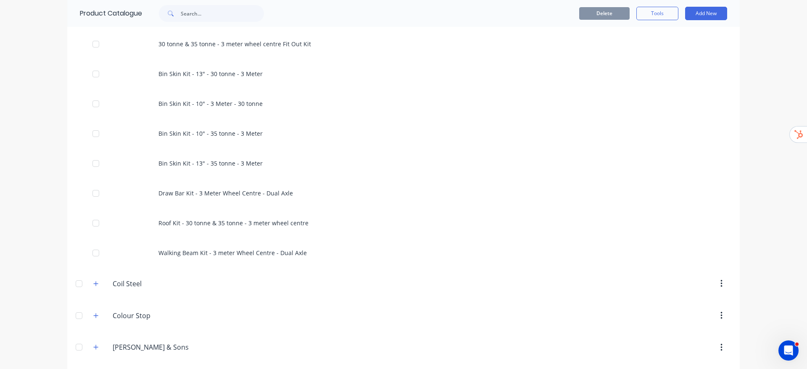
scroll to position [882, 0]
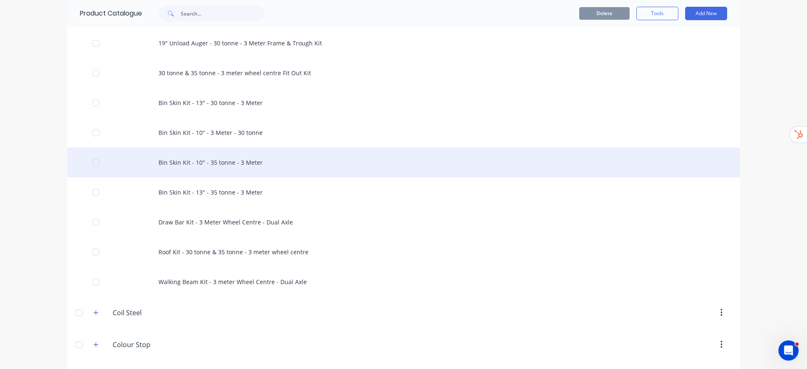
click at [189, 164] on div "Bin Skin Kit - 10" - 35 tonne - 3 Meter" at bounding box center [403, 162] width 672 height 30
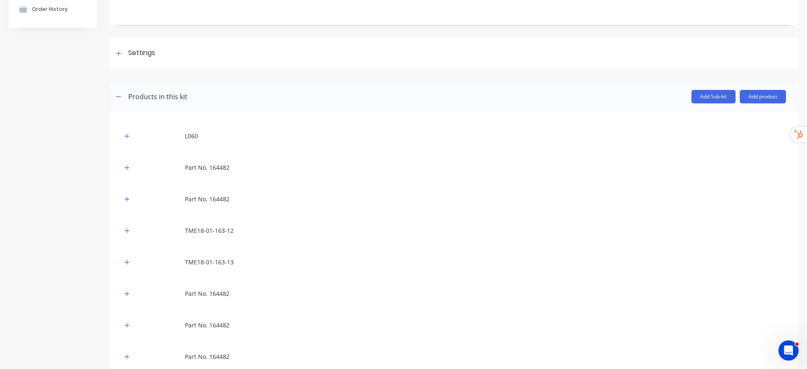
scroll to position [27, 0]
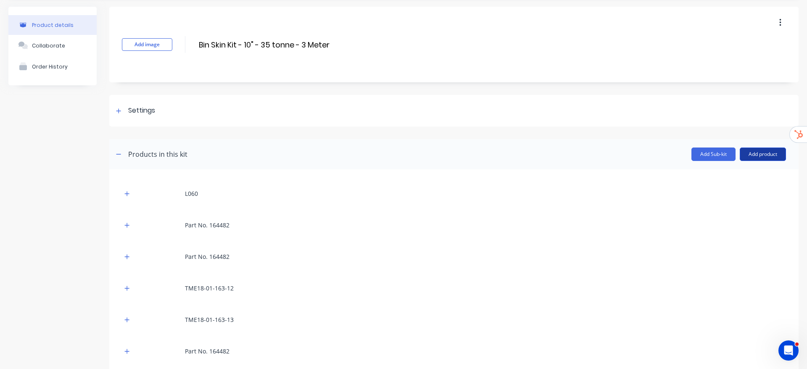
click at [774, 155] on button "Add product" at bounding box center [762, 153] width 46 height 13
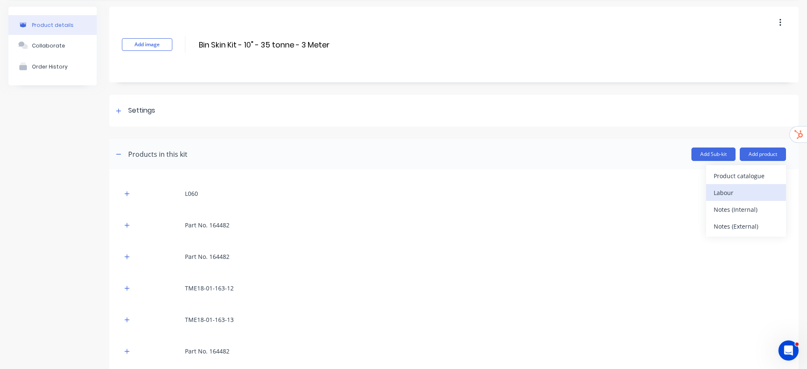
click at [715, 190] on div "Labour" at bounding box center [745, 193] width 65 height 12
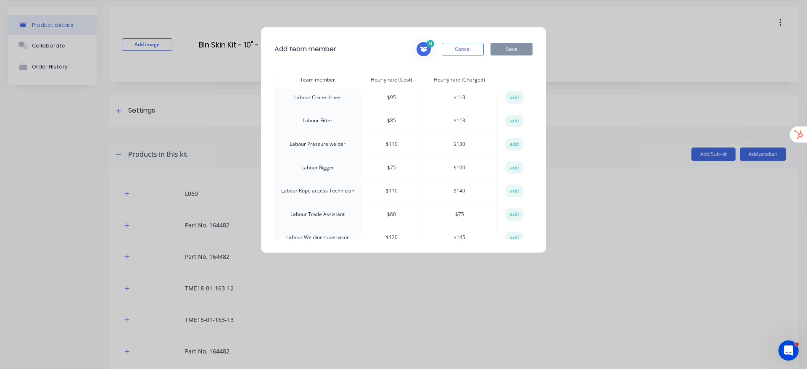
scroll to position [378, 0]
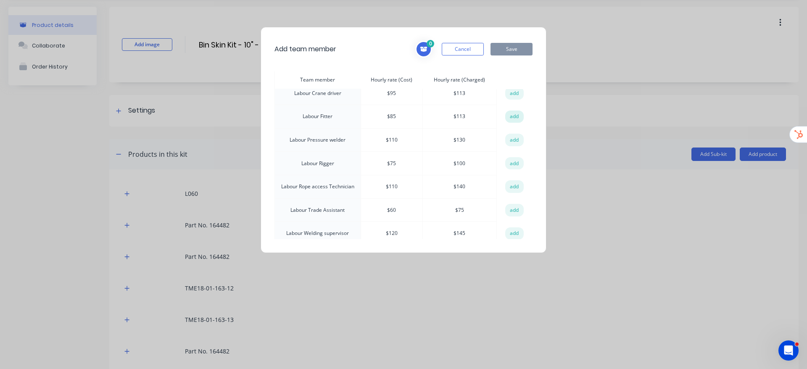
click at [514, 110] on button "add" at bounding box center [514, 116] width 18 height 13
click at [513, 51] on button "Save" at bounding box center [511, 49] width 42 height 13
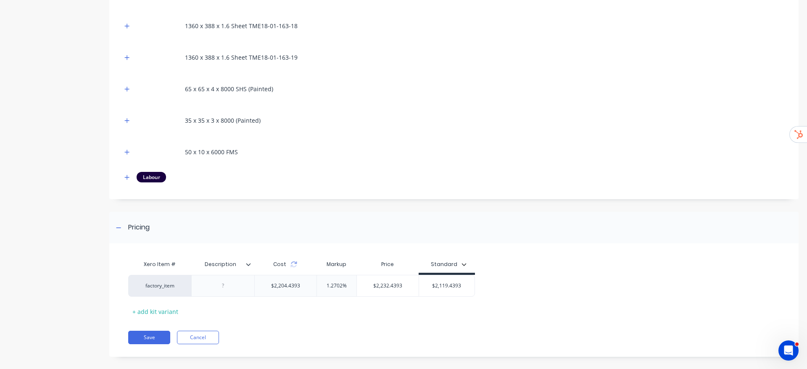
scroll to position [676, 0]
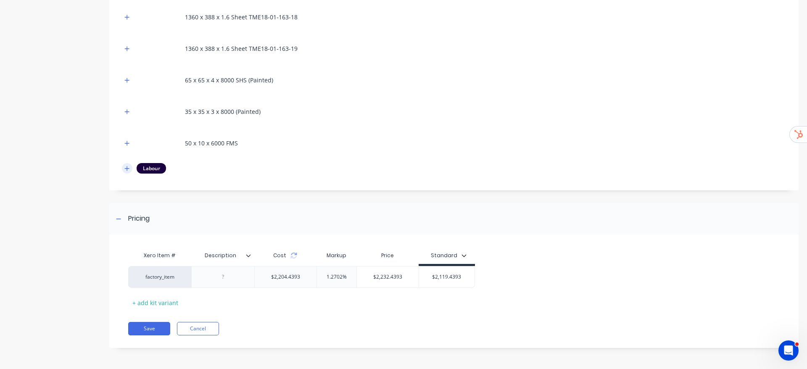
click at [131, 166] on button "button" at bounding box center [127, 168] width 11 height 11
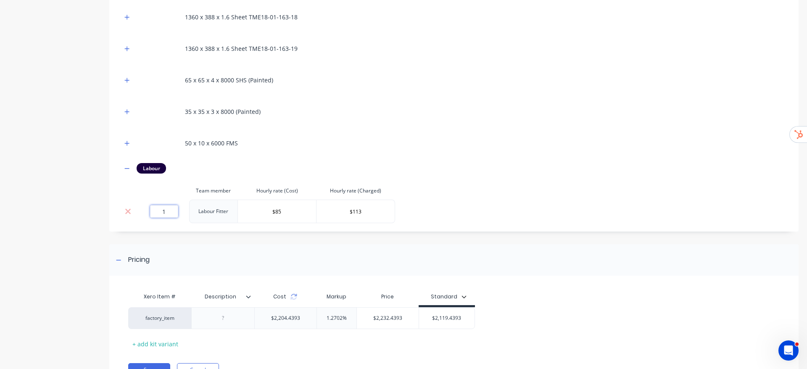
drag, startPoint x: 161, startPoint y: 205, endPoint x: 176, endPoint y: 208, distance: 15.0
click at [176, 208] on input "1" at bounding box center [164, 211] width 28 height 13
type input "0"
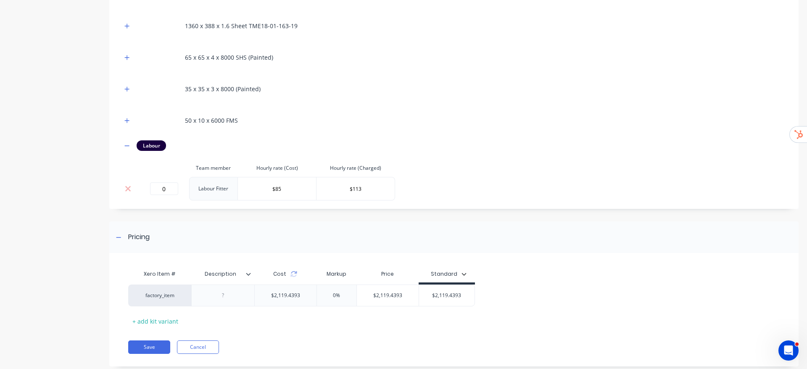
scroll to position [717, 0]
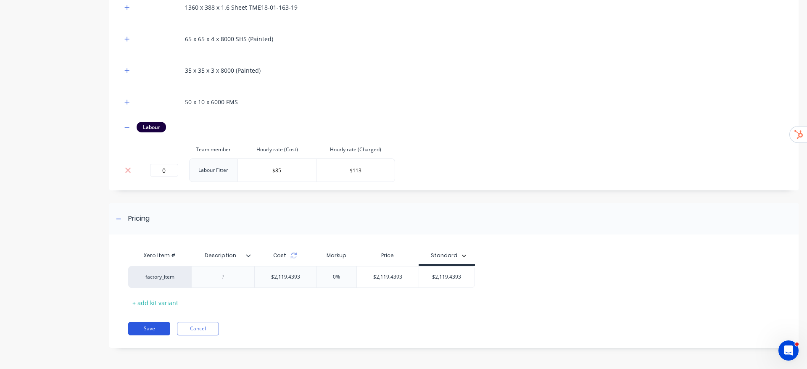
click at [155, 328] on button "Save" at bounding box center [149, 328] width 42 height 13
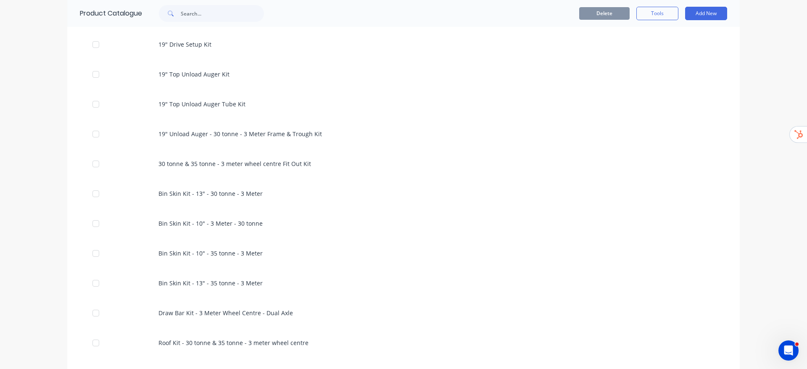
scroll to position [819, 0]
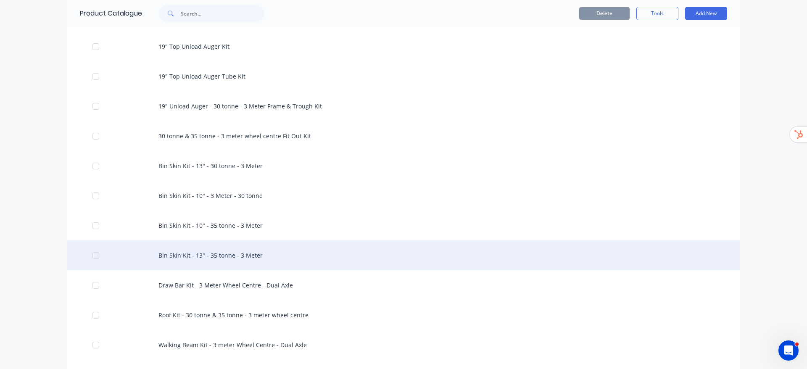
click at [229, 252] on div "Bin Skin Kit - 13" - 35 tonne - 3 Meter" at bounding box center [403, 255] width 672 height 30
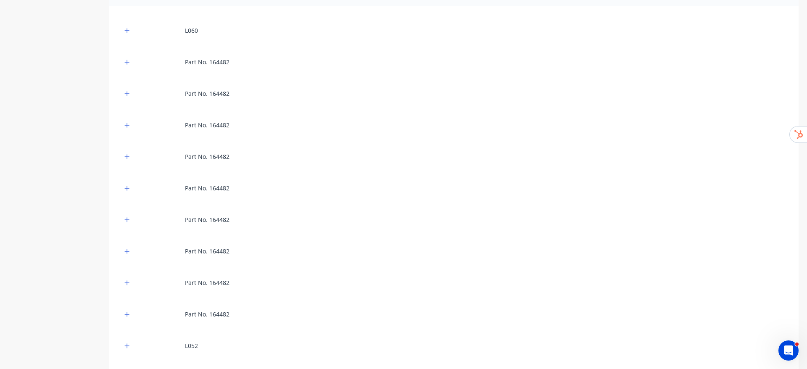
scroll to position [90, 0]
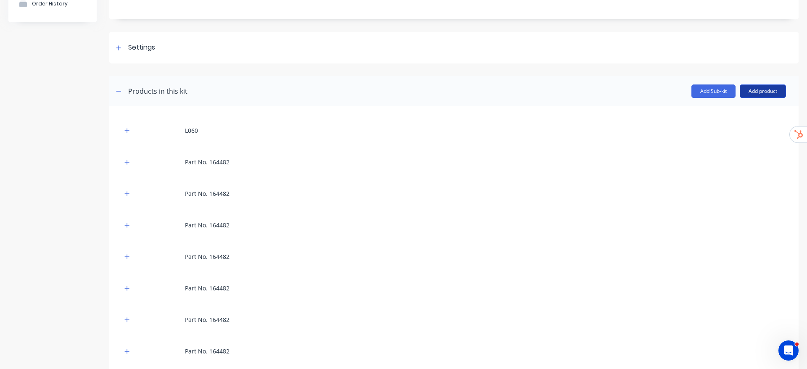
click at [761, 92] on button "Add product" at bounding box center [762, 90] width 46 height 13
click at [722, 135] on div "Labour" at bounding box center [745, 129] width 65 height 12
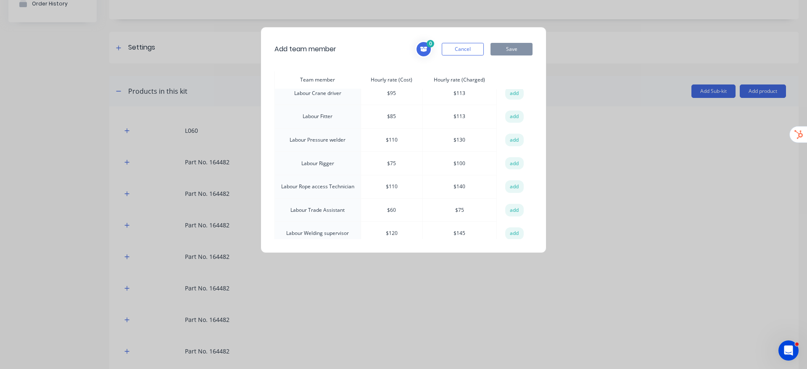
scroll to position [315, 0]
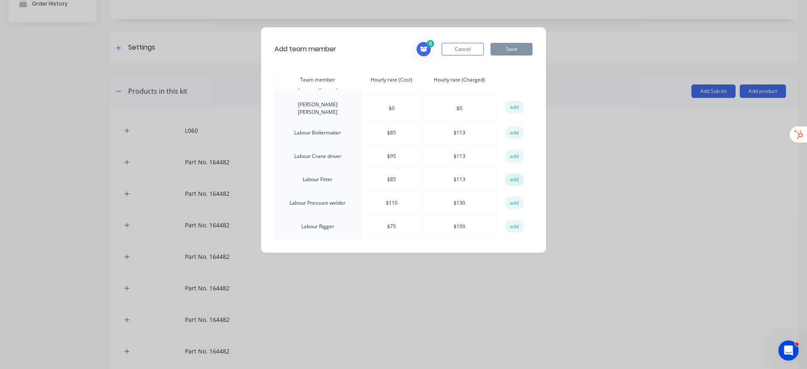
click at [510, 173] on button "add" at bounding box center [514, 179] width 18 height 13
click at [515, 52] on button "Save" at bounding box center [511, 49] width 42 height 13
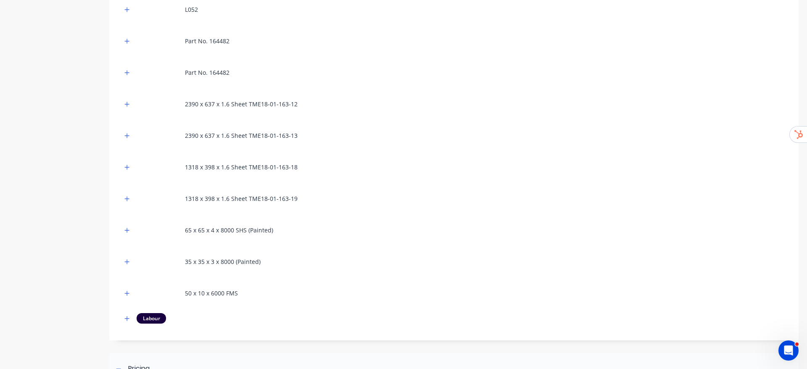
scroll to position [657, 0]
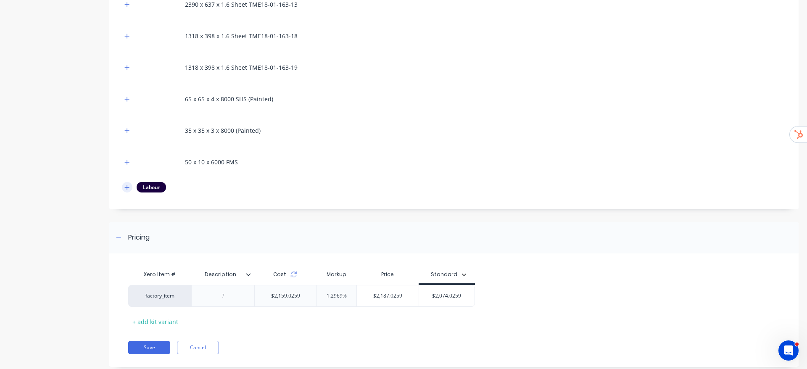
click at [125, 182] on button "button" at bounding box center [127, 187] width 11 height 11
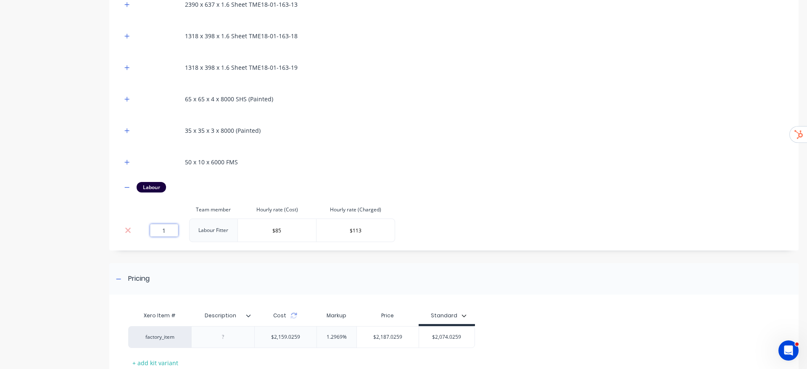
drag, startPoint x: 161, startPoint y: 227, endPoint x: 190, endPoint y: 231, distance: 29.3
click at [190, 231] on tr "1 Labour Fitter $85 $113" at bounding box center [258, 230] width 273 height 24
type input "0"
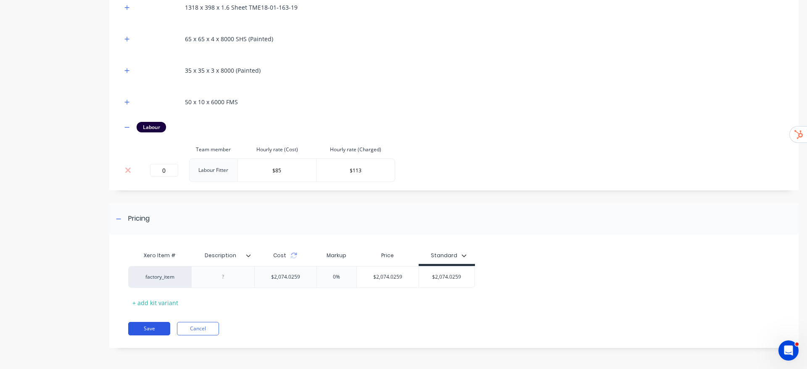
click at [138, 324] on button "Save" at bounding box center [149, 328] width 42 height 13
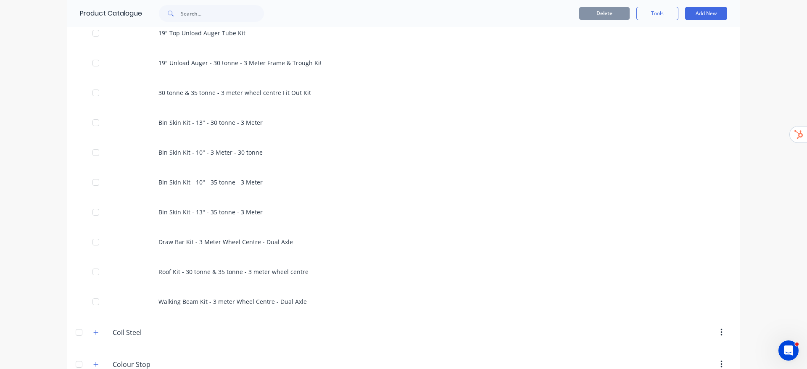
scroll to position [882, 0]
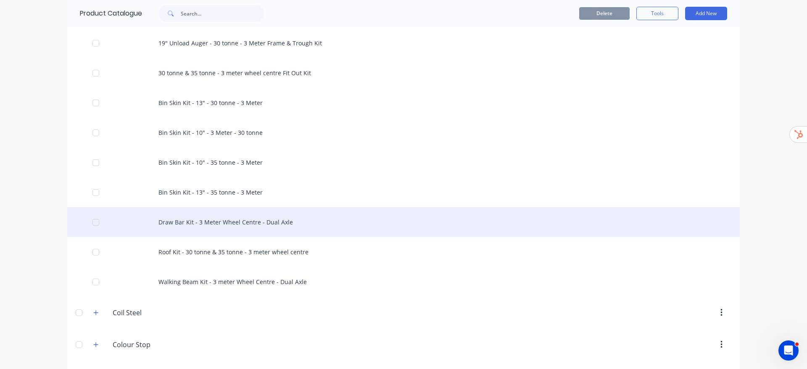
click at [255, 225] on div "Draw Bar Kit - 3 Meter Wheel Centre - Dual Axle" at bounding box center [403, 222] width 672 height 30
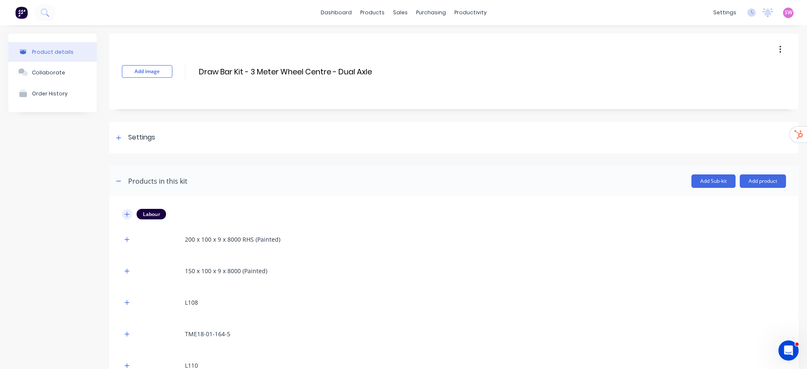
click at [125, 210] on button "button" at bounding box center [127, 214] width 11 height 11
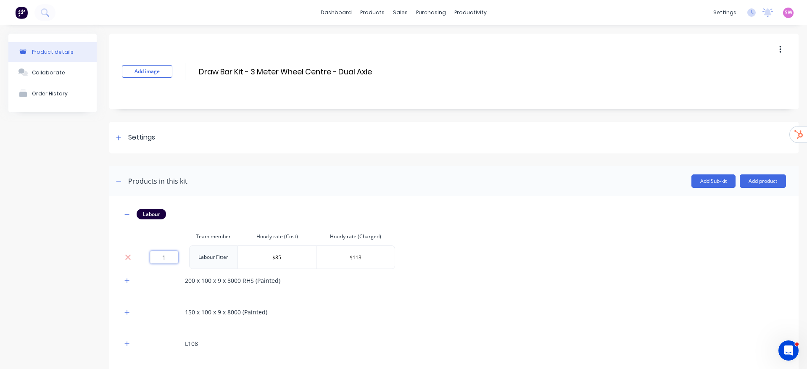
drag, startPoint x: 162, startPoint y: 258, endPoint x: 169, endPoint y: 256, distance: 7.6
click at [169, 256] on input "1" at bounding box center [164, 257] width 28 height 13
type input "0"
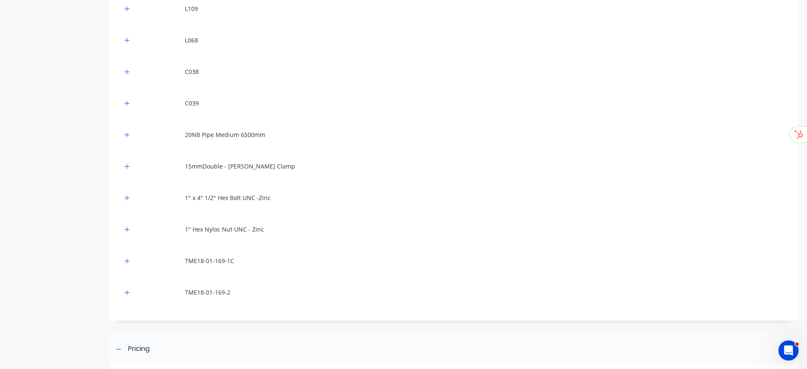
scroll to position [560, 0]
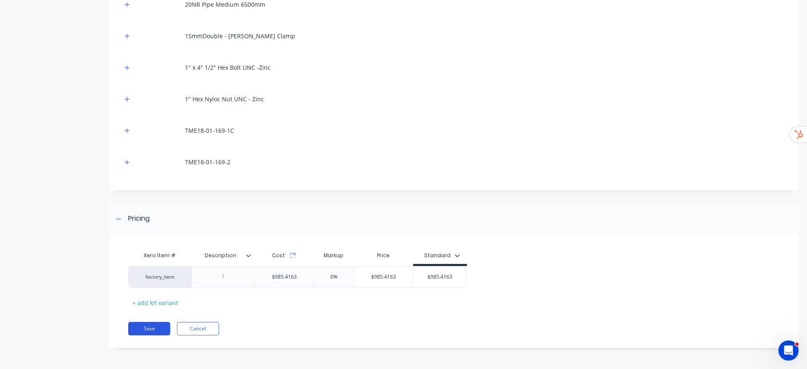
click at [162, 330] on button "Save" at bounding box center [149, 328] width 42 height 13
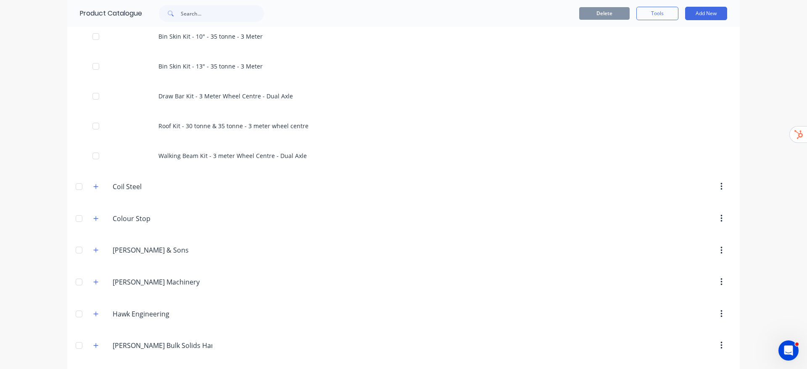
scroll to position [945, 0]
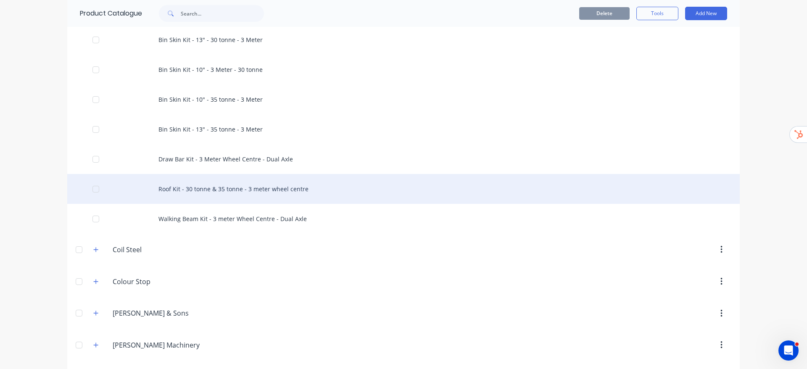
click at [244, 198] on div "Roof Kit - 30 tonne & 35 tonne - 3 meter wheel centre" at bounding box center [403, 189] width 672 height 30
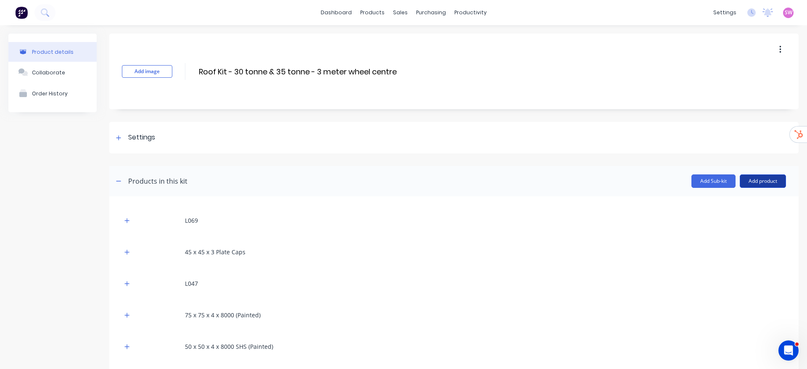
click at [759, 182] on button "Add product" at bounding box center [762, 180] width 46 height 13
click at [737, 224] on div "Labour" at bounding box center [745, 219] width 65 height 12
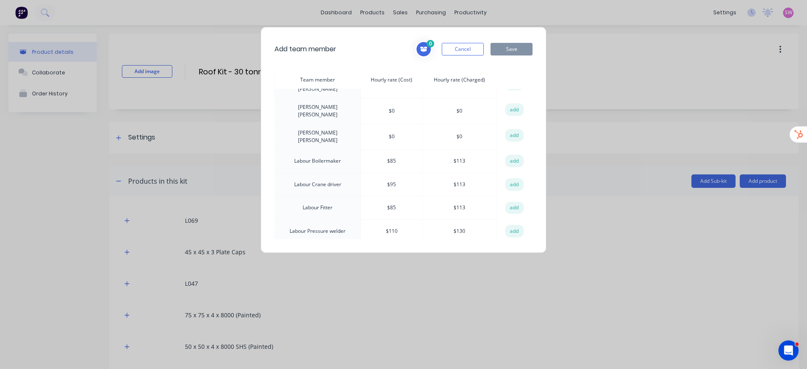
scroll to position [315, 0]
click at [509, 173] on button "add" at bounding box center [514, 179] width 18 height 13
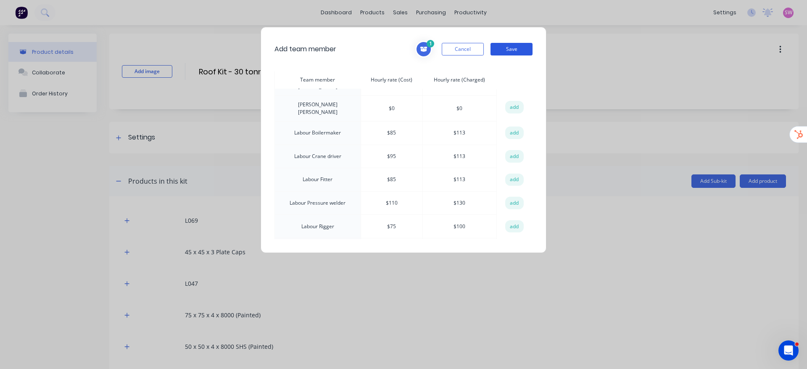
click at [511, 47] on button "Save" at bounding box center [511, 49] width 42 height 13
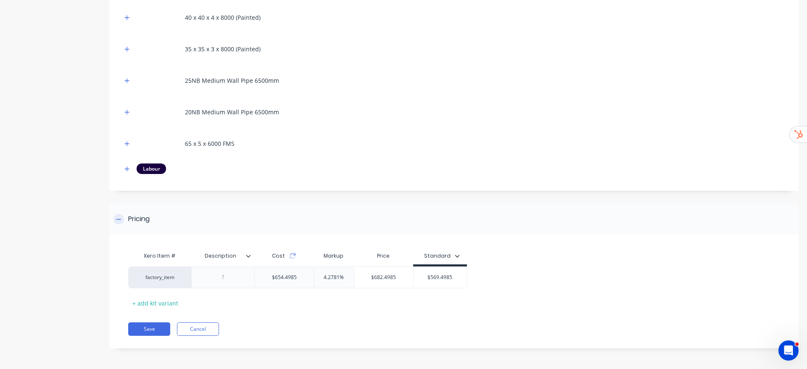
scroll to position [361, 0]
click at [131, 170] on button "button" at bounding box center [127, 168] width 11 height 11
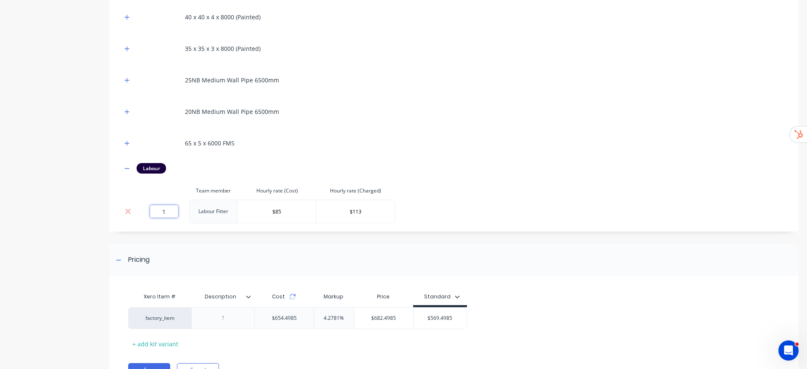
drag, startPoint x: 151, startPoint y: 209, endPoint x: 144, endPoint y: 209, distance: 6.7
click at [144, 209] on div "1" at bounding box center [164, 211] width 44 height 13
type input "0"
click at [71, 260] on div "Product details Collaborate Order History" at bounding box center [52, 37] width 88 height 729
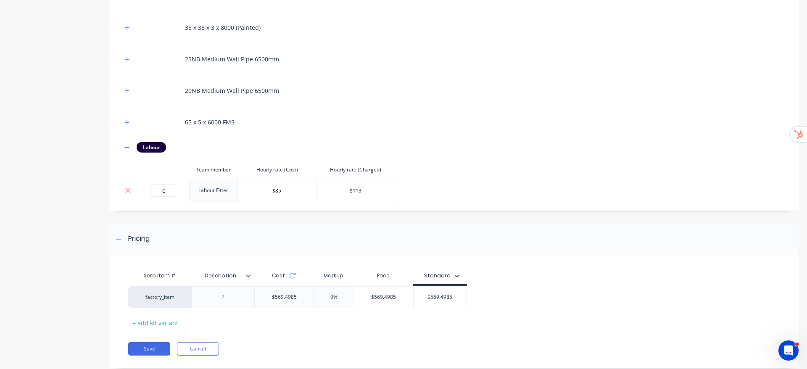
scroll to position [402, 0]
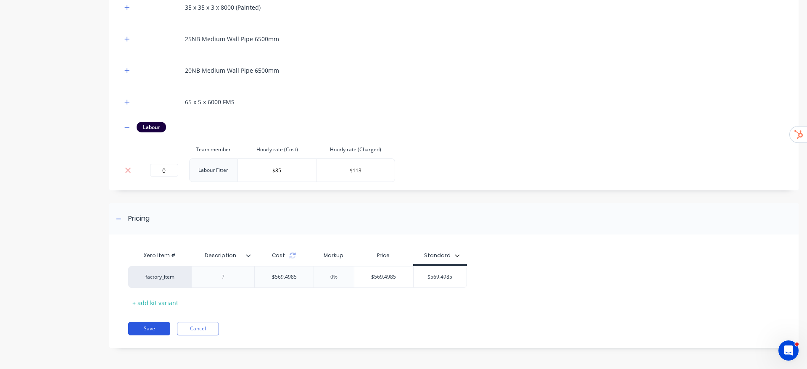
click at [150, 328] on button "Save" at bounding box center [149, 328] width 42 height 13
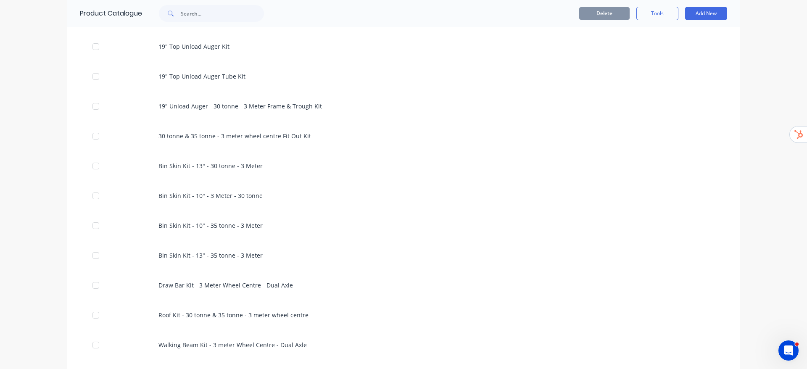
scroll to position [1008, 0]
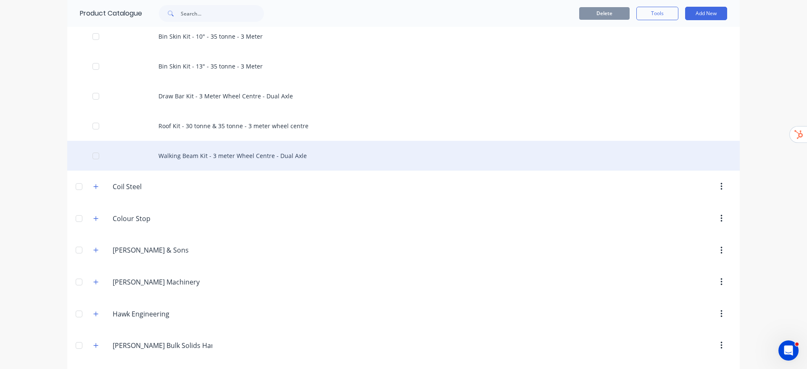
click at [272, 154] on div "Walking Beam Kit - 3 meter Wheel Centre - Dual Axle" at bounding box center [403, 156] width 672 height 30
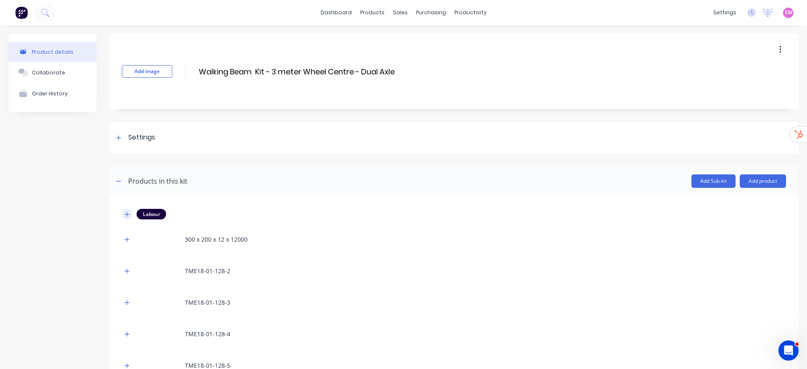
click at [129, 217] on button "button" at bounding box center [127, 214] width 11 height 11
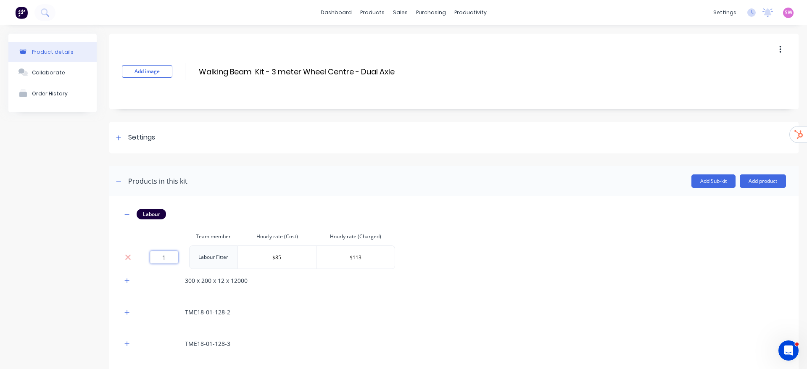
drag, startPoint x: 163, startPoint y: 261, endPoint x: 178, endPoint y: 258, distance: 15.0
click at [178, 258] on div "1" at bounding box center [164, 257] width 44 height 13
type input "0"
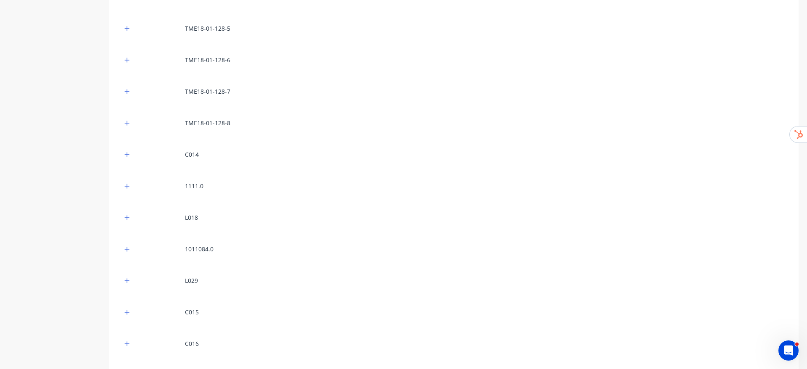
scroll to position [686, 0]
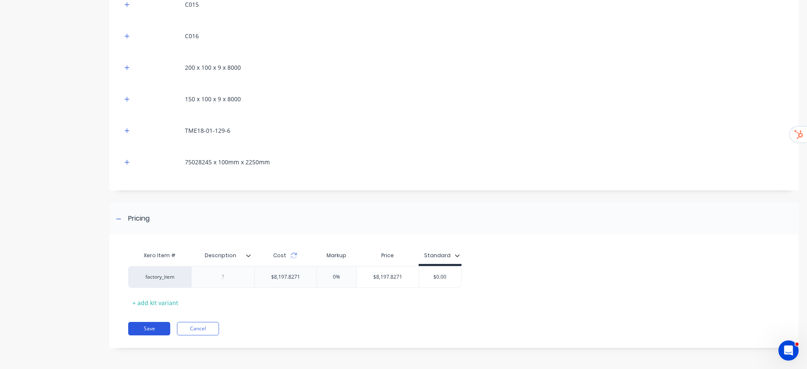
click at [151, 327] on button "Save" at bounding box center [149, 328] width 42 height 13
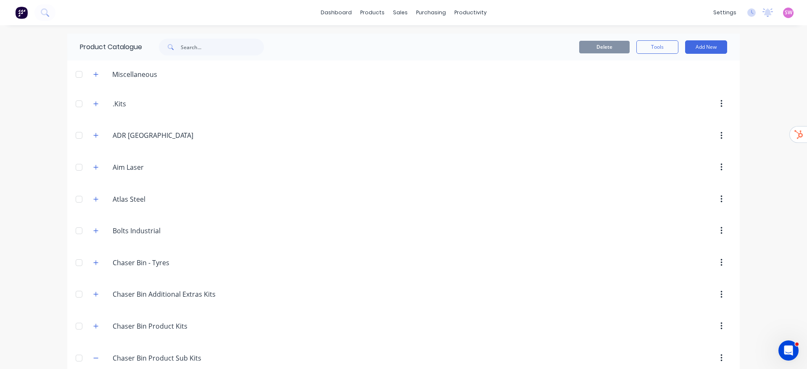
click at [322, 2] on div "dashboard products sales purchasing productivity dashboard products Product Cat…" at bounding box center [403, 12] width 807 height 25
click at [320, 11] on link "dashboard" at bounding box center [335, 12] width 39 height 13
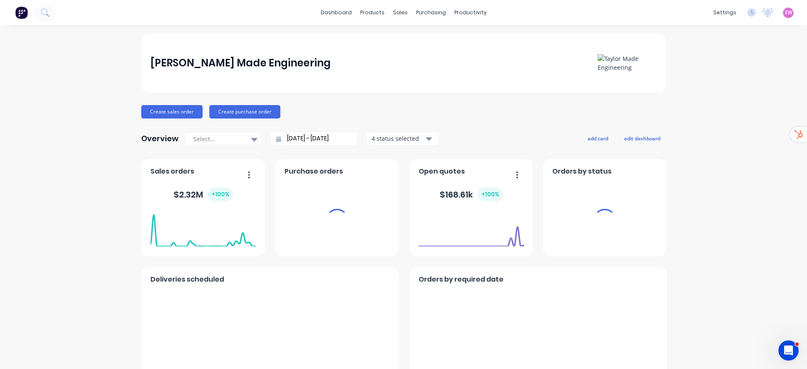
click at [784, 10] on span "SW" at bounding box center [788, 13] width 8 height 8
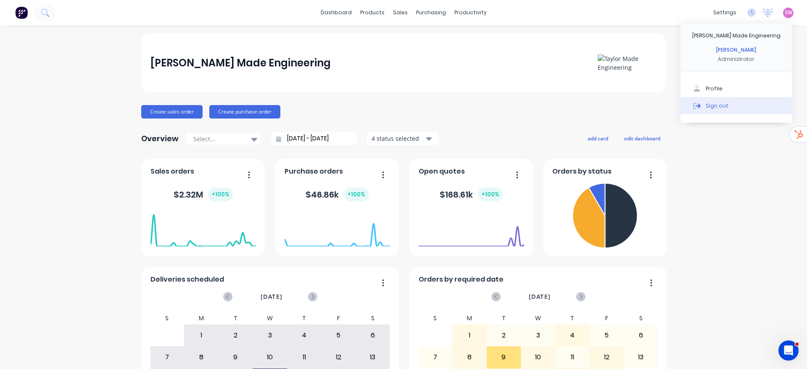
click at [717, 106] on button "Sign out" at bounding box center [735, 105] width 111 height 17
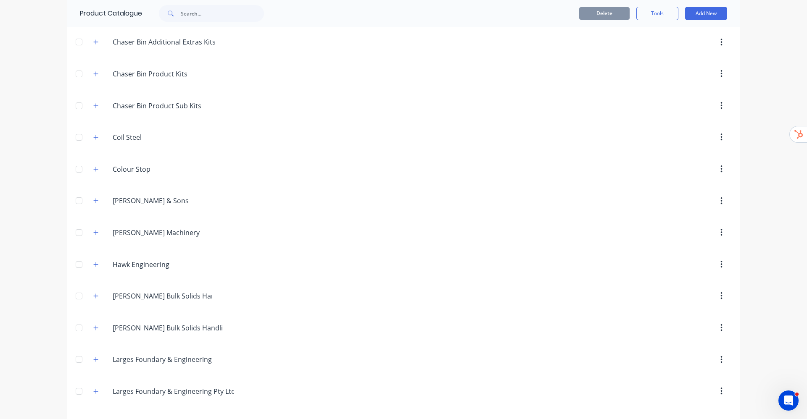
scroll to position [189, 0]
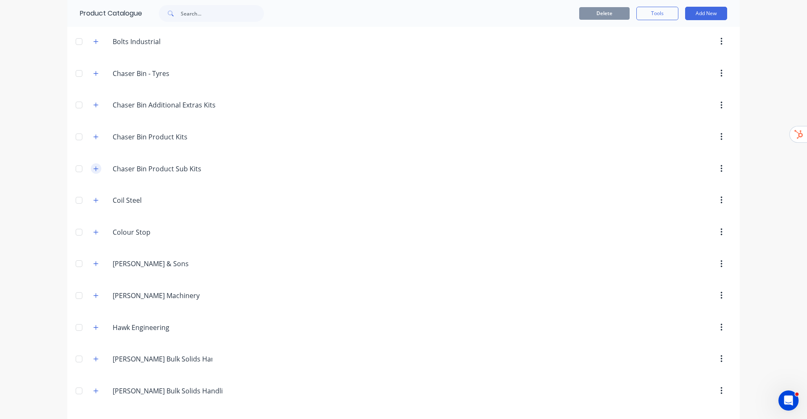
click at [94, 171] on icon "button" at bounding box center [95, 169] width 5 height 6
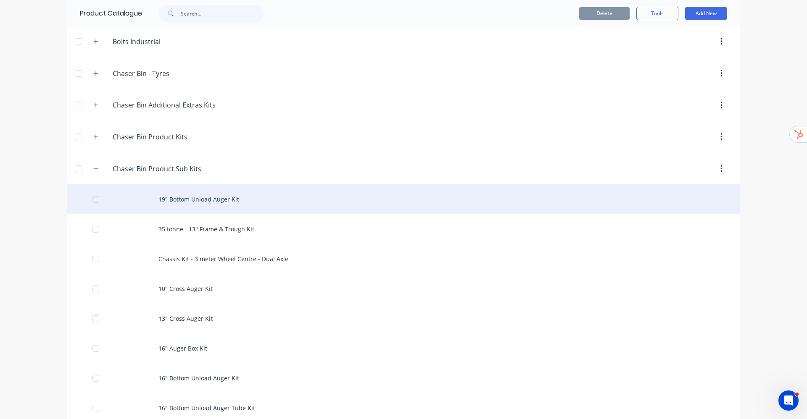
click at [92, 202] on div at bounding box center [95, 199] width 17 height 17
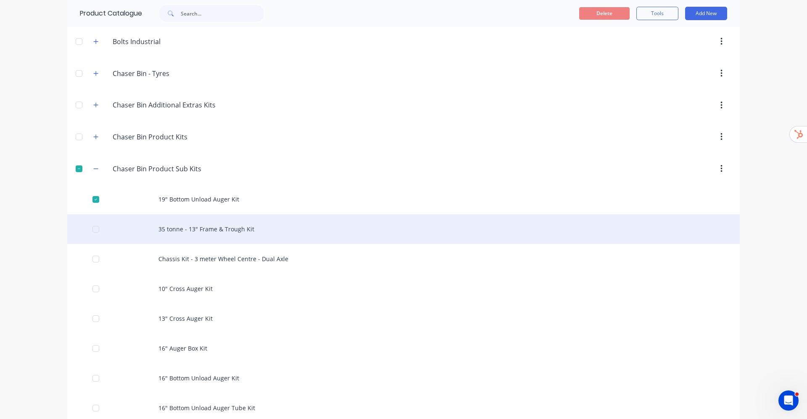
click at [94, 229] on div at bounding box center [95, 229] width 17 height 17
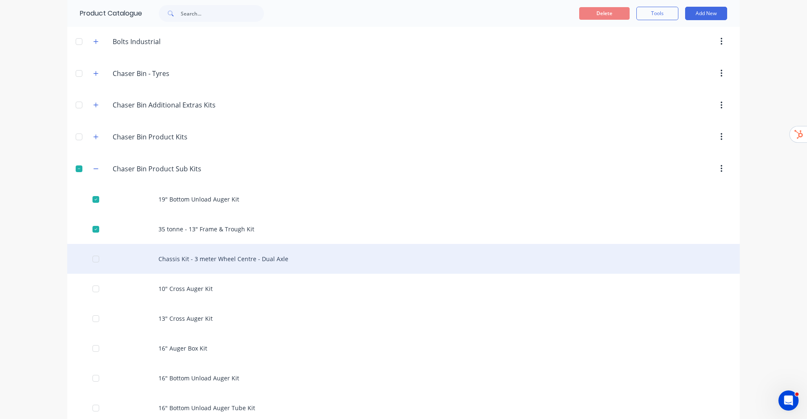
click at [92, 258] on div at bounding box center [95, 259] width 17 height 17
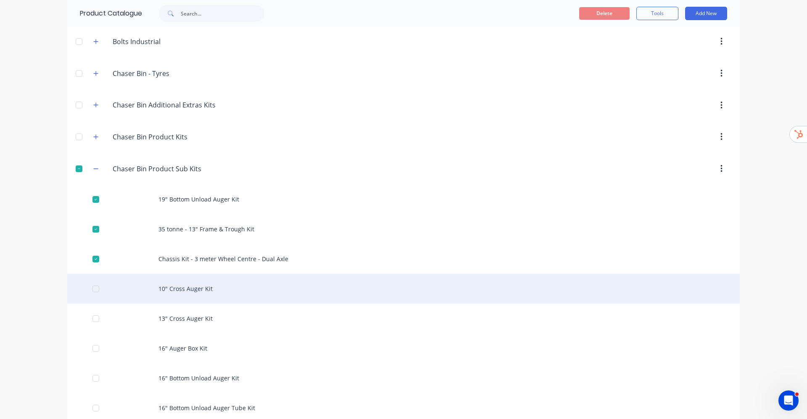
click at [92, 288] on div at bounding box center [95, 289] width 17 height 17
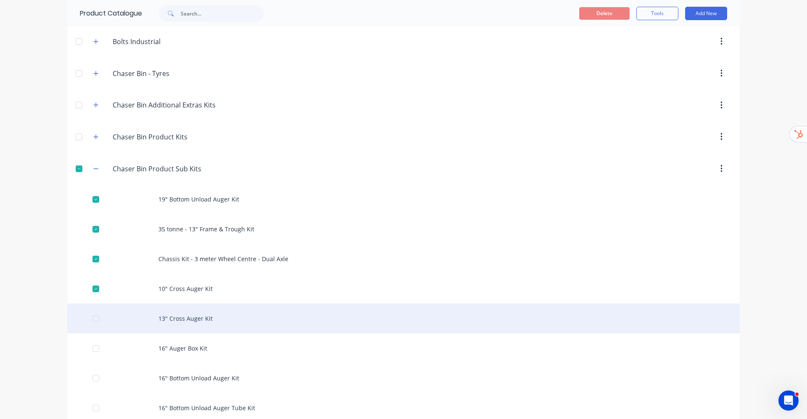
click at [92, 317] on div at bounding box center [95, 318] width 17 height 17
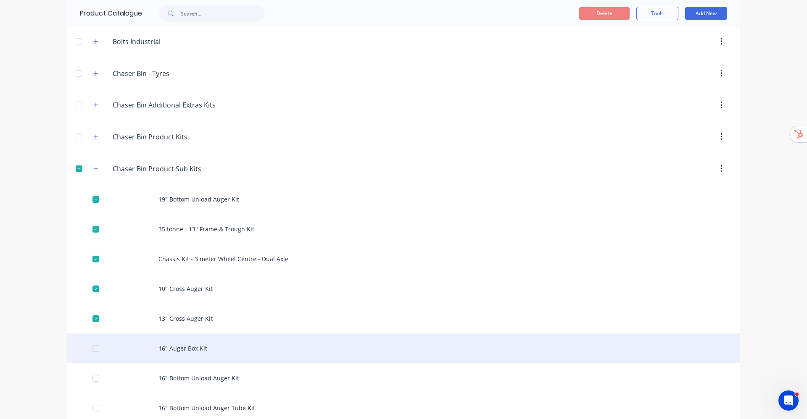
click at [92, 347] on div at bounding box center [95, 348] width 17 height 17
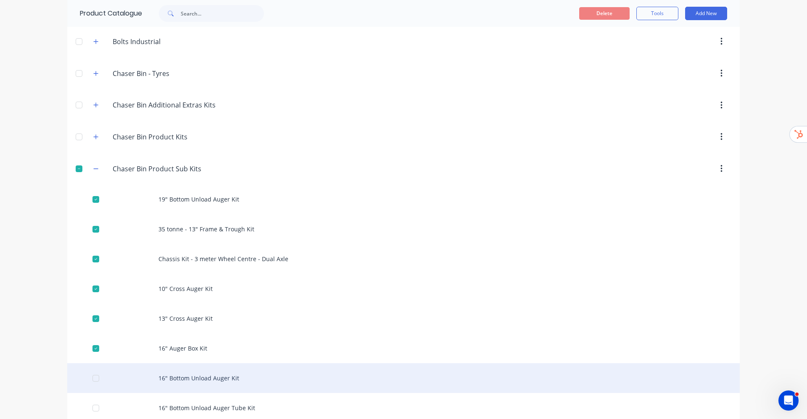
click at [87, 377] on div at bounding box center [95, 378] width 17 height 17
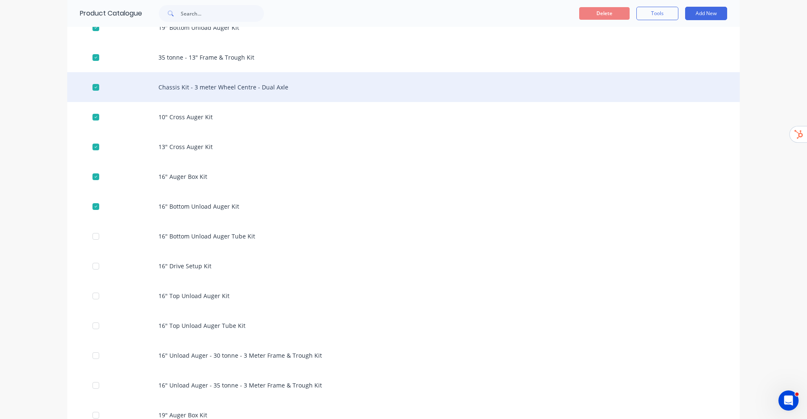
scroll to position [378, 0]
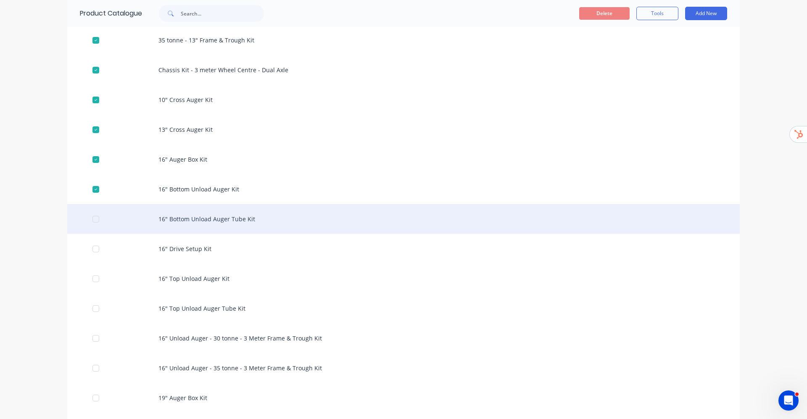
click at [93, 218] on div at bounding box center [95, 219] width 17 height 17
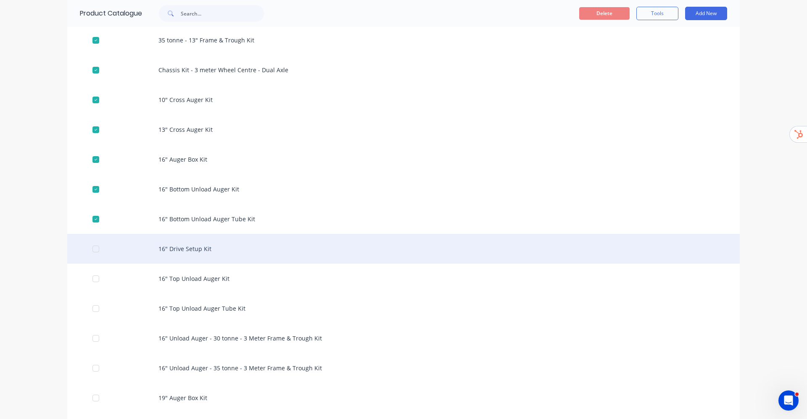
click at [92, 250] on div at bounding box center [95, 249] width 17 height 17
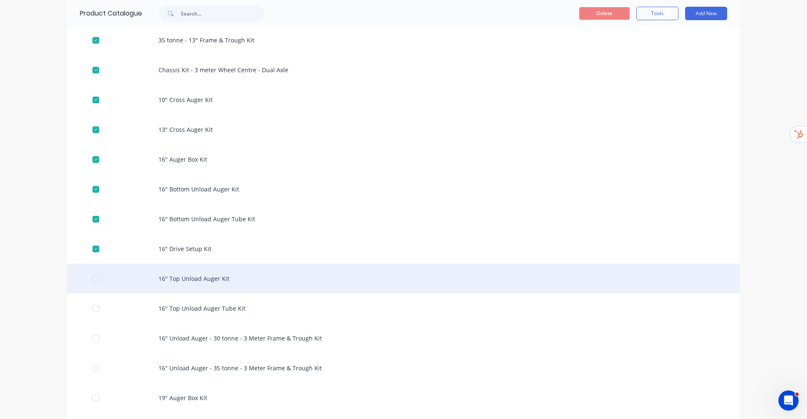
click at [89, 278] on div at bounding box center [95, 279] width 17 height 17
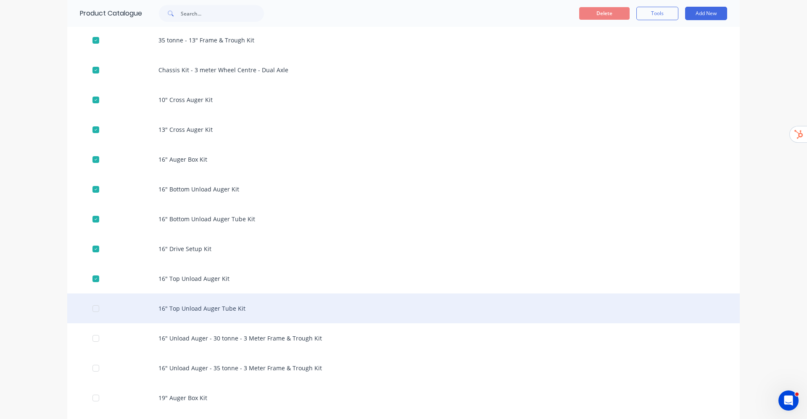
click at [90, 309] on div at bounding box center [95, 308] width 17 height 17
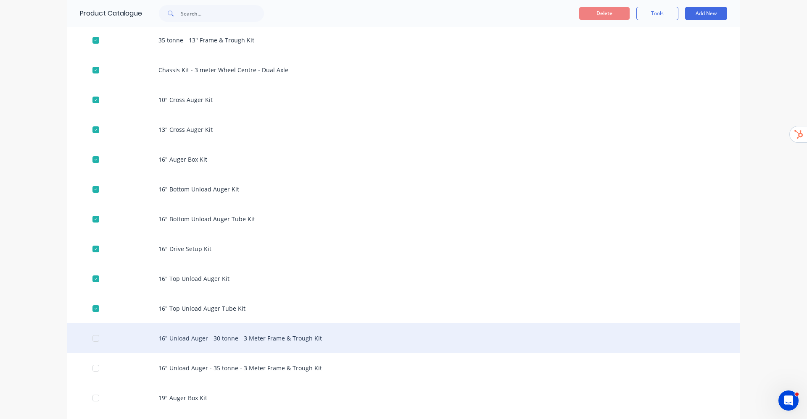
click at [90, 336] on div at bounding box center [95, 338] width 17 height 17
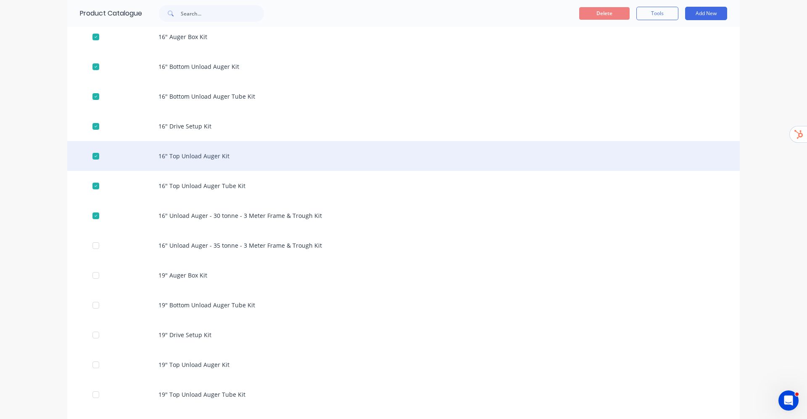
scroll to position [504, 0]
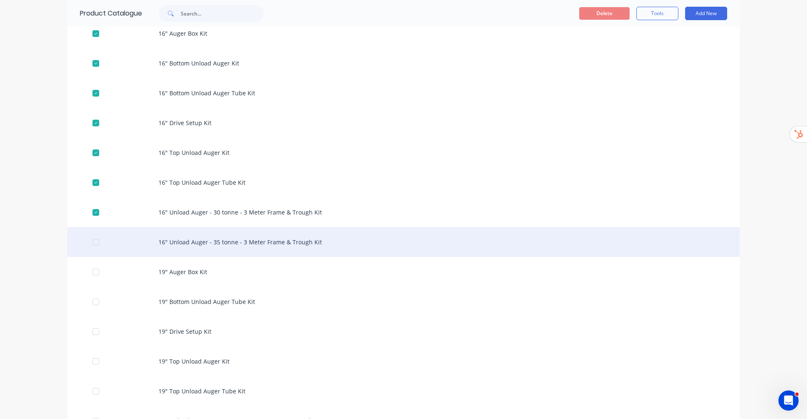
click at [93, 241] on div at bounding box center [95, 242] width 17 height 17
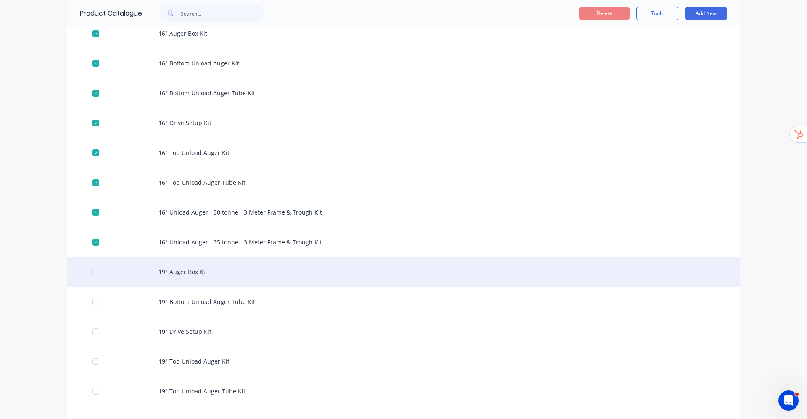
click at [93, 273] on div at bounding box center [95, 272] width 17 height 17
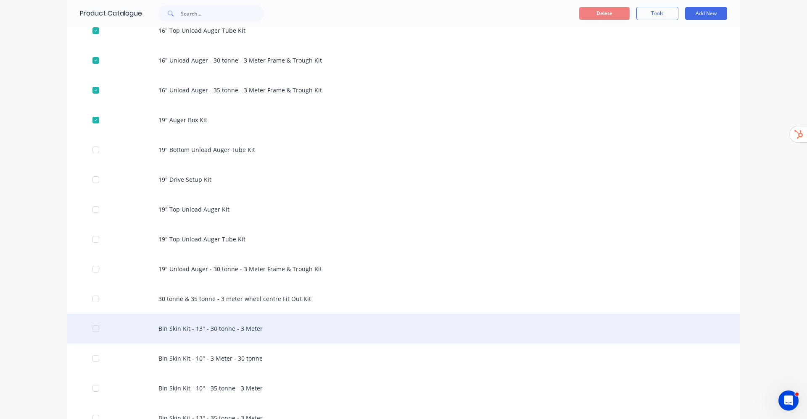
scroll to position [630, 0]
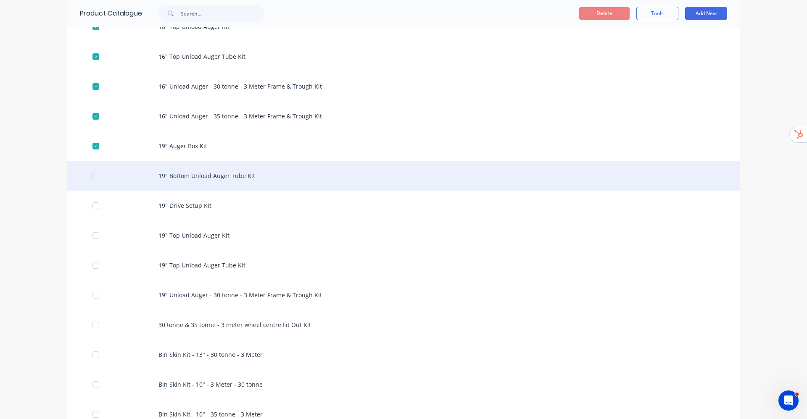
click at [88, 176] on div at bounding box center [95, 176] width 17 height 17
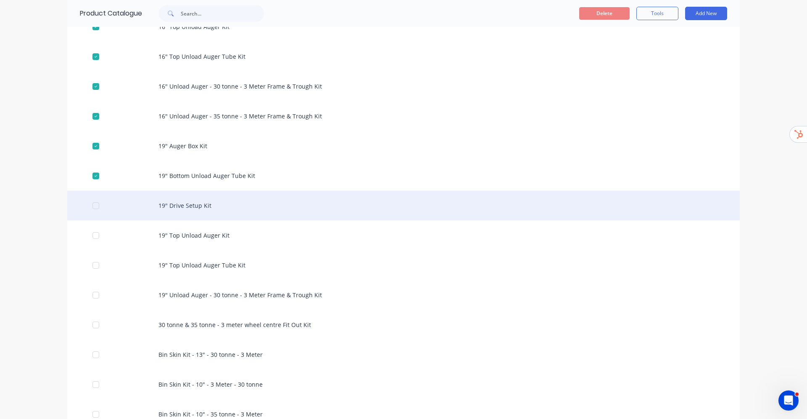
click at [92, 208] on div at bounding box center [95, 205] width 17 height 17
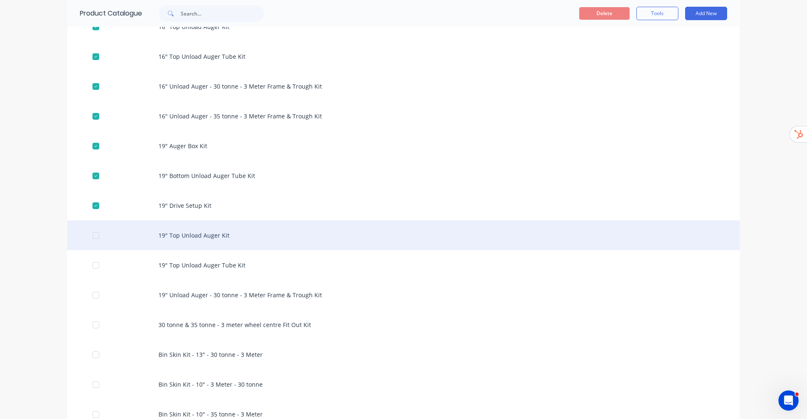
click at [89, 235] on div at bounding box center [95, 235] width 17 height 17
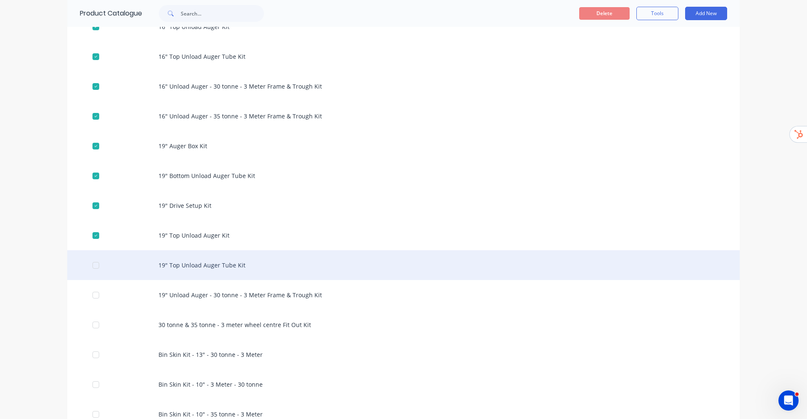
click at [92, 265] on div at bounding box center [95, 265] width 17 height 17
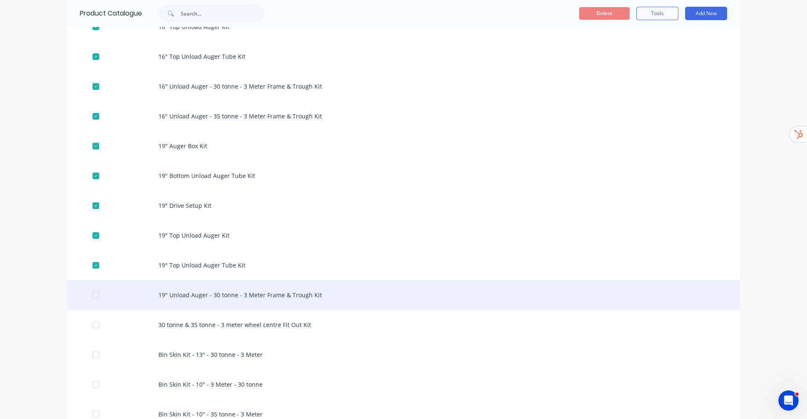
click at [94, 297] on div at bounding box center [95, 295] width 17 height 17
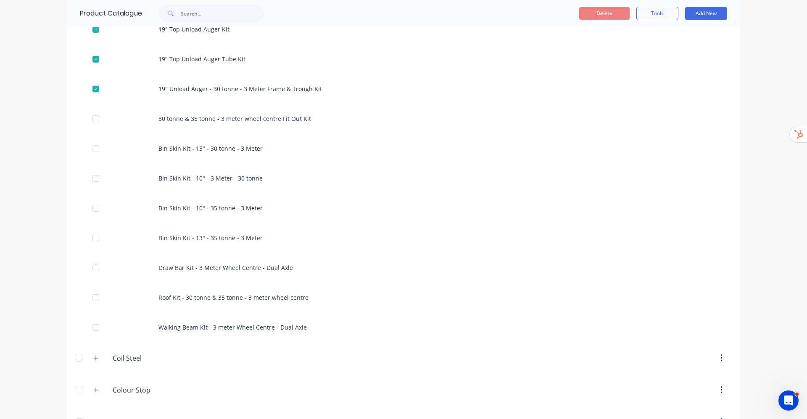
scroll to position [819, 0]
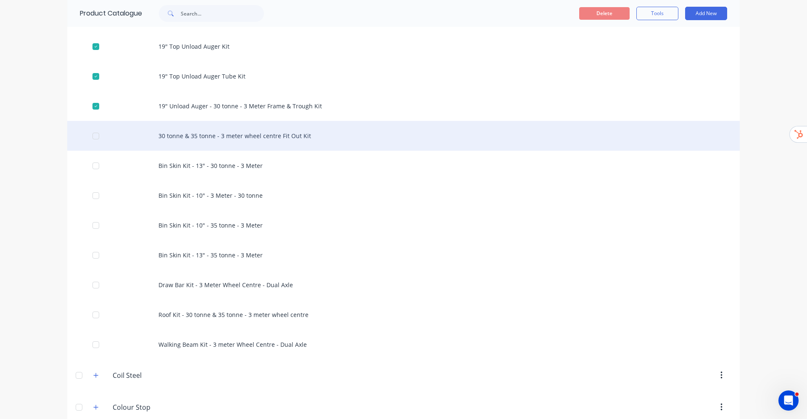
click at [95, 140] on div at bounding box center [95, 136] width 17 height 17
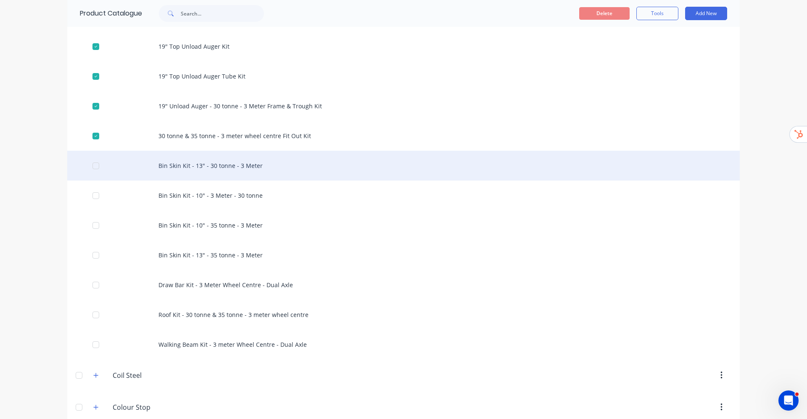
click at [92, 165] on div at bounding box center [95, 166] width 17 height 17
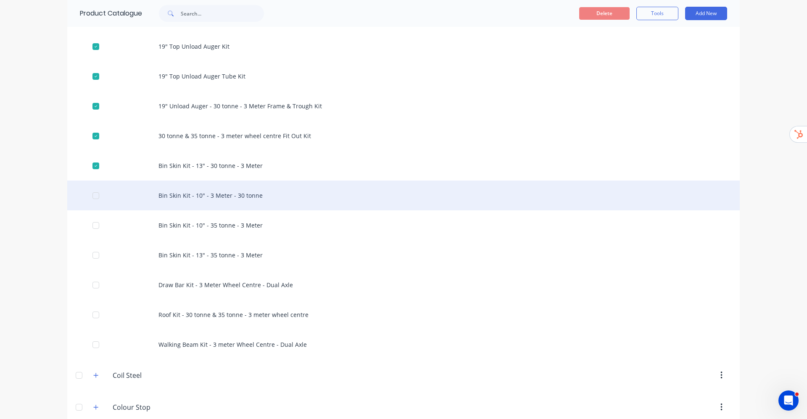
click at [94, 197] on div at bounding box center [95, 195] width 17 height 17
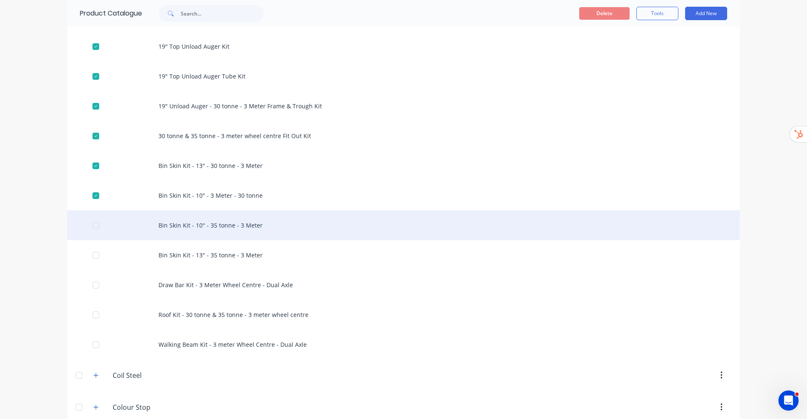
click at [93, 226] on div at bounding box center [95, 225] width 17 height 17
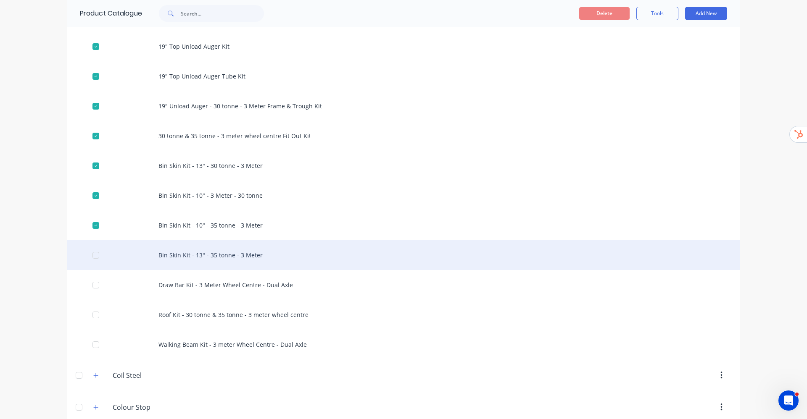
click at [92, 257] on div at bounding box center [95, 255] width 17 height 17
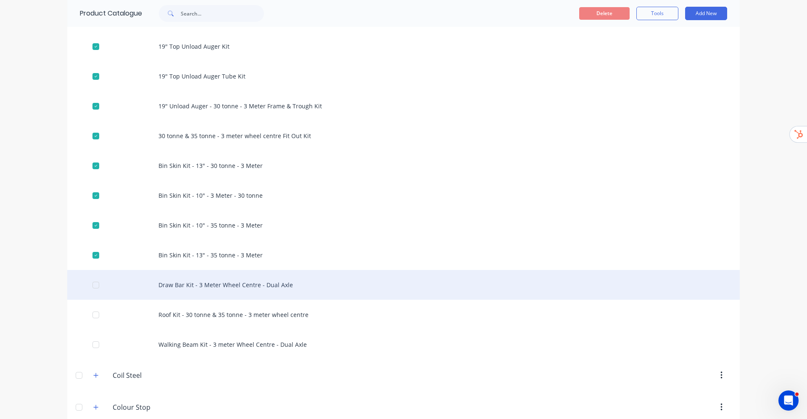
click at [89, 286] on div at bounding box center [95, 285] width 17 height 17
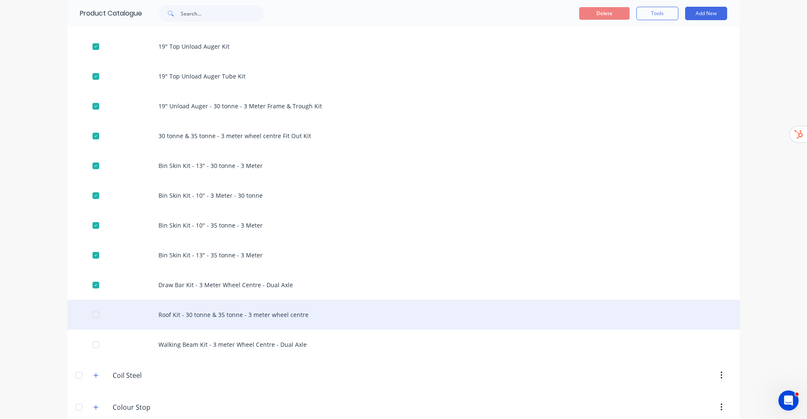
click at [92, 315] on div at bounding box center [95, 315] width 17 height 17
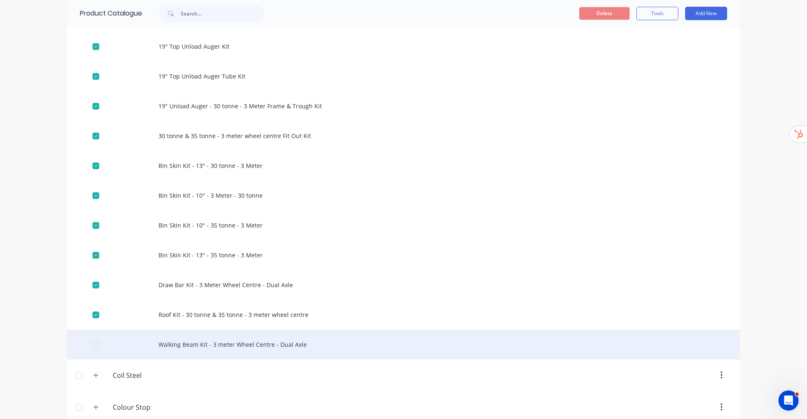
click at [93, 344] on div at bounding box center [95, 344] width 17 height 17
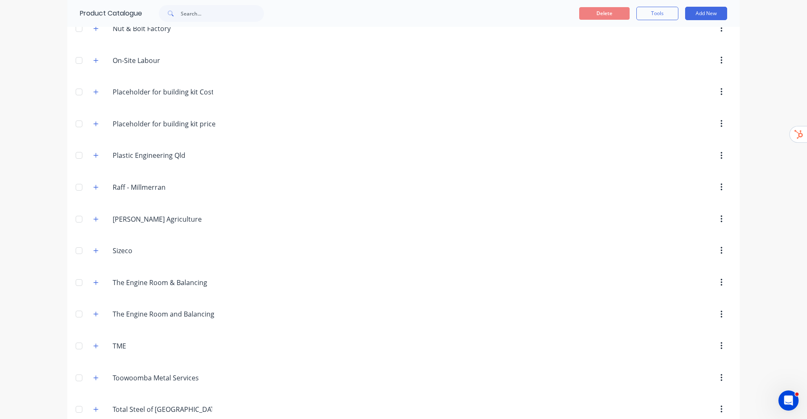
scroll to position [1512, 0]
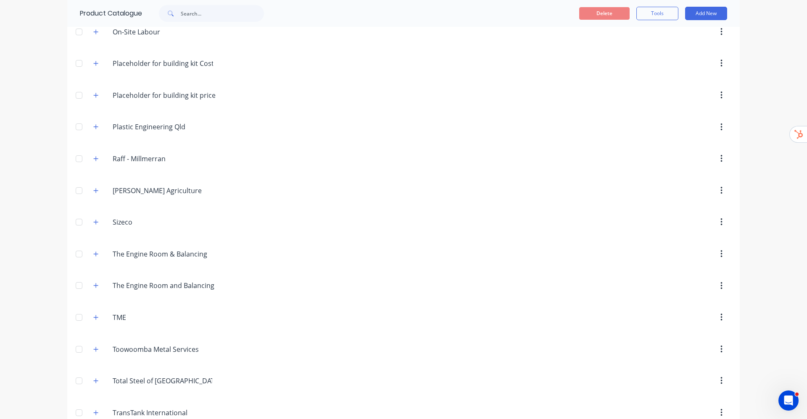
click at [90, 58] on div "Placeholder.for.building.kit.Cost Placeholder for building kit Cost" at bounding box center [153, 63] width 133 height 15
click at [93, 64] on icon "button" at bounding box center [95, 63] width 5 height 6
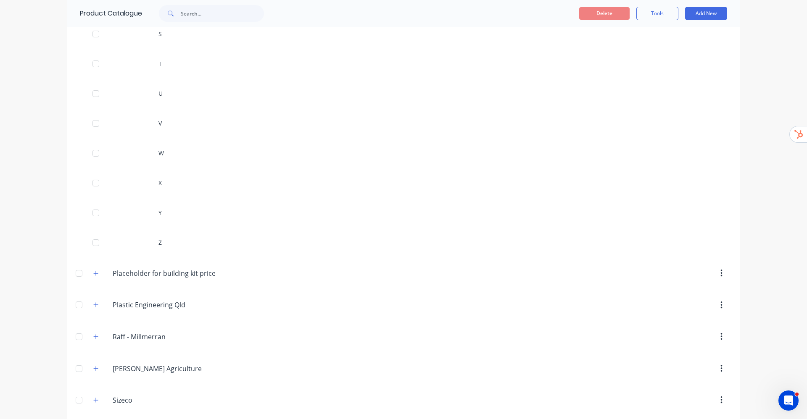
scroll to position [2874, 0]
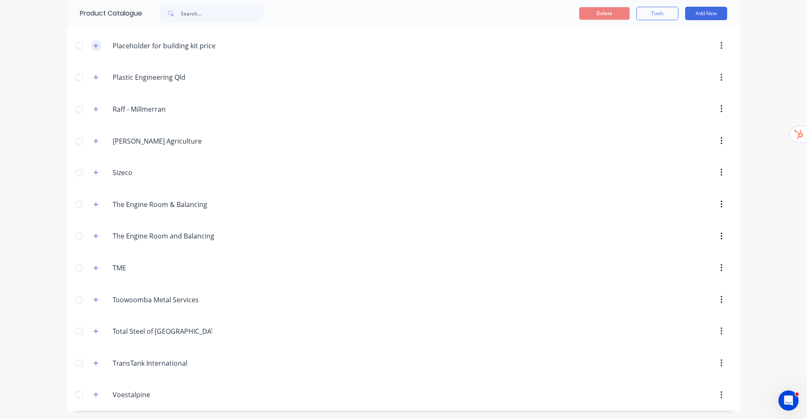
click at [94, 45] on button "button" at bounding box center [96, 45] width 11 height 11
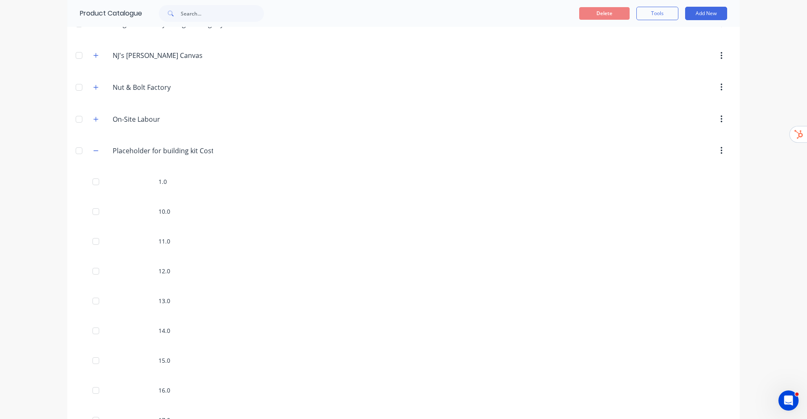
scroll to position [1236, 0]
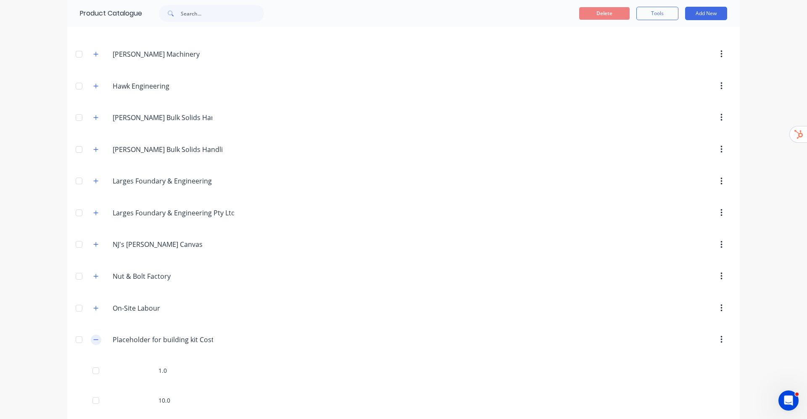
click at [91, 336] on button "button" at bounding box center [96, 340] width 11 height 11
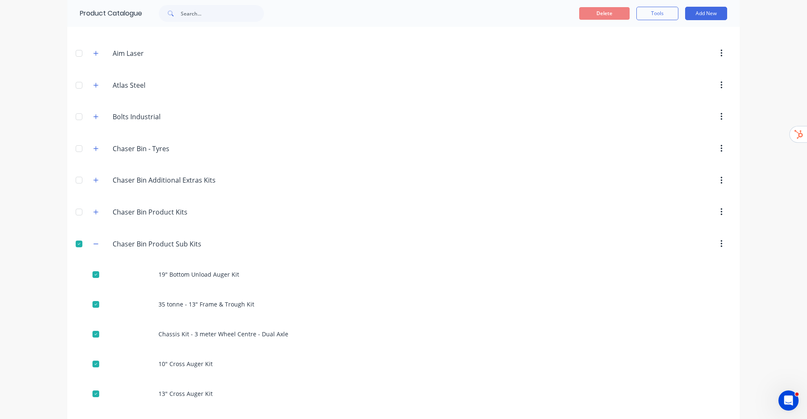
scroll to position [0, 0]
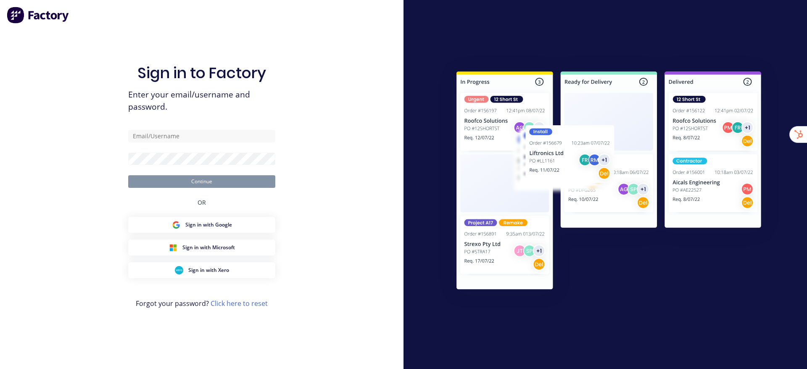
type input "[EMAIL_ADDRESS][DOMAIN_NAME]"
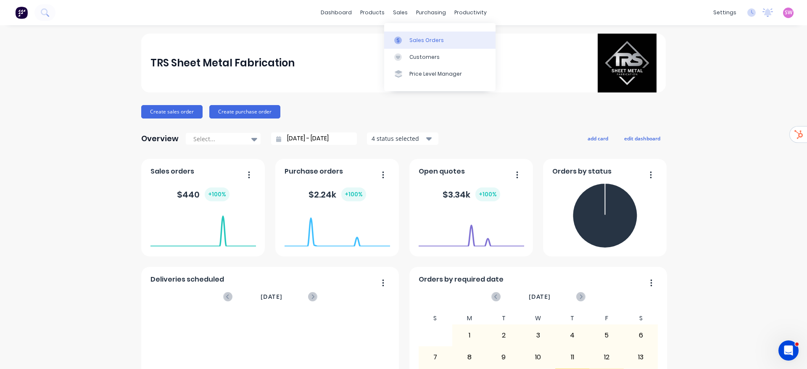
click at [407, 37] on link "Sales Orders" at bounding box center [439, 40] width 111 height 17
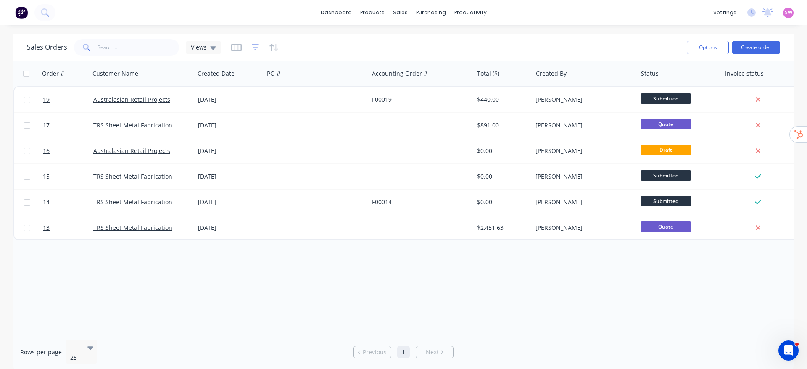
click at [253, 45] on icon "button" at bounding box center [256, 47] width 8 height 8
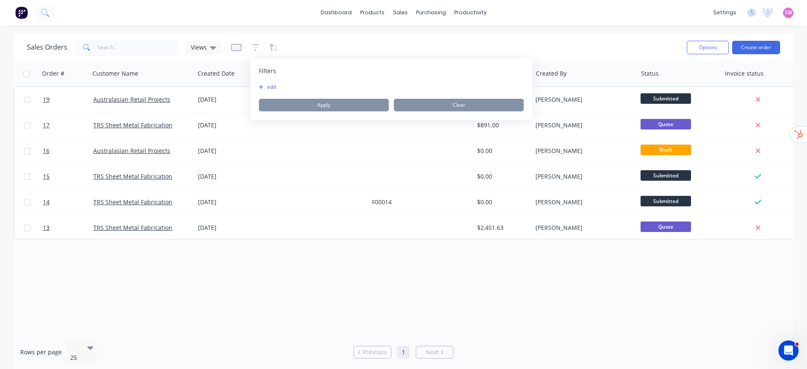
click at [273, 86] on button "add" at bounding box center [269, 87] width 21 height 7
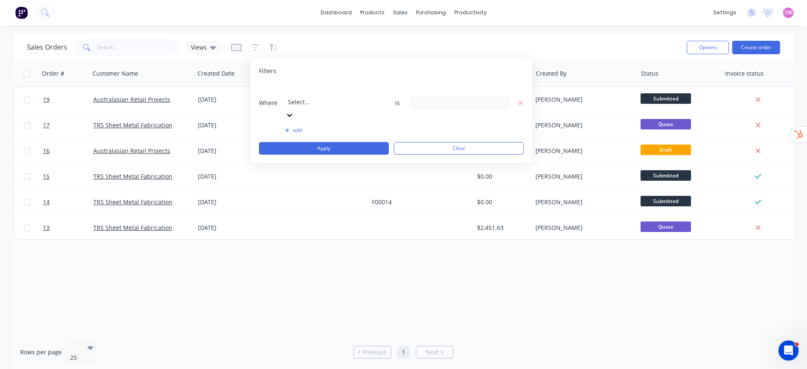
click at [310, 89] on div at bounding box center [348, 90] width 121 height 11
click at [449, 98] on div "12 Status selected" at bounding box center [453, 102] width 76 height 9
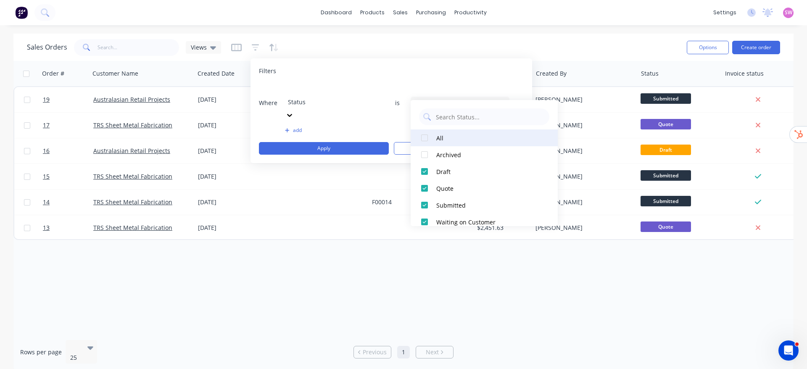
click at [430, 133] on div at bounding box center [424, 137] width 17 height 17
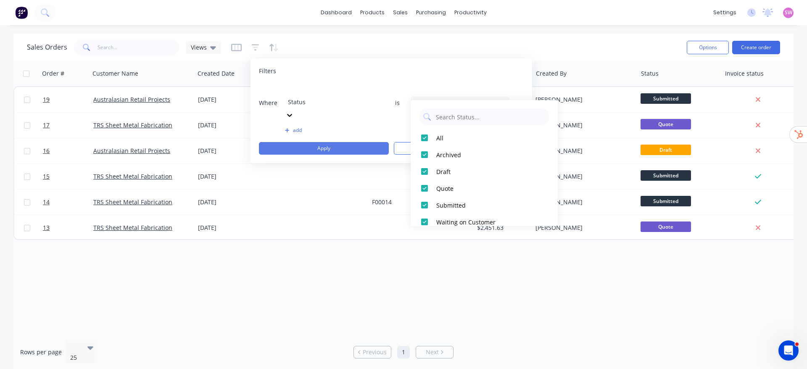
click at [348, 142] on button "Apply" at bounding box center [324, 148] width 130 height 13
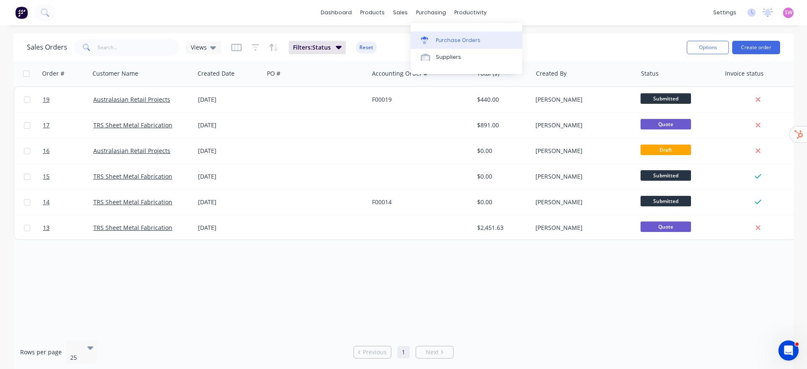
click at [448, 38] on div "Purchase Orders" at bounding box center [458, 41] width 45 height 8
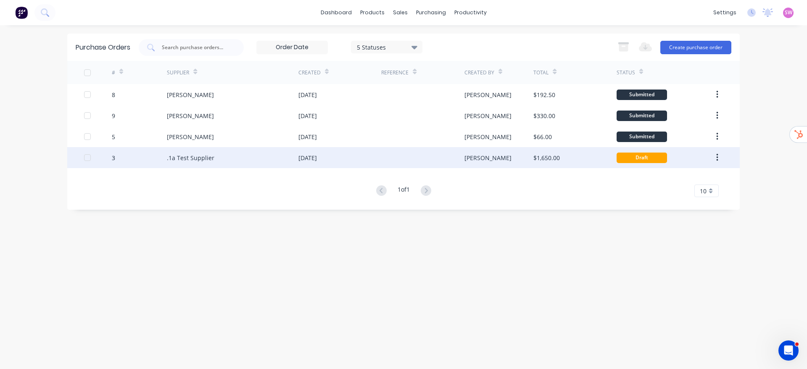
click at [442, 162] on div at bounding box center [422, 157] width 83 height 21
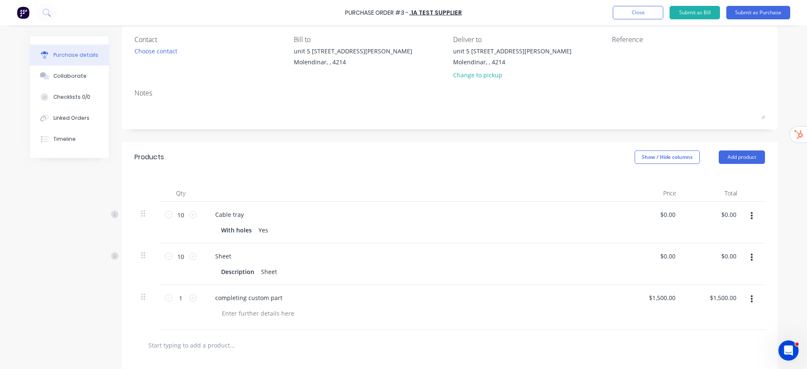
scroll to position [126, 0]
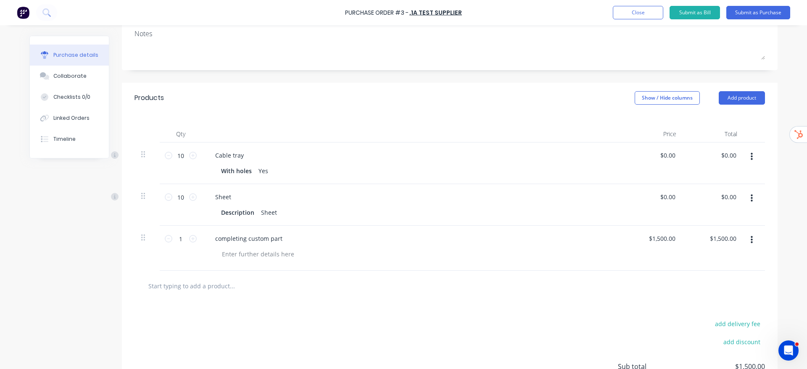
drag, startPoint x: 441, startPoint y: 163, endPoint x: 307, endPoint y: 313, distance: 201.1
click at [307, 313] on div "add delivery fee add discount Sub total $1,500.00 Tax $150.00 Total $1,650.00" at bounding box center [449, 370] width 655 height 138
click at [628, 15] on button "Close" at bounding box center [637, 12] width 50 height 13
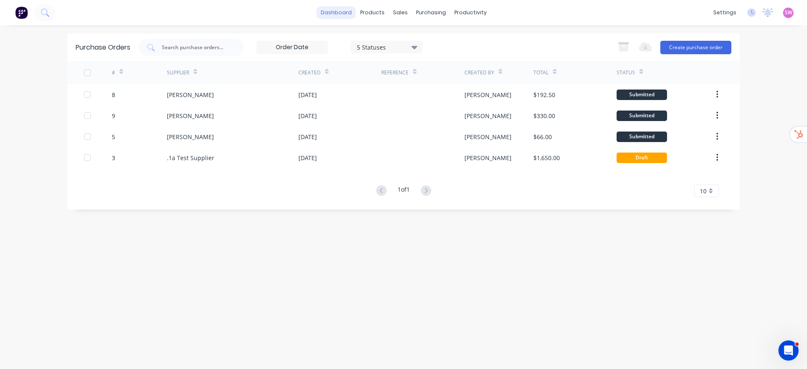
click at [339, 13] on link "dashboard" at bounding box center [335, 12] width 39 height 13
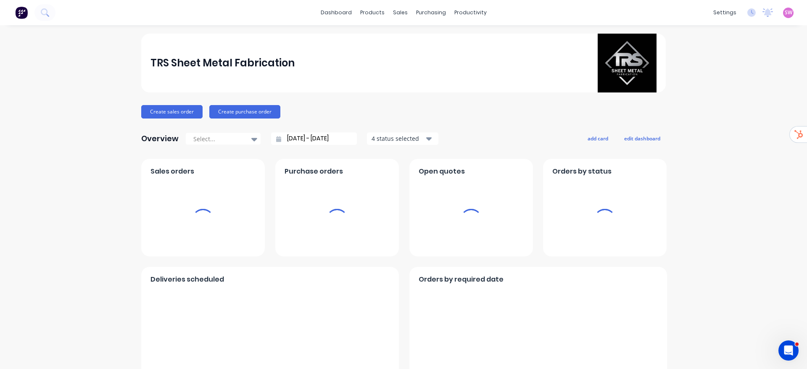
click at [784, 13] on span "SW" at bounding box center [788, 13] width 8 height 8
click at [709, 101] on button "Sign out" at bounding box center [735, 105] width 111 height 17
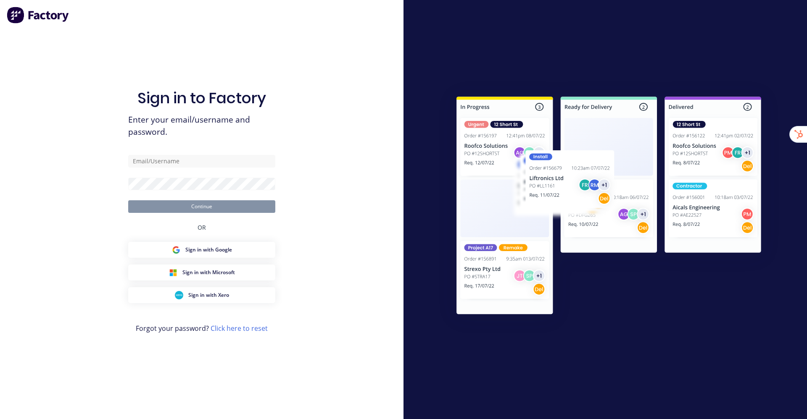
type input "[EMAIL_ADDRESS][DOMAIN_NAME]"
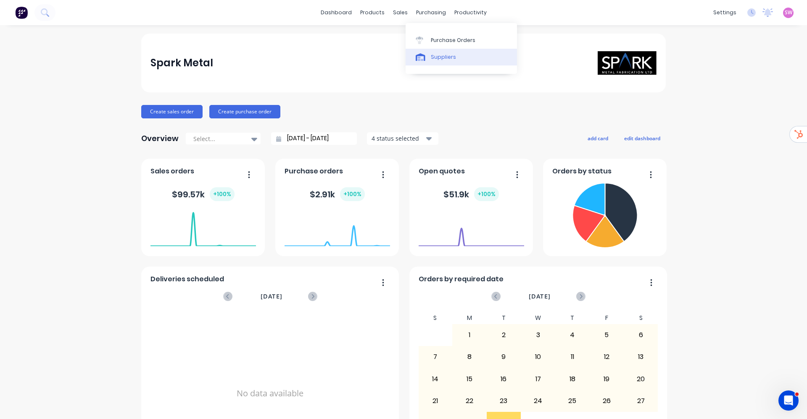
click at [434, 49] on link "Suppliers" at bounding box center [460, 57] width 111 height 17
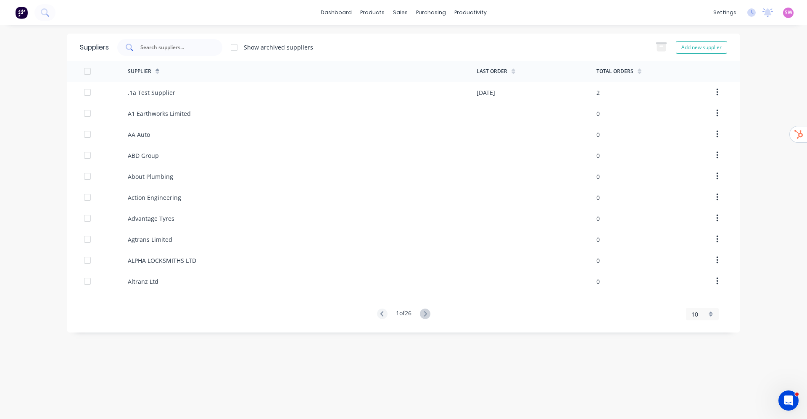
click at [213, 54] on div at bounding box center [169, 47] width 105 height 17
paste input "[PERSON_NAME] Steel Easy Steel"
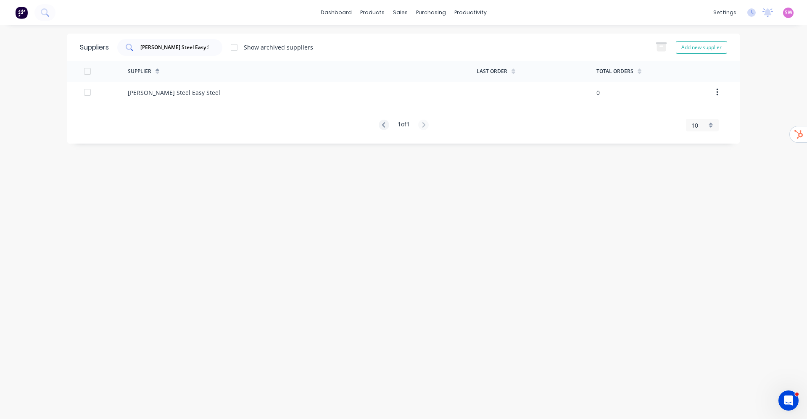
click at [167, 47] on input "[PERSON_NAME] Steel Easy Steel" at bounding box center [174, 47] width 70 height 8
paste input "Vulcan Ullrich Aluminum"
type input "Vulcan Ullrich Aluminum"
drag, startPoint x: 384, startPoint y: 36, endPoint x: 381, endPoint y: 45, distance: 8.8
click at [384, 37] on div "Product Catalogue" at bounding box center [409, 41] width 52 height 8
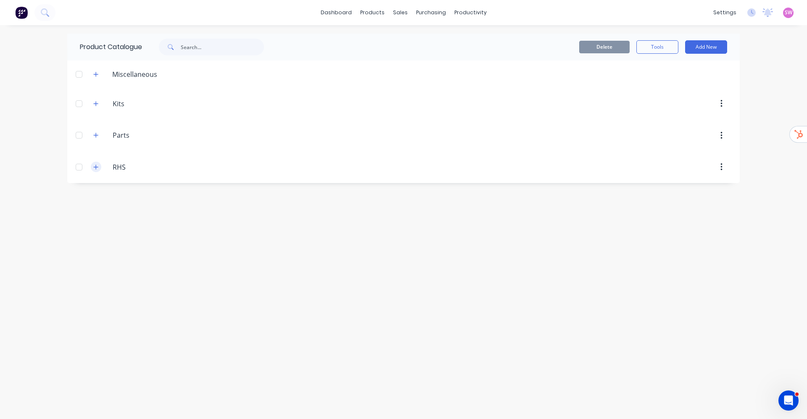
click at [101, 168] on div "RHS RHS" at bounding box center [153, 167] width 132 height 15
click at [95, 168] on icon "button" at bounding box center [95, 167] width 5 height 6
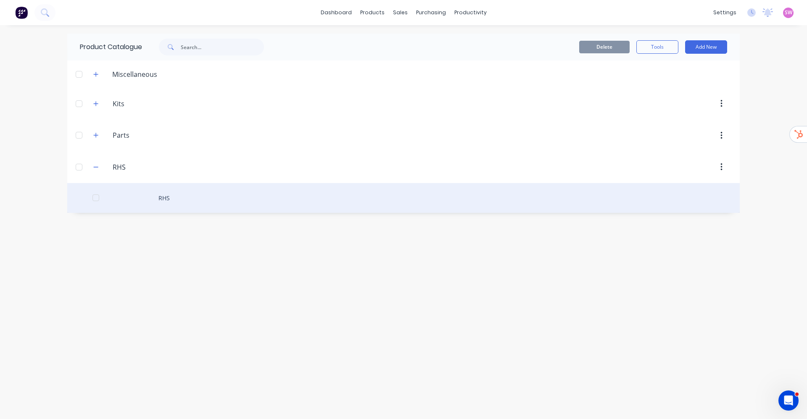
click at [163, 195] on div "RHS" at bounding box center [403, 198] width 672 height 30
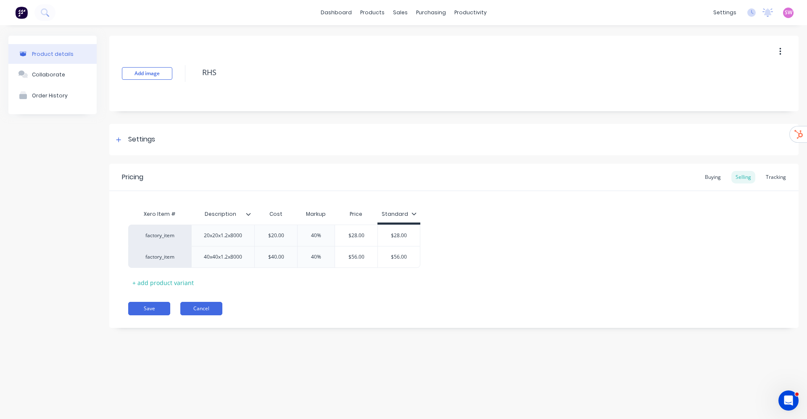
click at [212, 302] on button "Cancel" at bounding box center [201, 308] width 42 height 13
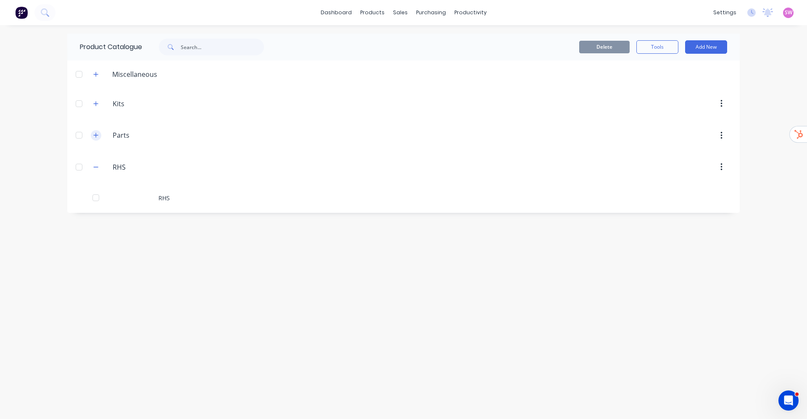
click at [97, 133] on icon "button" at bounding box center [95, 135] width 5 height 6
click at [95, 101] on icon "button" at bounding box center [95, 104] width 5 height 6
click at [82, 103] on div at bounding box center [79, 103] width 17 height 17
click at [81, 161] on div at bounding box center [79, 165] width 17 height 17
click at [82, 318] on div at bounding box center [79, 316] width 17 height 17
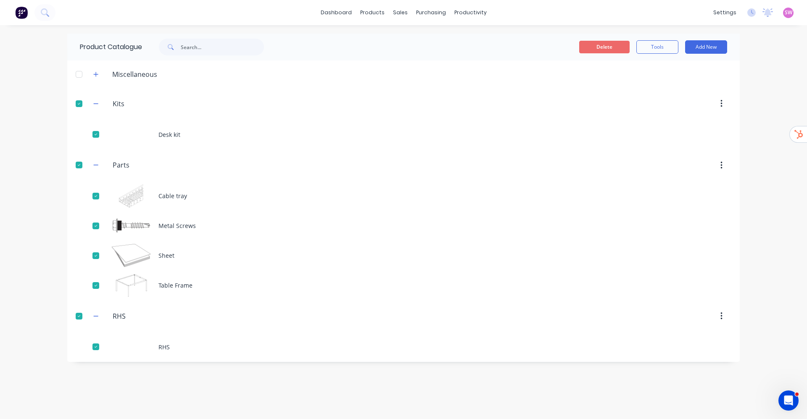
click at [599, 44] on button "Delete" at bounding box center [604, 47] width 50 height 13
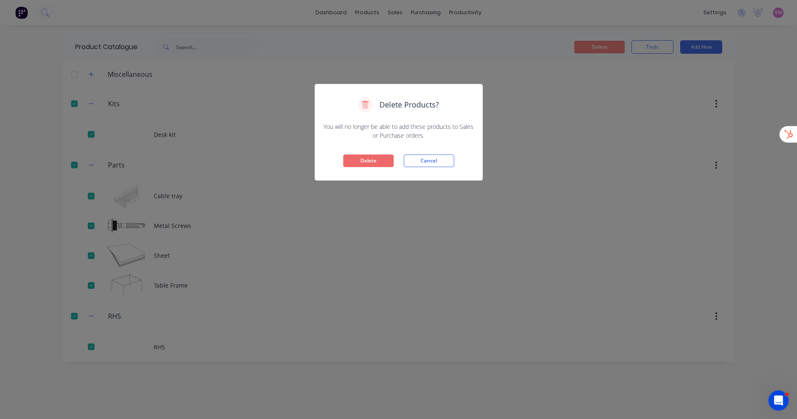
click at [378, 160] on button "Delete" at bounding box center [368, 161] width 50 height 13
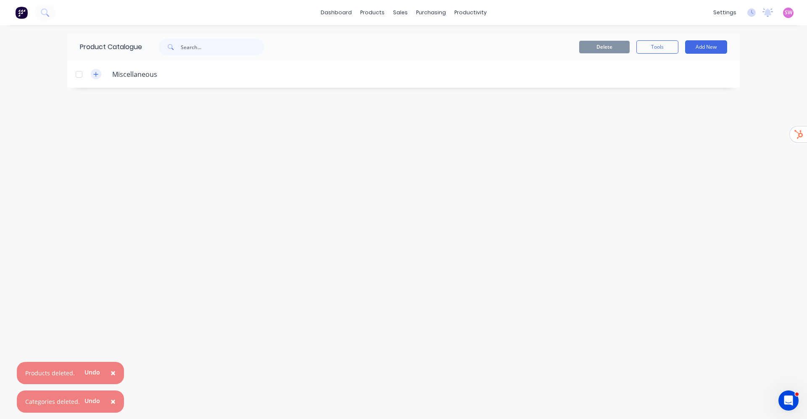
click at [100, 74] on button "button" at bounding box center [96, 74] width 11 height 11
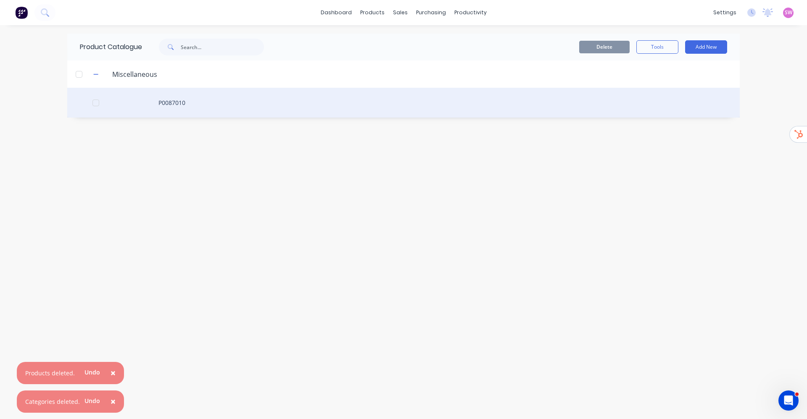
click at [179, 101] on div "P0087010" at bounding box center [403, 103] width 672 height 30
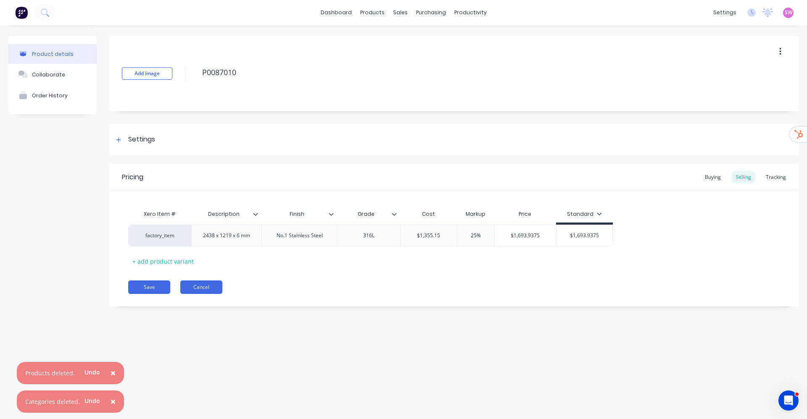
click at [207, 292] on button "Cancel" at bounding box center [201, 287] width 42 height 13
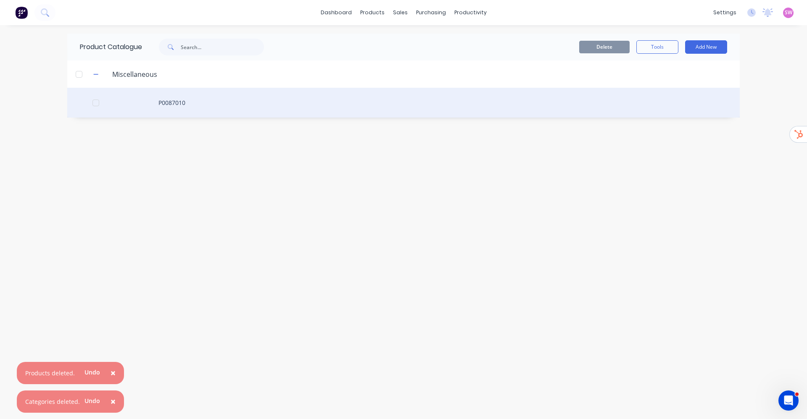
drag, startPoint x: 94, startPoint y: 99, endPoint x: 125, endPoint y: 111, distance: 33.2
click at [95, 100] on div at bounding box center [95, 103] width 17 height 17
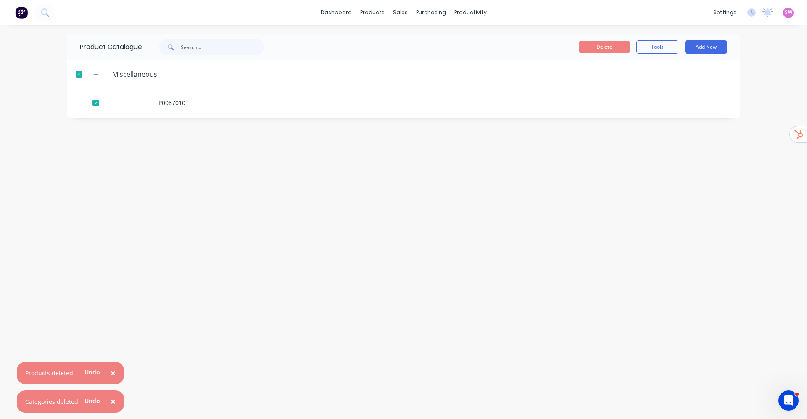
click at [607, 39] on div "Delete Tools Add New" at bounding box center [512, 47] width 455 height 27
click at [604, 45] on button "Delete" at bounding box center [604, 47] width 50 height 13
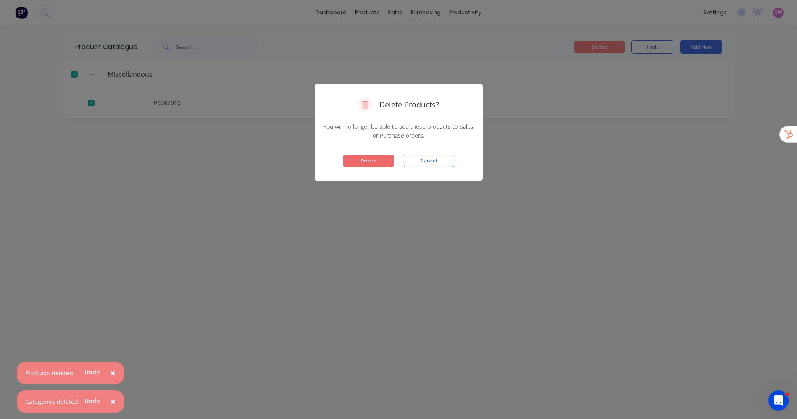
click at [363, 162] on button "Delete" at bounding box center [368, 161] width 50 height 13
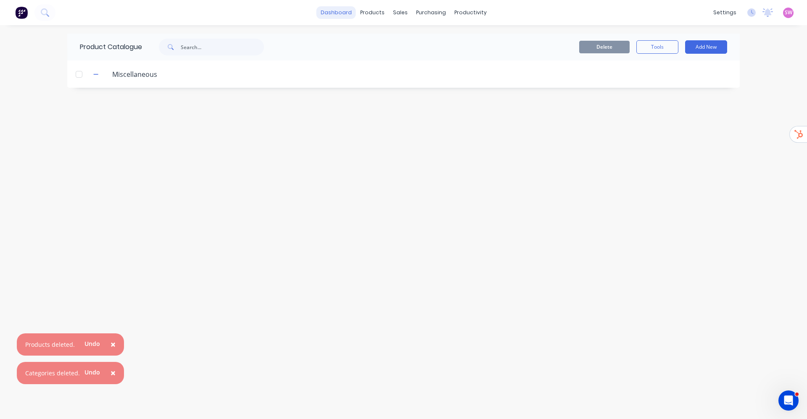
click at [349, 16] on link "dashboard" at bounding box center [335, 12] width 39 height 13
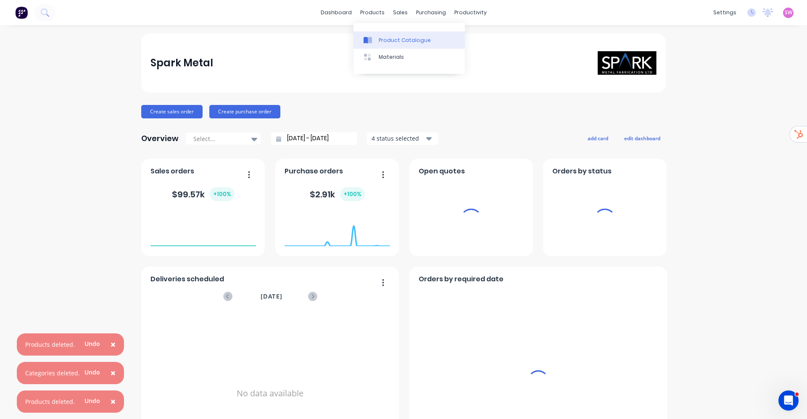
click at [377, 40] on link "Product Catalogue" at bounding box center [408, 40] width 111 height 17
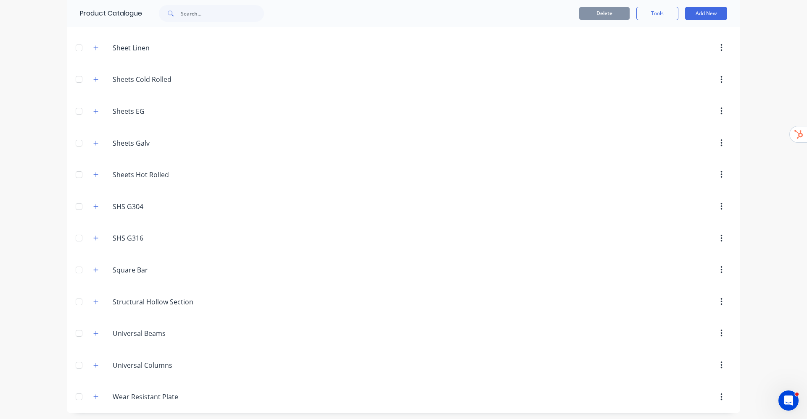
scroll to position [1773, 0]
click at [147, 392] on input "Wear Resistant Plate" at bounding box center [163, 395] width 100 height 10
click at [93, 397] on icon "button" at bounding box center [95, 395] width 5 height 6
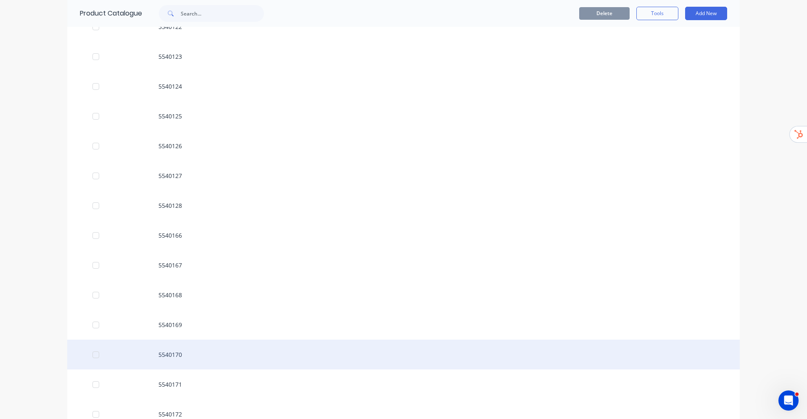
scroll to position [3025, 0]
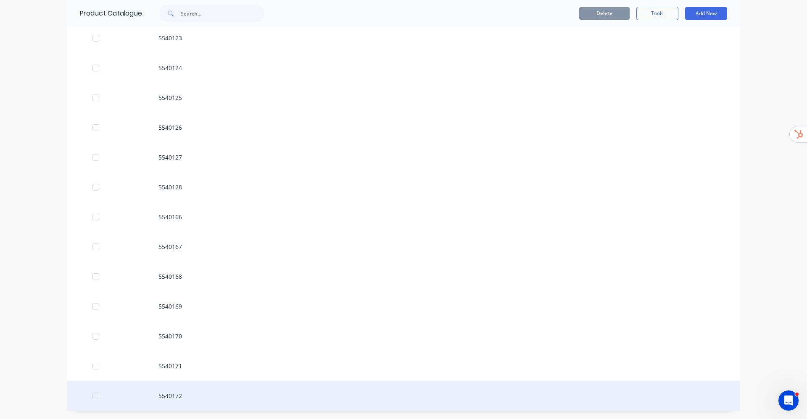
click at [168, 394] on div "5540172" at bounding box center [403, 396] width 672 height 30
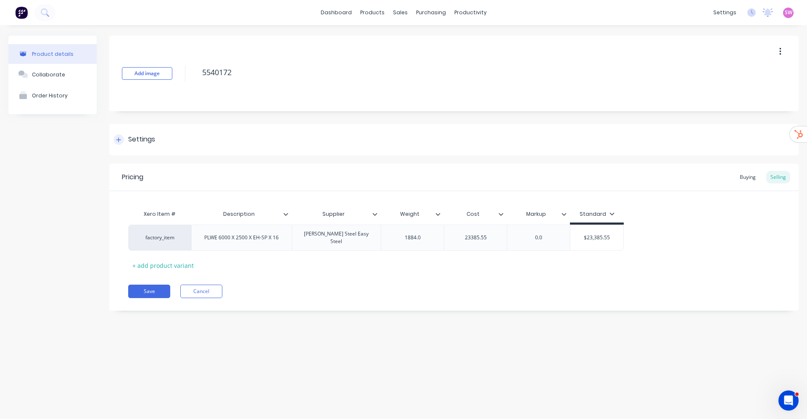
click at [134, 136] on div "Settings" at bounding box center [141, 139] width 27 height 11
type textarea "x"
click at [392, 37] on div "Product Catalogue" at bounding box center [409, 41] width 52 height 8
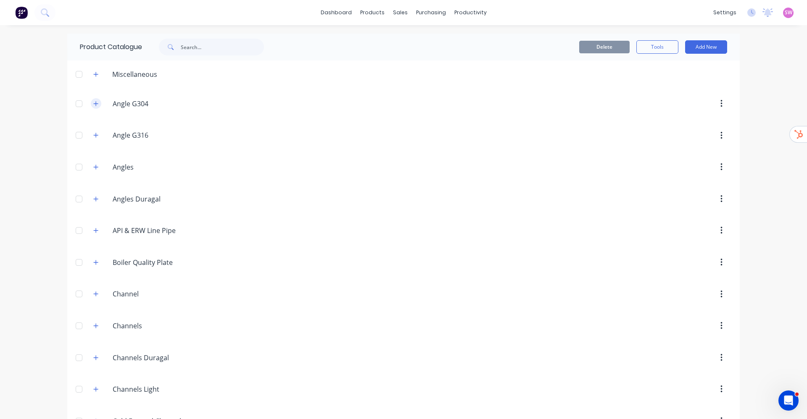
click at [93, 106] on icon "button" at bounding box center [95, 104] width 5 height 6
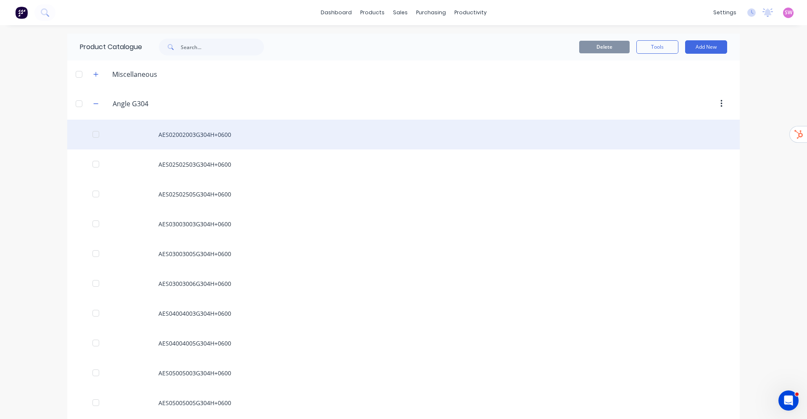
click at [176, 129] on div "AES02002003G304H+0600" at bounding box center [403, 135] width 672 height 30
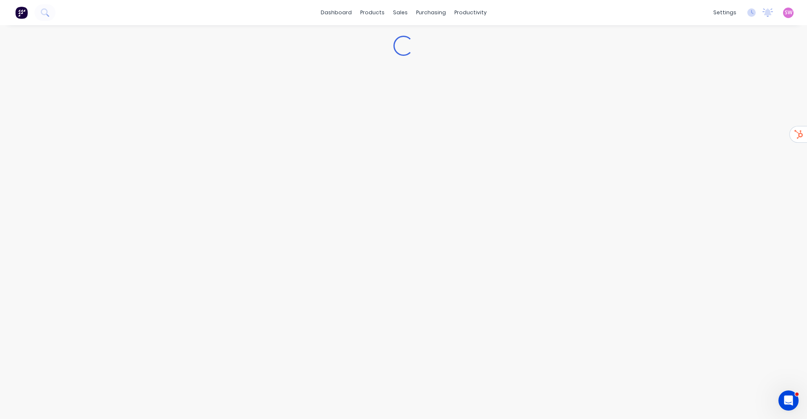
type textarea "x"
